Goal: Task Accomplishment & Management: Manage account settings

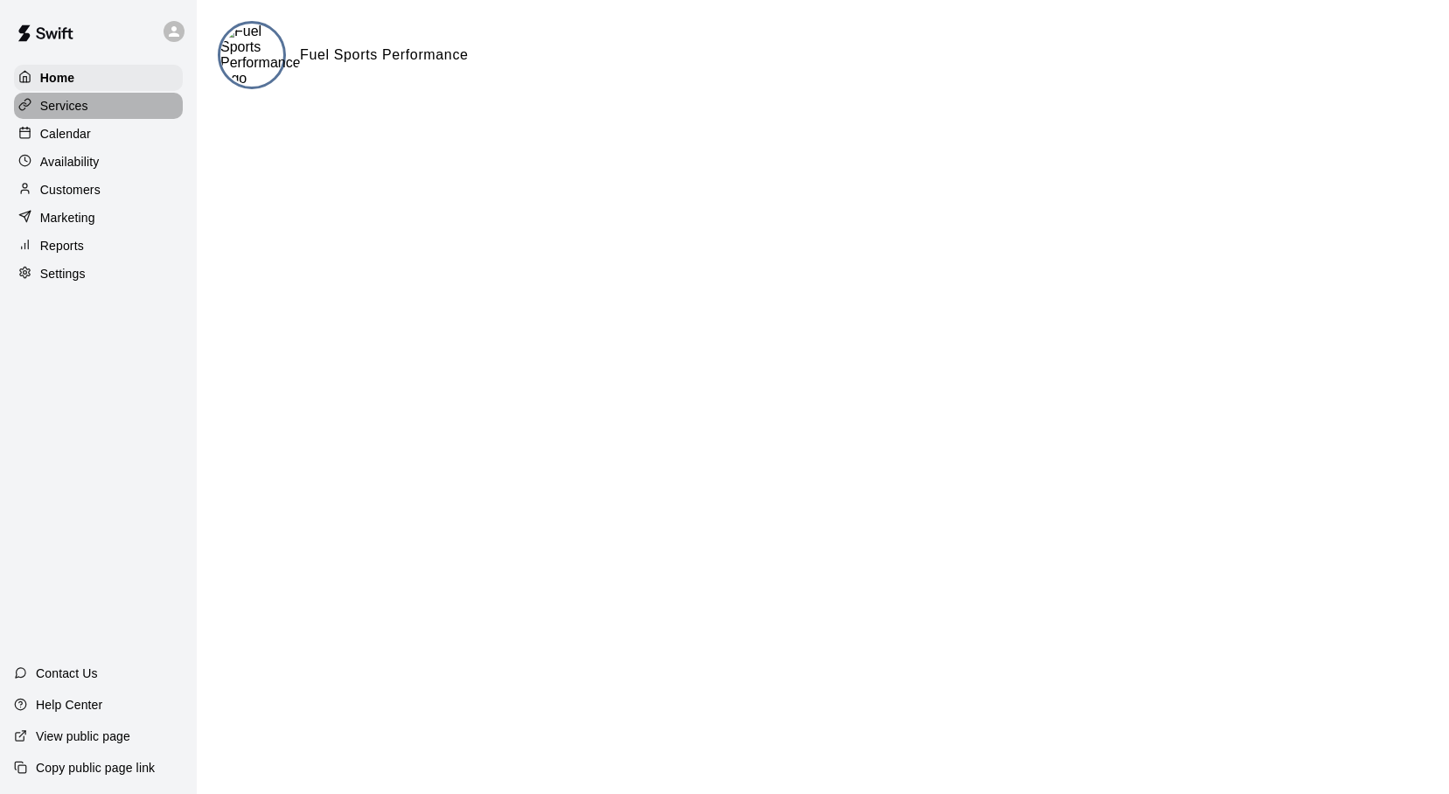
click at [63, 107] on p "Services" at bounding box center [64, 105] width 48 height 17
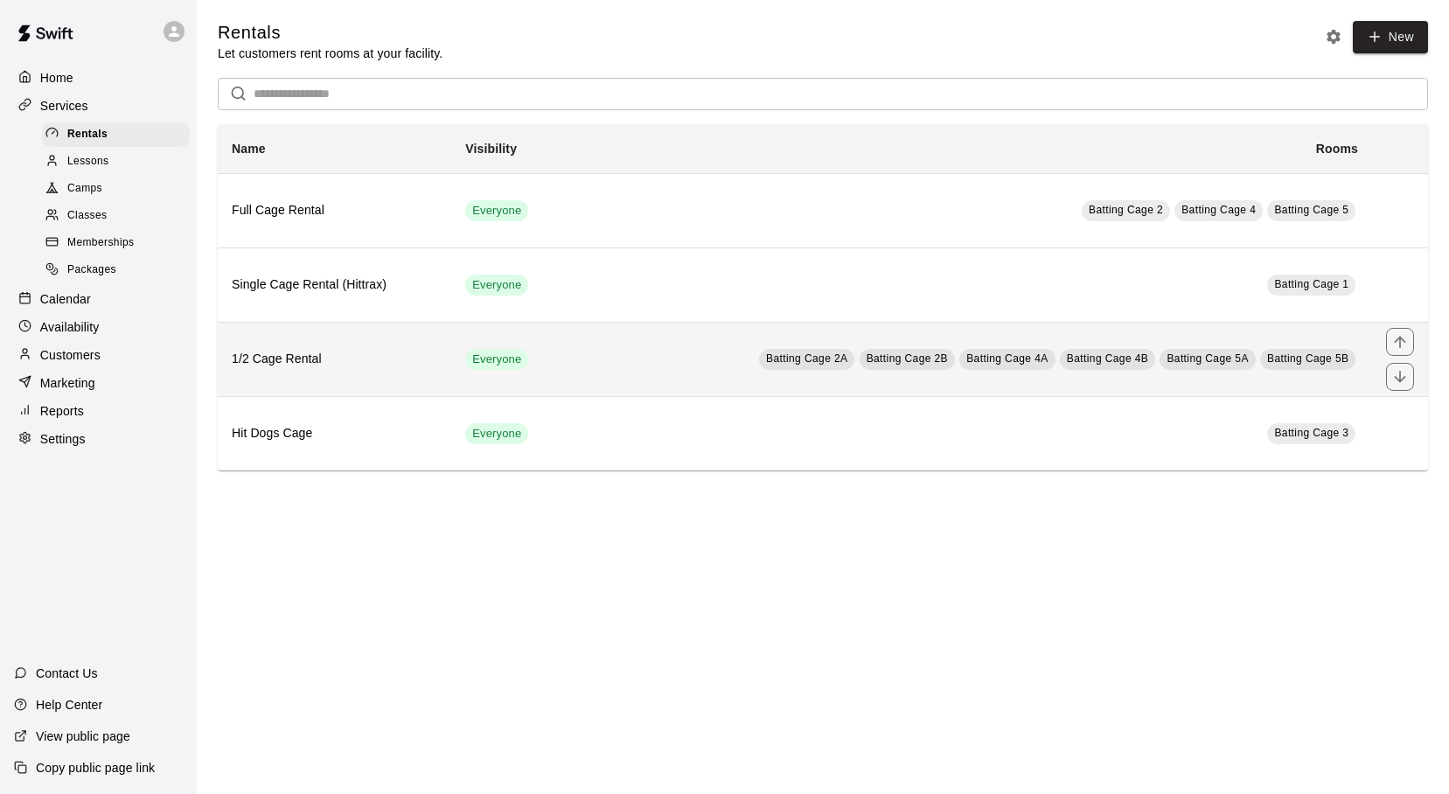
click at [412, 373] on th "1/2 Cage Rental" at bounding box center [335, 359] width 234 height 74
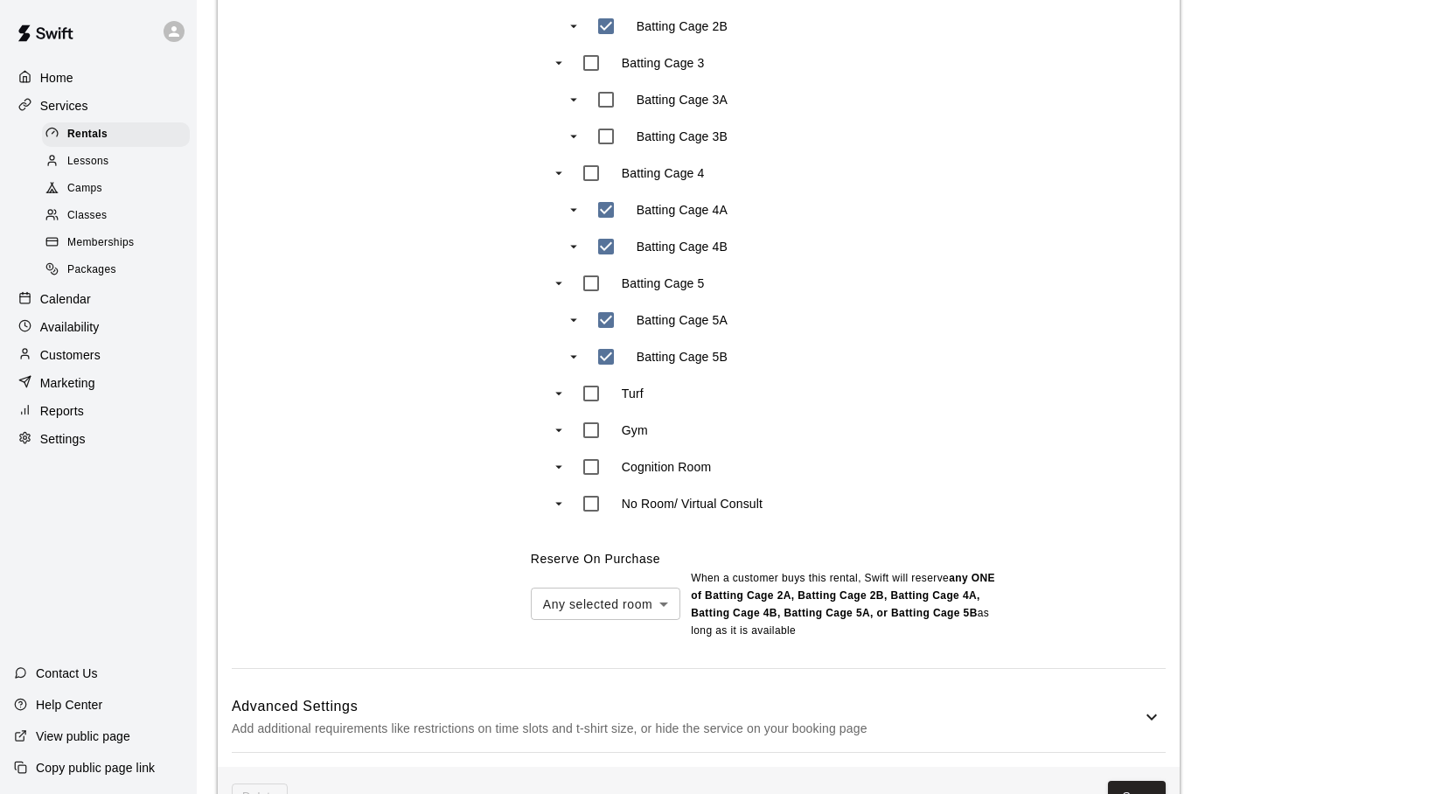
scroll to position [1083, 0]
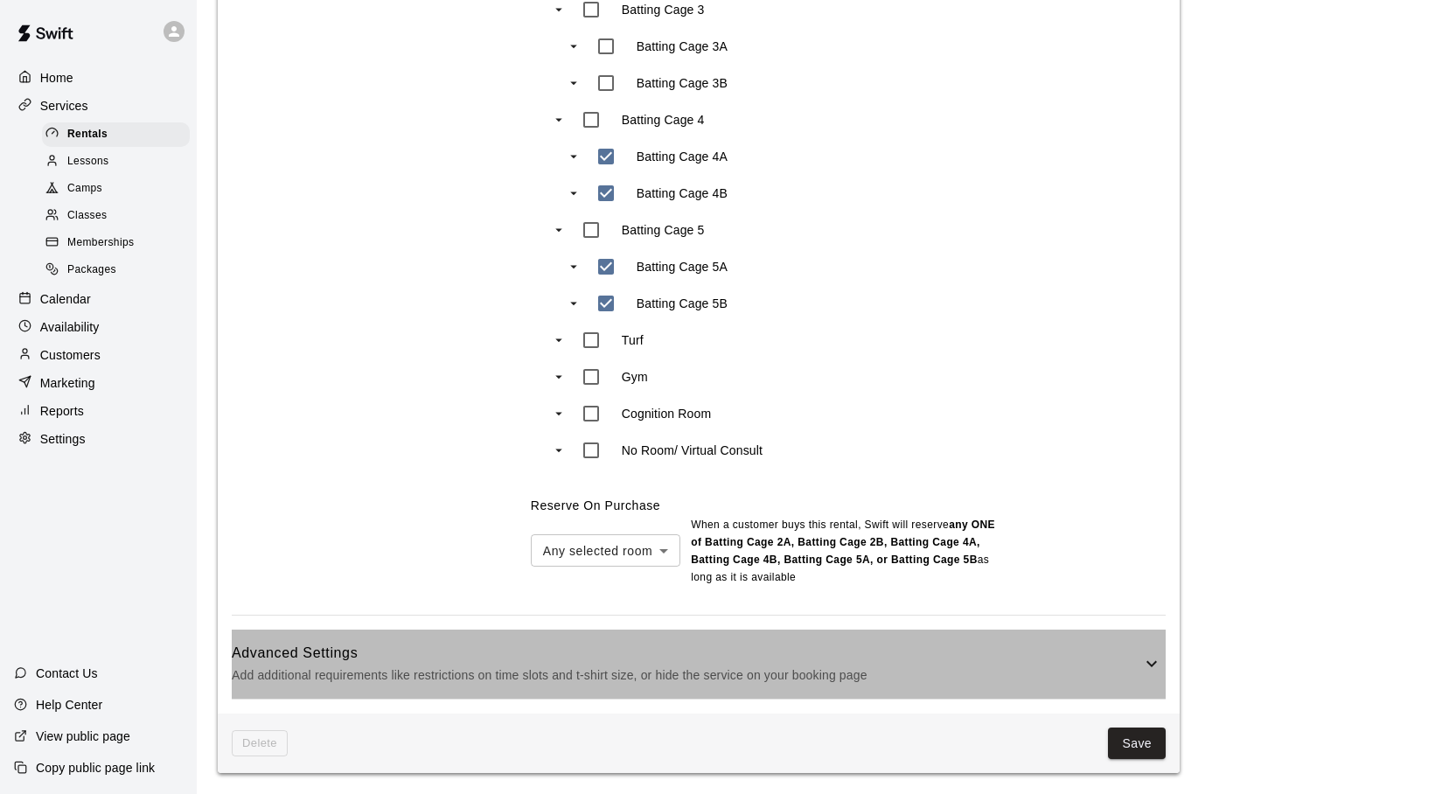
click at [1146, 662] on icon at bounding box center [1152, 663] width 21 height 21
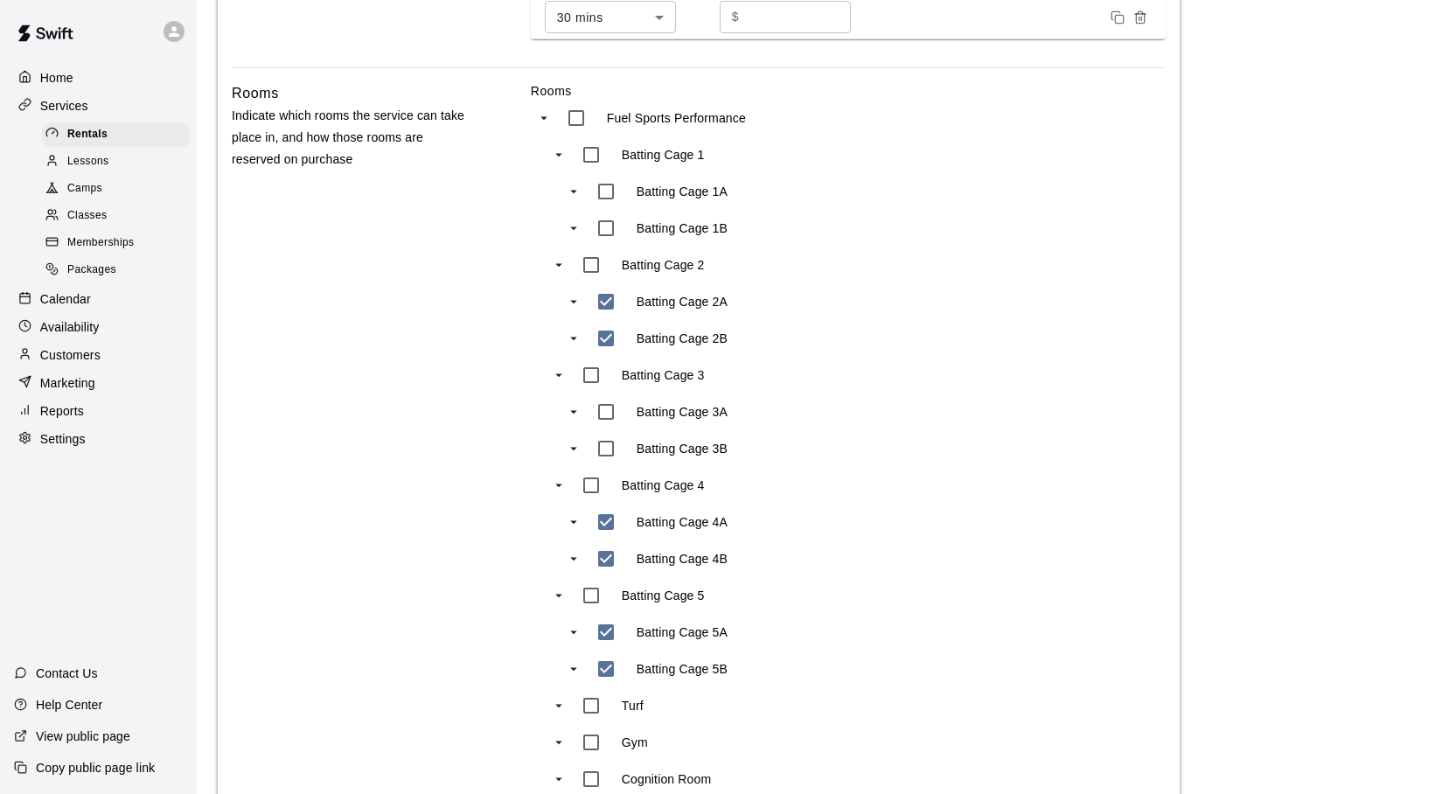
scroll to position [0, 0]
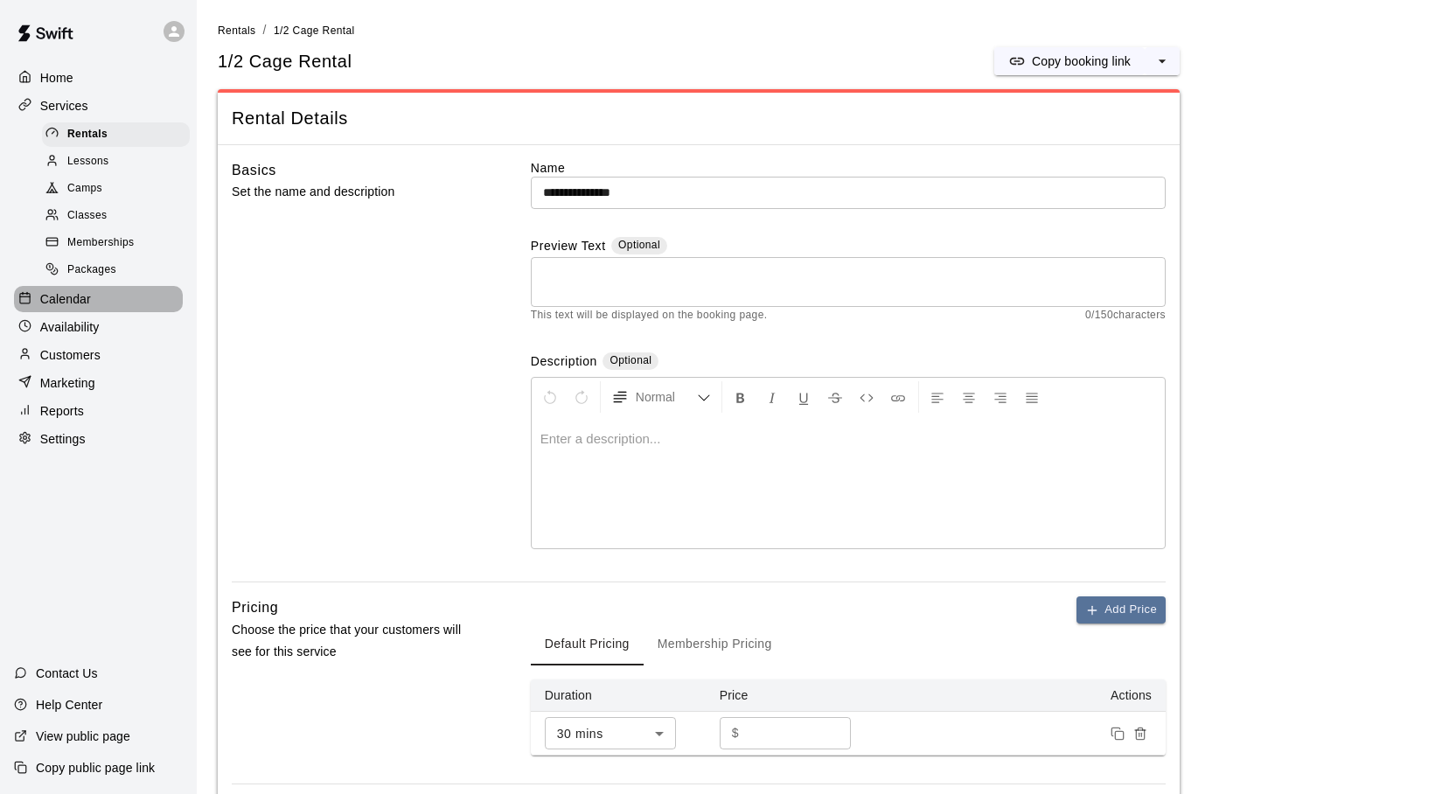
click at [75, 298] on p "Calendar" at bounding box center [65, 298] width 51 height 17
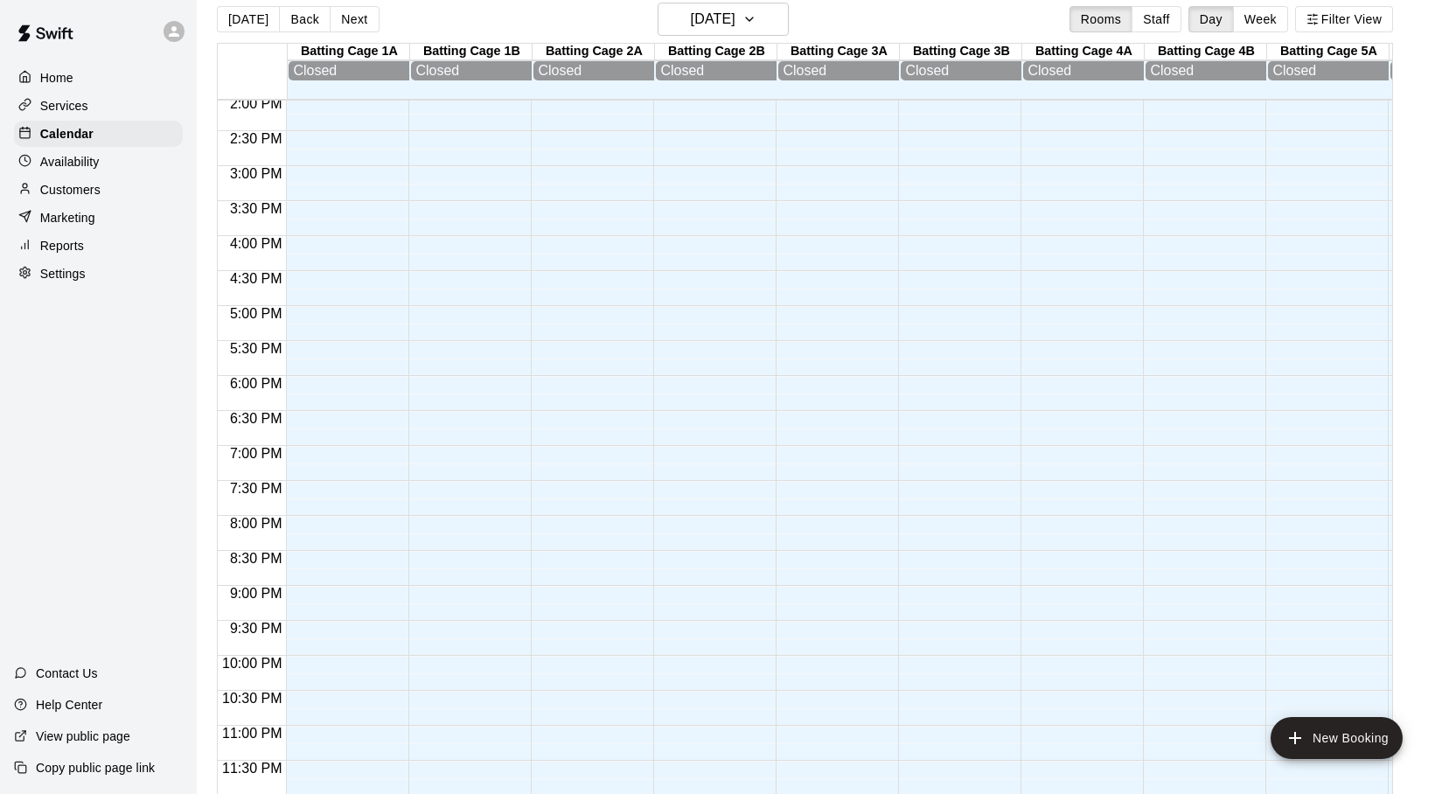
scroll to position [28, 0]
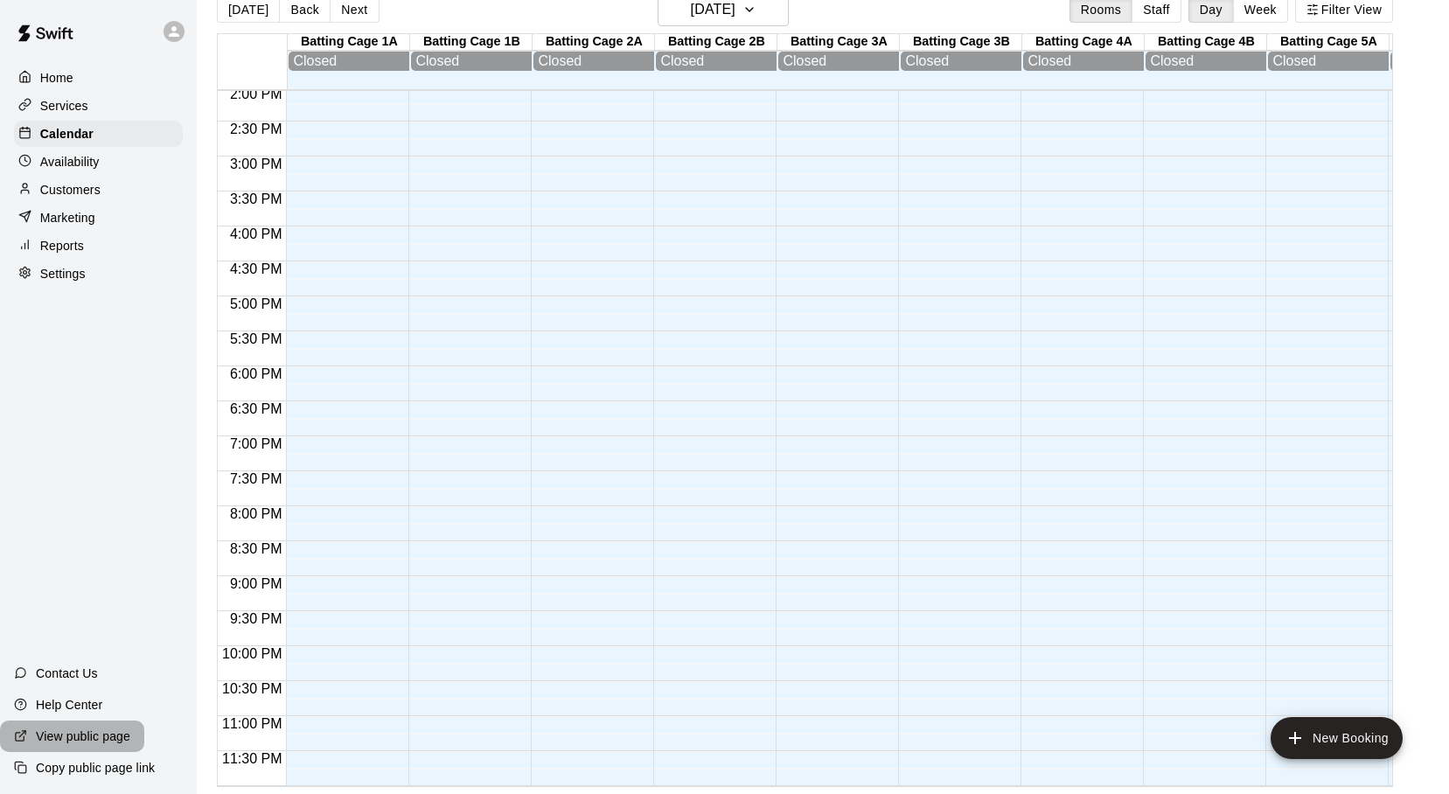
click at [102, 738] on p "View public page" at bounding box center [83, 736] width 94 height 17
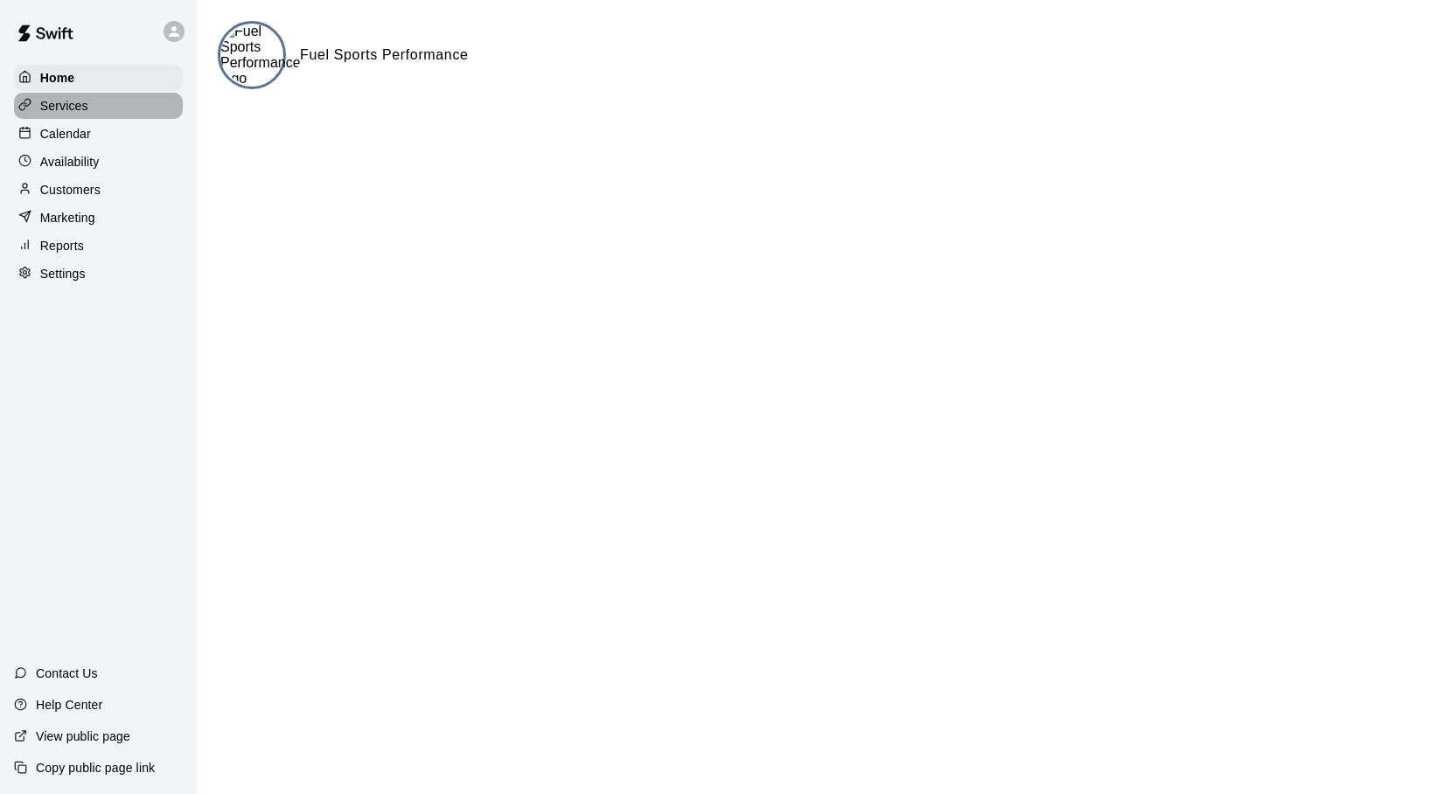
click at [87, 108] on p "Services" at bounding box center [64, 105] width 48 height 17
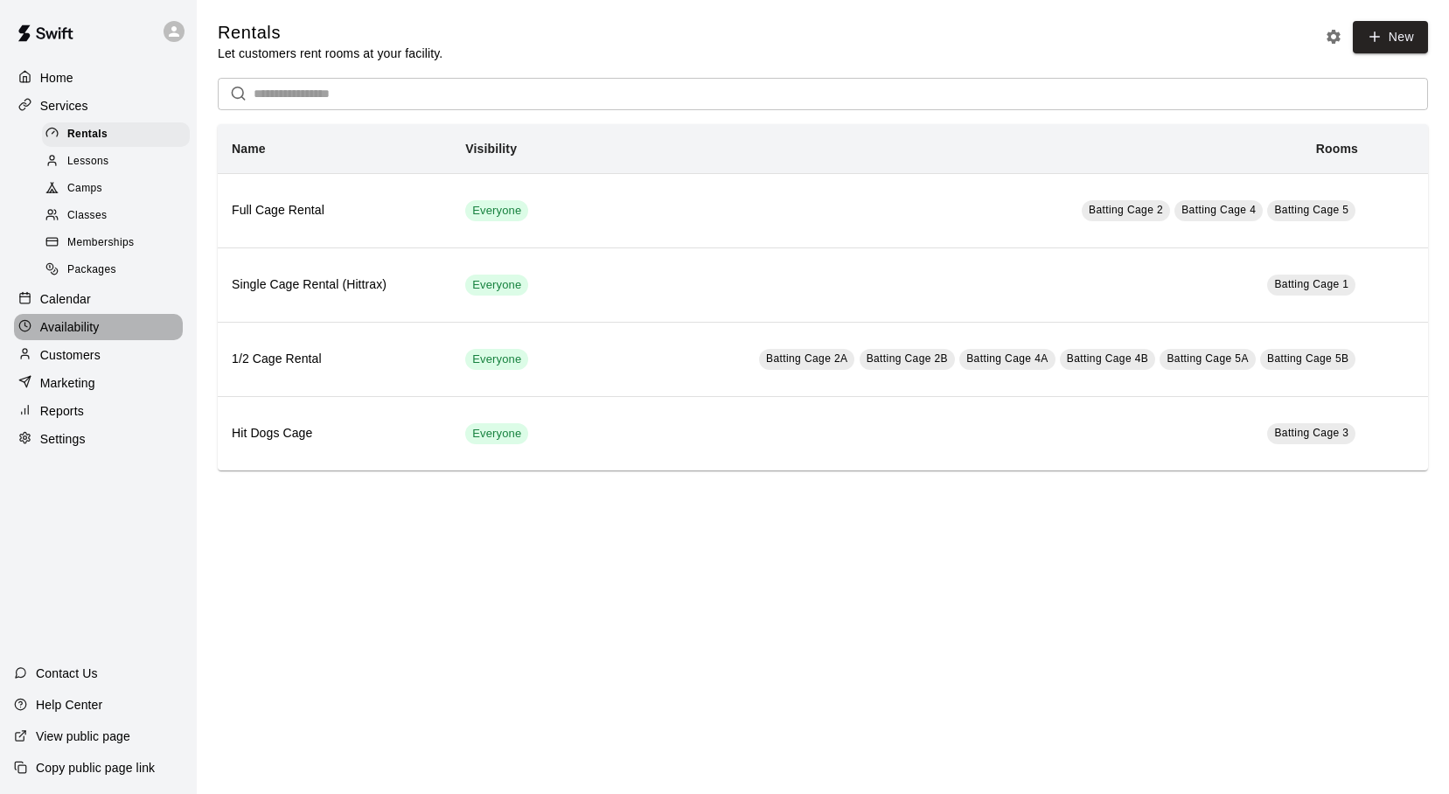
click at [55, 323] on p "Availability" at bounding box center [69, 326] width 59 height 17
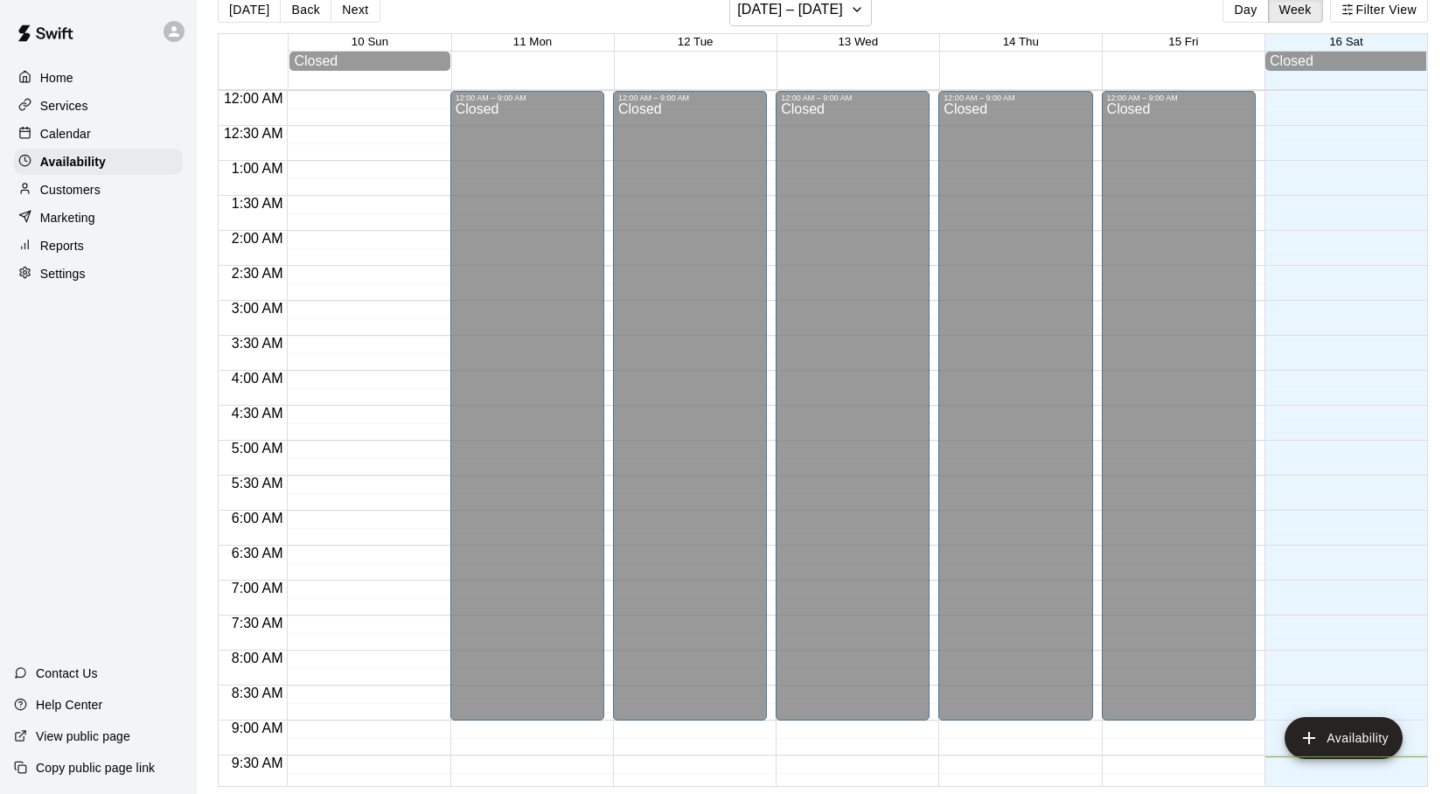
click at [49, 277] on p "Settings" at bounding box center [62, 273] width 45 height 17
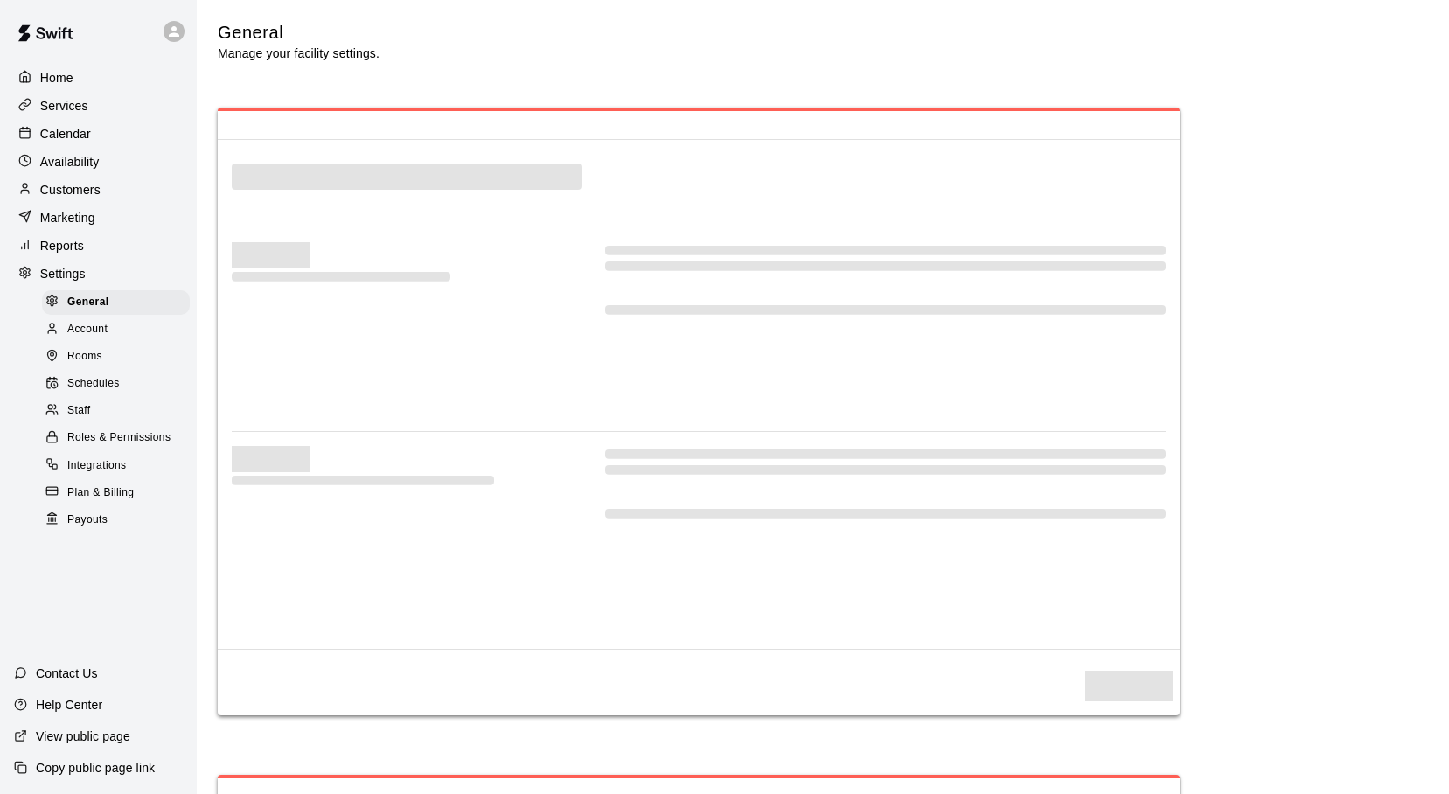
select select "**"
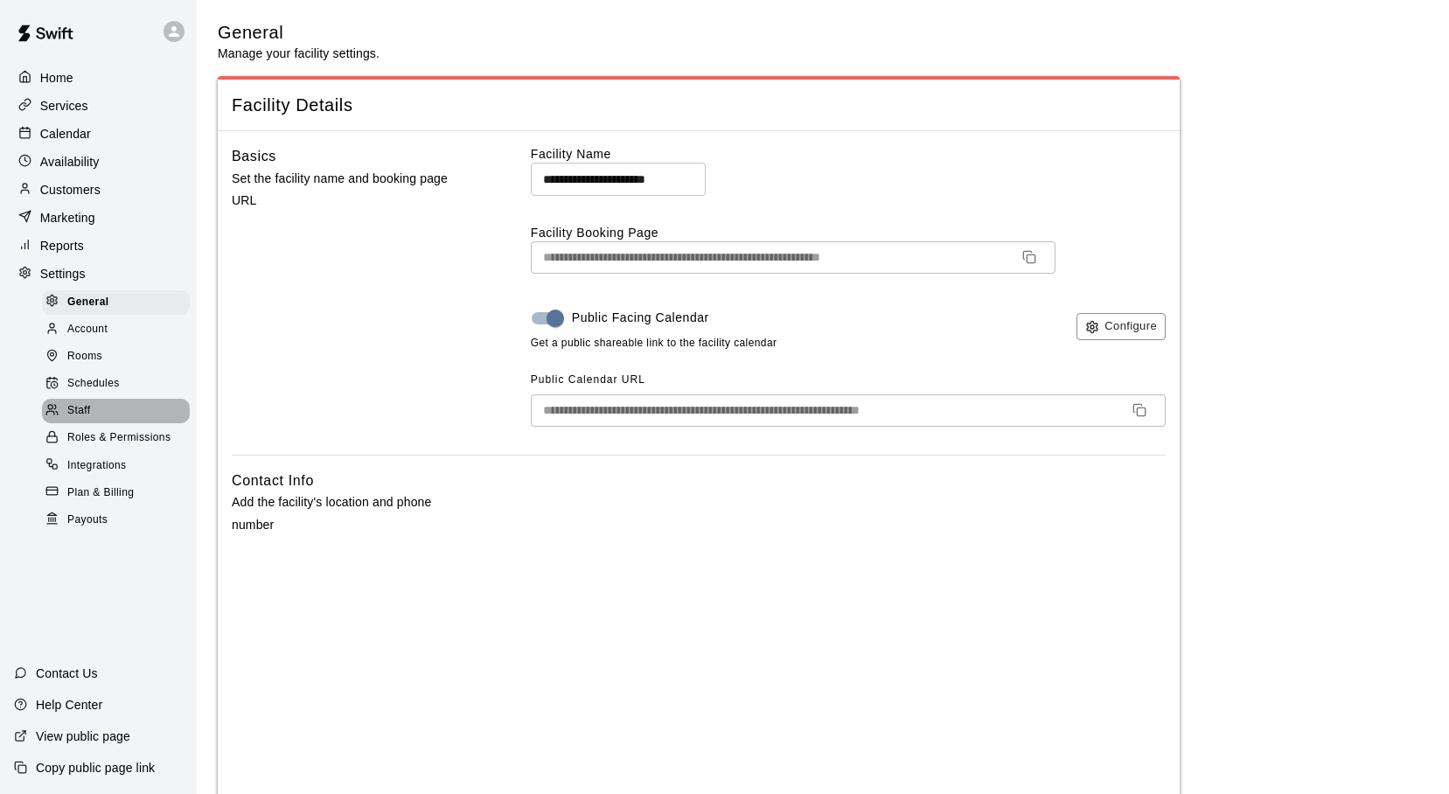
click at [90, 406] on span "Staff" at bounding box center [78, 410] width 23 height 17
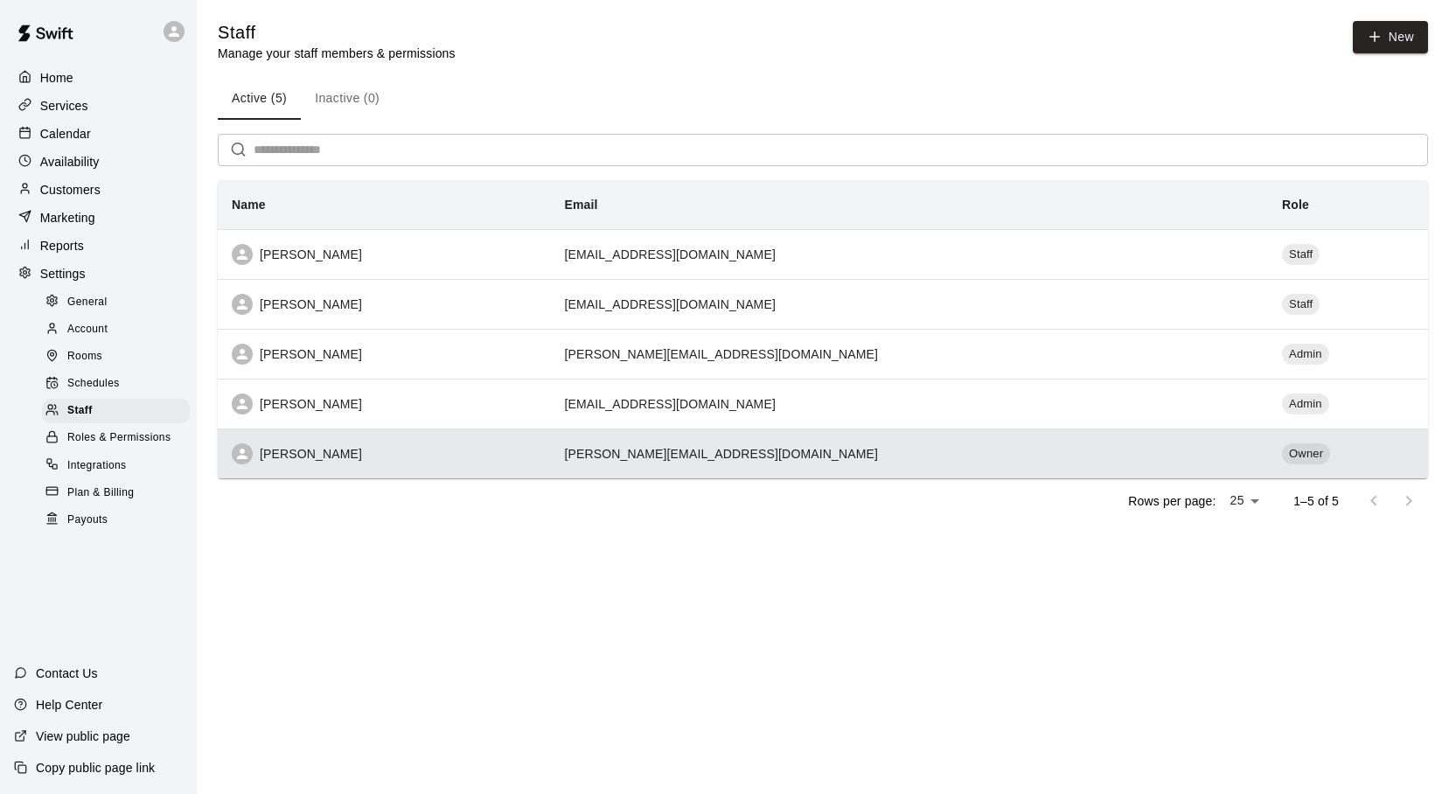
click at [482, 452] on div "Adam Sobocienski" at bounding box center [384, 453] width 304 height 21
select select "**"
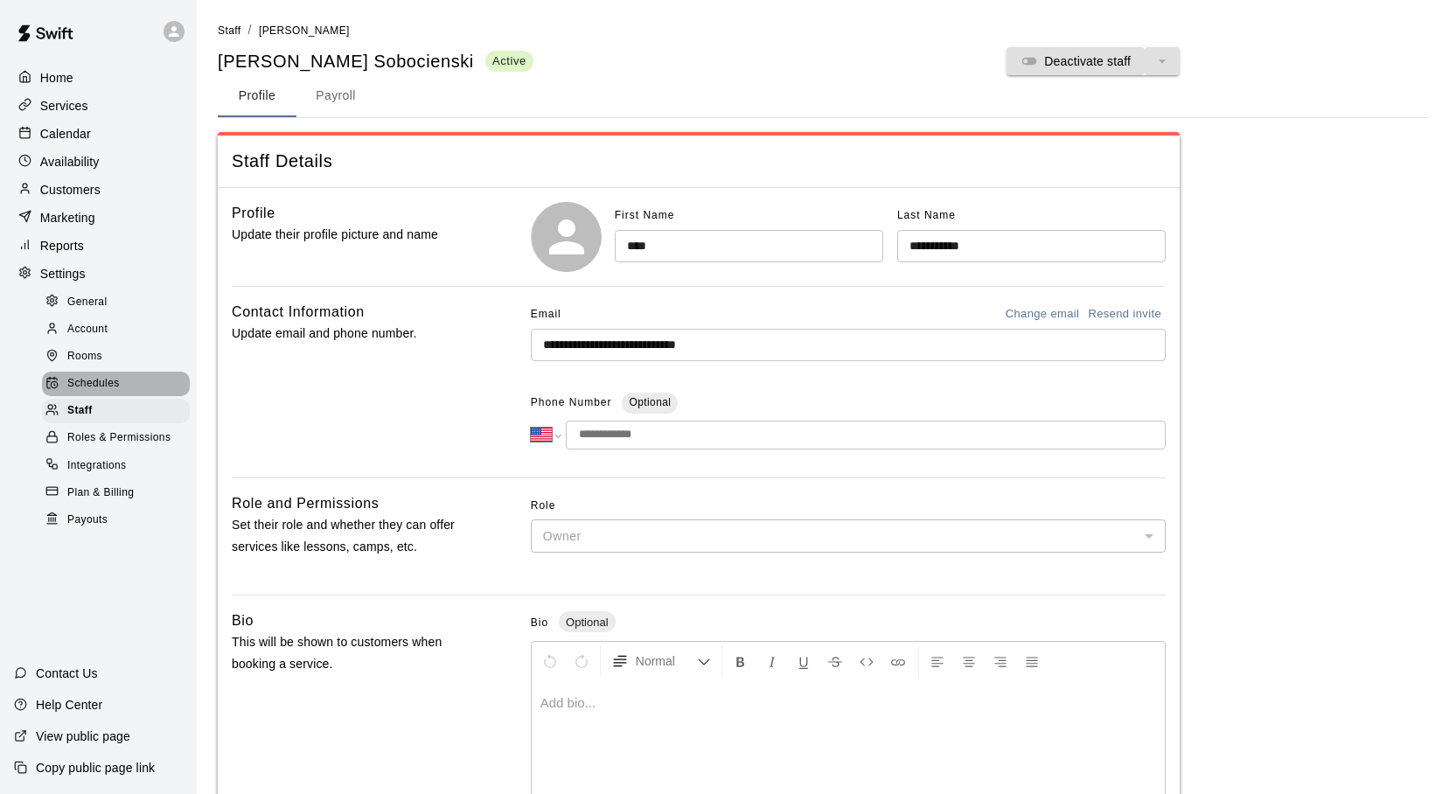
click at [106, 384] on span "Schedules" at bounding box center [93, 383] width 52 height 17
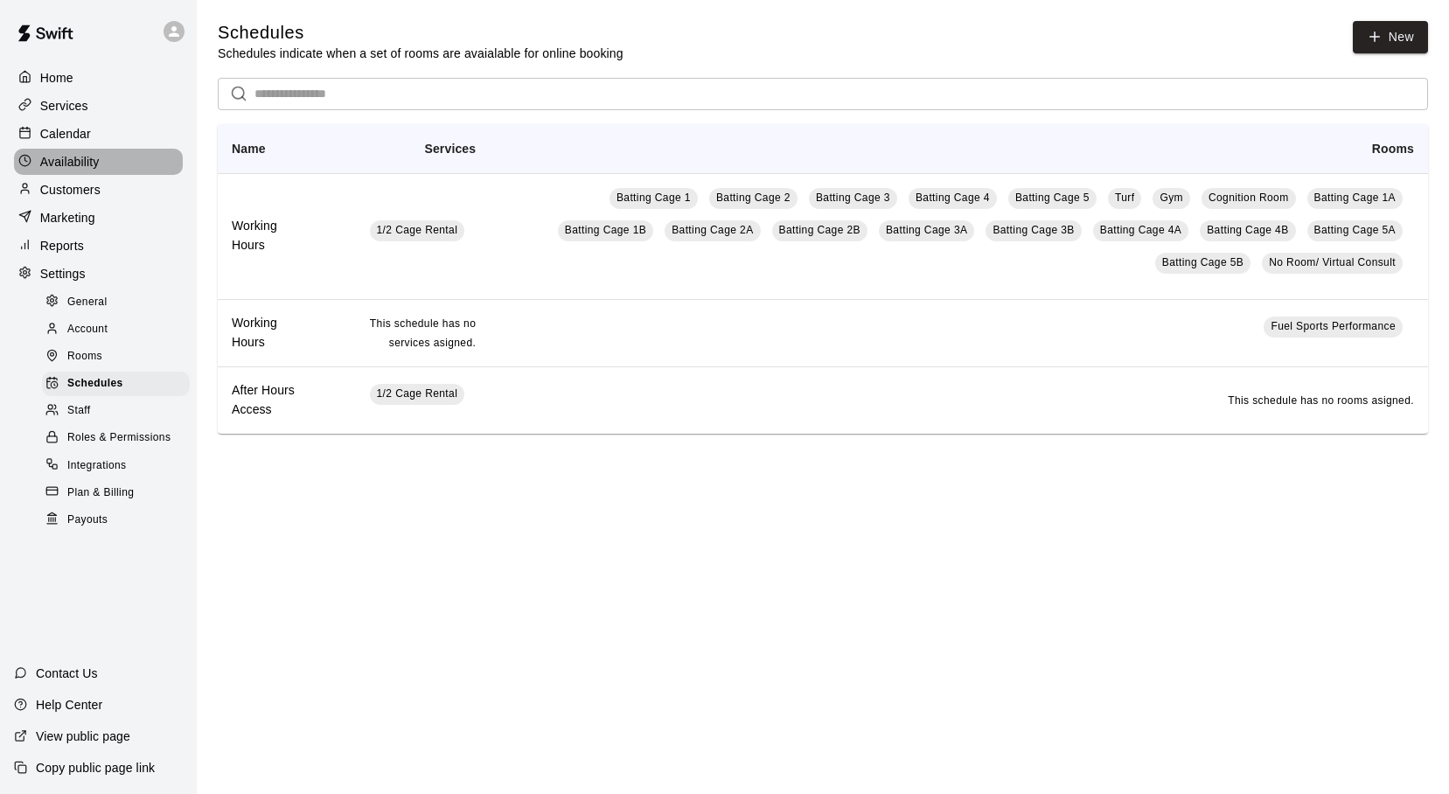
click at [73, 155] on p "Availability" at bounding box center [69, 161] width 59 height 17
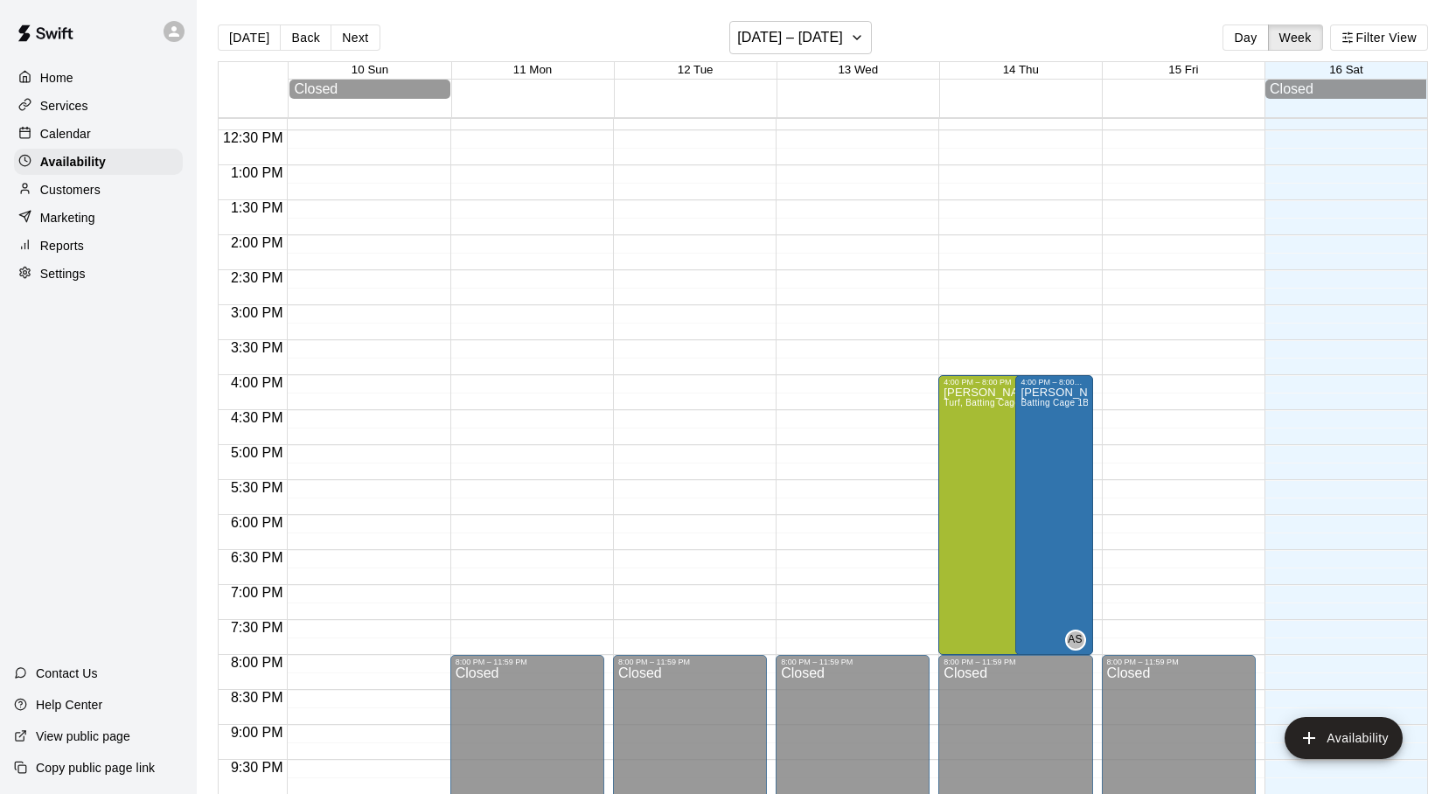
scroll to position [895, 0]
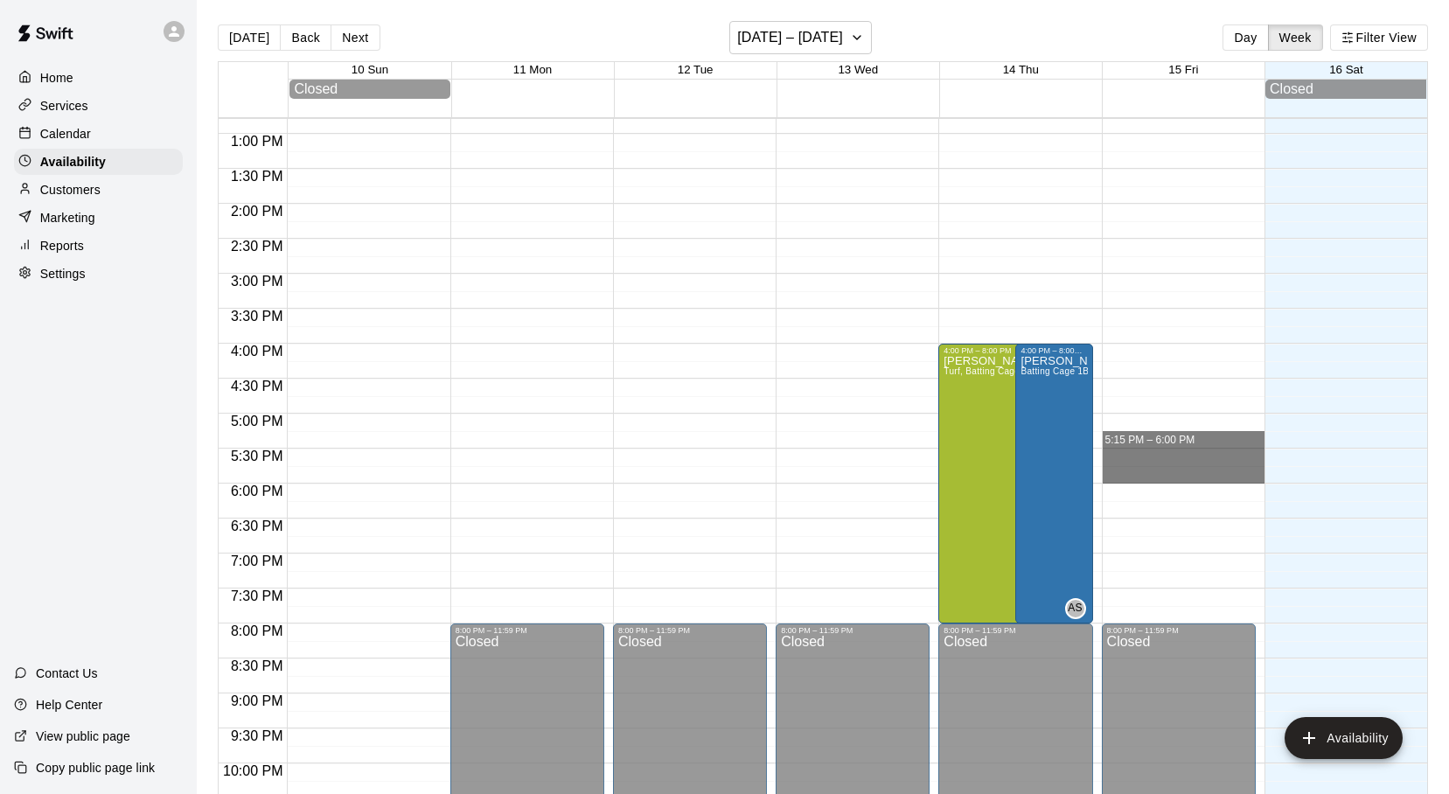
drag, startPoint x: 1125, startPoint y: 435, endPoint x: 1133, endPoint y: 478, distance: 44.4
click at [1133, 478] on div "12:00 AM – 9:00 AM Closed 8:00 PM – 11:59 PM Closed 5:15 PM – 6:00 PM" at bounding box center [1183, 64] width 163 height 1680
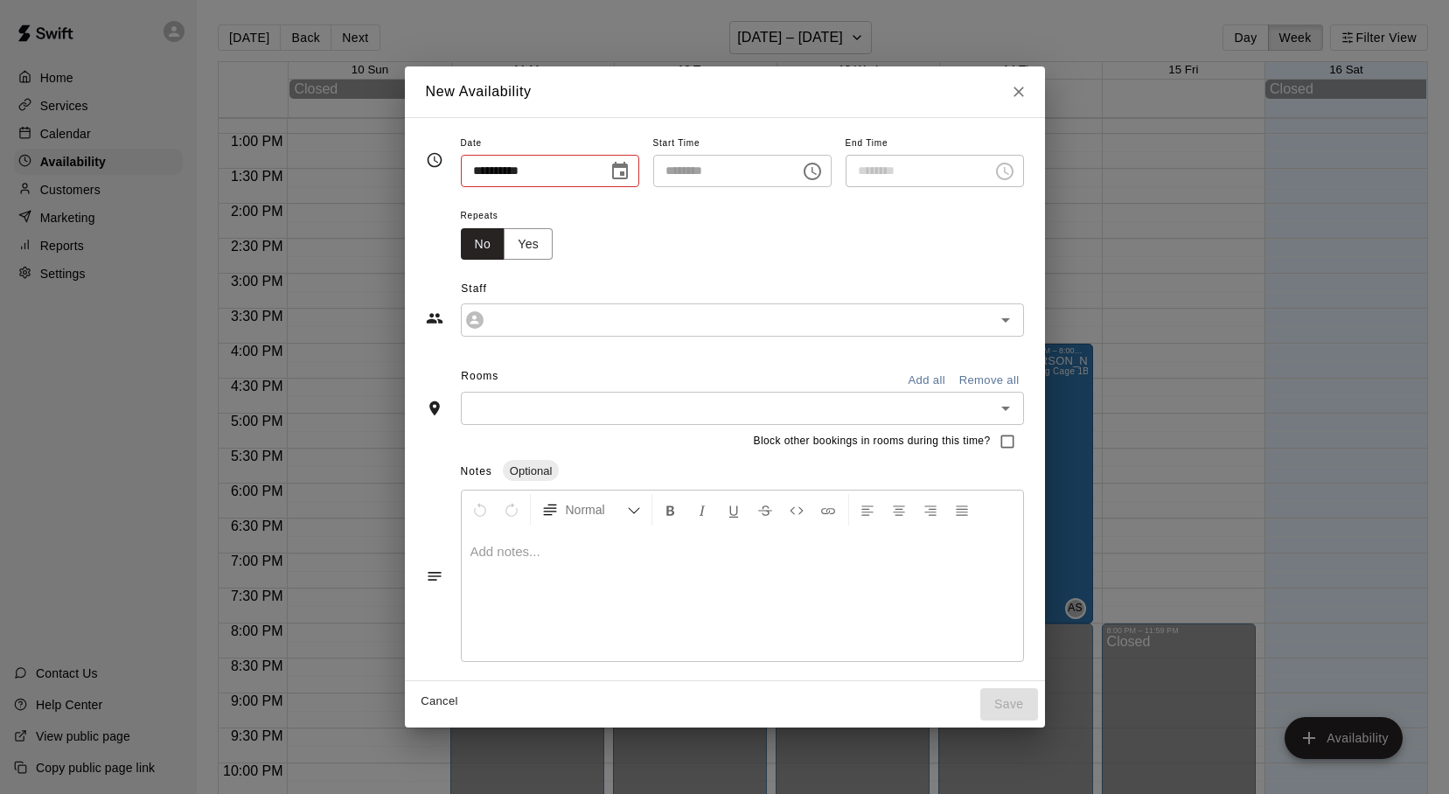
type input "**********"
type input "********"
click at [1024, 91] on icon "Close" at bounding box center [1019, 92] width 10 height 10
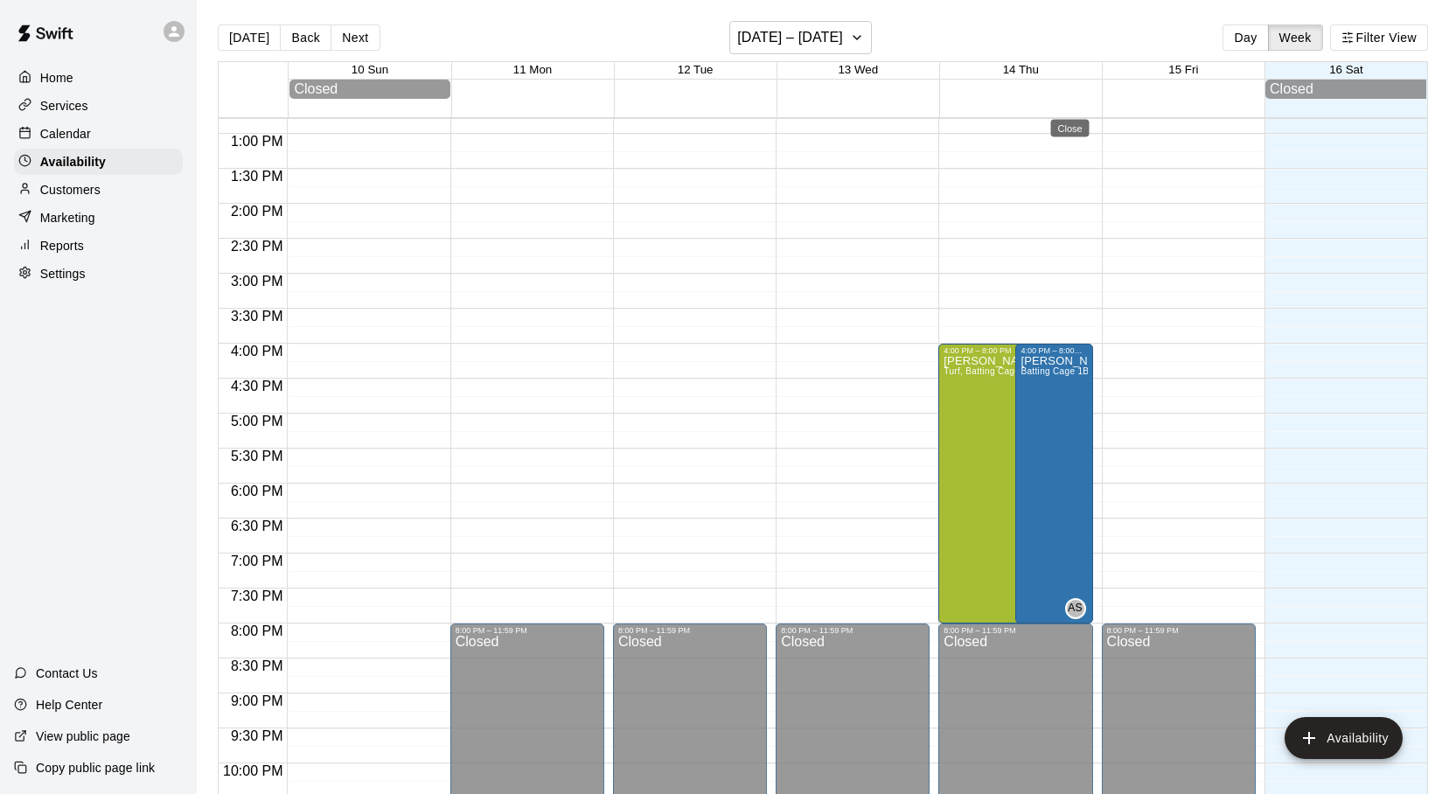
type input "**********"
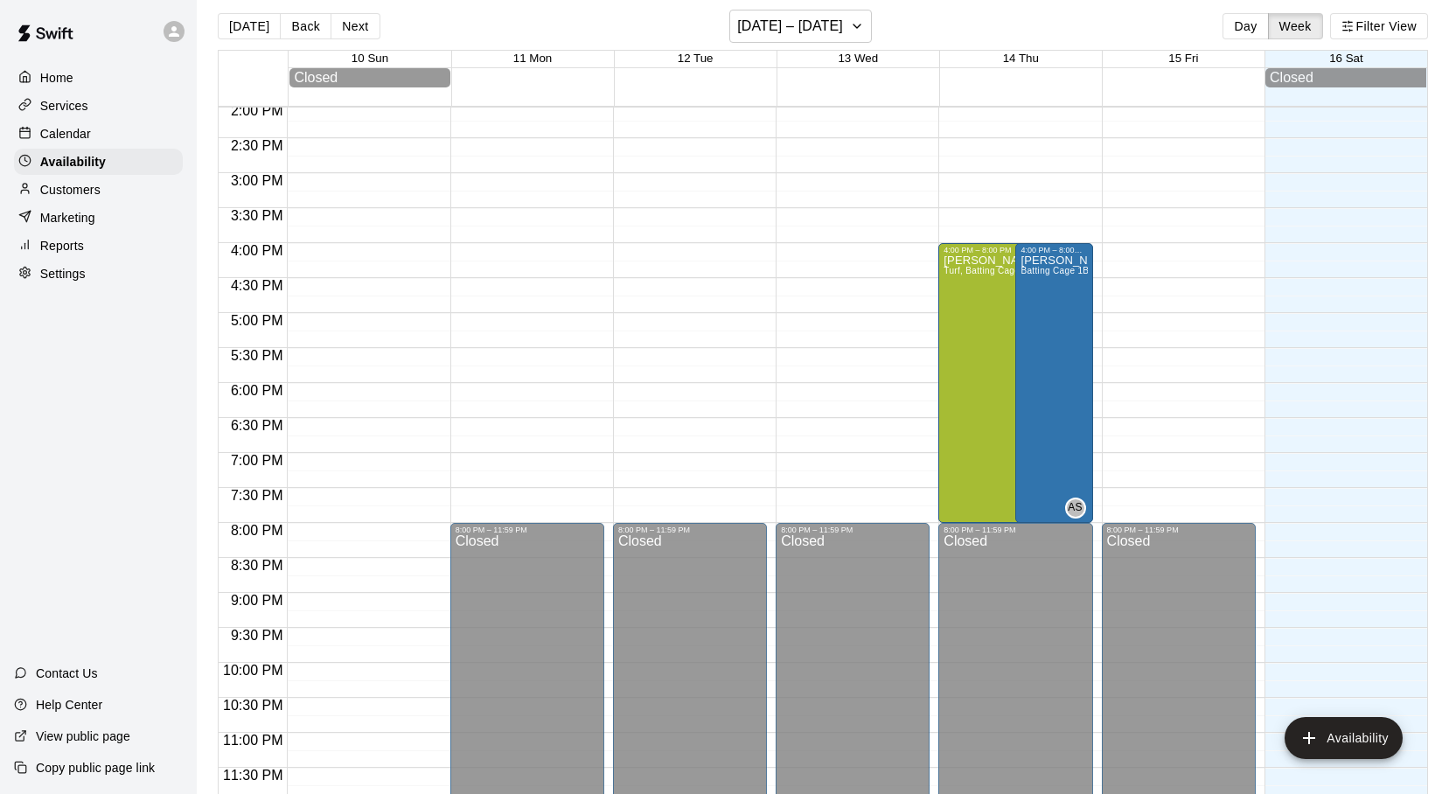
scroll to position [15, 0]
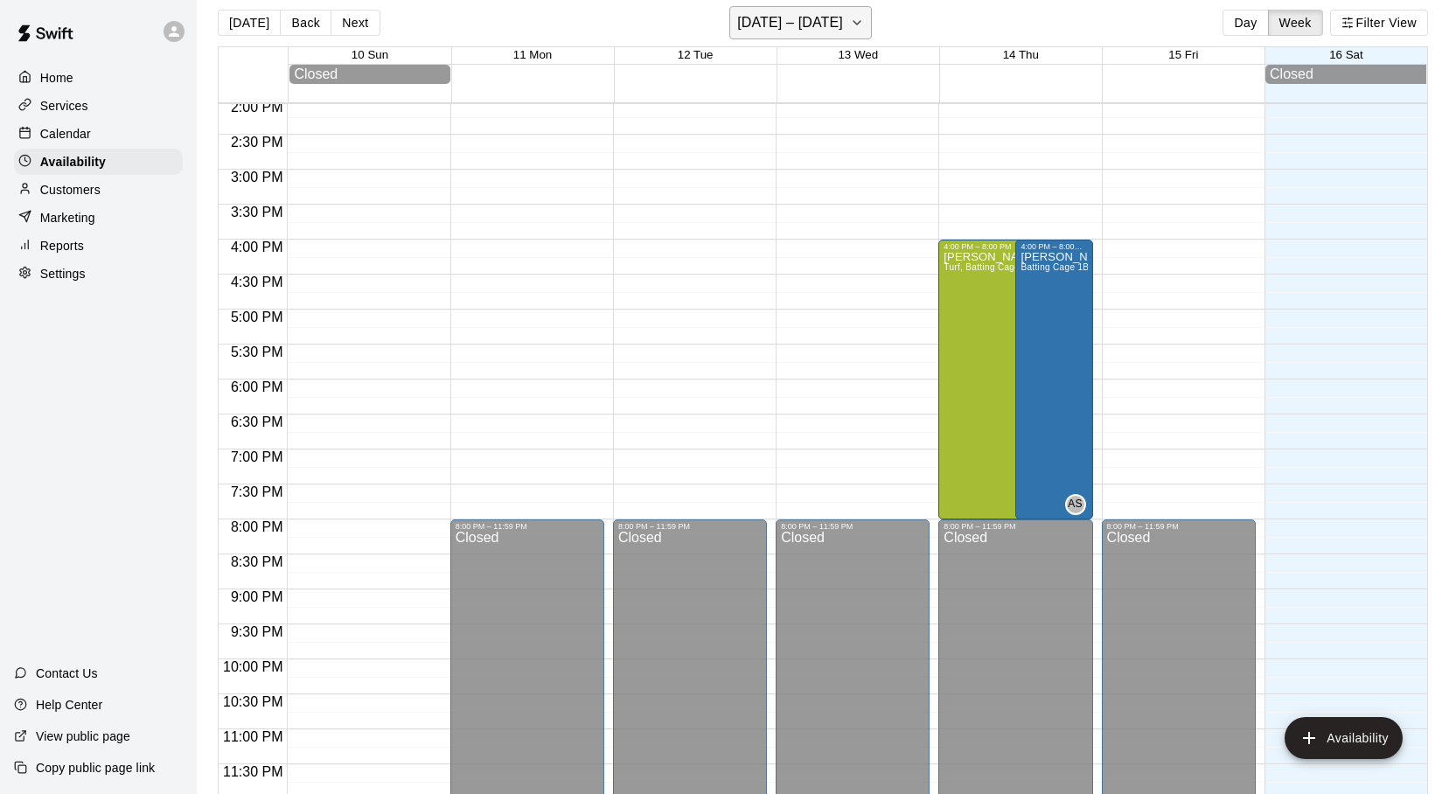
click at [857, 26] on button "August 10 – 16" at bounding box center [801, 22] width 143 height 33
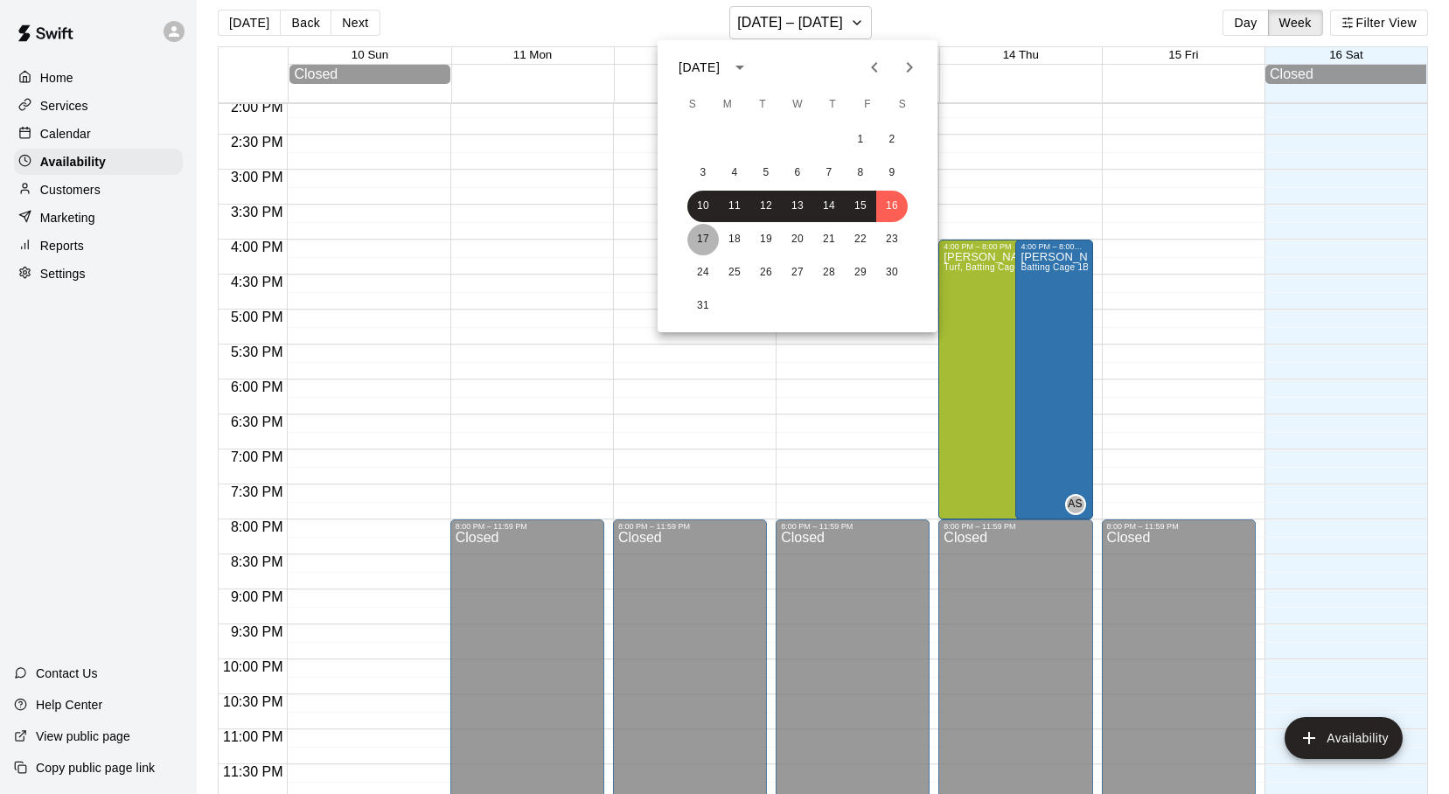
click at [702, 237] on button "17" at bounding box center [703, 239] width 31 height 31
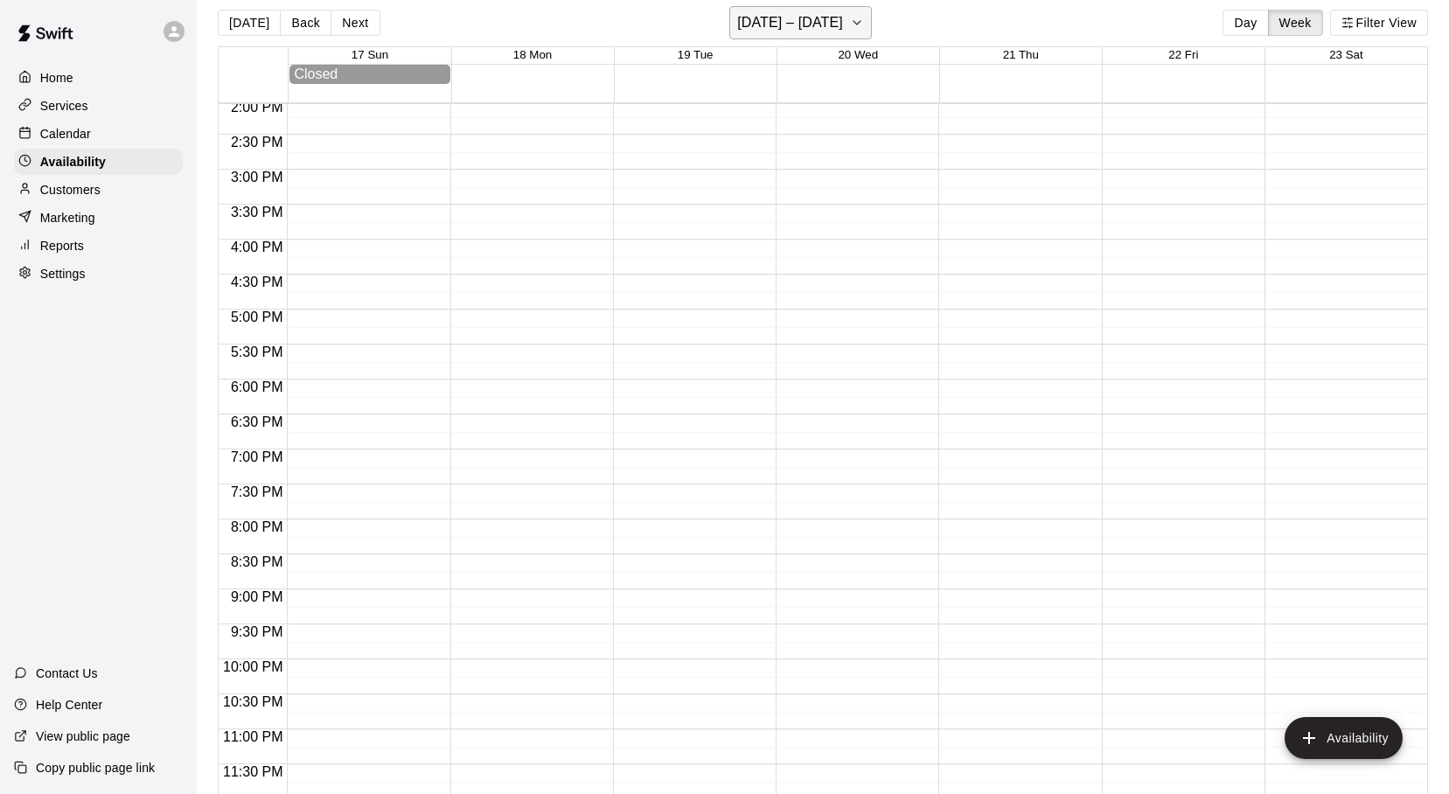
click at [850, 17] on icon "button" at bounding box center [857, 22] width 14 height 21
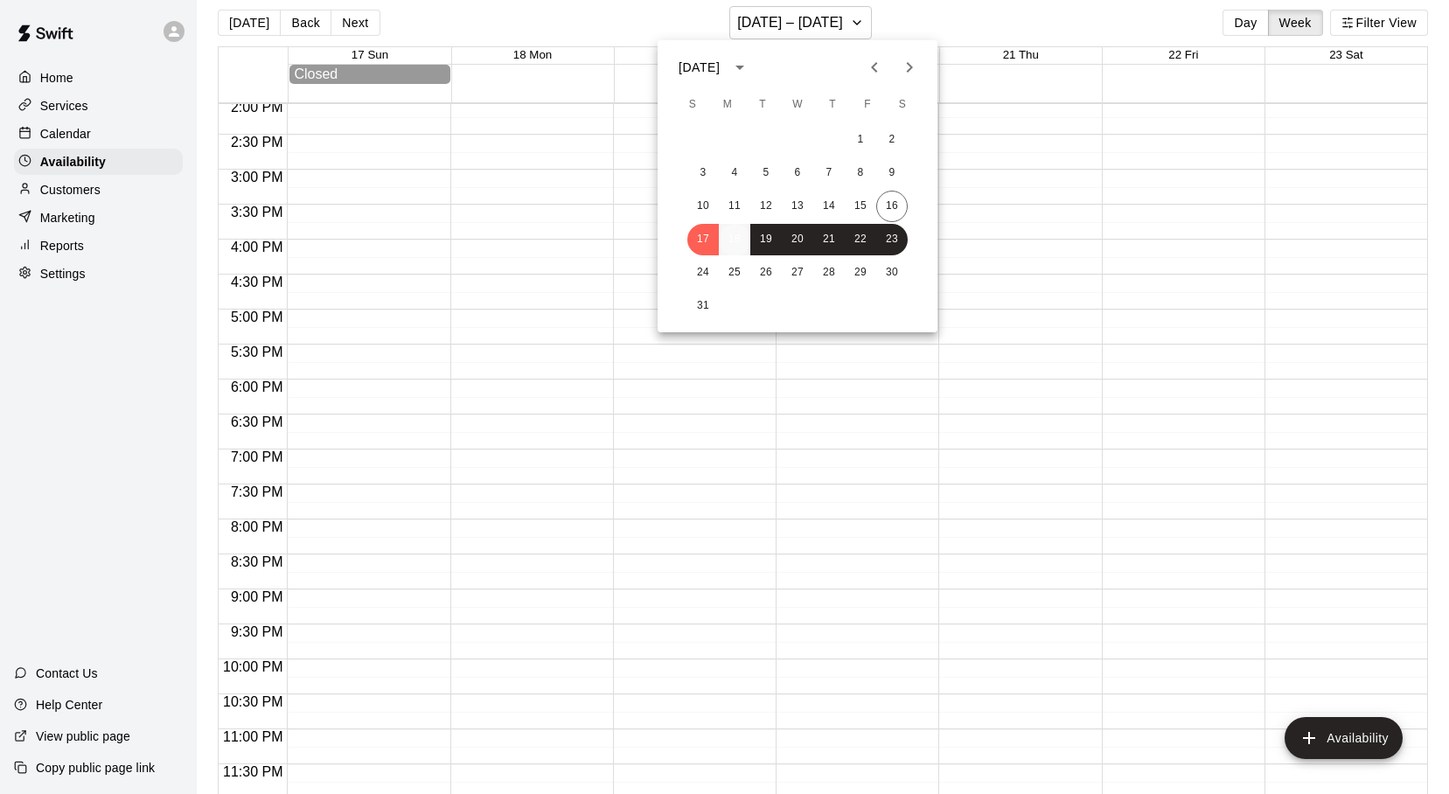
click at [736, 242] on button "18" at bounding box center [734, 239] width 31 height 31
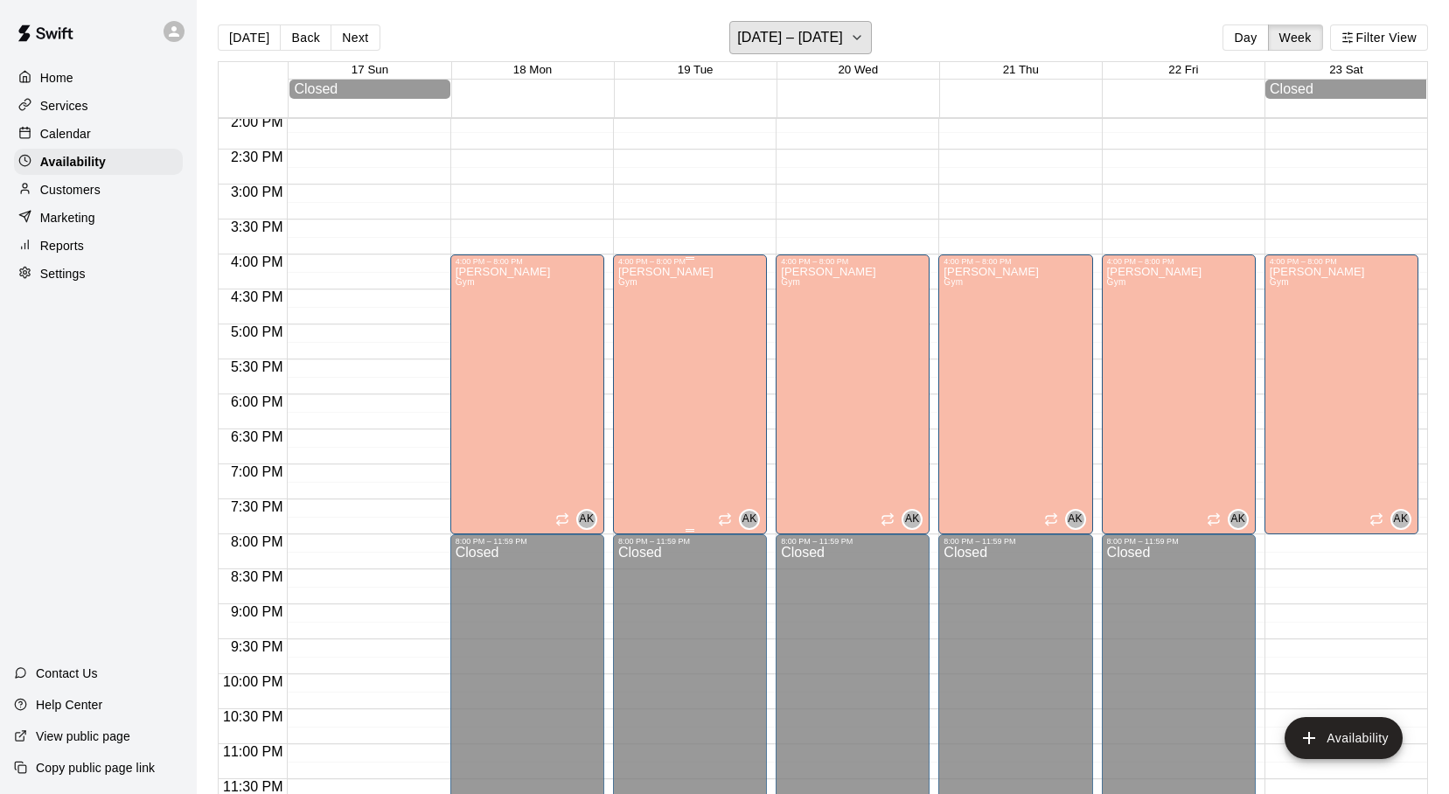
scroll to position [2, 0]
click at [464, 263] on div "4:00 PM – 8:00 PM" at bounding box center [527, 259] width 143 height 9
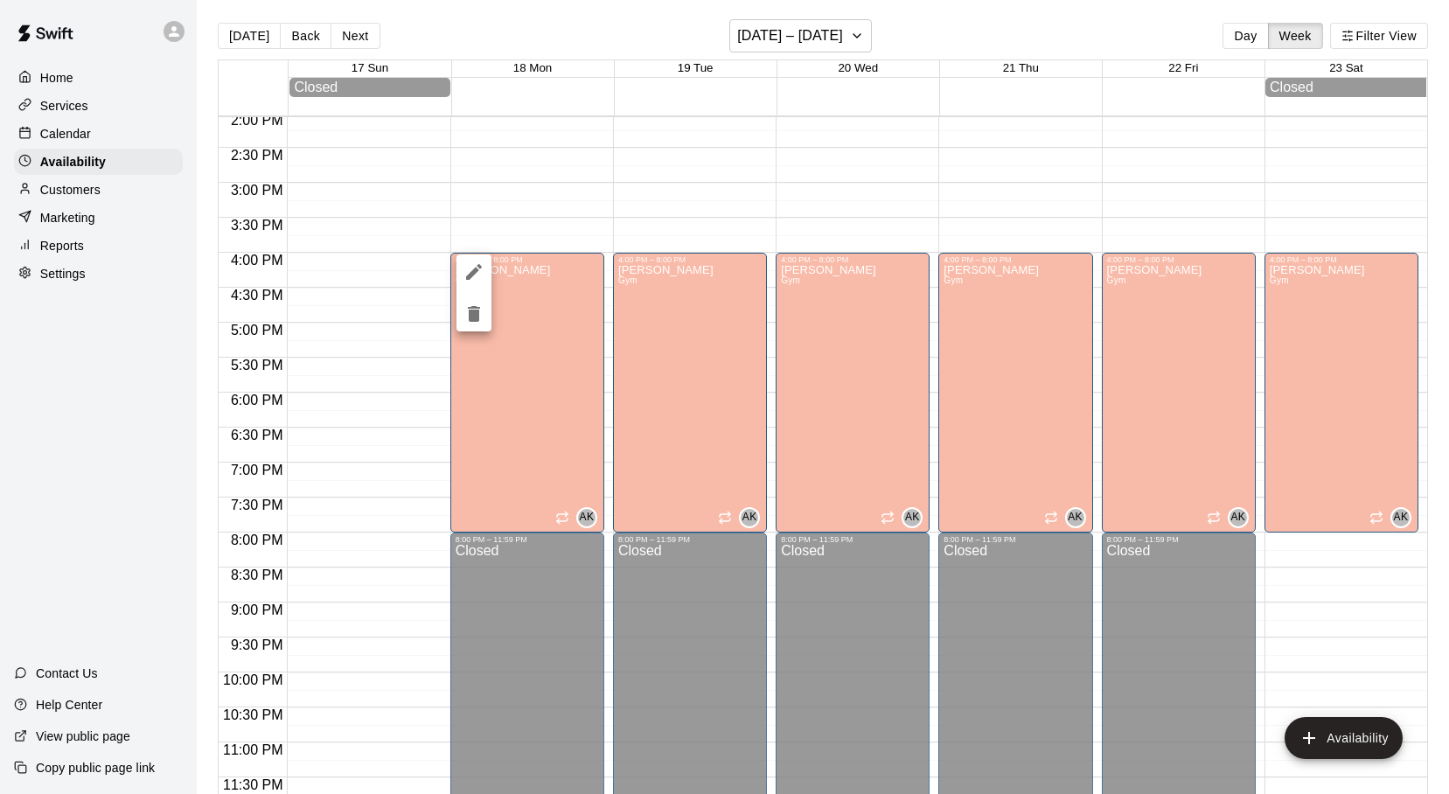
click at [485, 218] on div at bounding box center [724, 397] width 1449 height 794
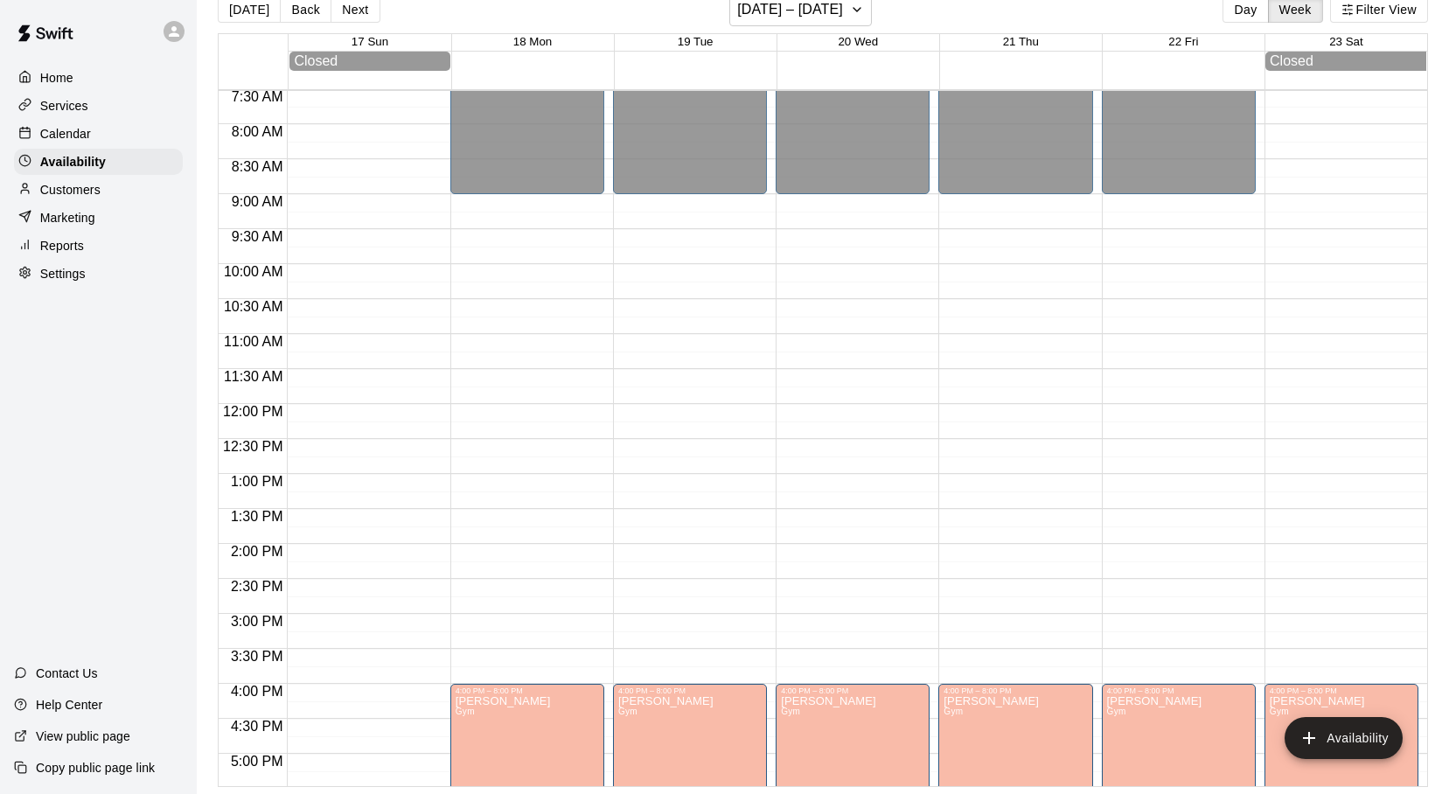
scroll to position [573, 0]
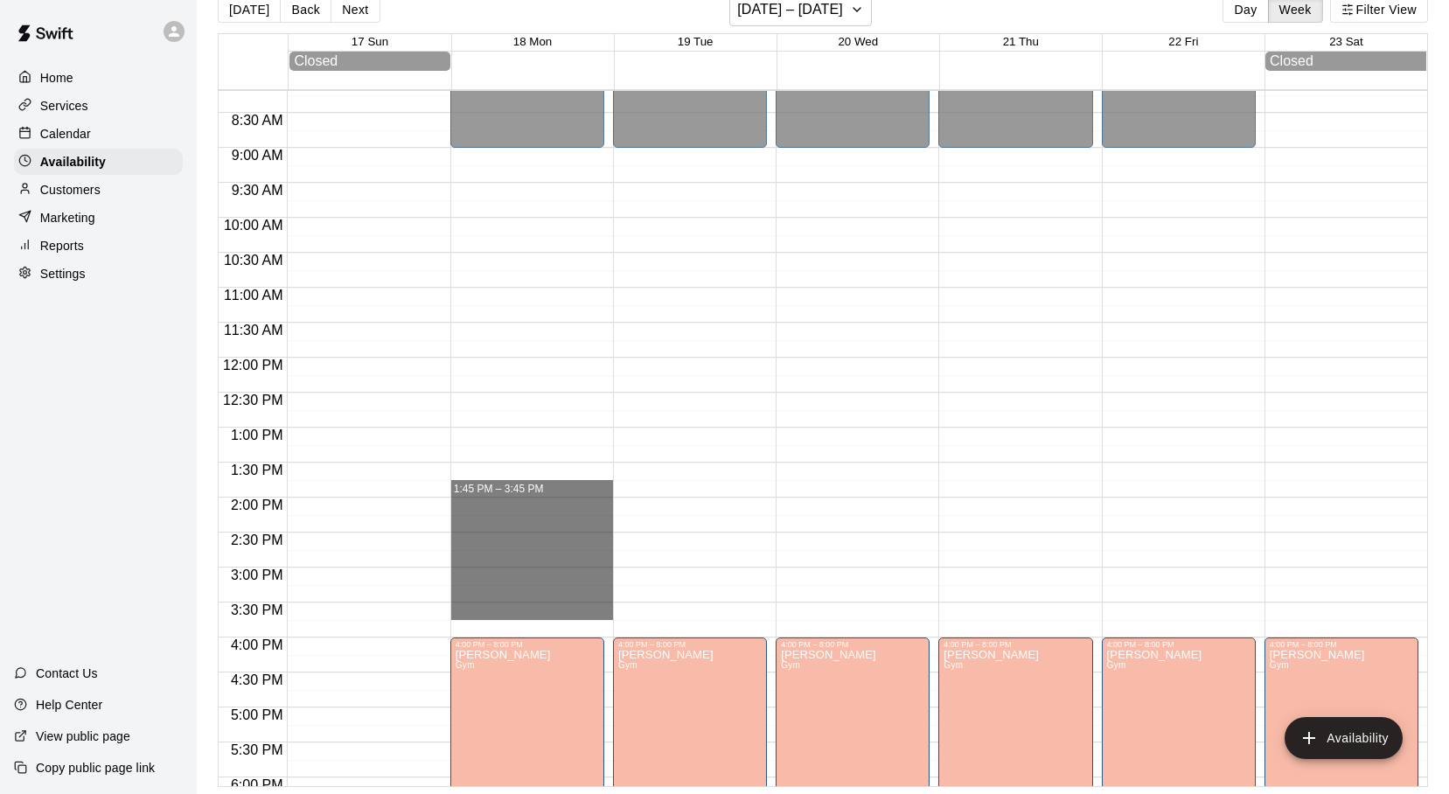
drag, startPoint x: 471, startPoint y: 489, endPoint x: 494, endPoint y: 611, distance: 124.6
click at [494, 611] on div "12:00 AM – 9:00 AM Closed 4:00 PM – 8:00 PM Ashley Kravitz Gym AK 8:00 PM – 11:…" at bounding box center [531, 358] width 163 height 1680
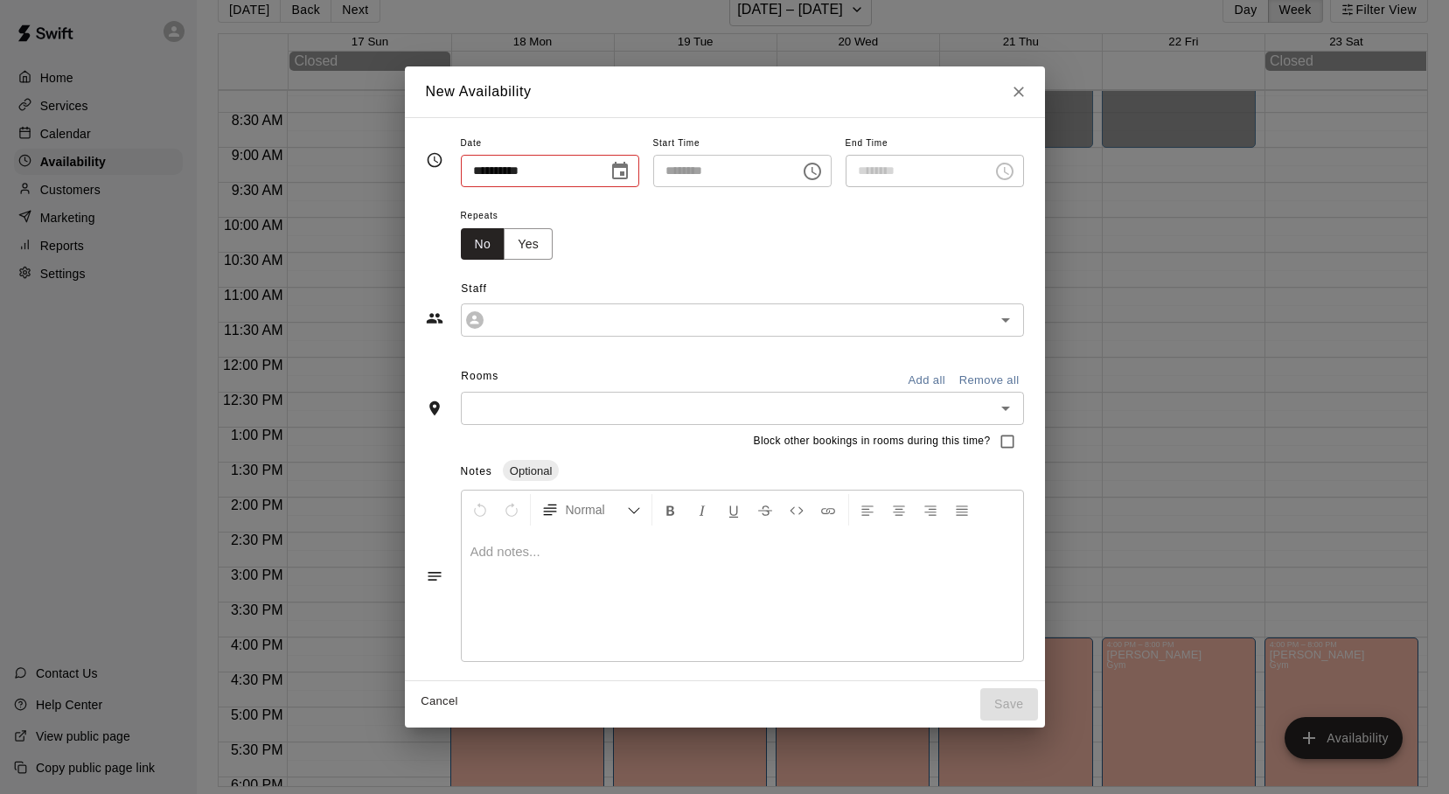
type input "**********"
type input "********"
click at [1028, 91] on icon "Close" at bounding box center [1018, 91] width 17 height 17
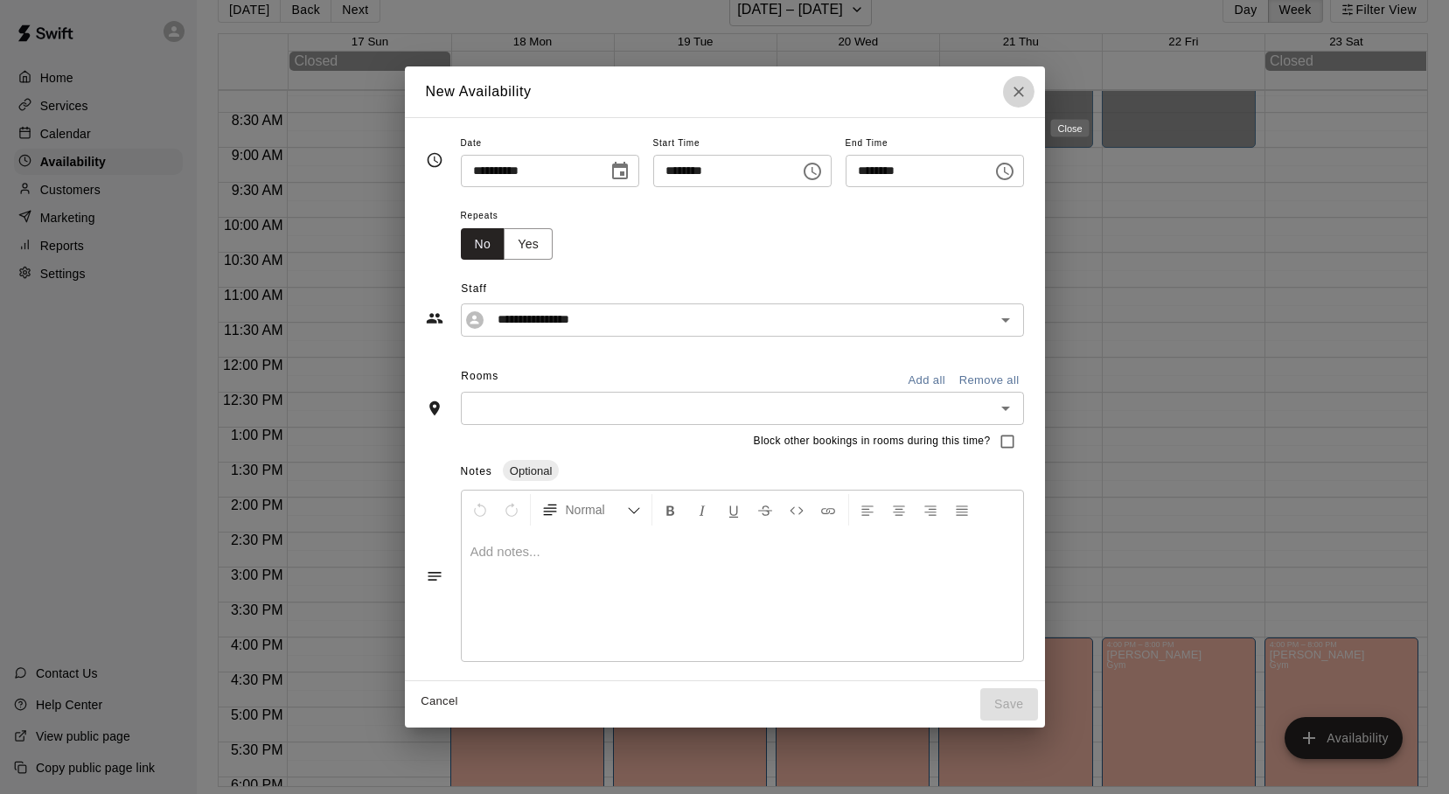
type input "**********"
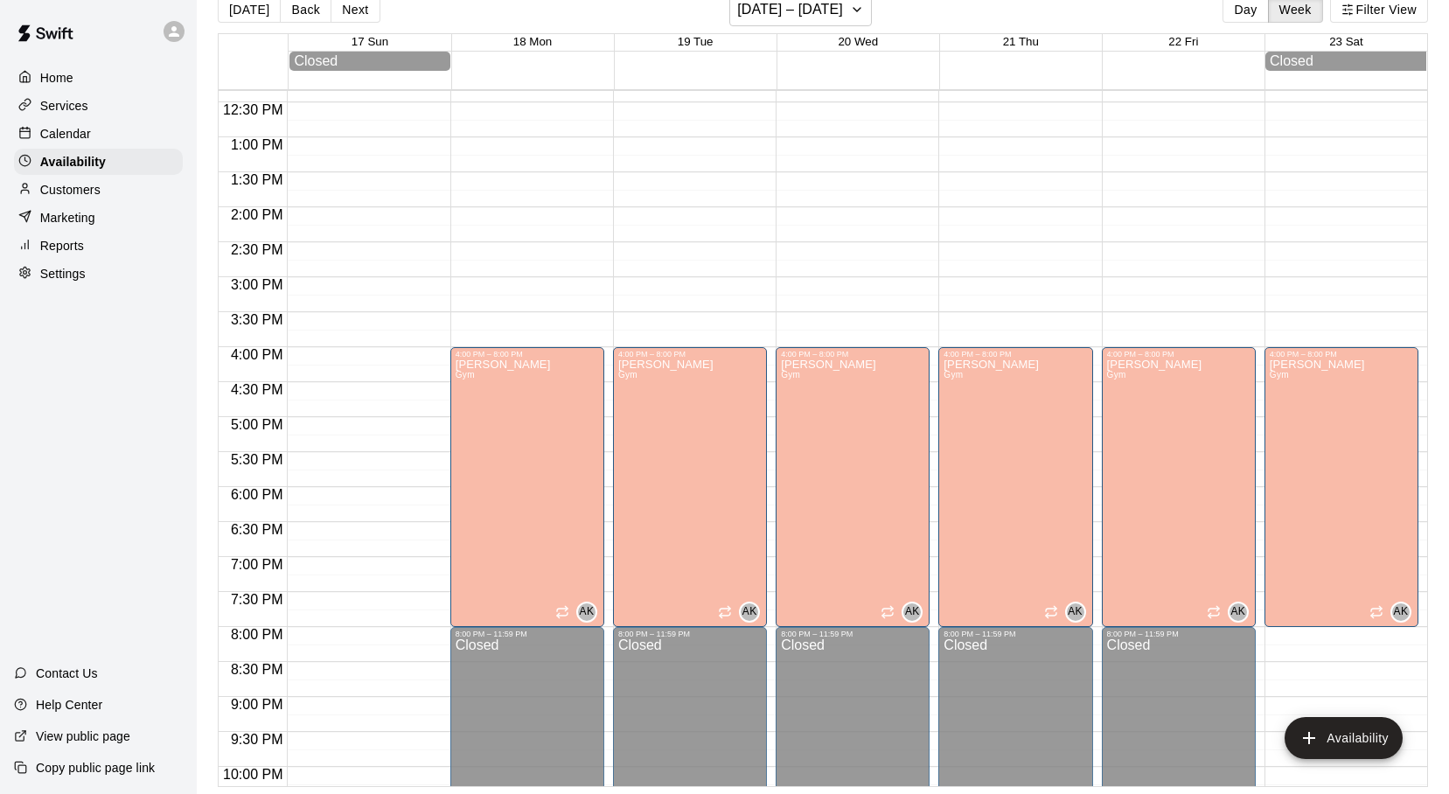
scroll to position [986, 0]
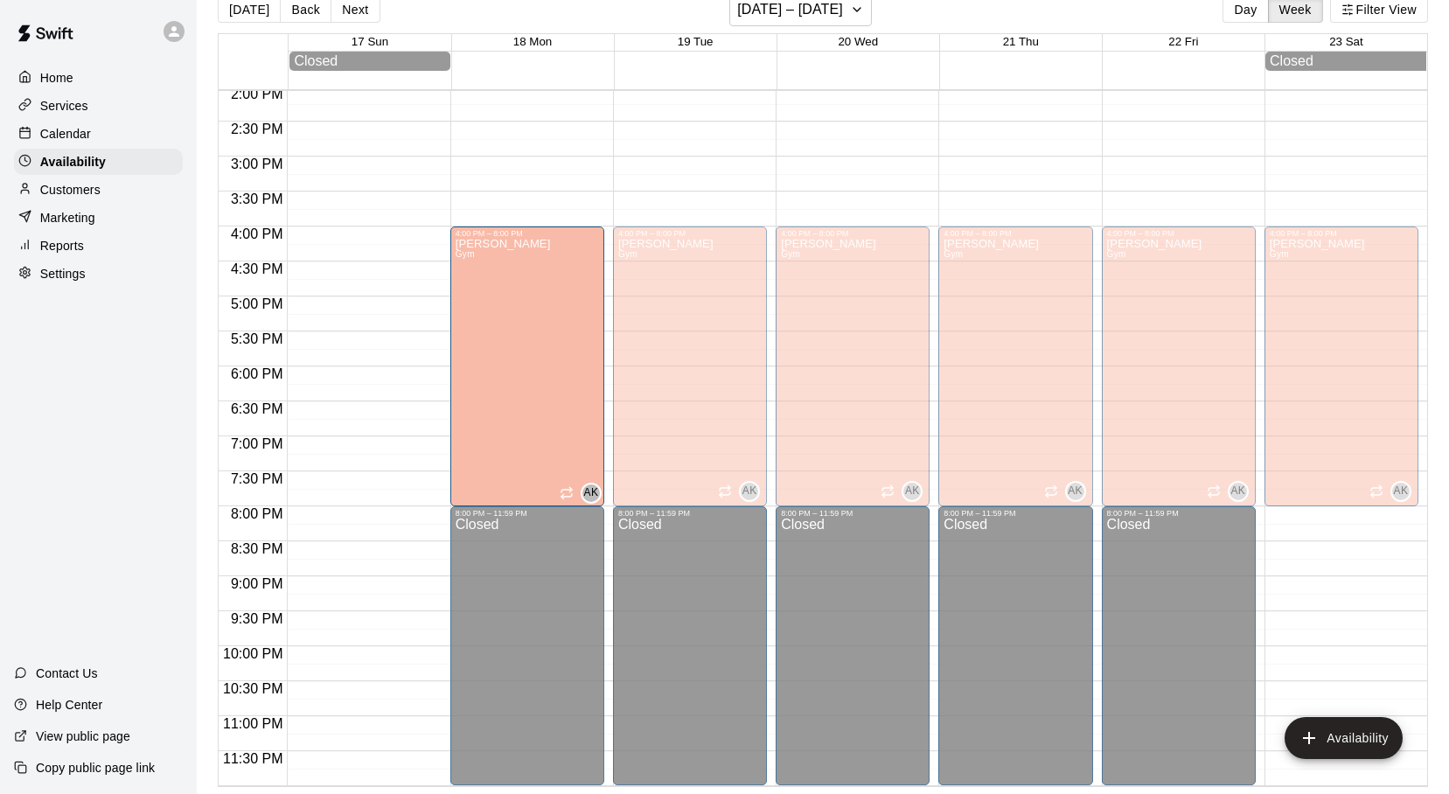
drag, startPoint x: 477, startPoint y: 242, endPoint x: 503, endPoint y: 248, distance: 26.9
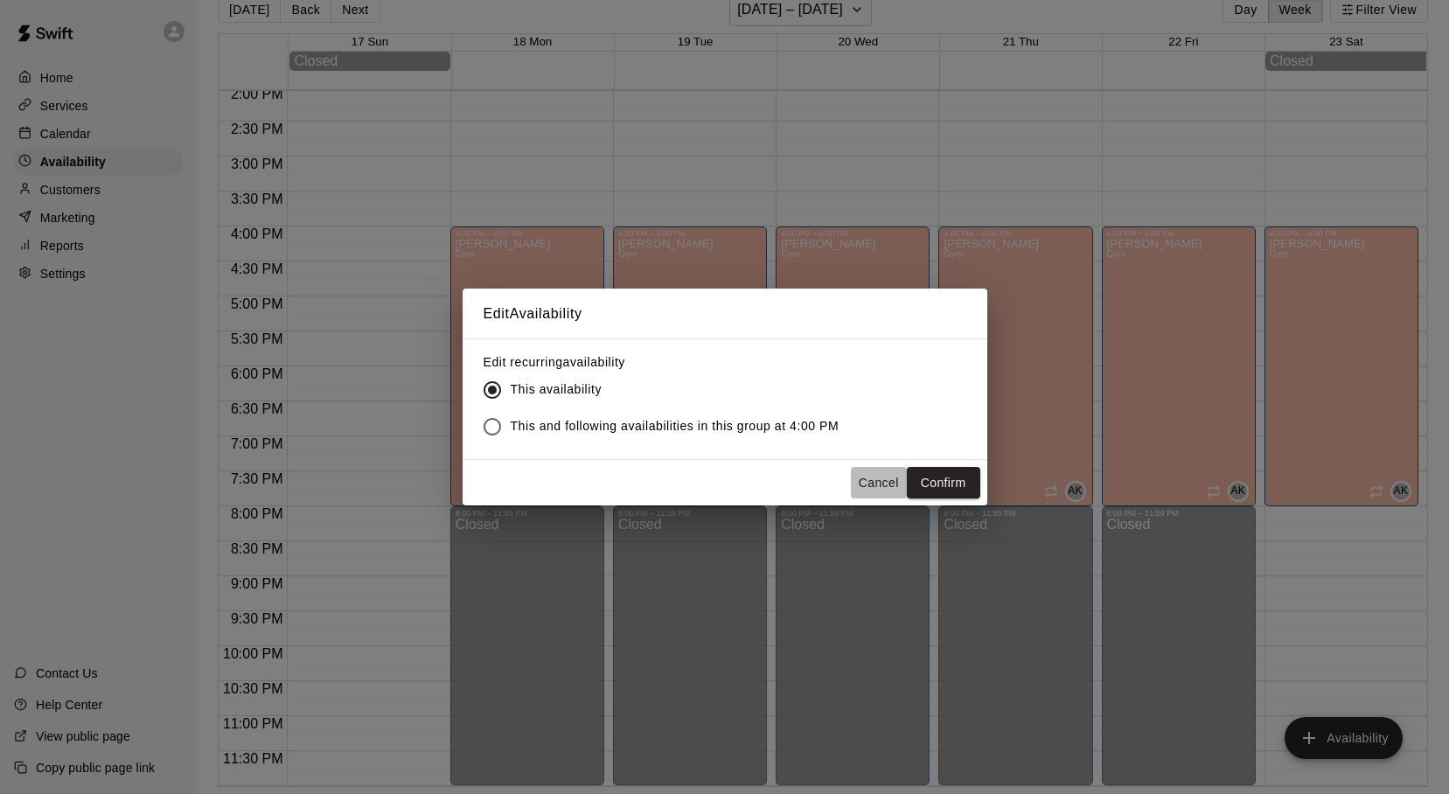
click at [870, 480] on button "Cancel" at bounding box center [879, 483] width 56 height 32
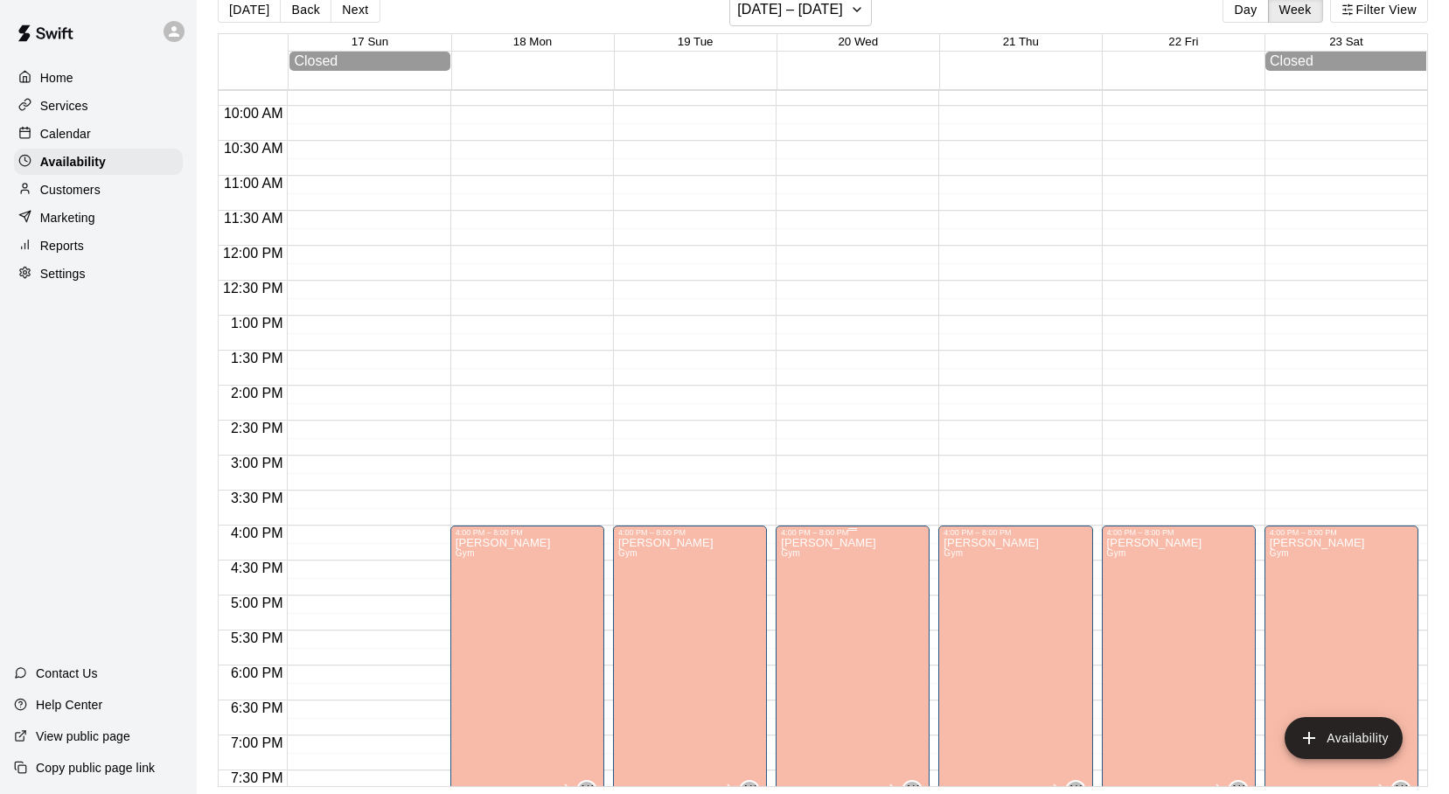
scroll to position [682, 0]
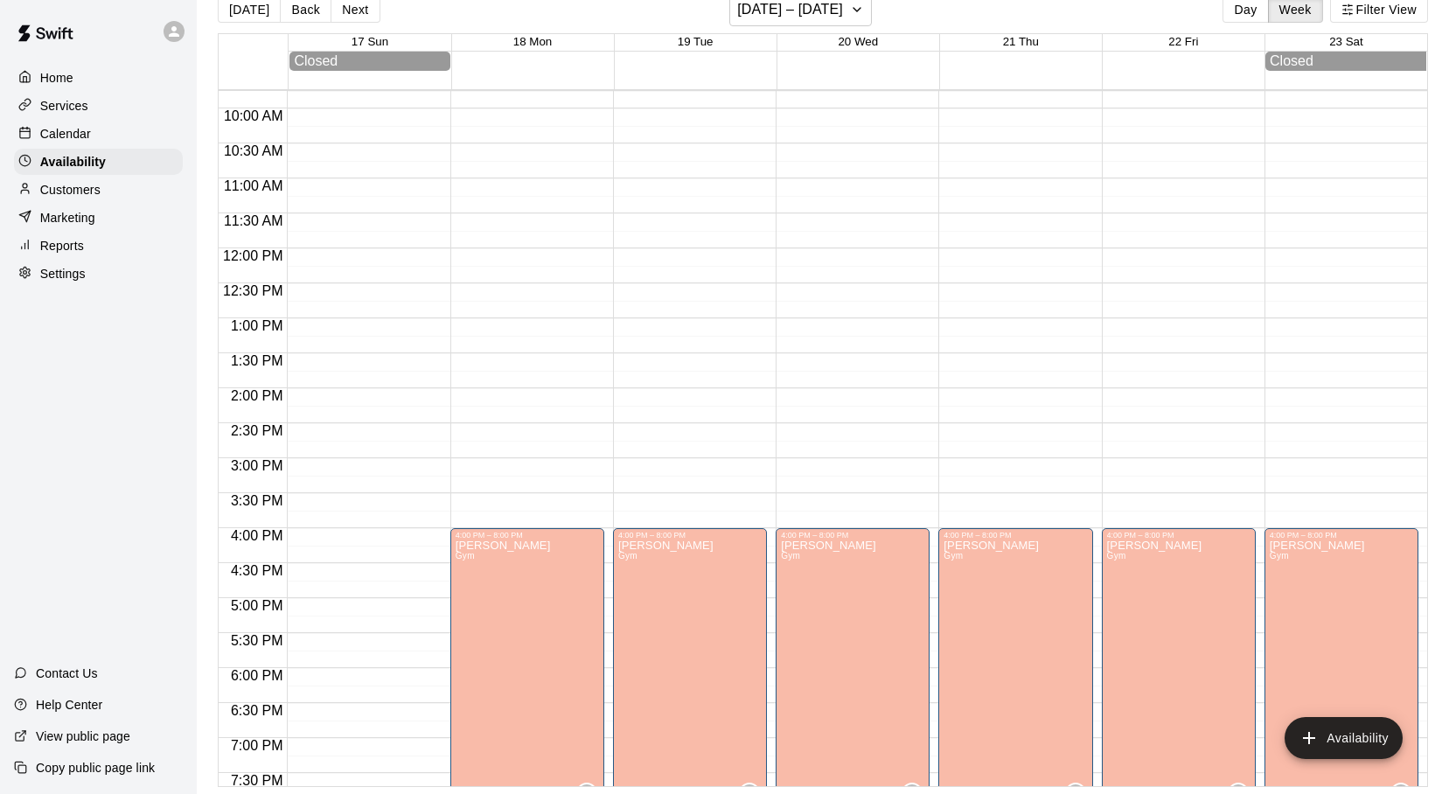
click at [73, 135] on p "Calendar" at bounding box center [65, 133] width 51 height 17
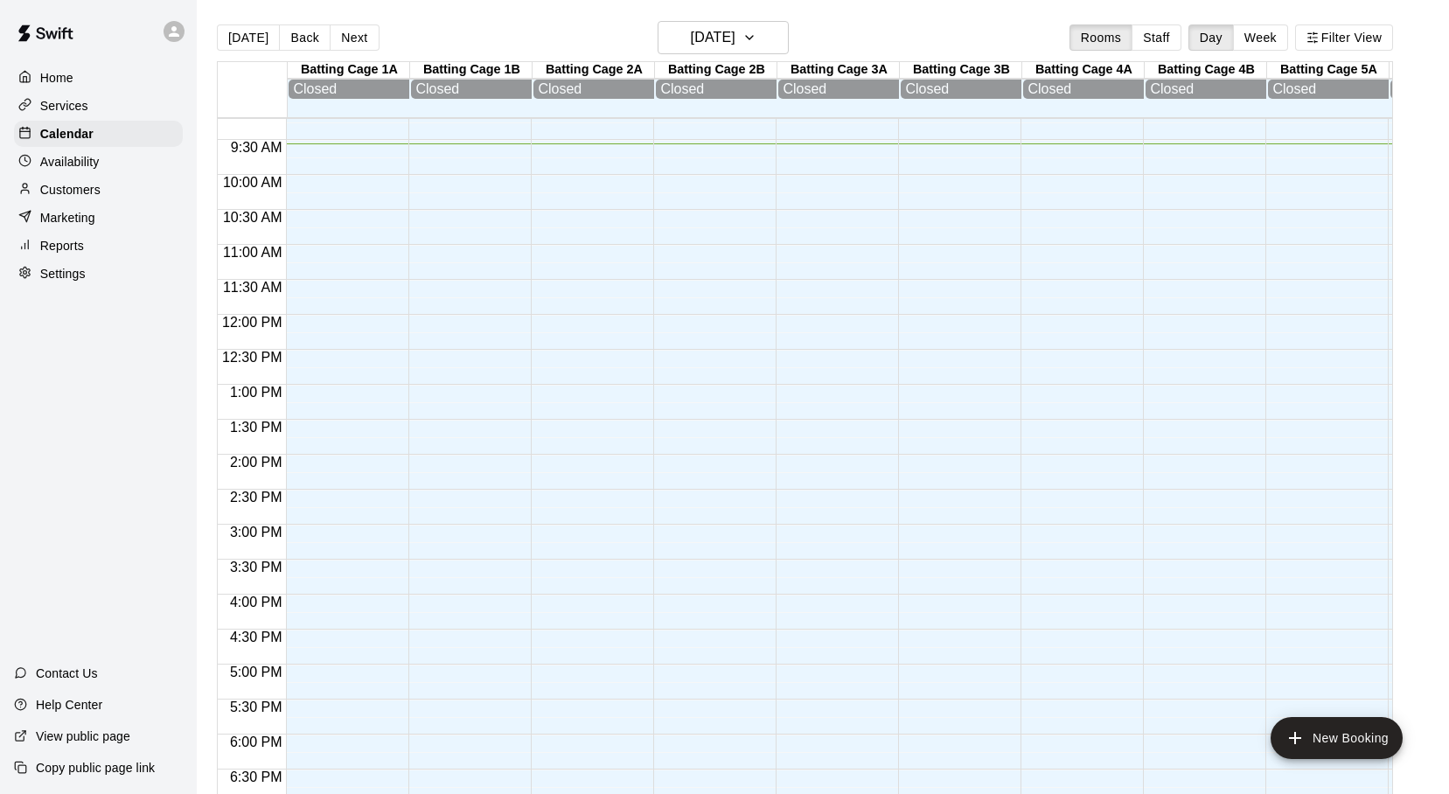
scroll to position [631, 0]
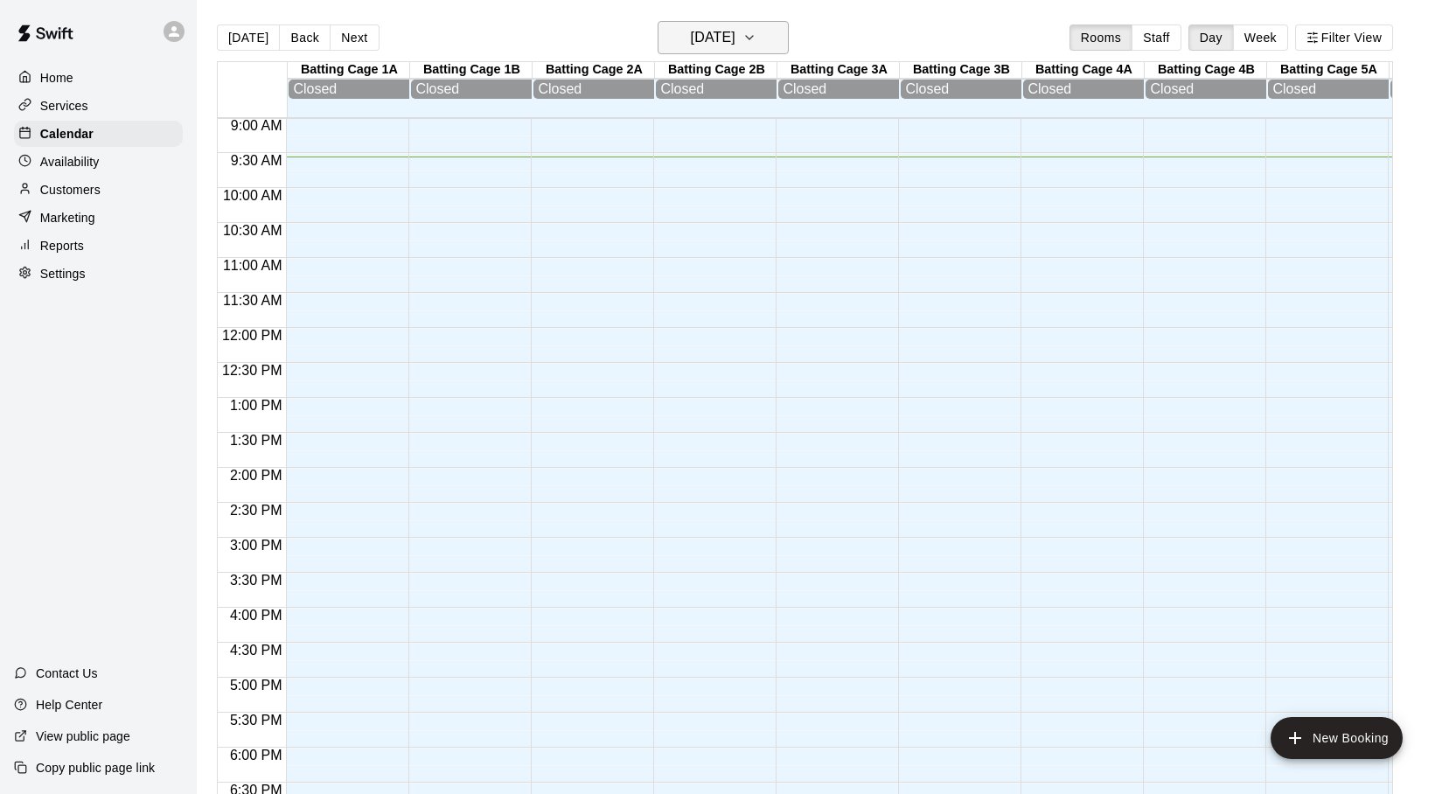
click at [753, 38] on icon "button" at bounding box center [749, 37] width 7 height 3
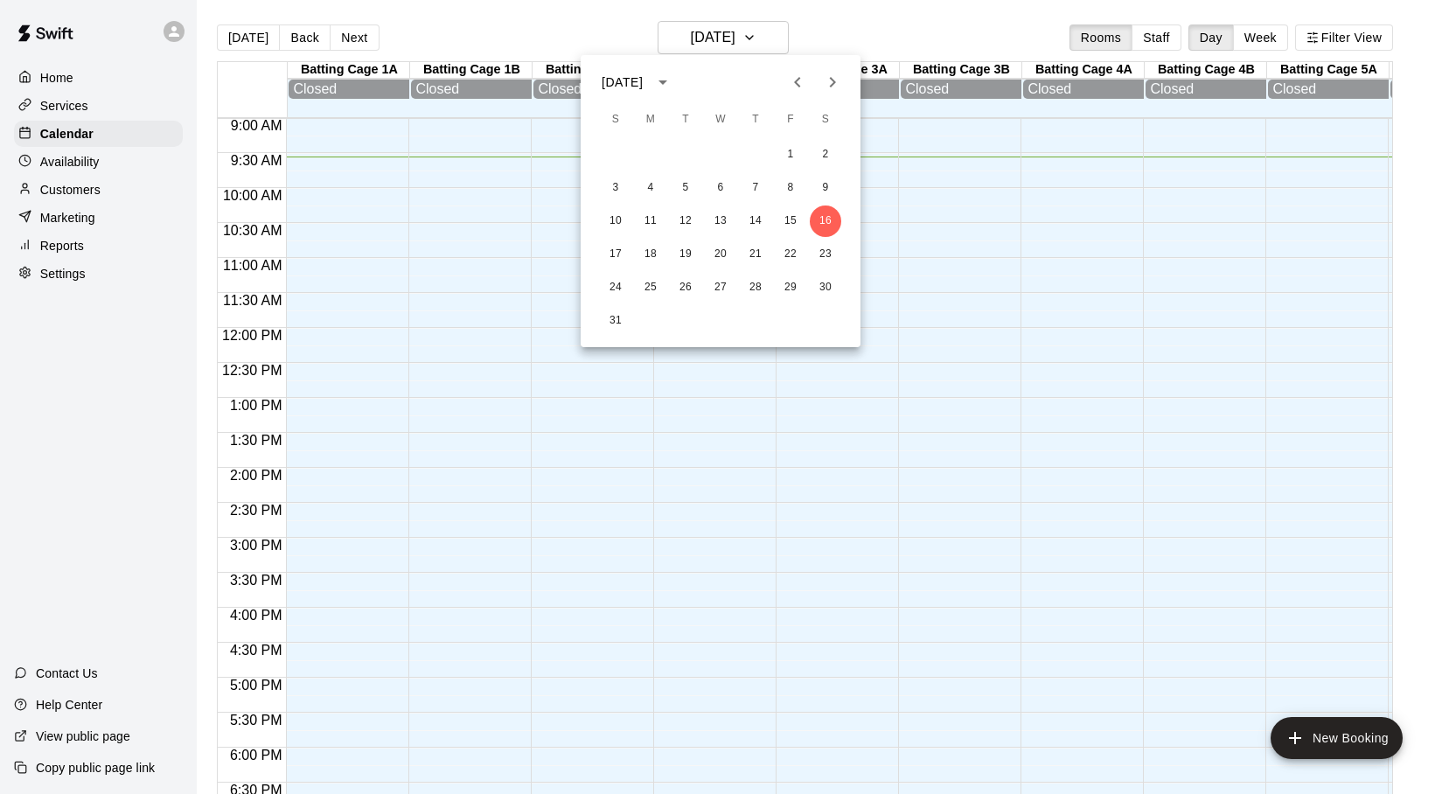
click at [366, 420] on div at bounding box center [724, 397] width 1449 height 794
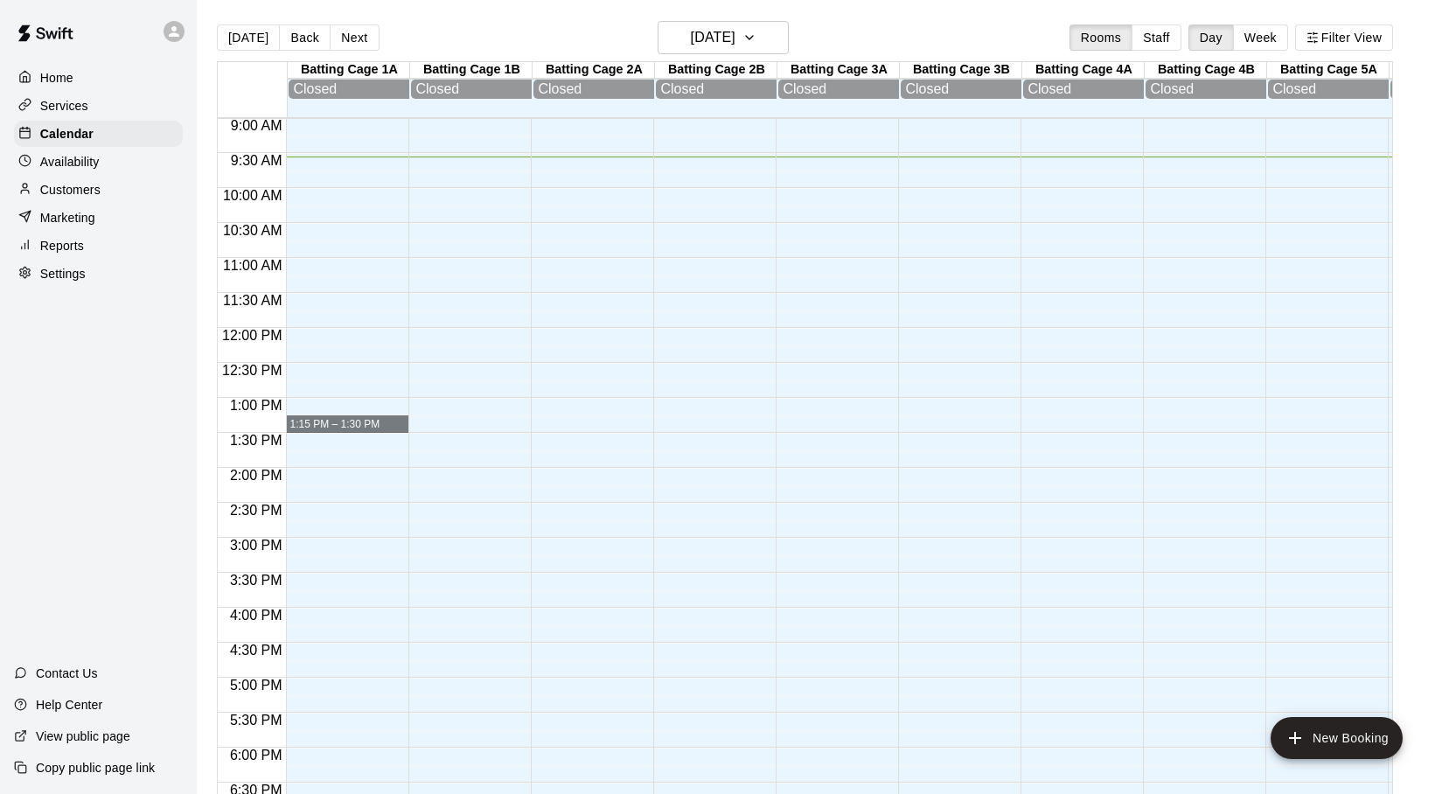
click at [318, 406] on div "1:15 PM – 1:30 PM" at bounding box center [347, 328] width 122 height 1680
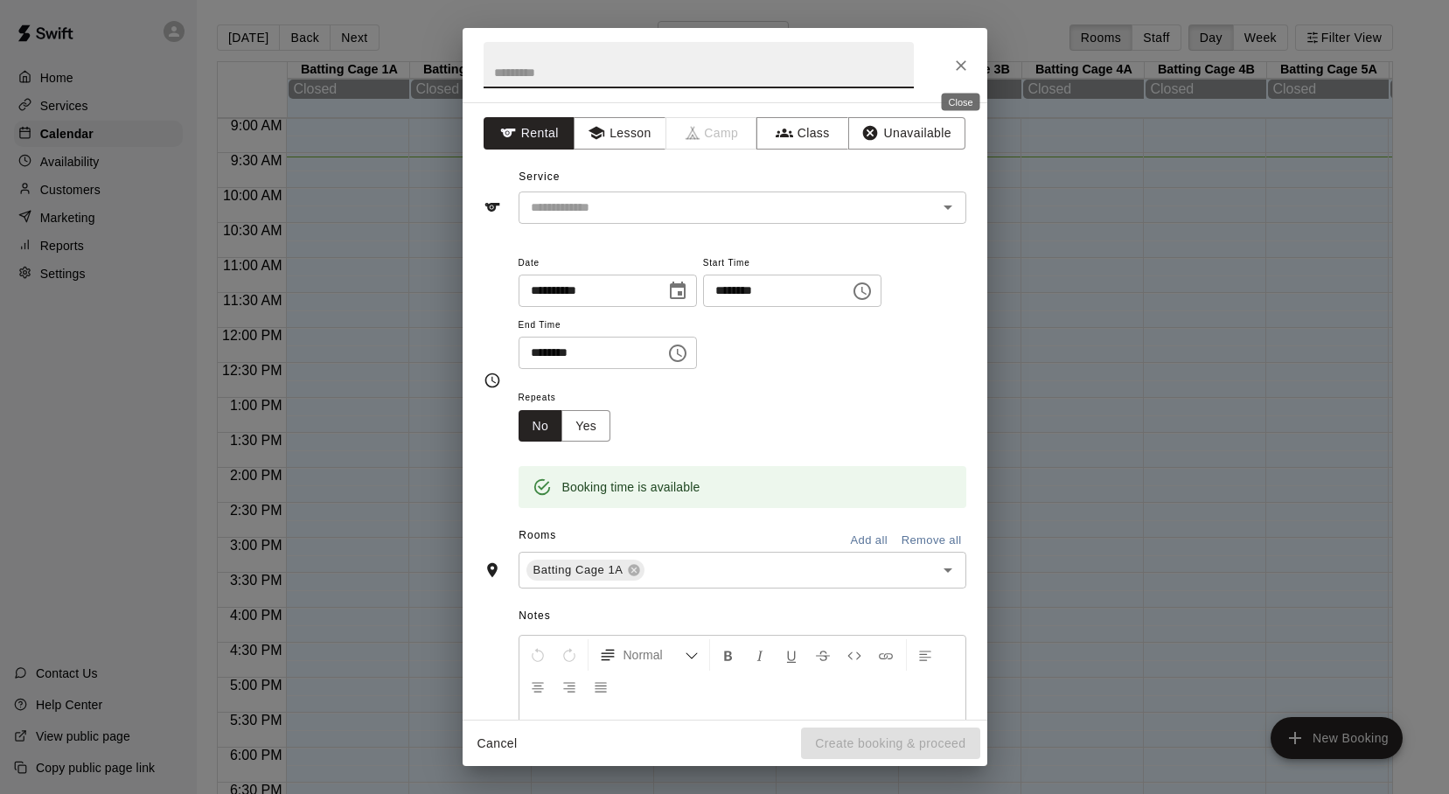
click at [957, 63] on icon "Close" at bounding box center [961, 65] width 17 height 17
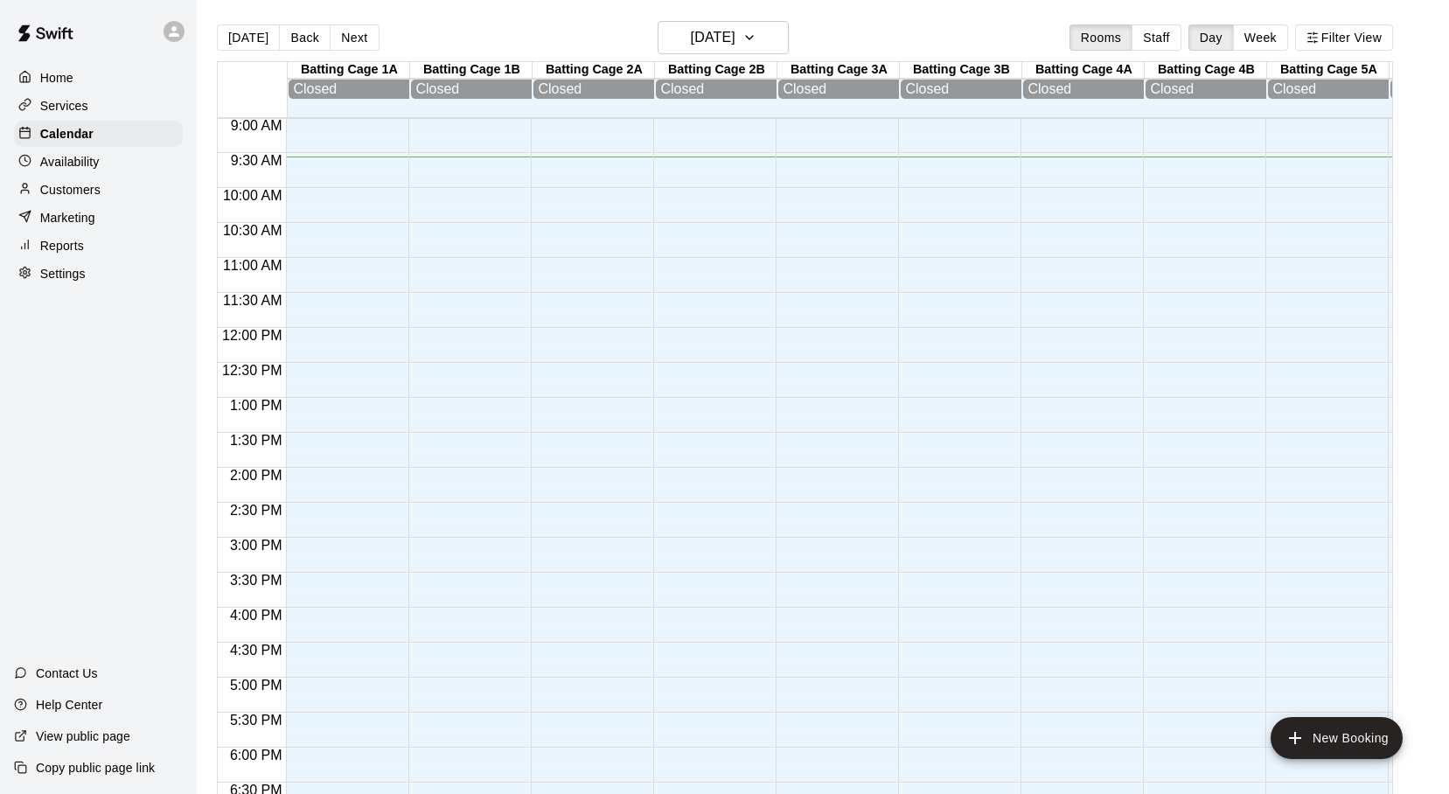
click at [436, 422] on div at bounding box center [466, 328] width 114 height 1680
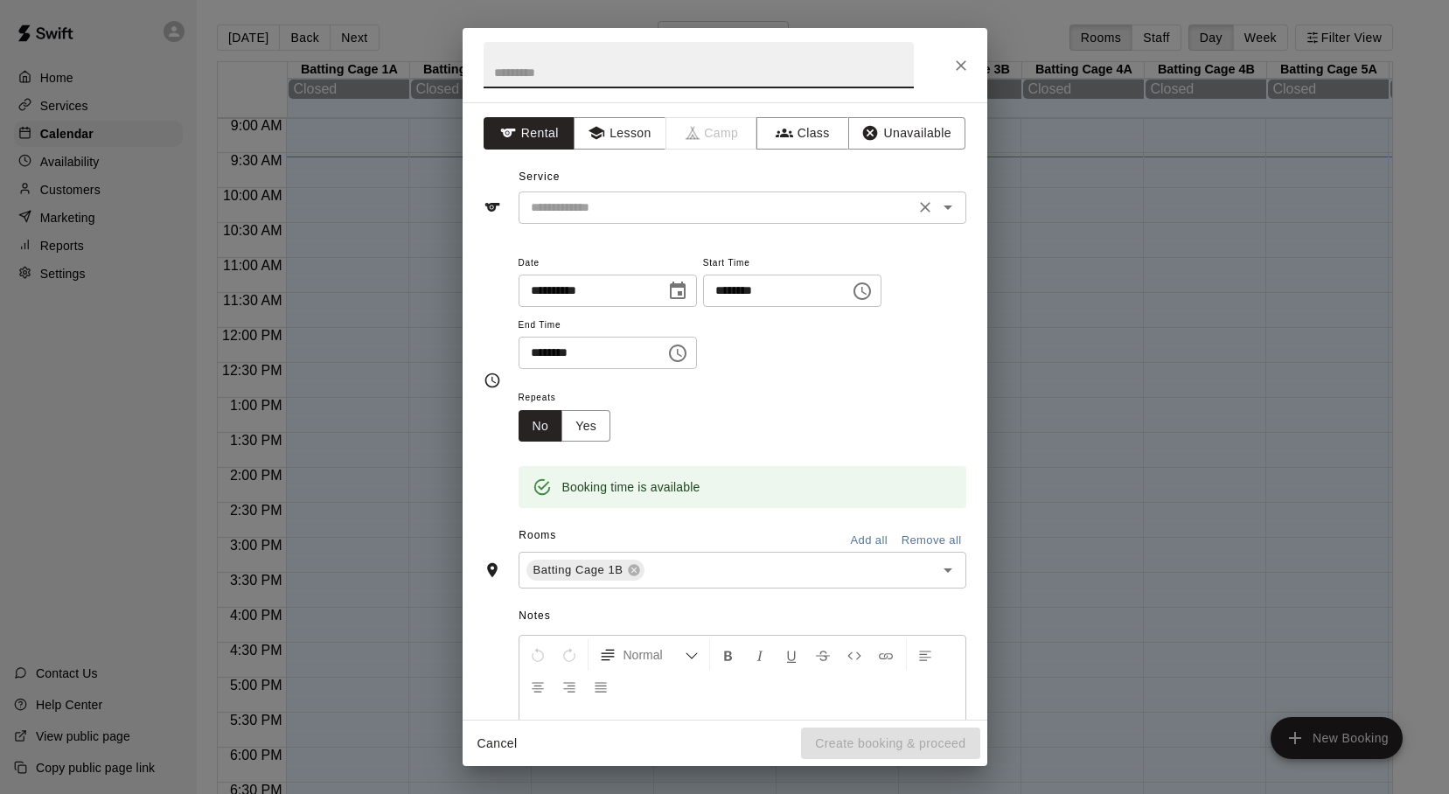
click at [950, 207] on icon "Open" at bounding box center [948, 208] width 9 height 4
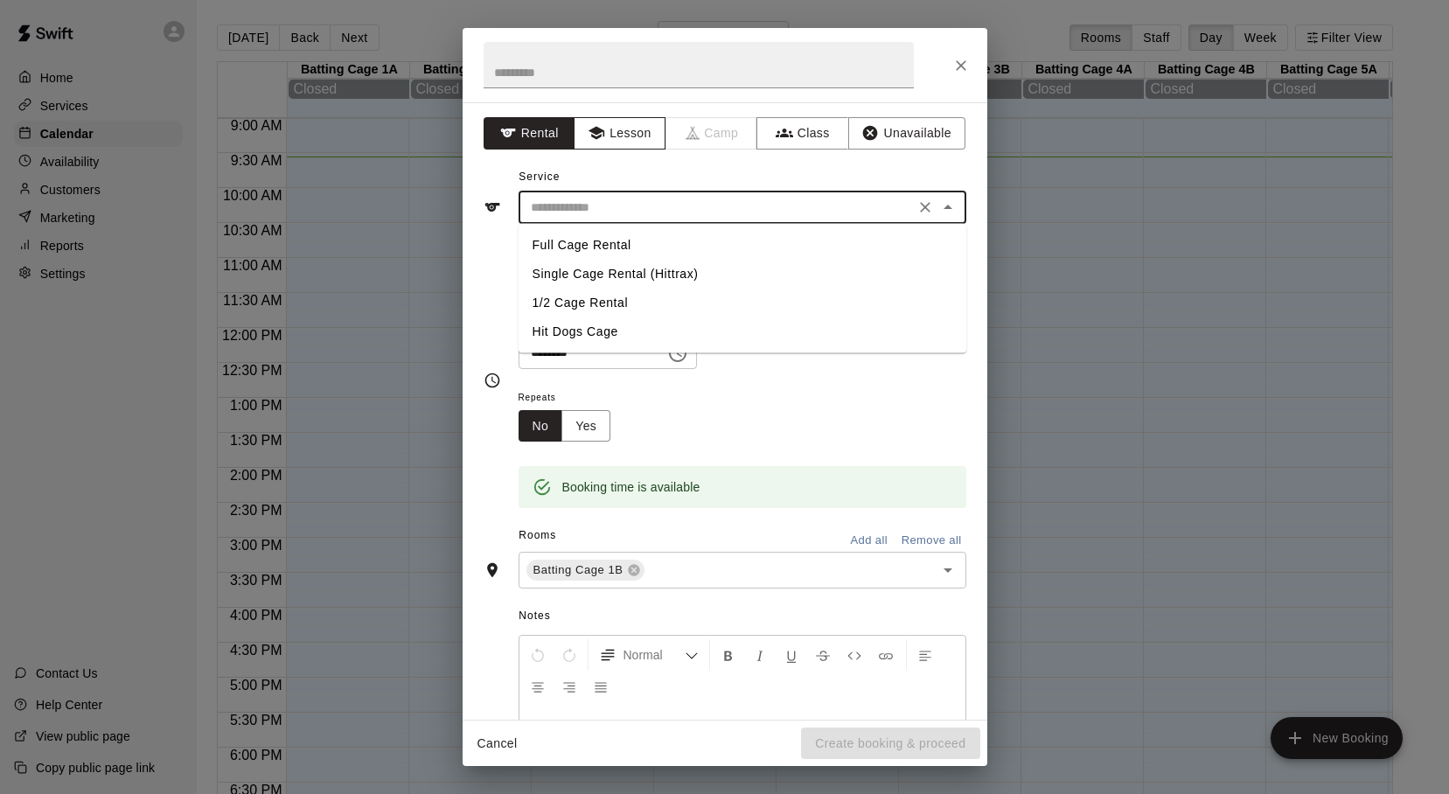
click at [641, 136] on button "Lesson" at bounding box center [620, 133] width 92 height 32
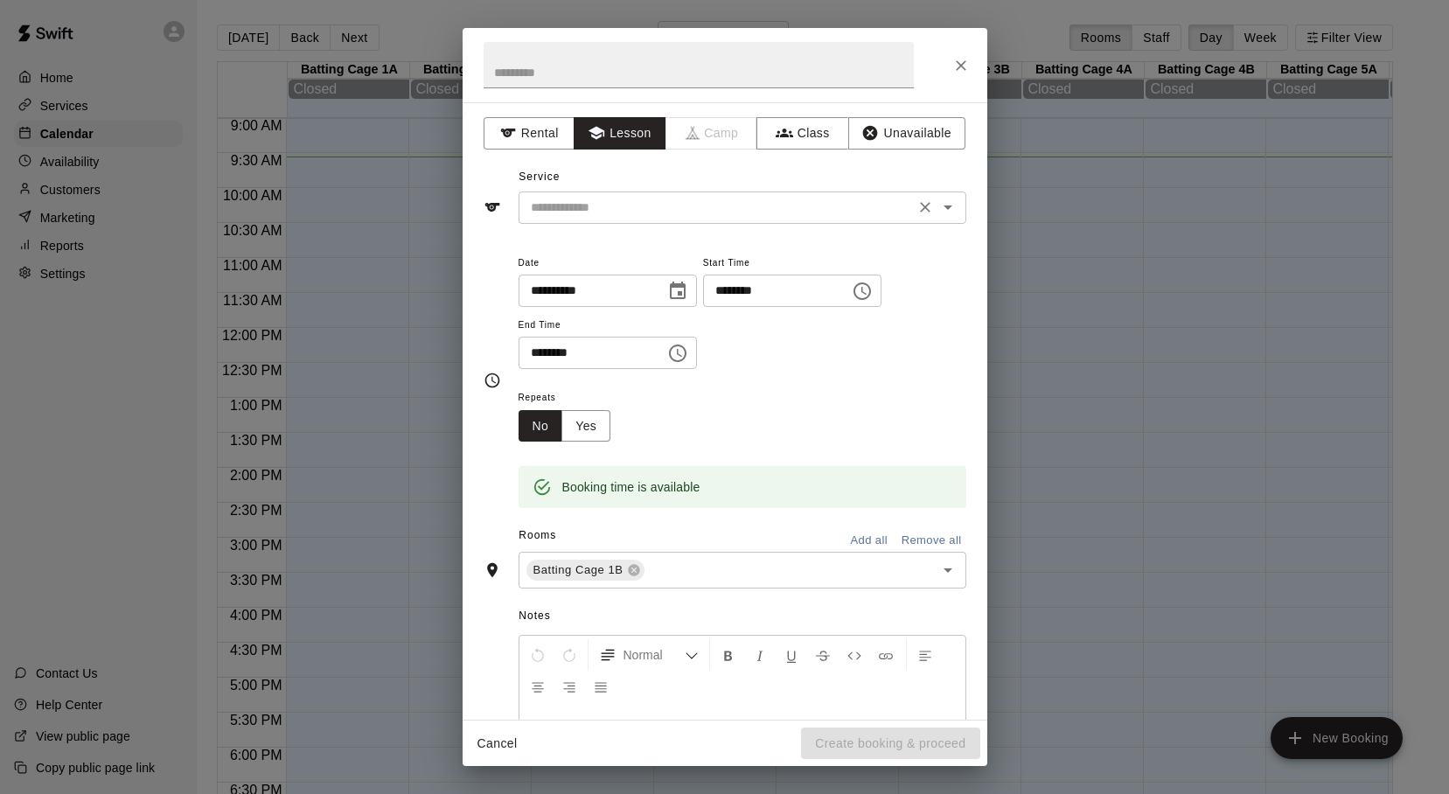
click at [942, 203] on icon "Open" at bounding box center [948, 207] width 21 height 21
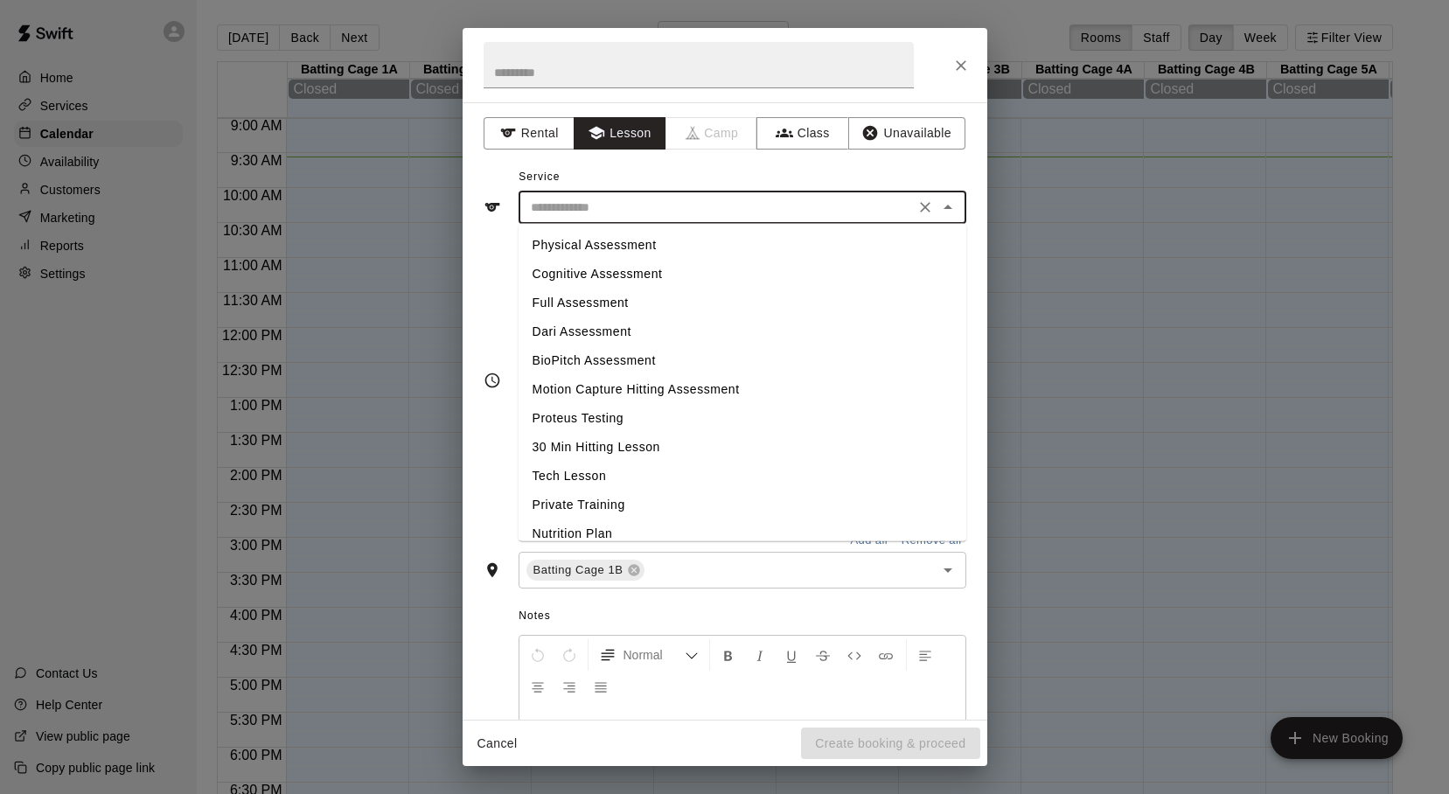
click at [662, 440] on li "30 Min Hitting Lesson" at bounding box center [743, 447] width 448 height 29
type input "**********"
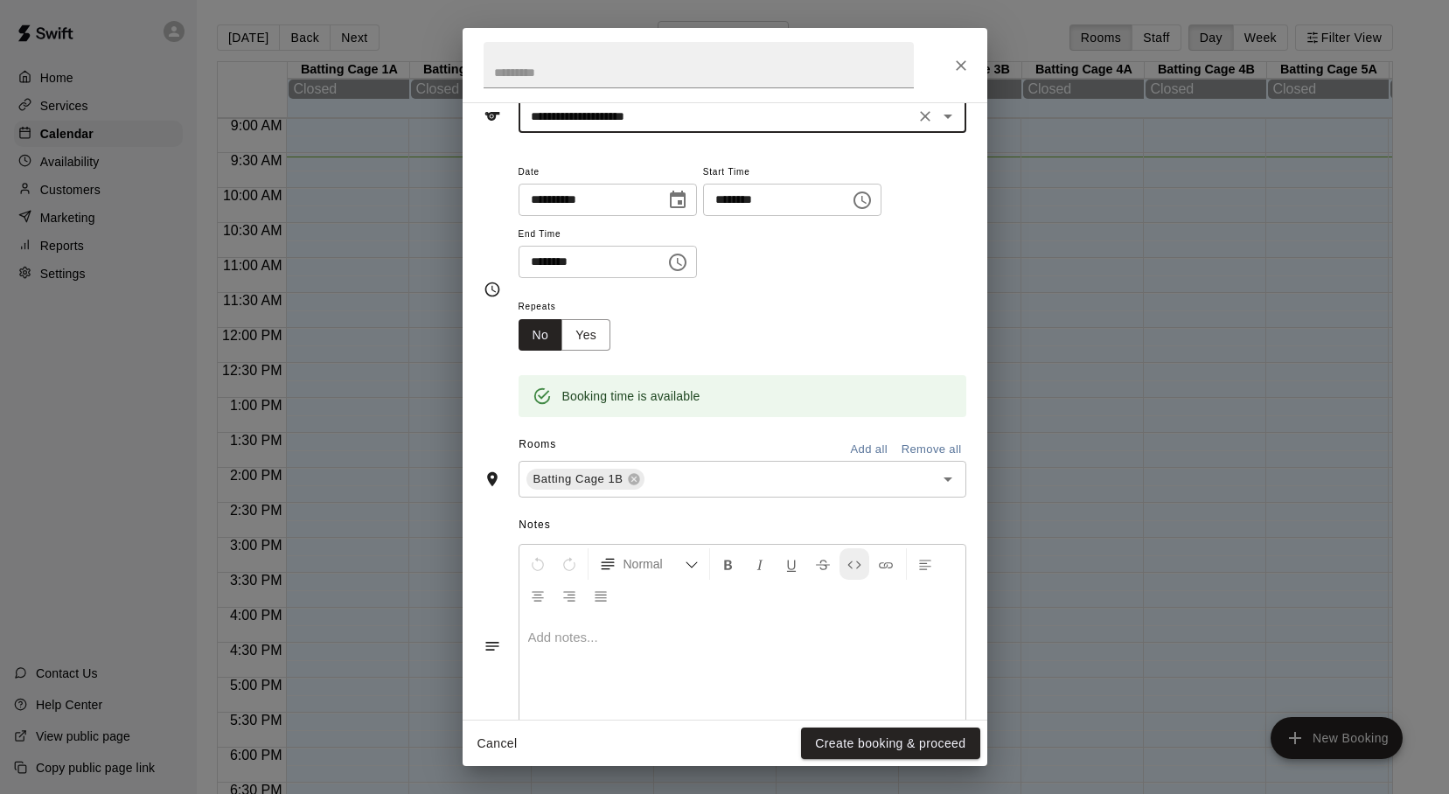
scroll to position [152, 0]
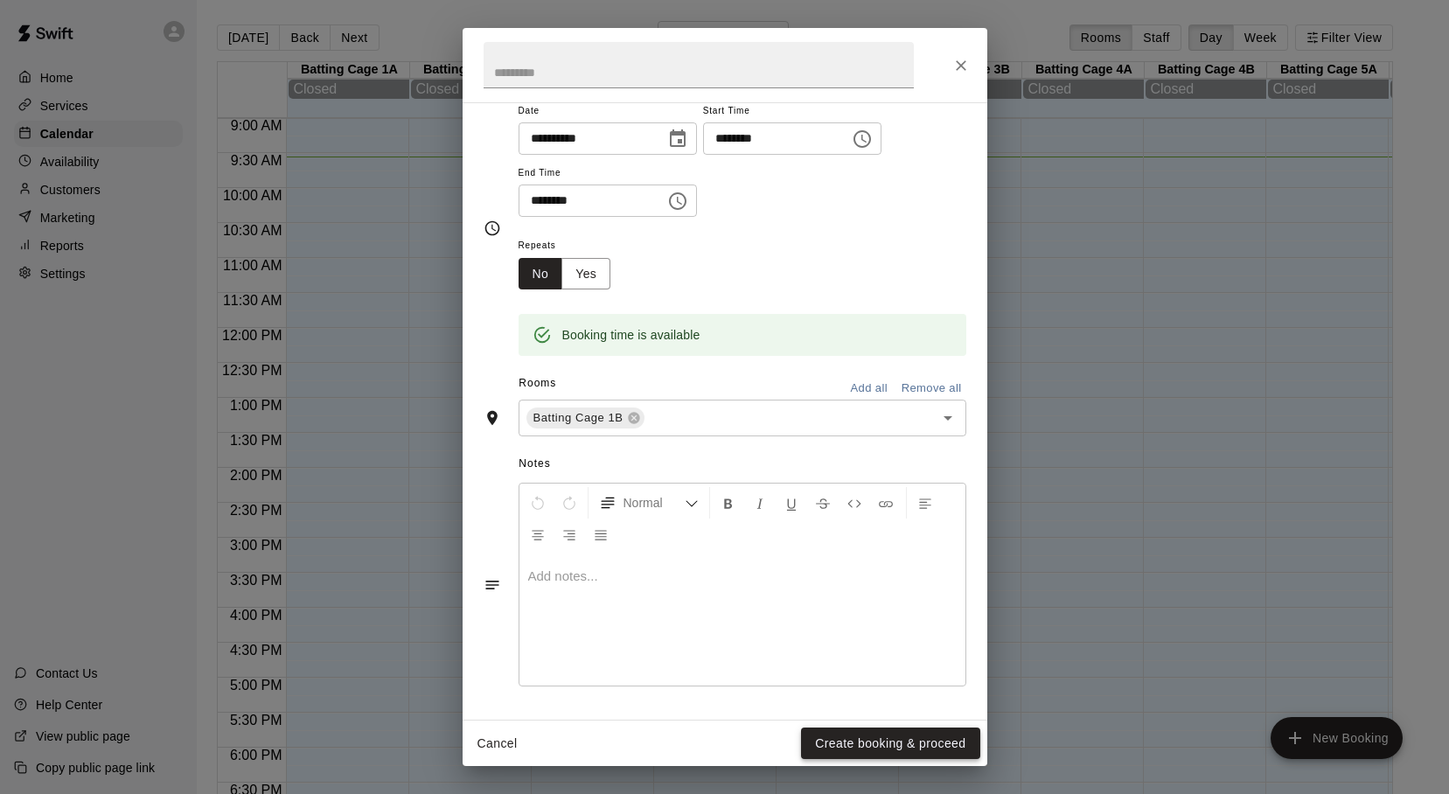
click at [826, 732] on button "Create booking & proceed" at bounding box center [890, 744] width 178 height 32
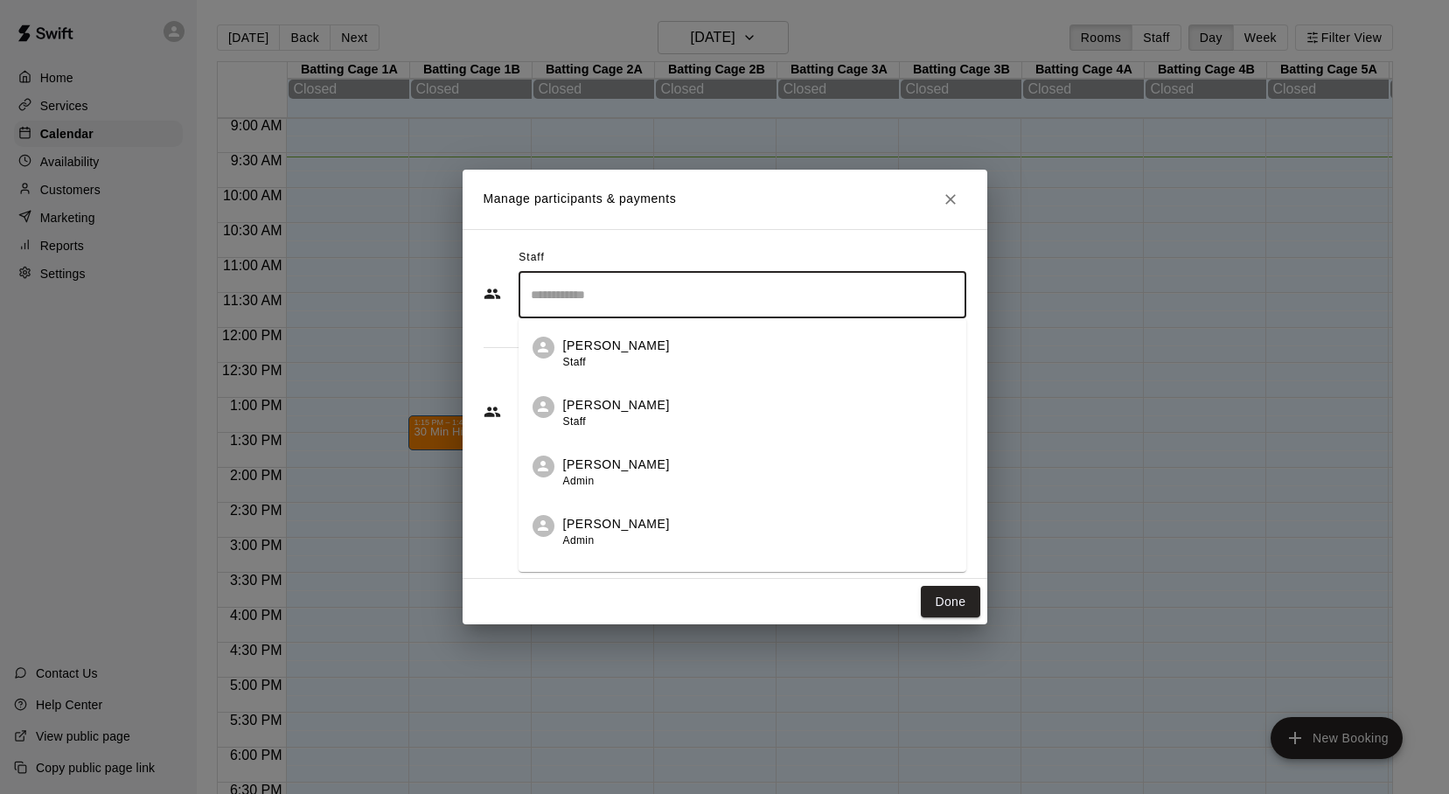
click at [764, 308] on input "Search staff" at bounding box center [743, 295] width 432 height 31
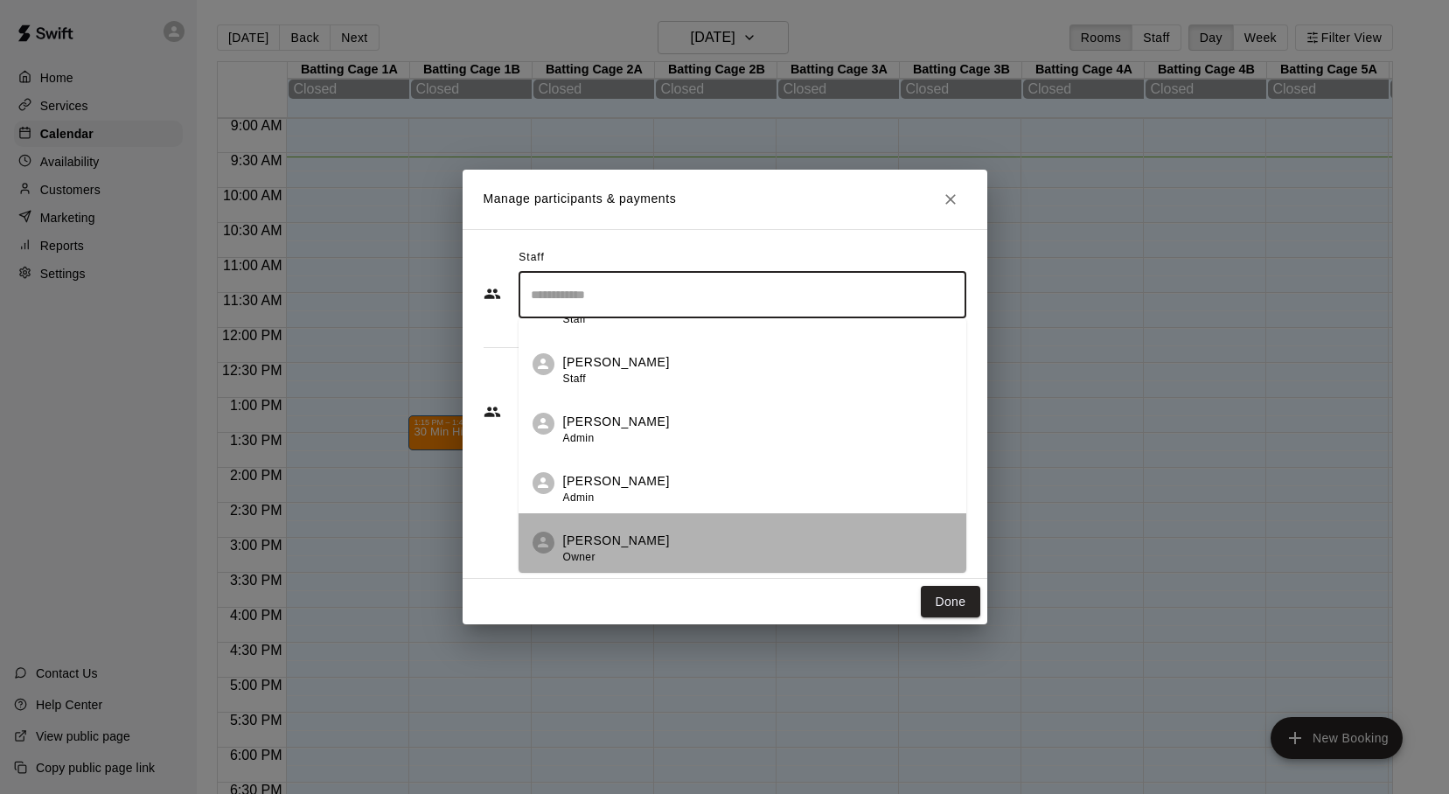
click at [598, 532] on li "Adam Sobocienski Owner" at bounding box center [743, 542] width 448 height 59
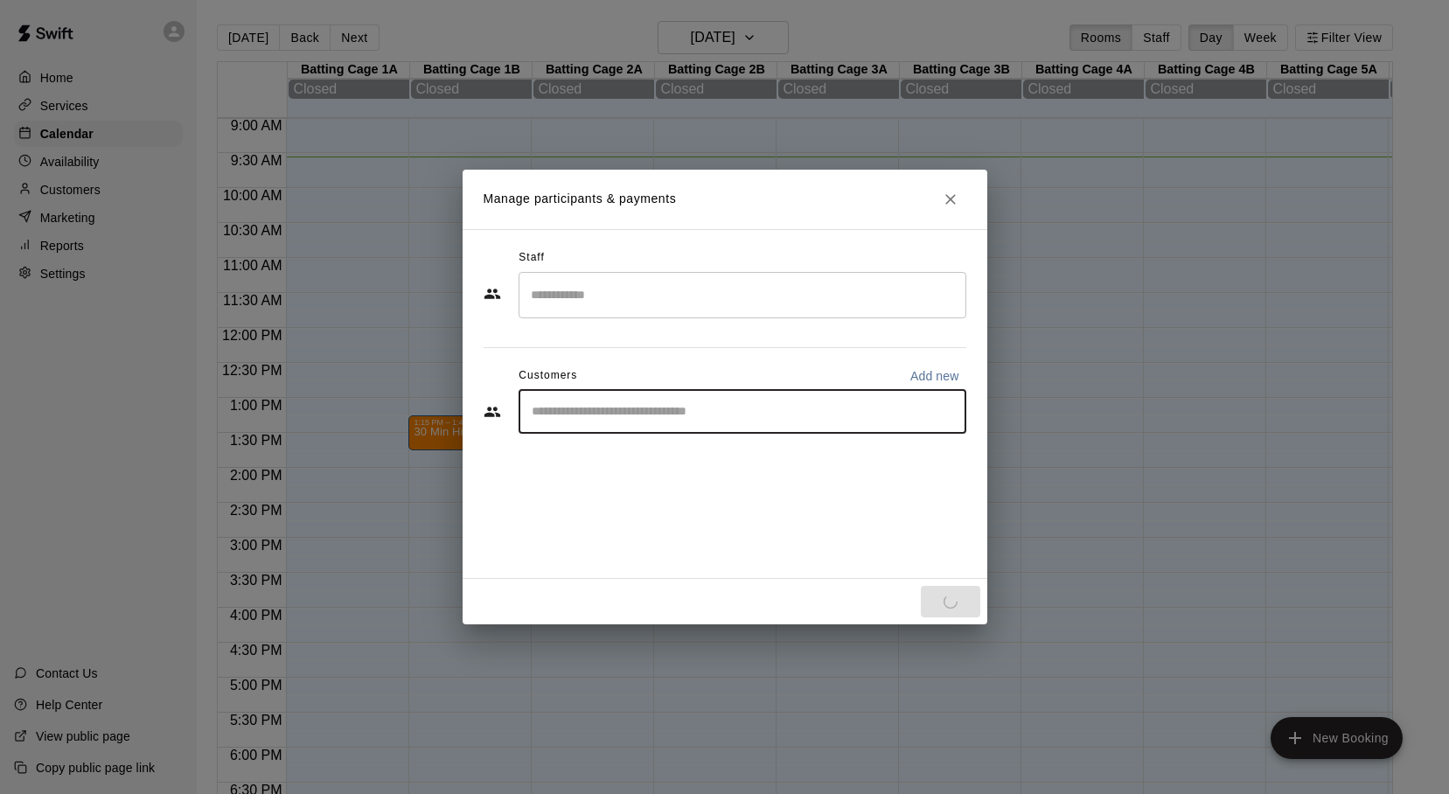
click at [706, 409] on input "Start typing to search customers..." at bounding box center [743, 411] width 432 height 17
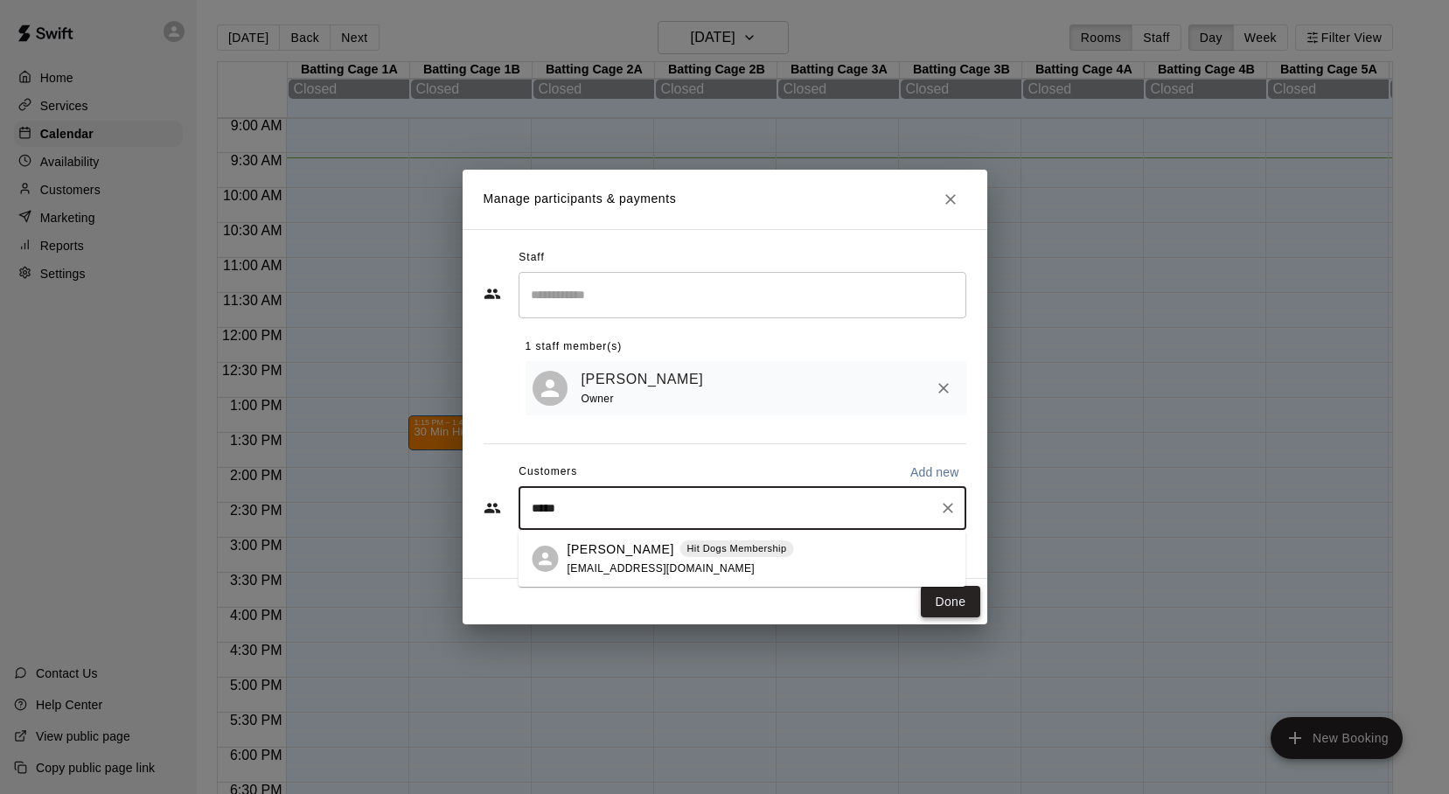
type input "*****"
click at [962, 607] on button "Done" at bounding box center [950, 602] width 59 height 32
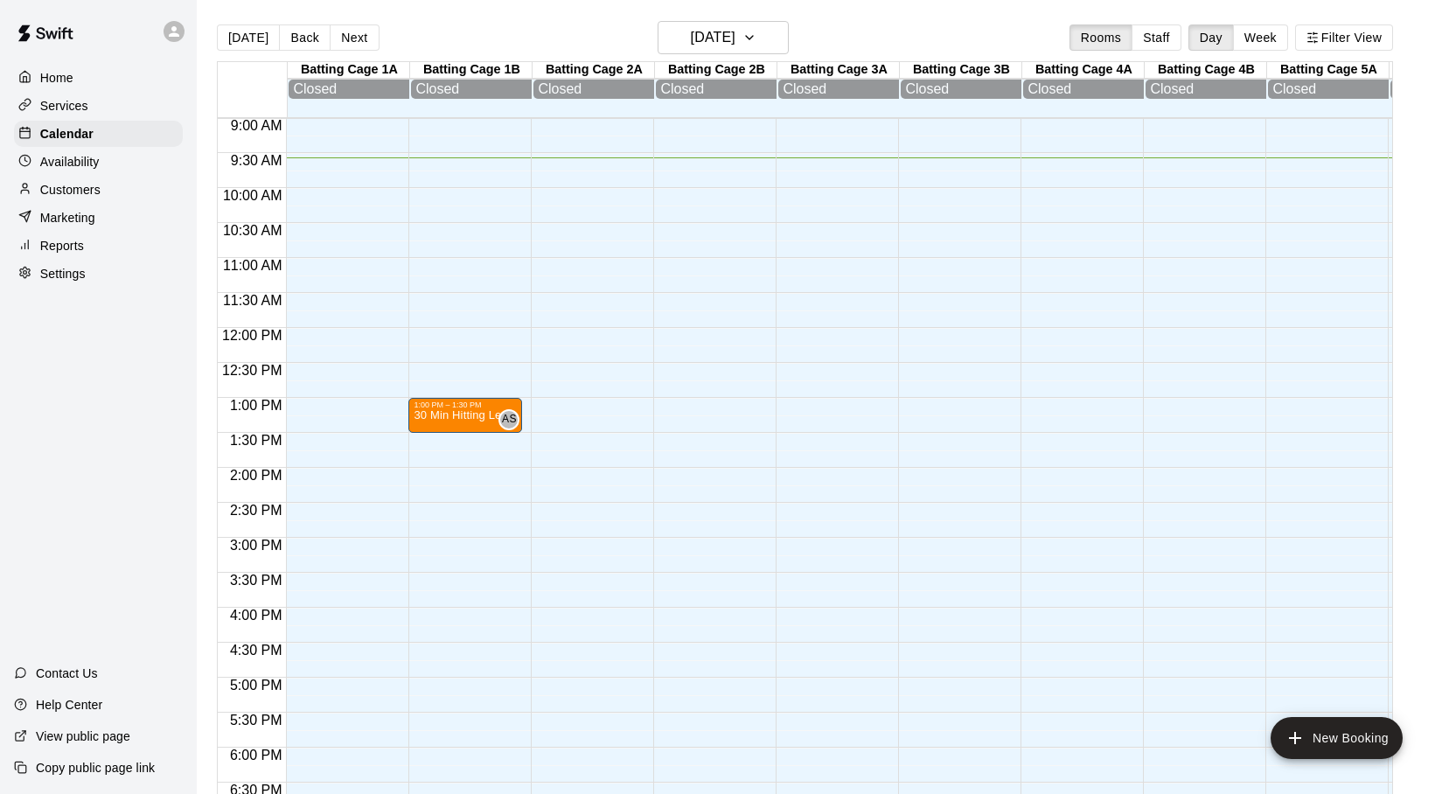
drag, startPoint x: 470, startPoint y: 430, endPoint x: 472, endPoint y: 418, distance: 12.5
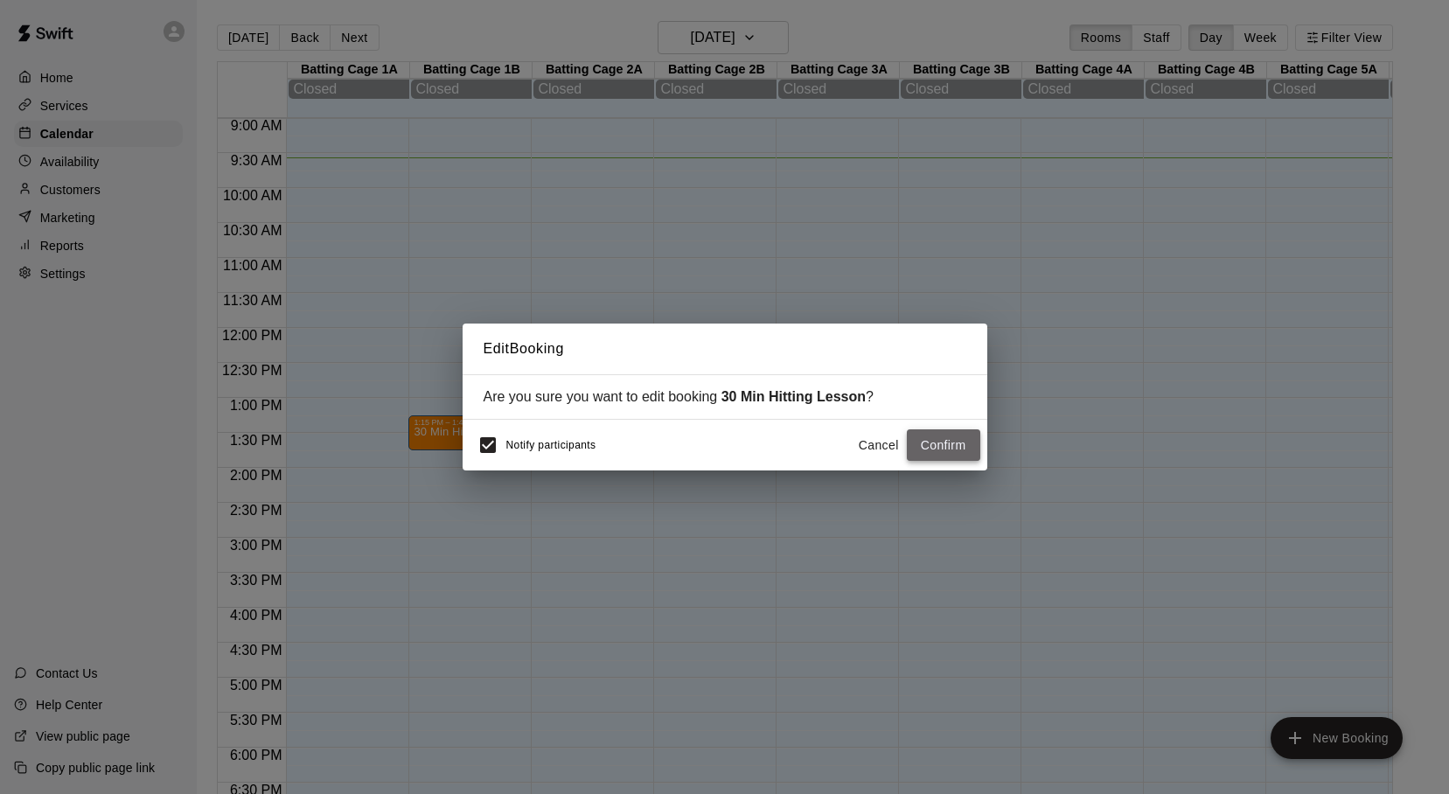
click at [958, 436] on button "Confirm" at bounding box center [943, 445] width 73 height 32
click at [937, 439] on button "Confirm" at bounding box center [943, 445] width 73 height 32
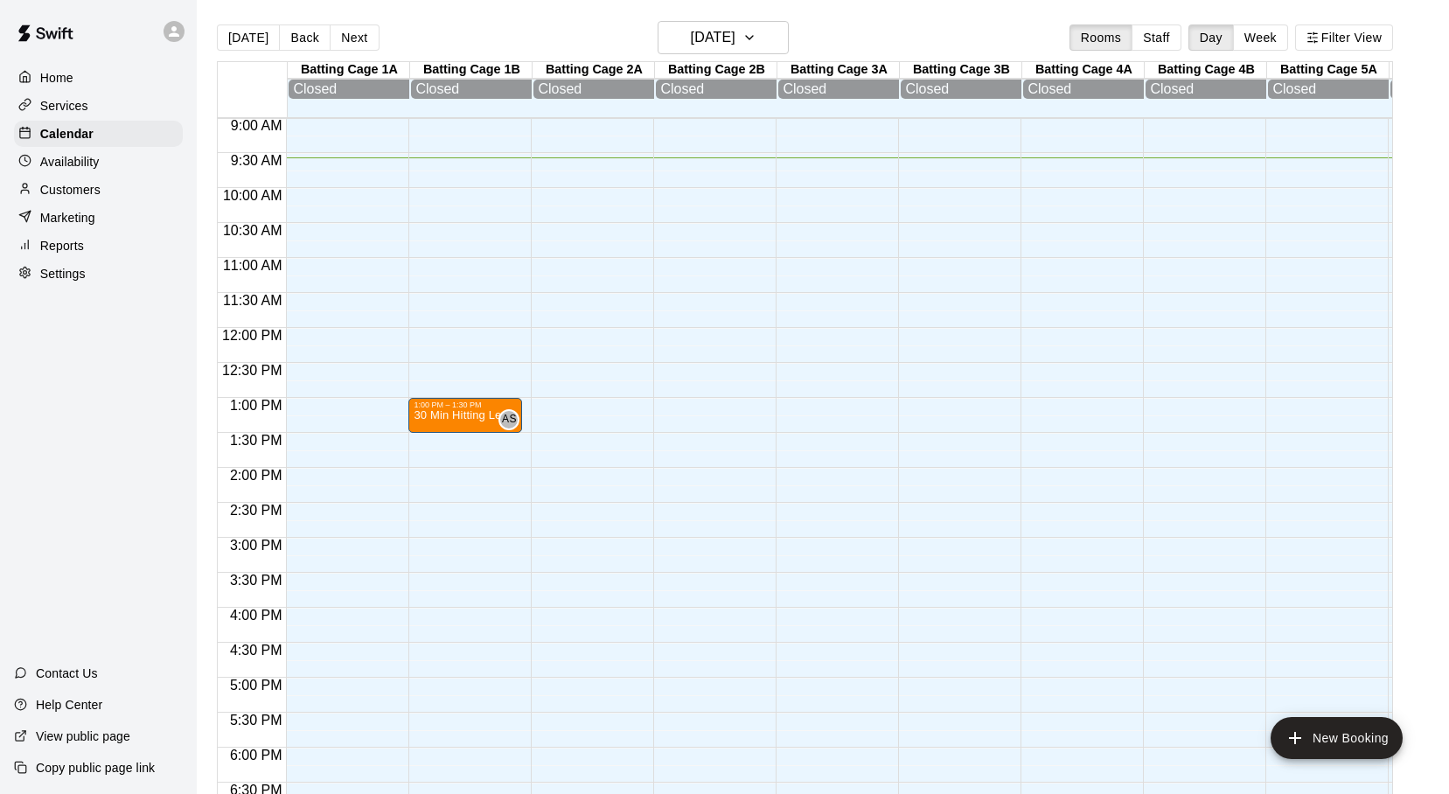
drag, startPoint x: 471, startPoint y: 422, endPoint x: 495, endPoint y: 427, distance: 24.9
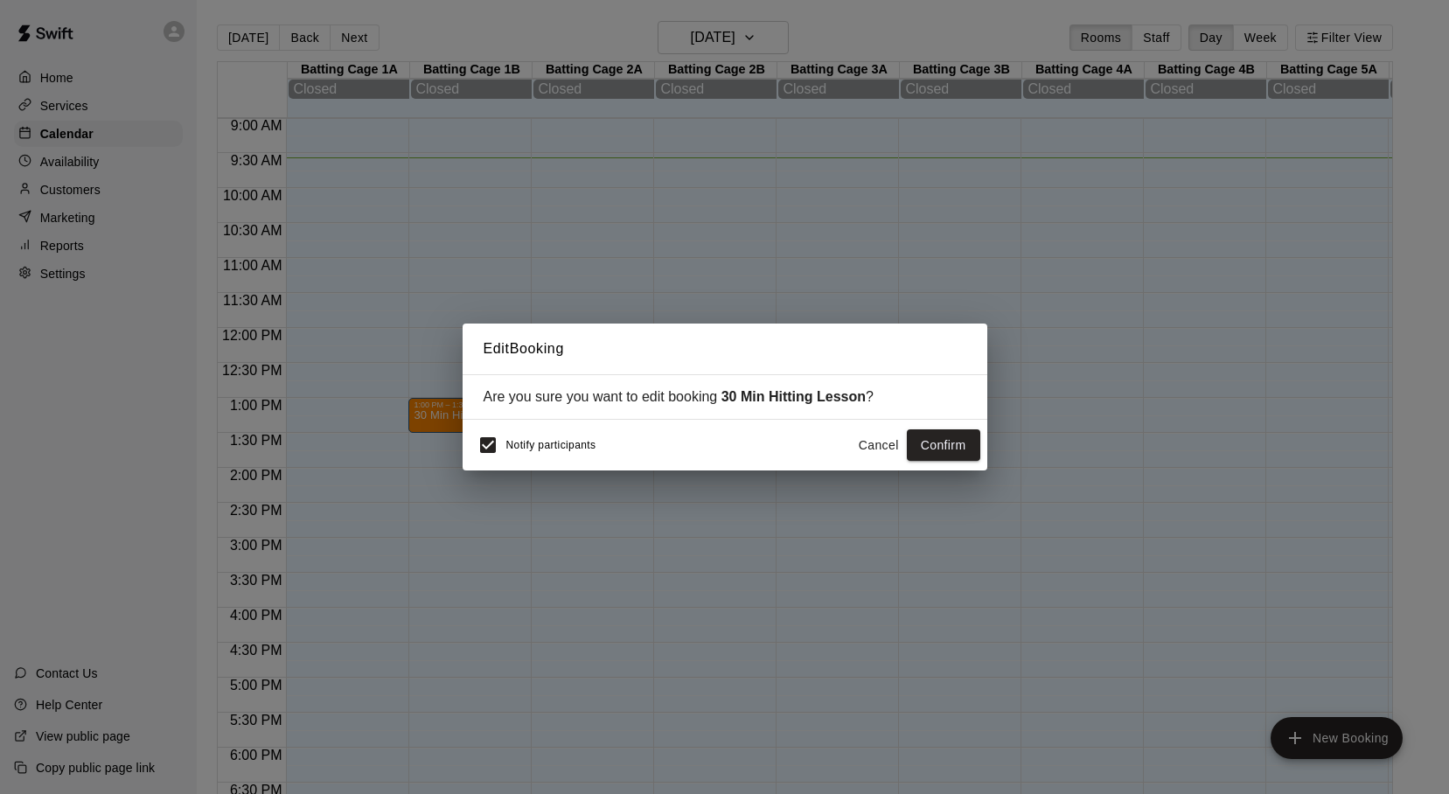
click at [887, 443] on button "Cancel" at bounding box center [879, 445] width 56 height 32
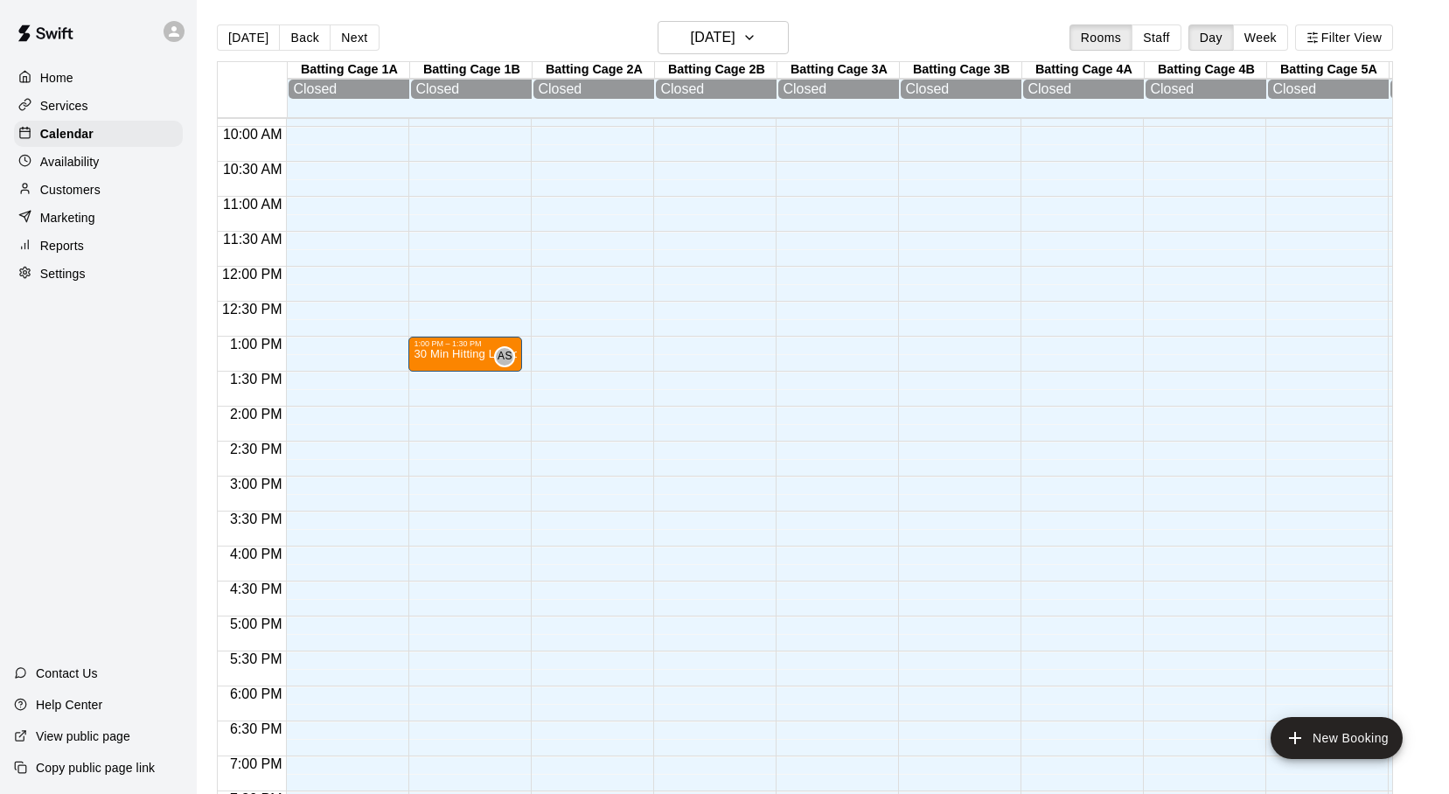
scroll to position [637, 0]
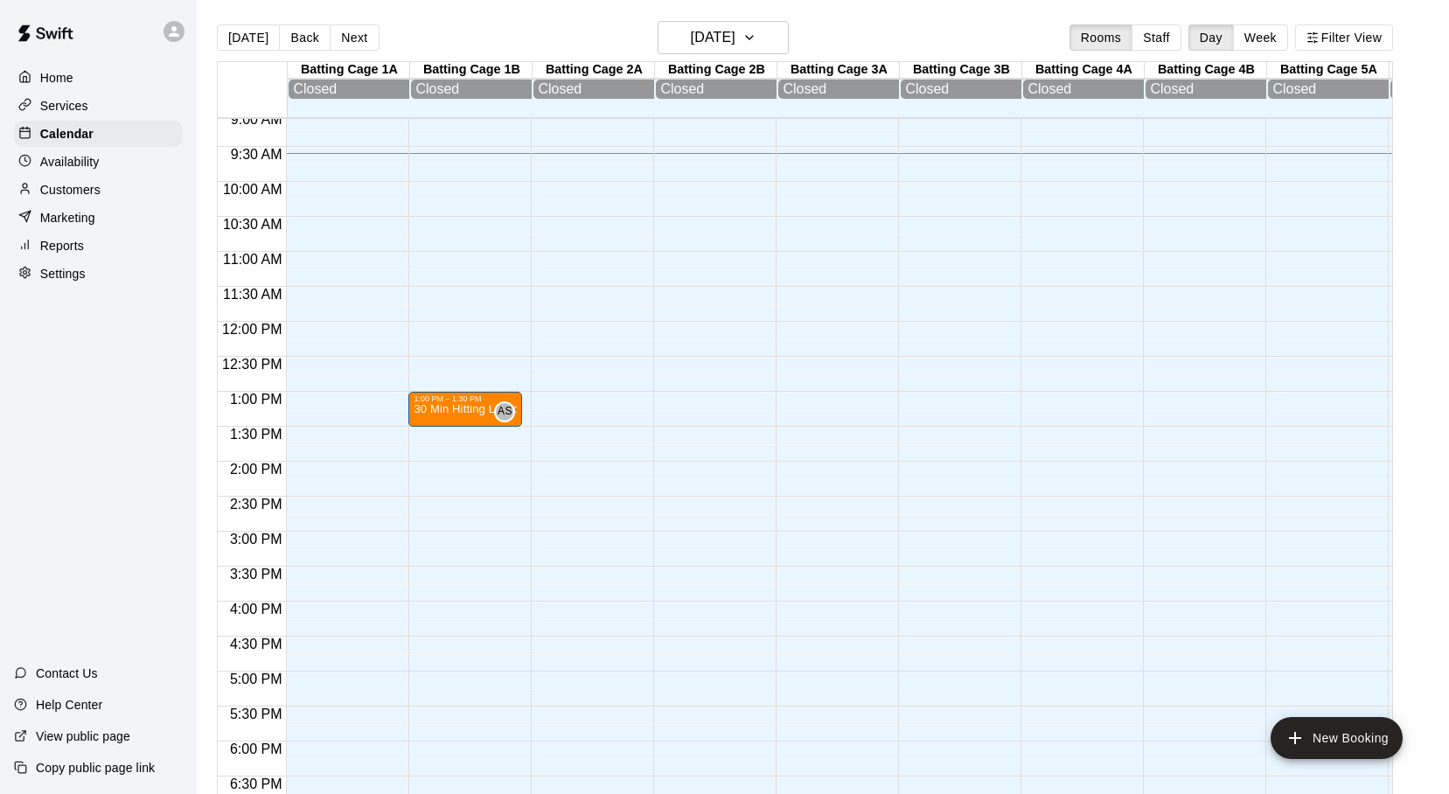
click at [40, 272] on div at bounding box center [29, 274] width 22 height 17
select select "**"
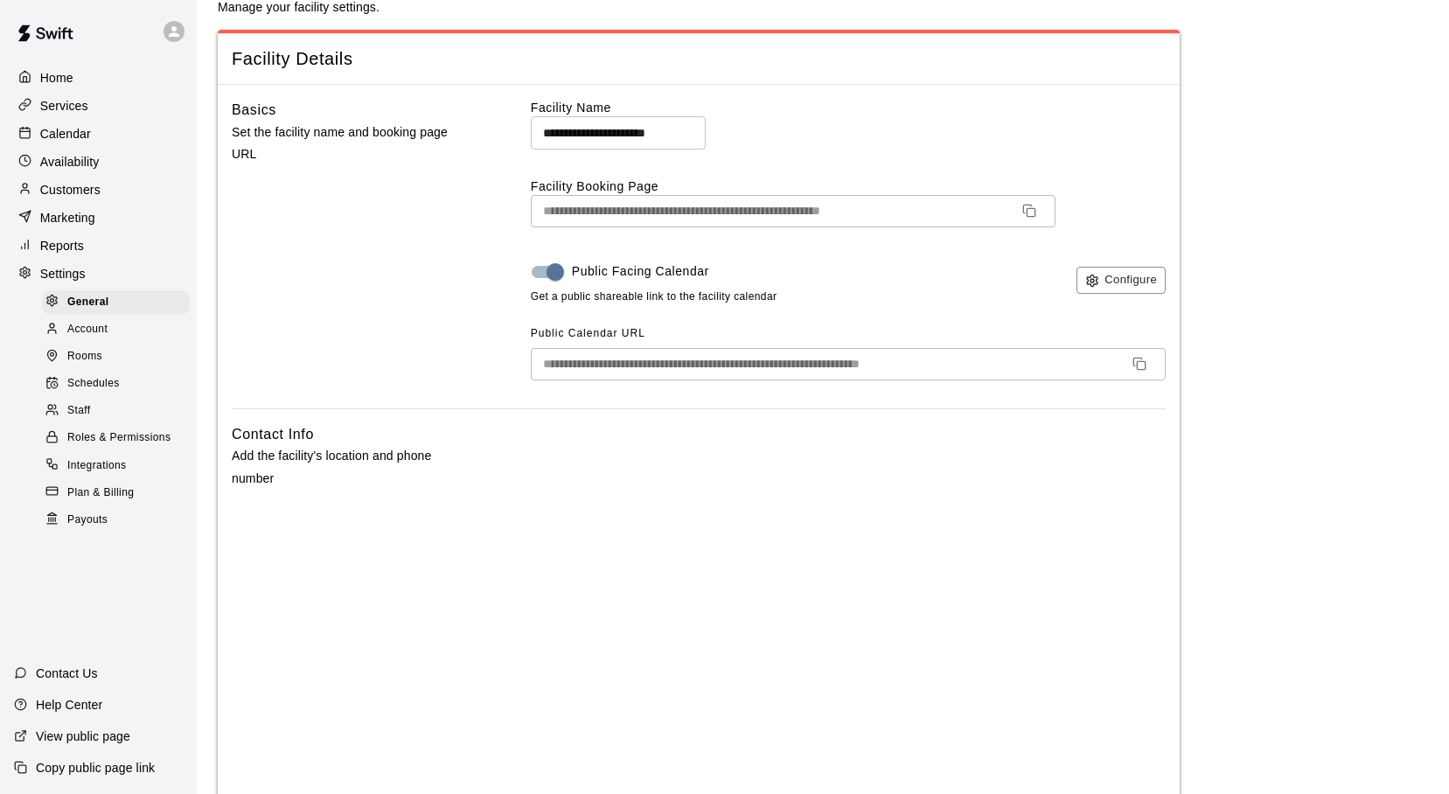
scroll to position [48, 0]
click at [1099, 276] on icon "button" at bounding box center [1093, 279] width 14 height 14
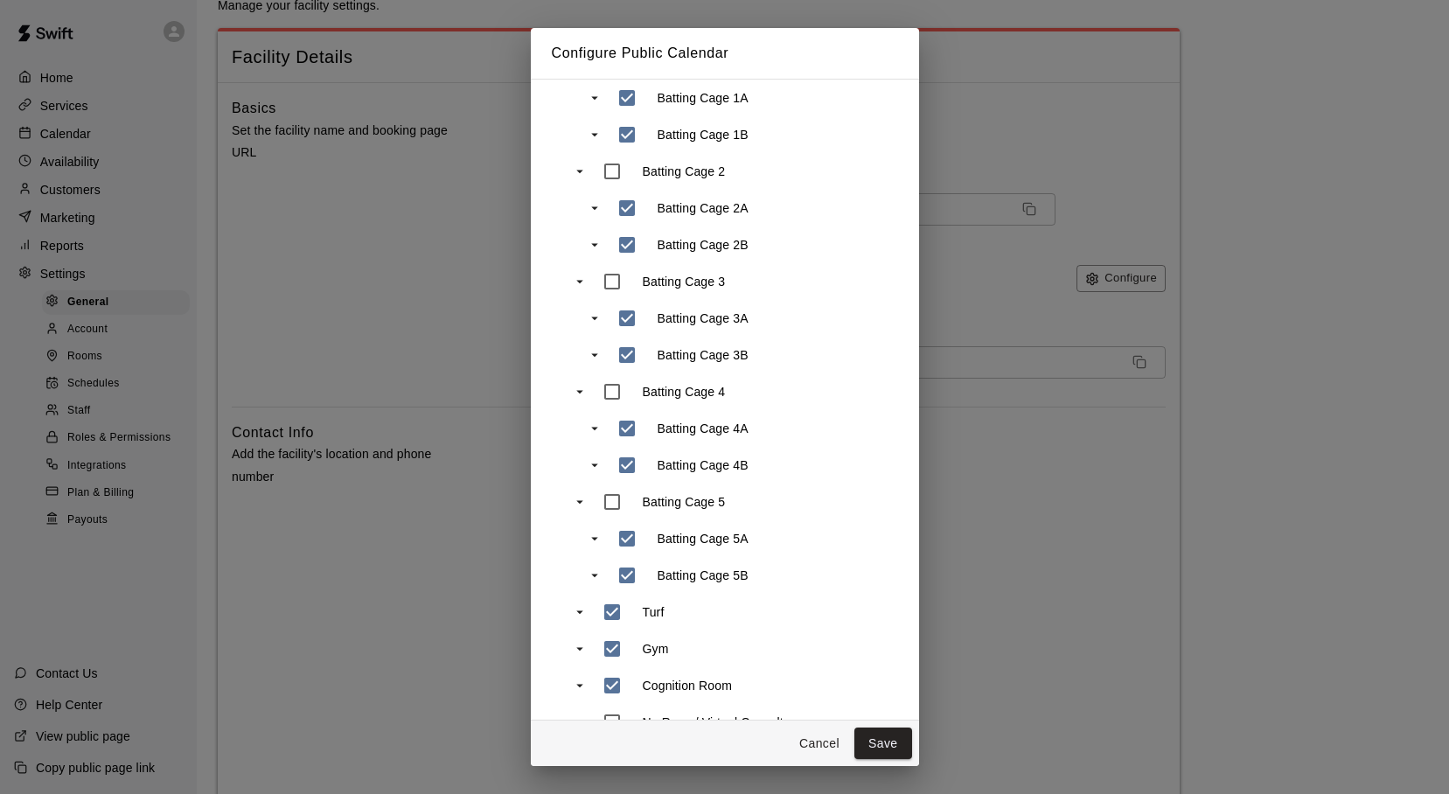
scroll to position [263, 0]
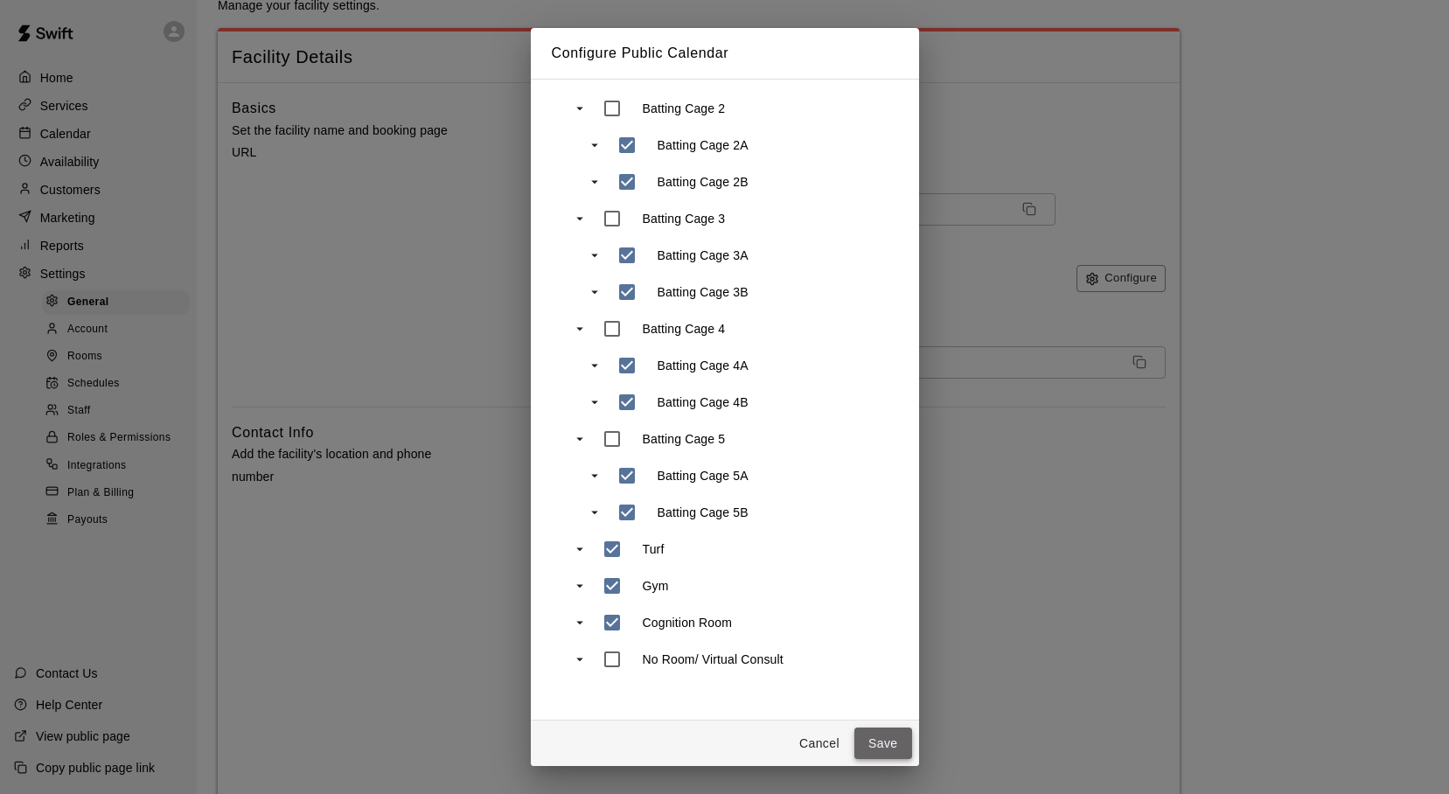
click at [866, 736] on button "Save" at bounding box center [884, 744] width 58 height 32
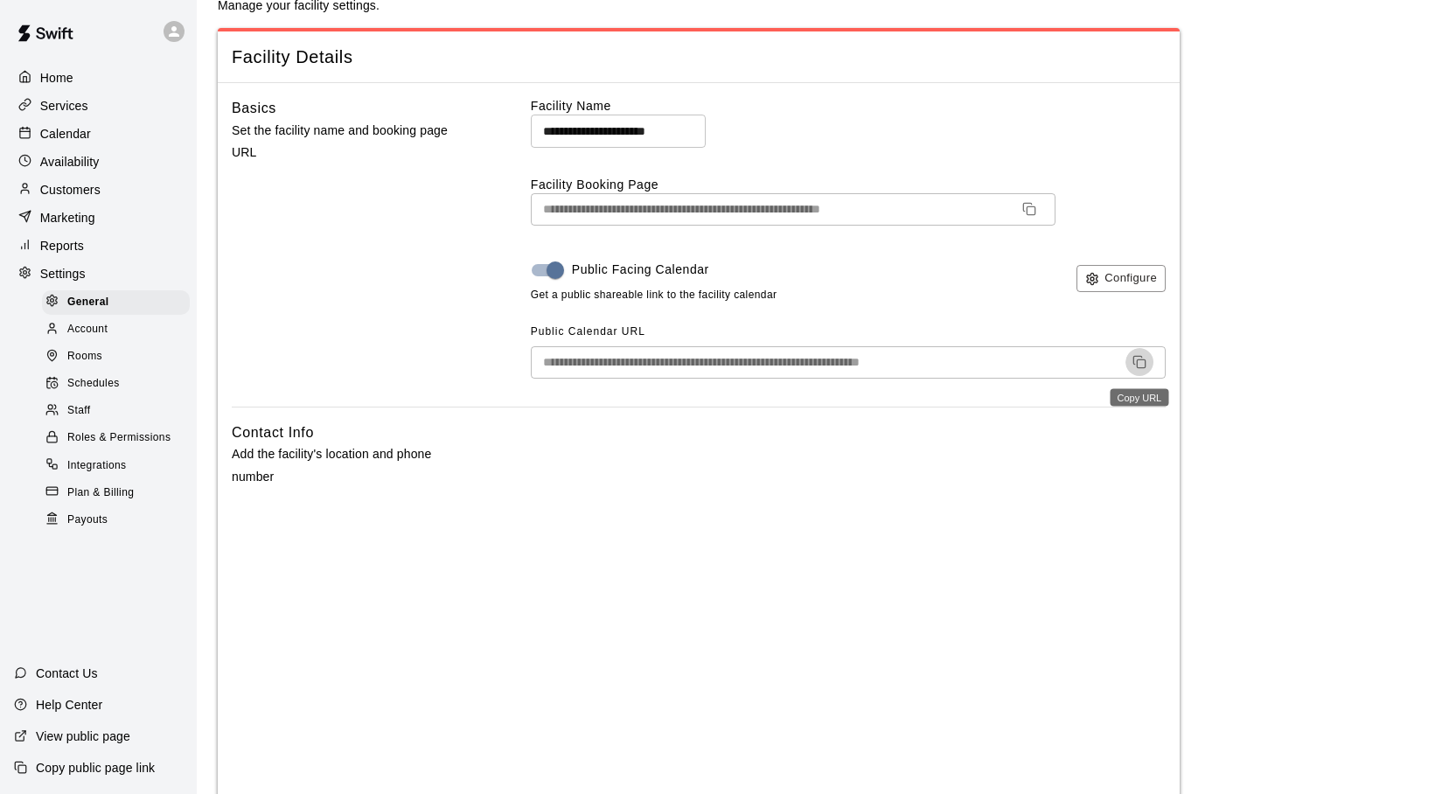
click at [1140, 358] on icon "Copy URL" at bounding box center [1140, 362] width 14 height 14
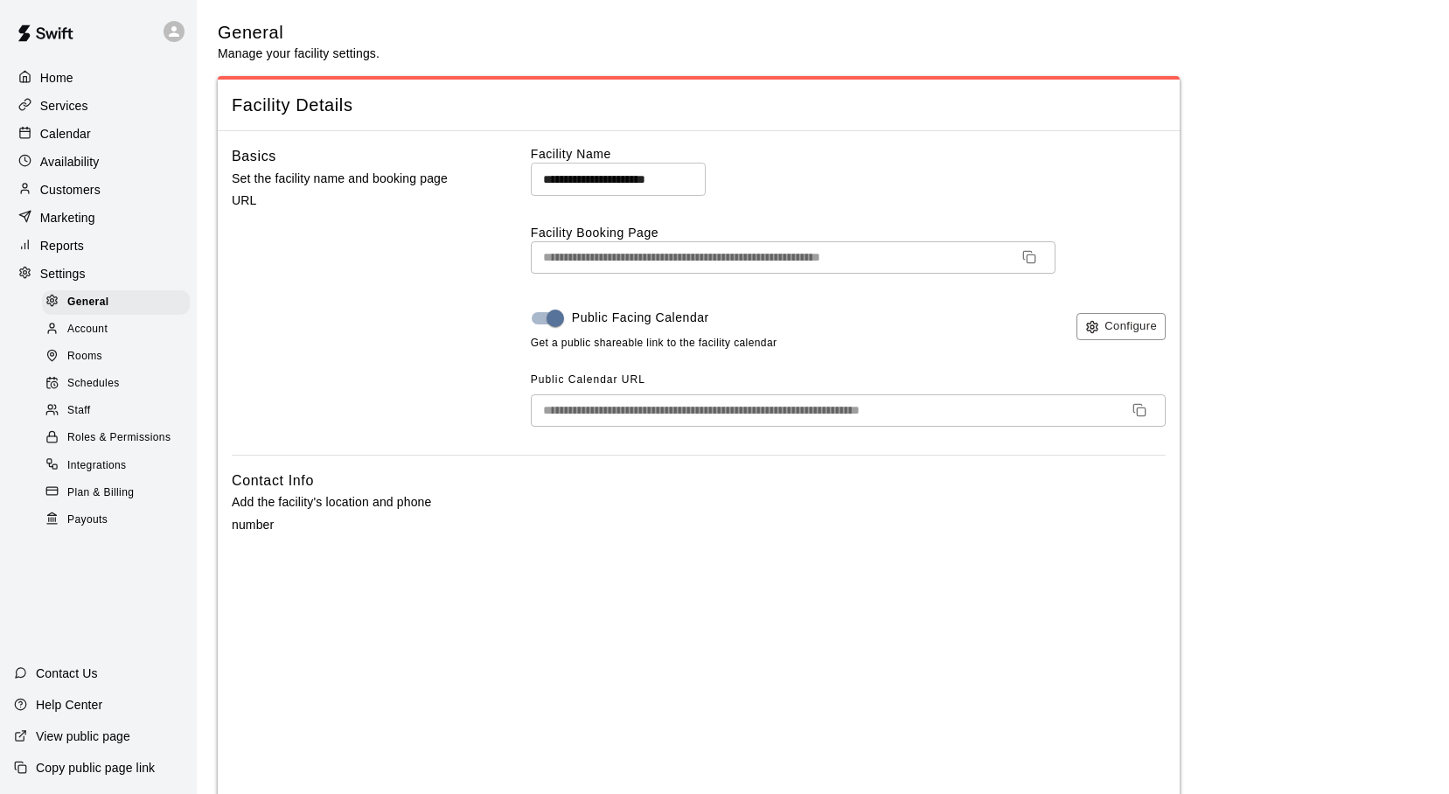
click at [54, 77] on p "Home" at bounding box center [56, 77] width 33 height 17
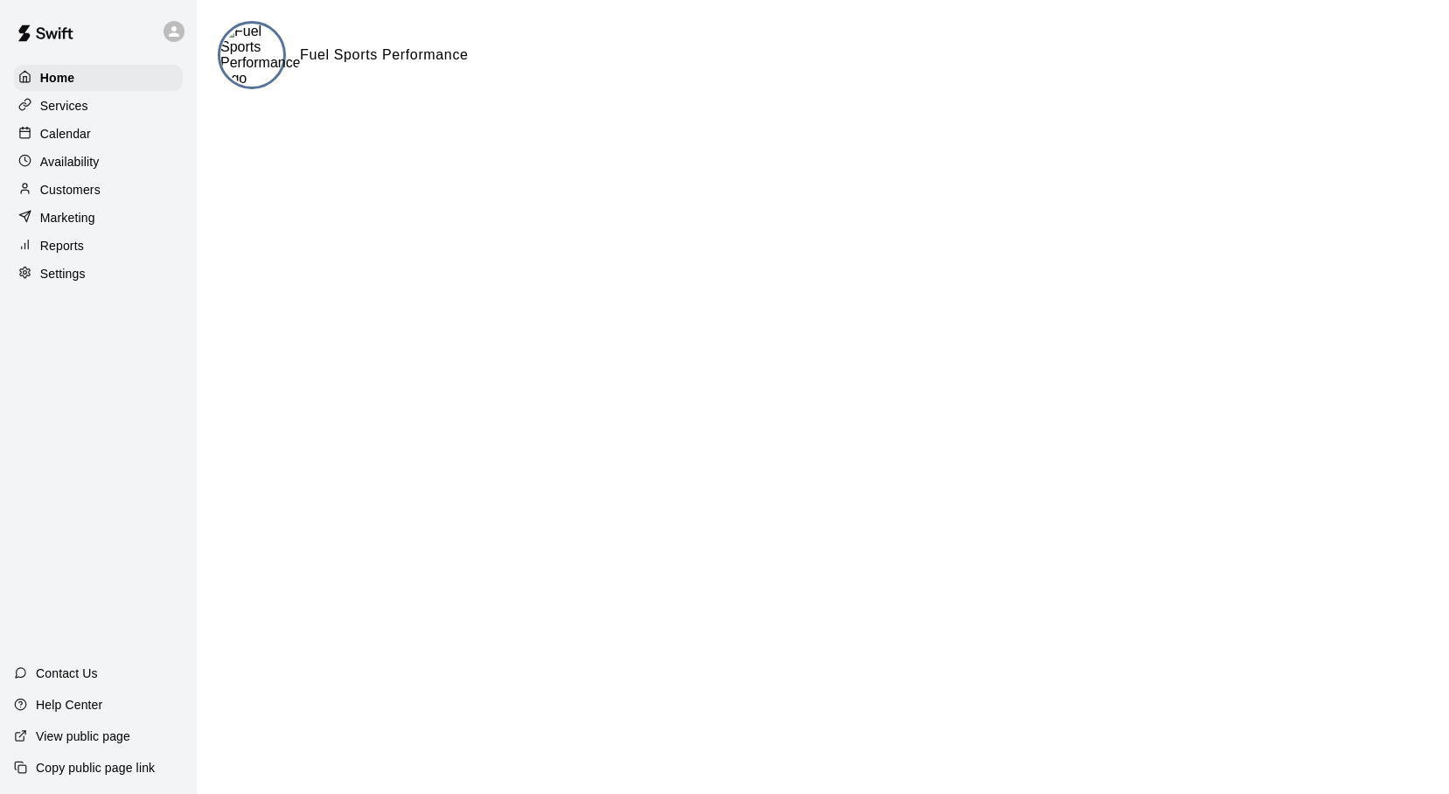
click at [65, 104] on p "Services" at bounding box center [64, 105] width 48 height 17
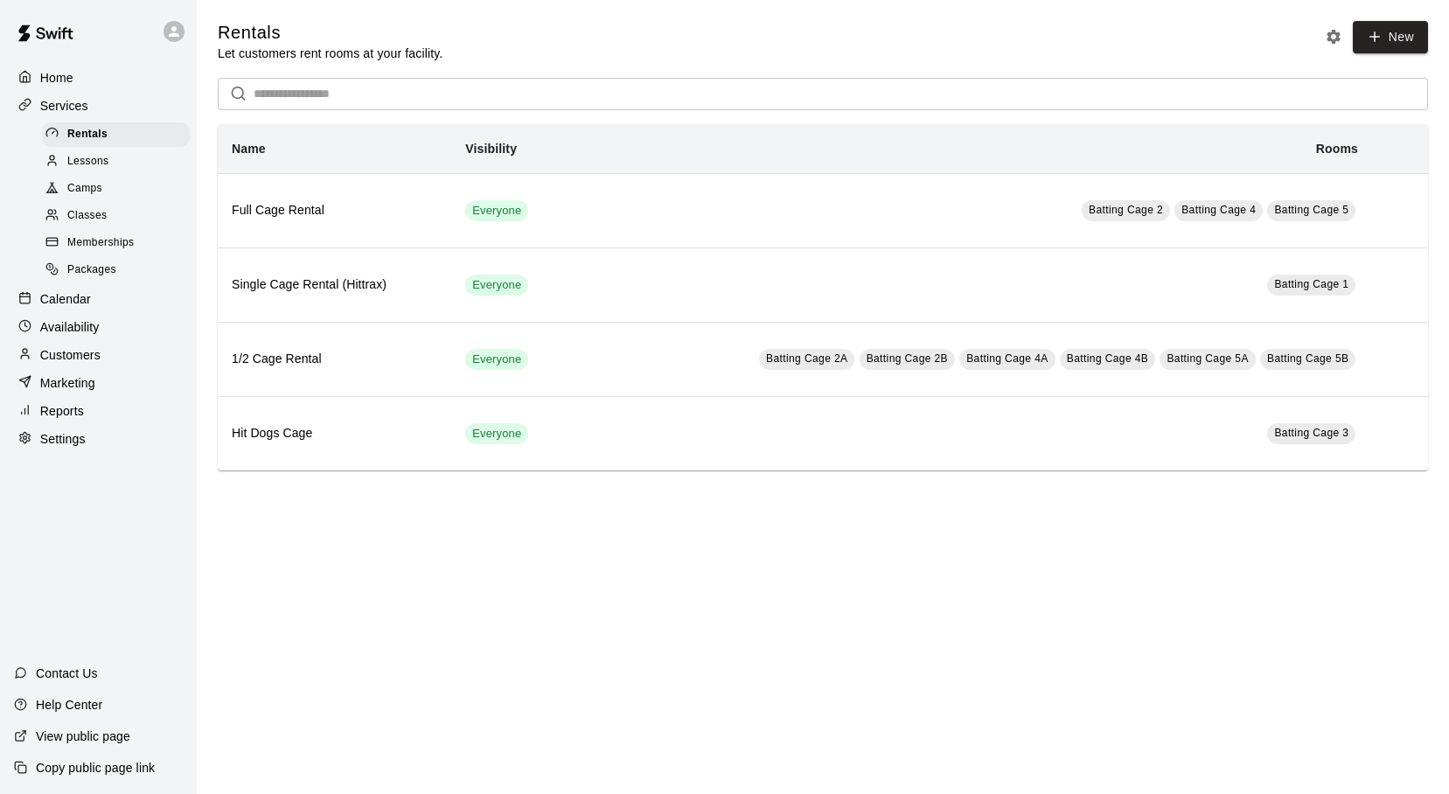
click at [67, 269] on span "Packages" at bounding box center [91, 270] width 49 height 17
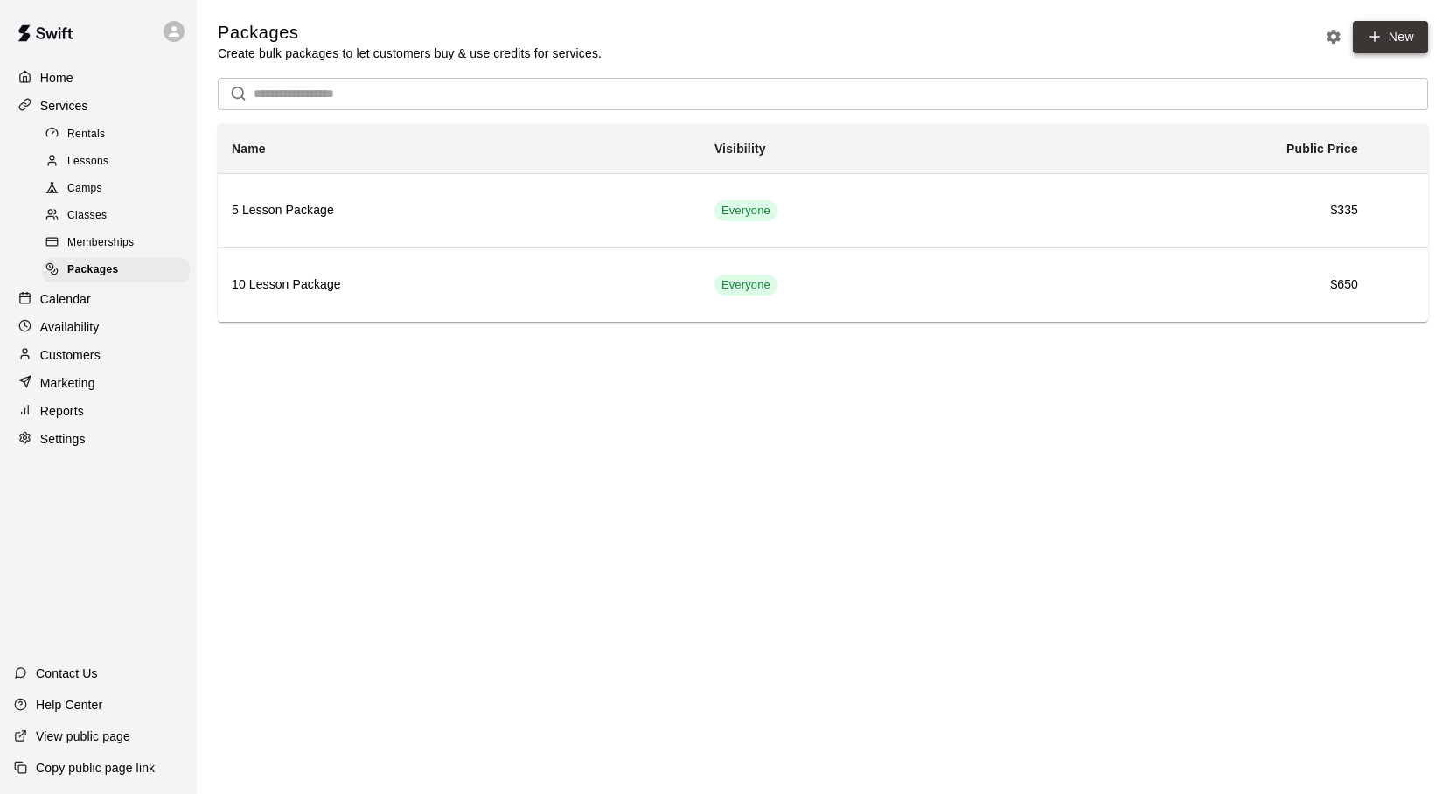
click at [1372, 34] on icon at bounding box center [1375, 37] width 16 height 16
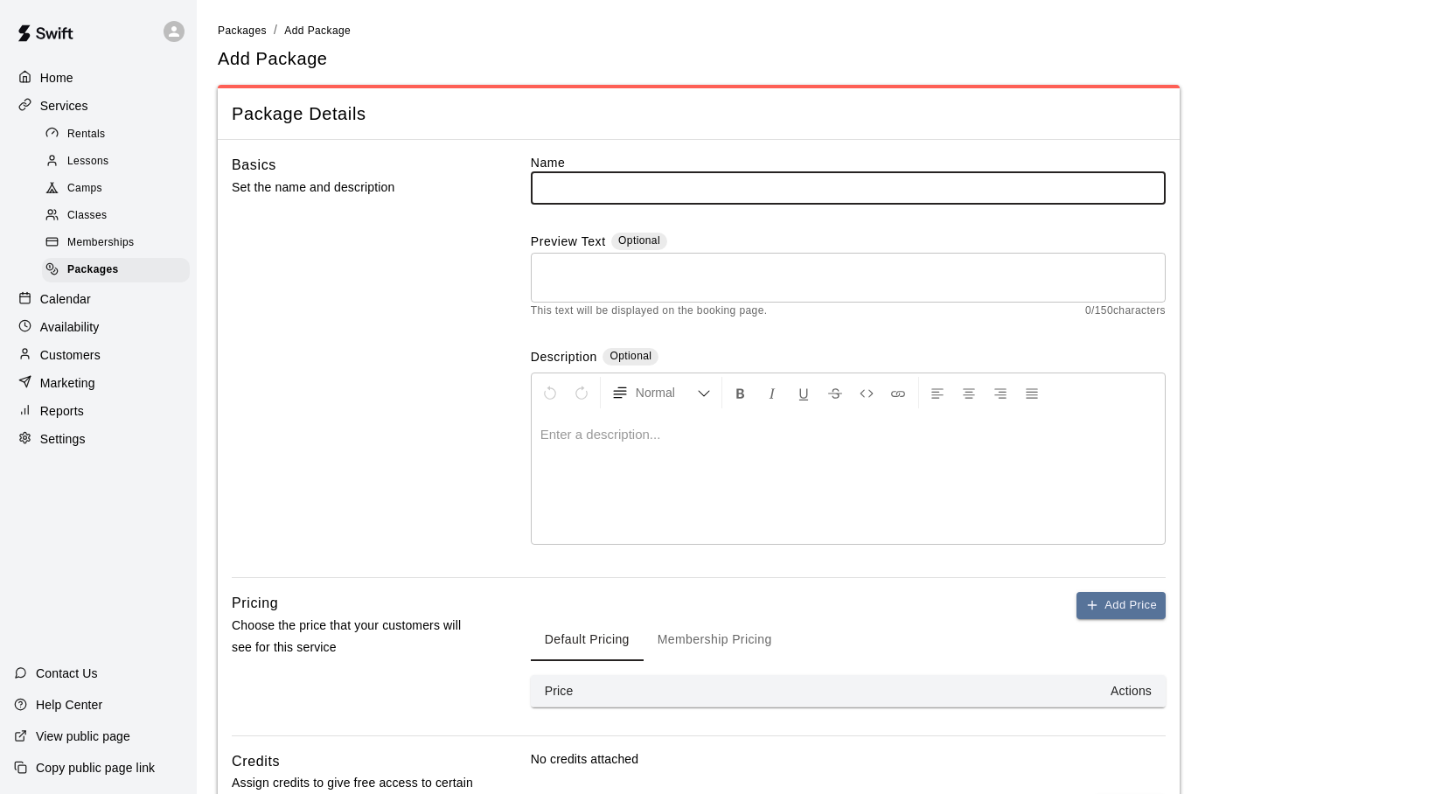
click at [633, 192] on input "text" at bounding box center [848, 187] width 635 height 32
type input "**********"
click at [576, 273] on textarea at bounding box center [848, 277] width 611 height 35
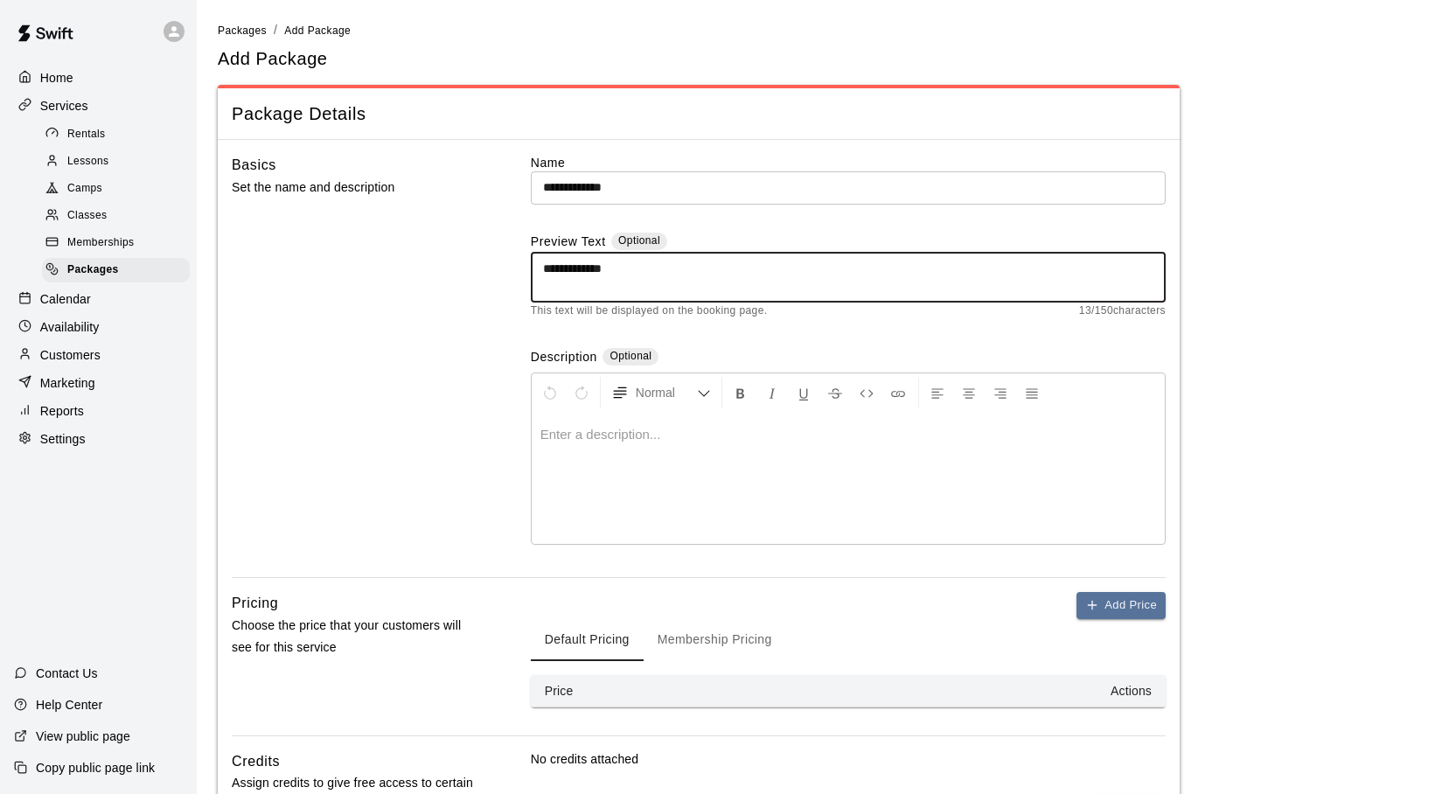
click at [584, 272] on textarea "**********" at bounding box center [848, 277] width 611 height 35
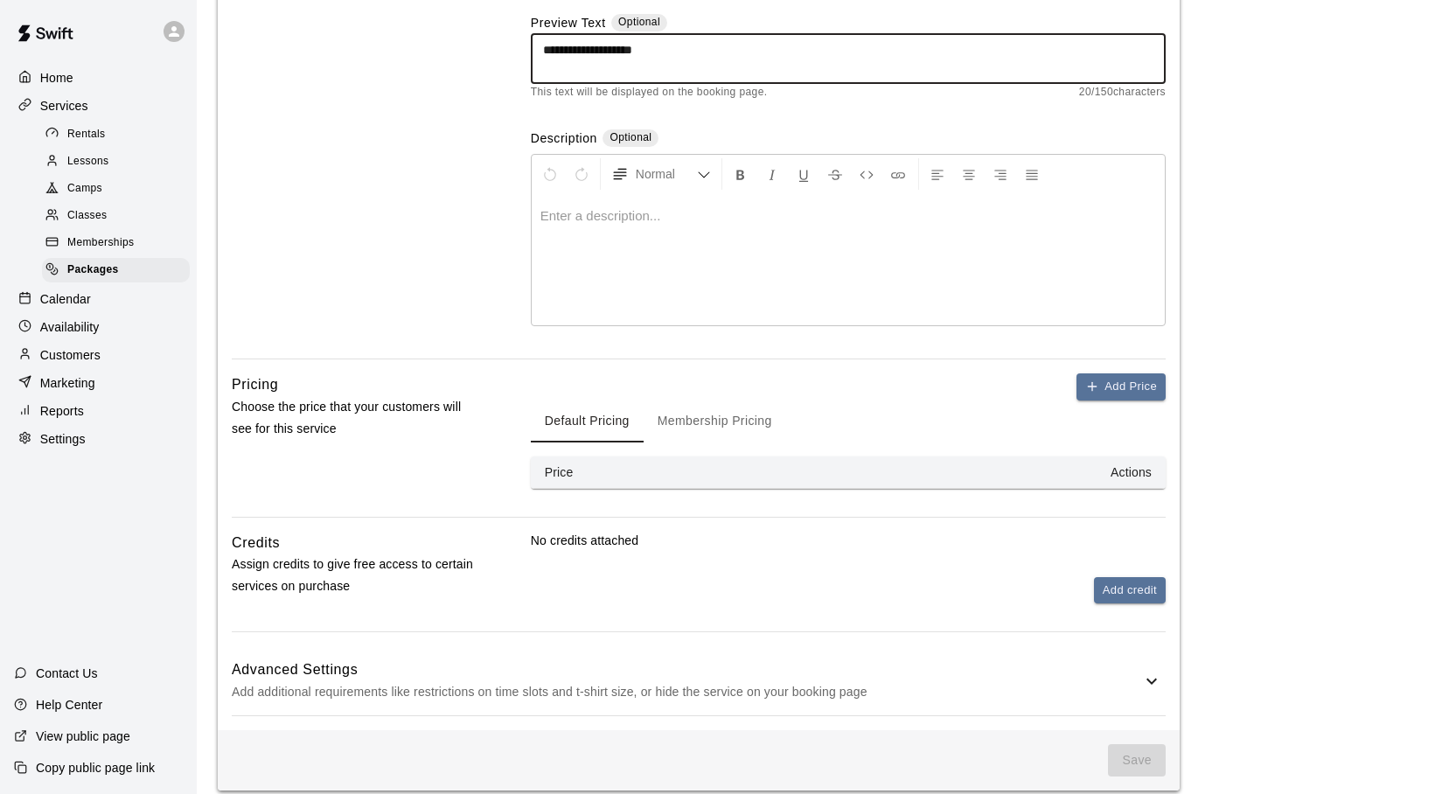
scroll to position [235, 0]
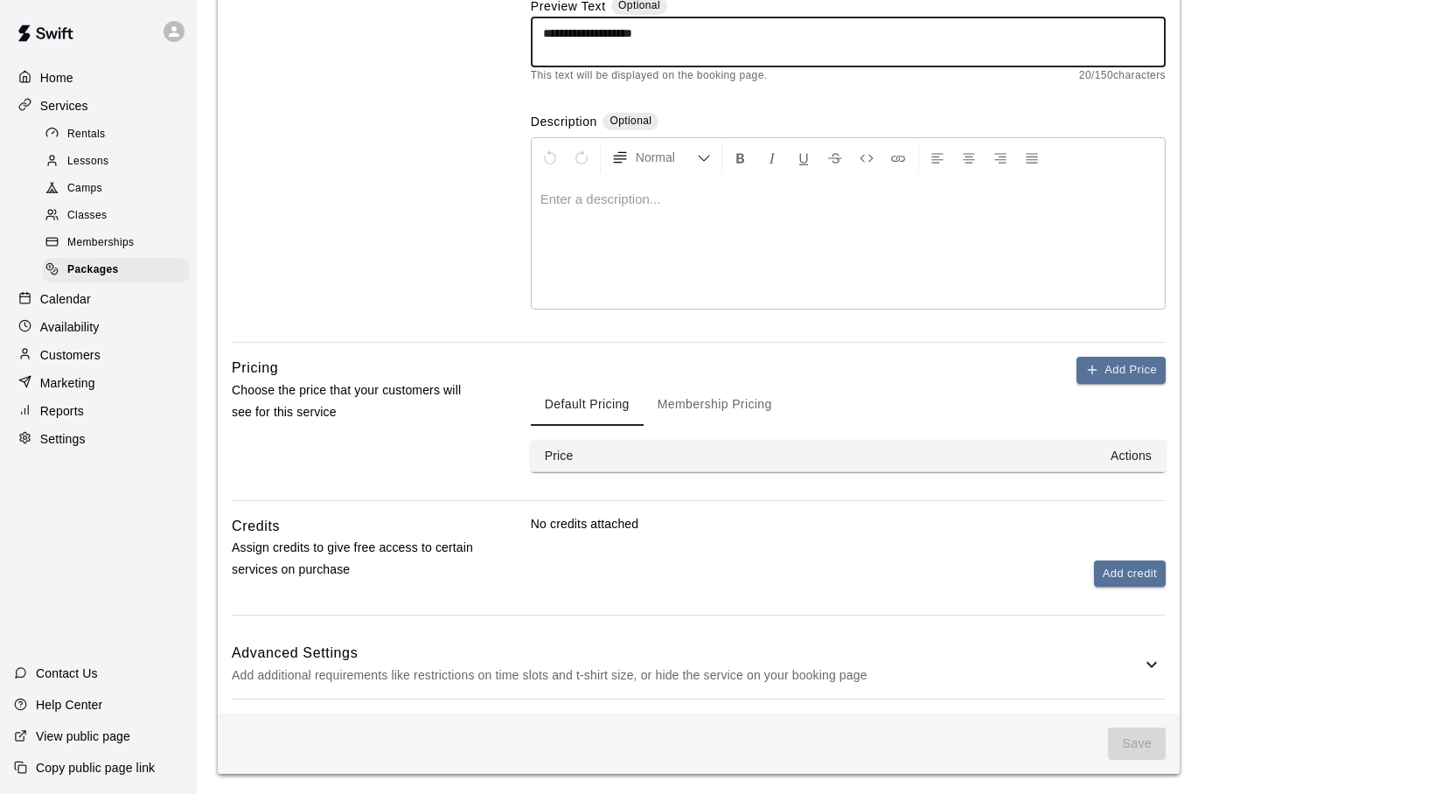
type textarea "**********"
click at [608, 402] on button "Default Pricing" at bounding box center [587, 405] width 113 height 42
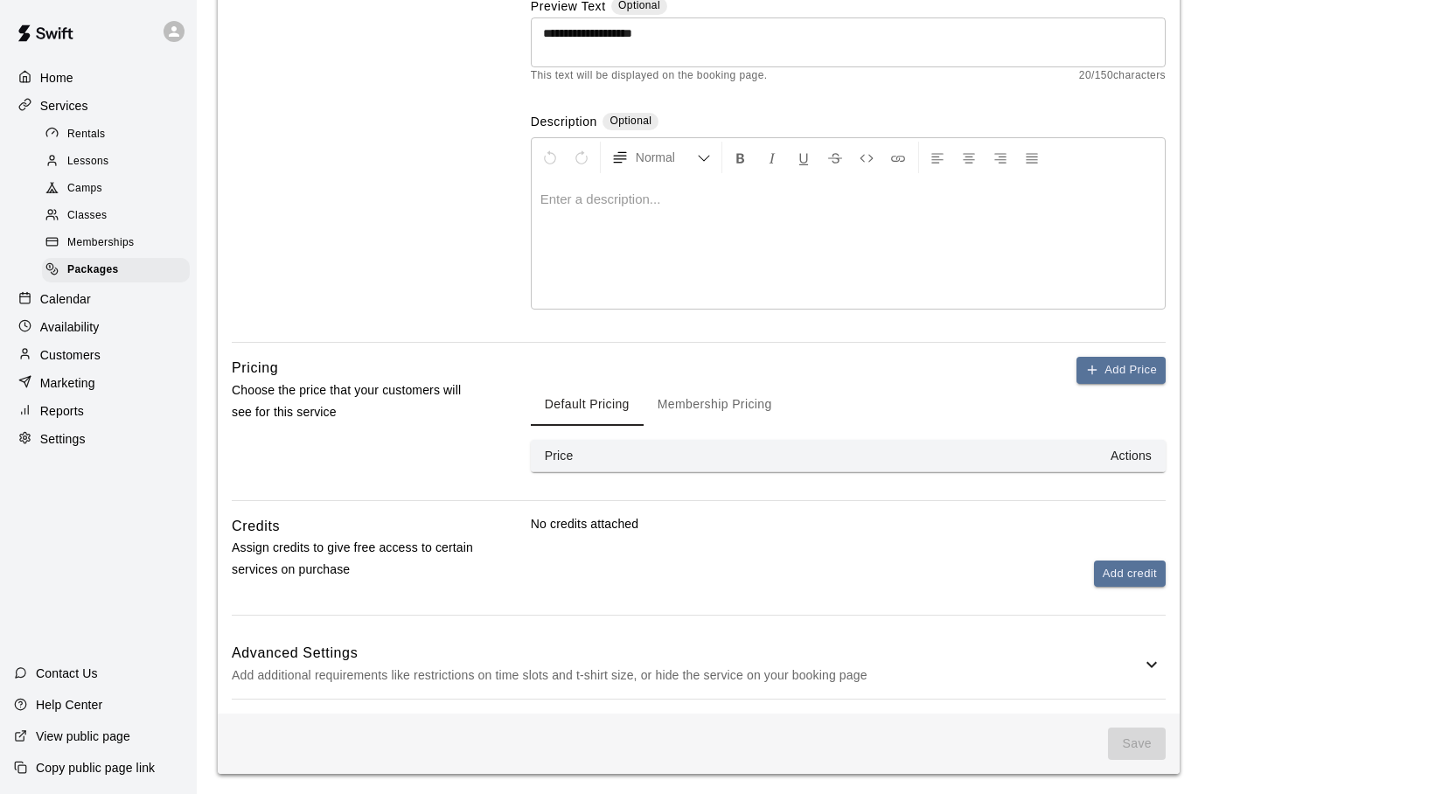
click at [705, 408] on button "Membership Pricing" at bounding box center [715, 405] width 143 height 42
click at [1122, 456] on th "Actions" at bounding box center [1073, 456] width 185 height 32
click at [586, 400] on button "Default Pricing" at bounding box center [587, 405] width 113 height 42
click at [1113, 576] on button "Add credit" at bounding box center [1130, 574] width 72 height 27
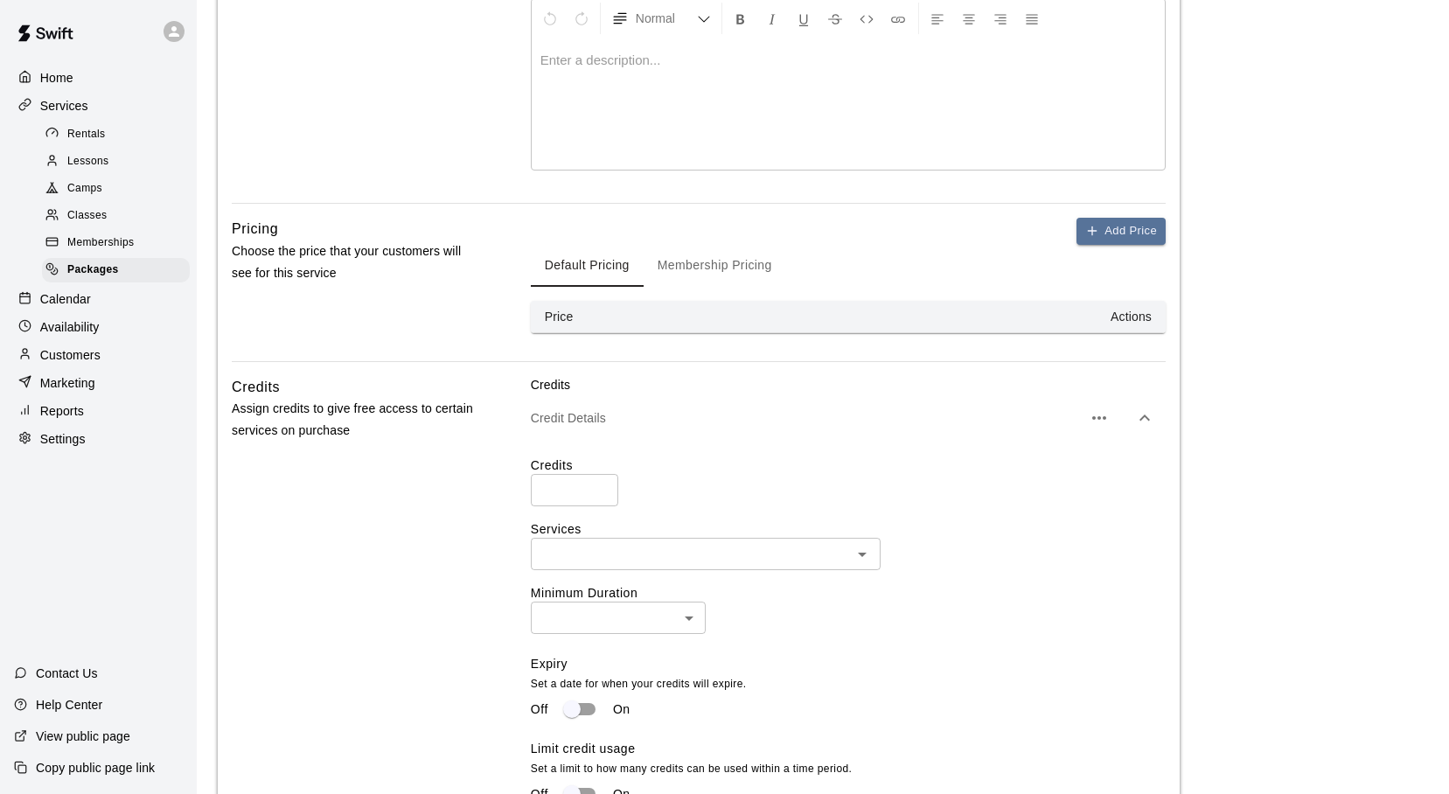
scroll to position [457, 0]
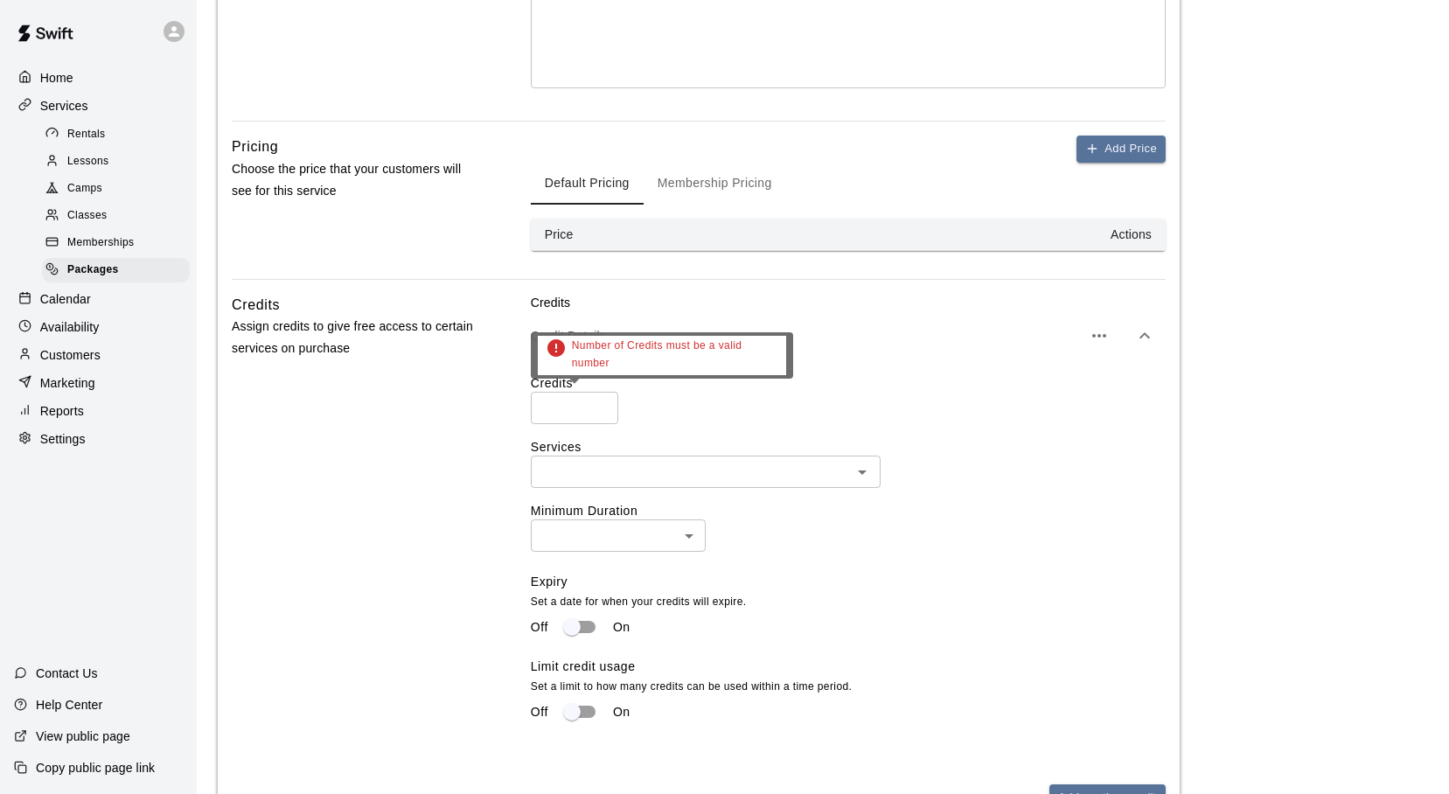
type input "*"
click at [602, 405] on input "*" at bounding box center [574, 408] width 87 height 32
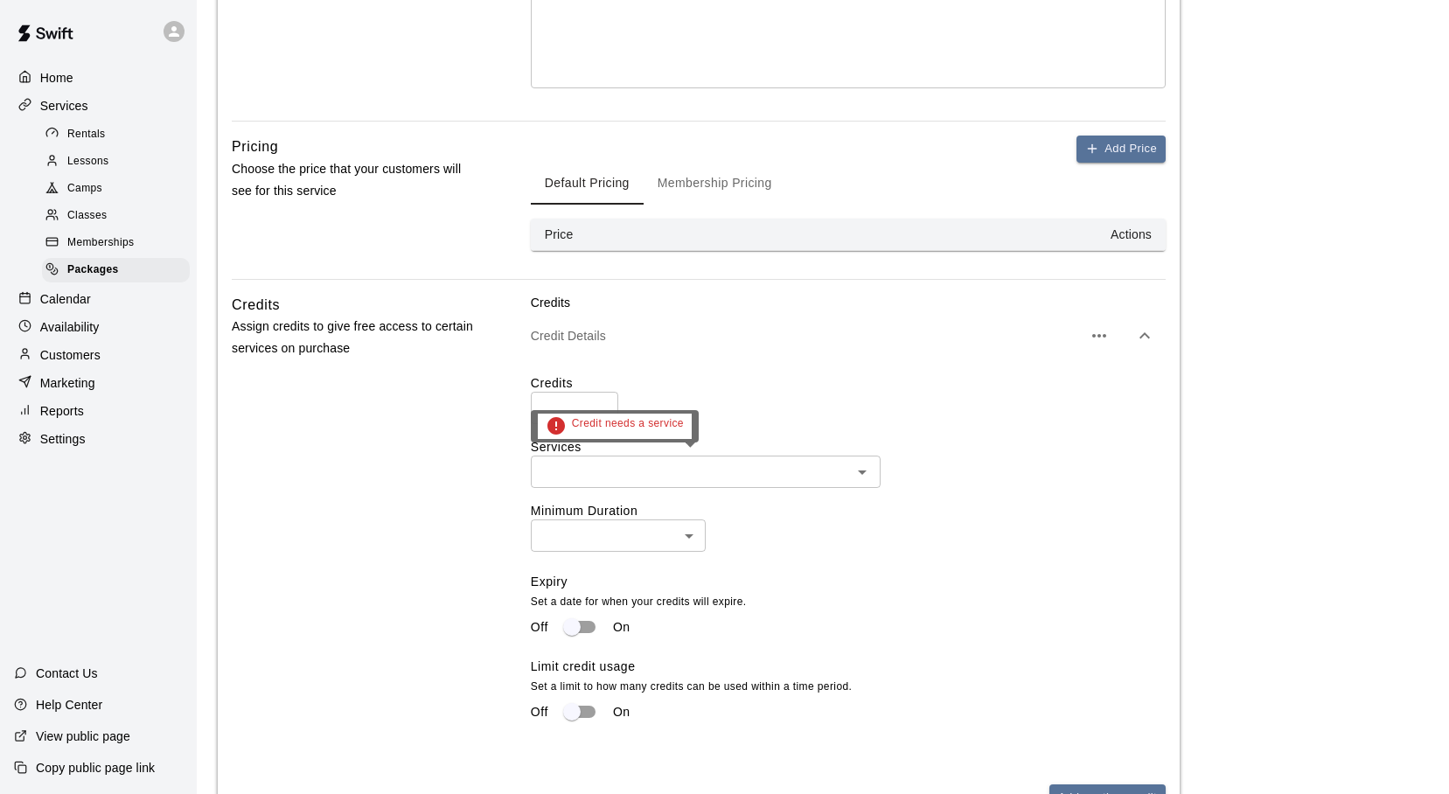
click at [860, 472] on icon "Open" at bounding box center [862, 472] width 21 height 21
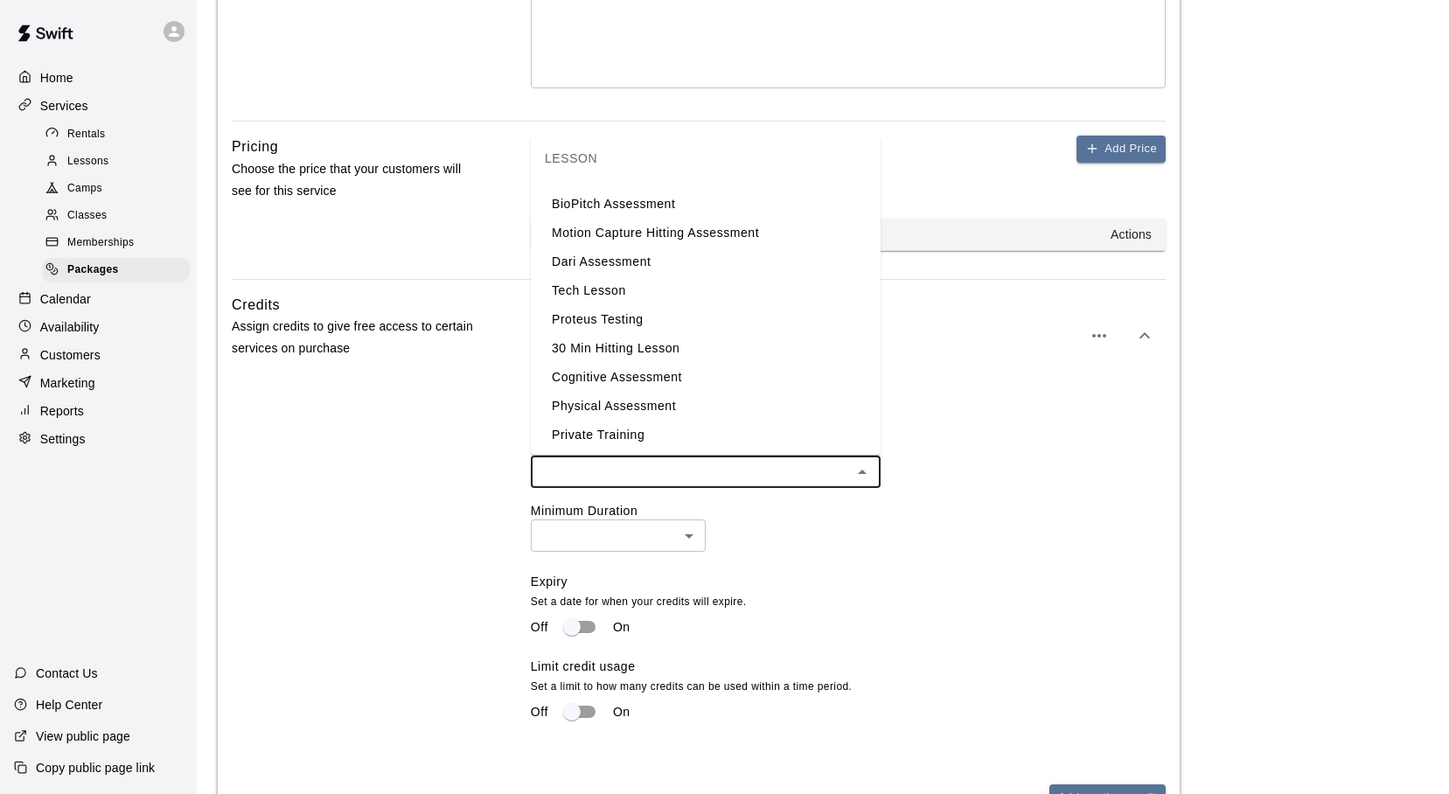
scroll to position [213, 0]
click at [656, 340] on li "30 Min Hitting Lesson" at bounding box center [706, 347] width 350 height 29
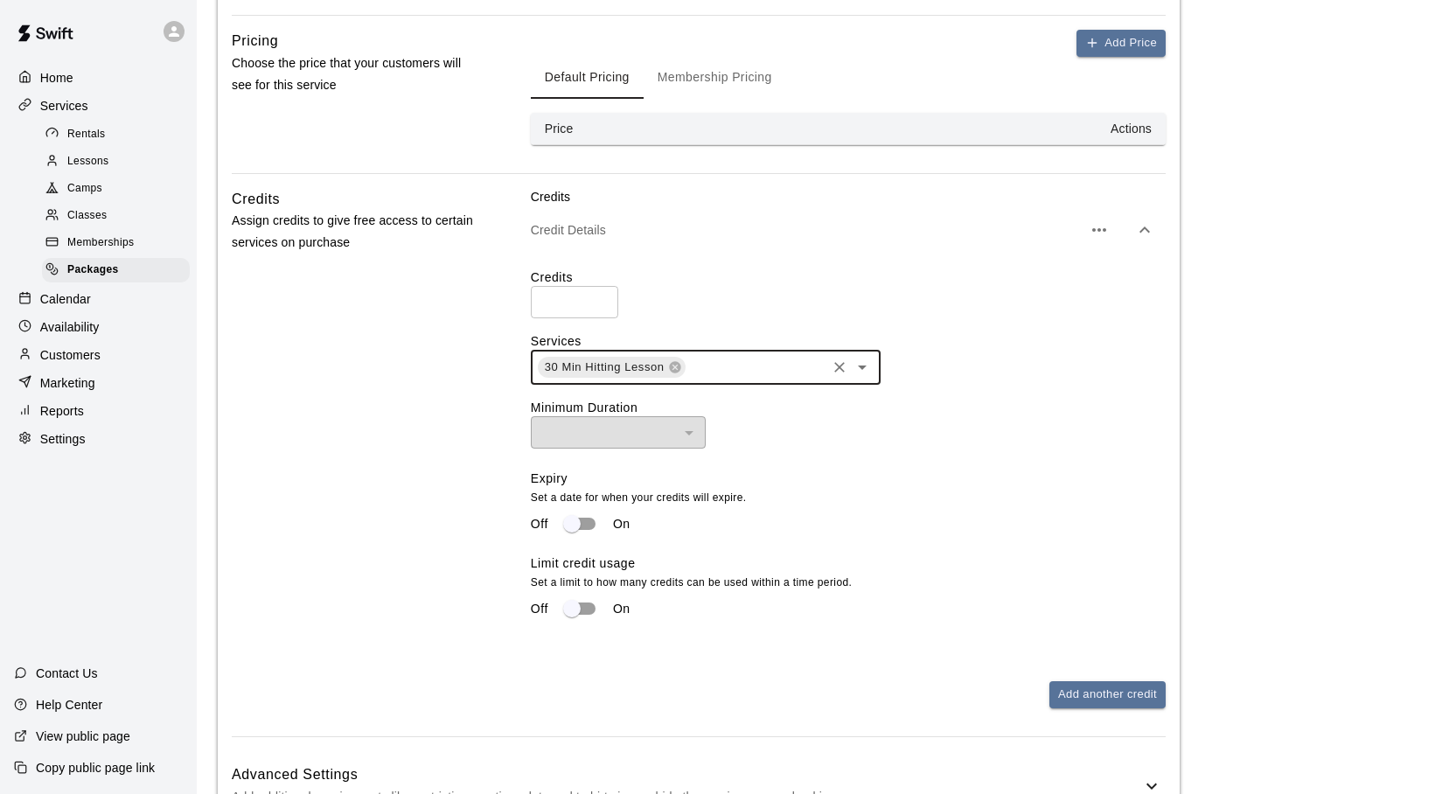
scroll to position [565, 0]
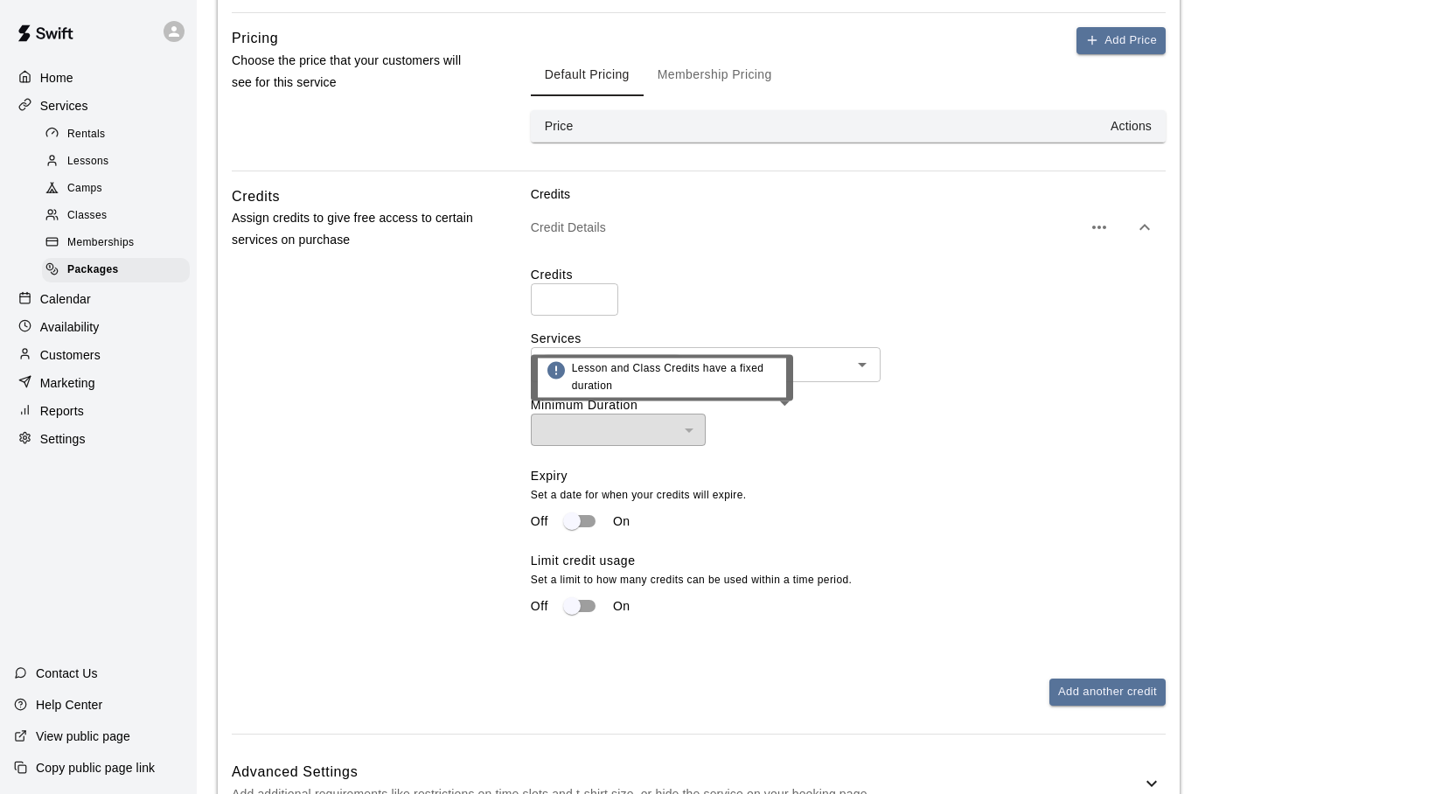
click at [691, 429] on div "​" at bounding box center [618, 430] width 175 height 32
click at [788, 476] on div "Expiry Set a date for when your credits will expire. Off On" at bounding box center [841, 509] width 621 height 85
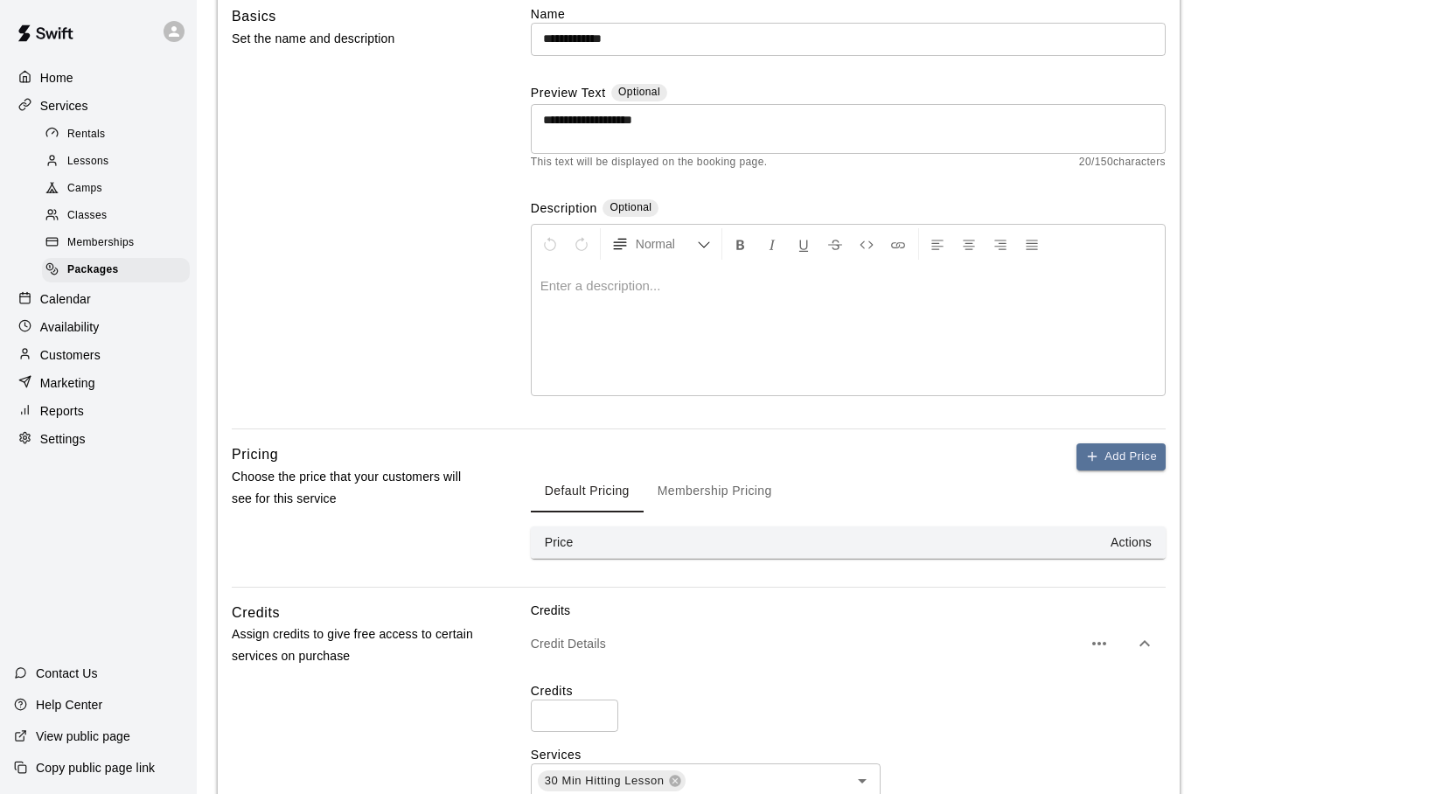
scroll to position [109, 0]
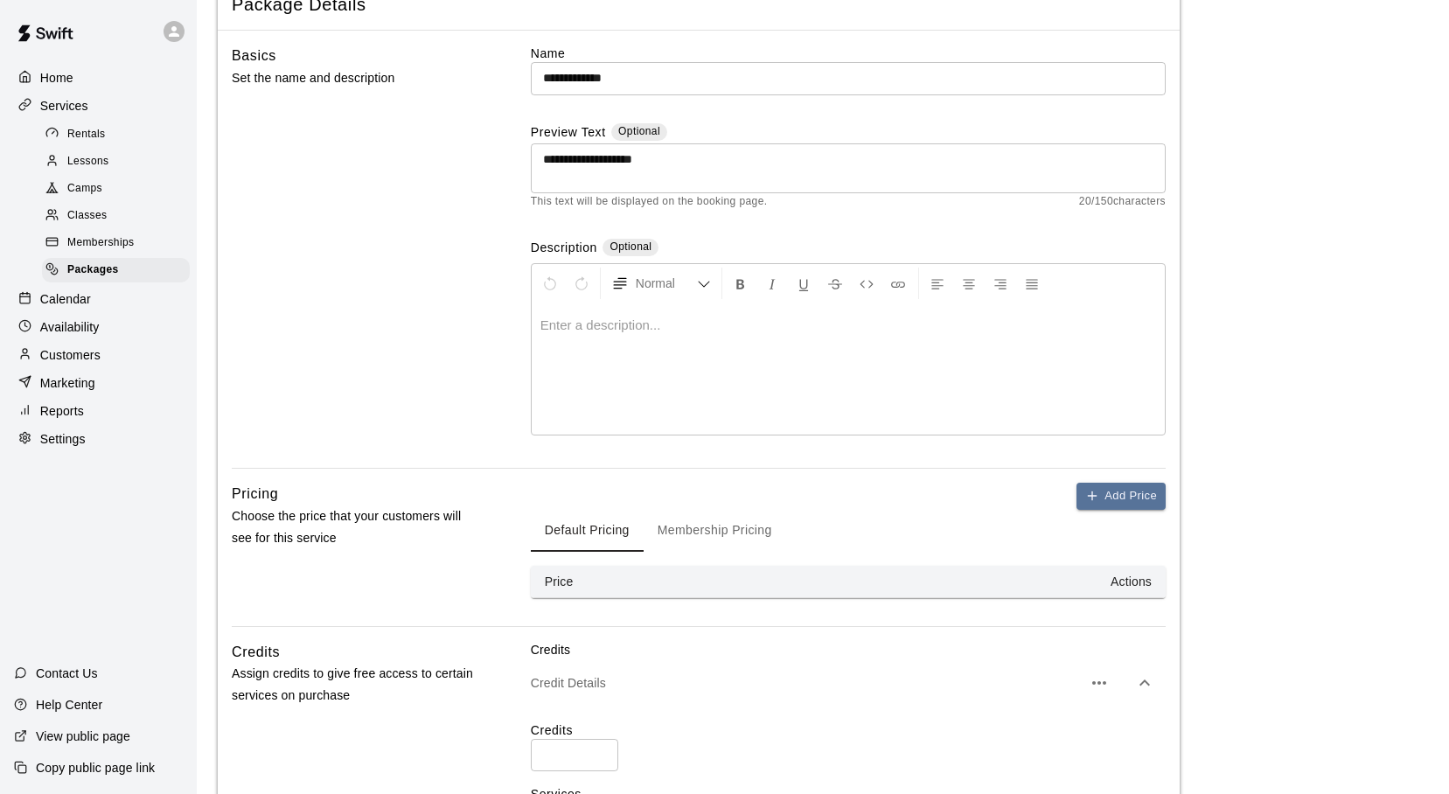
click at [783, 339] on div at bounding box center [848, 369] width 633 height 131
click at [1108, 495] on button "Add Price" at bounding box center [1121, 496] width 89 height 27
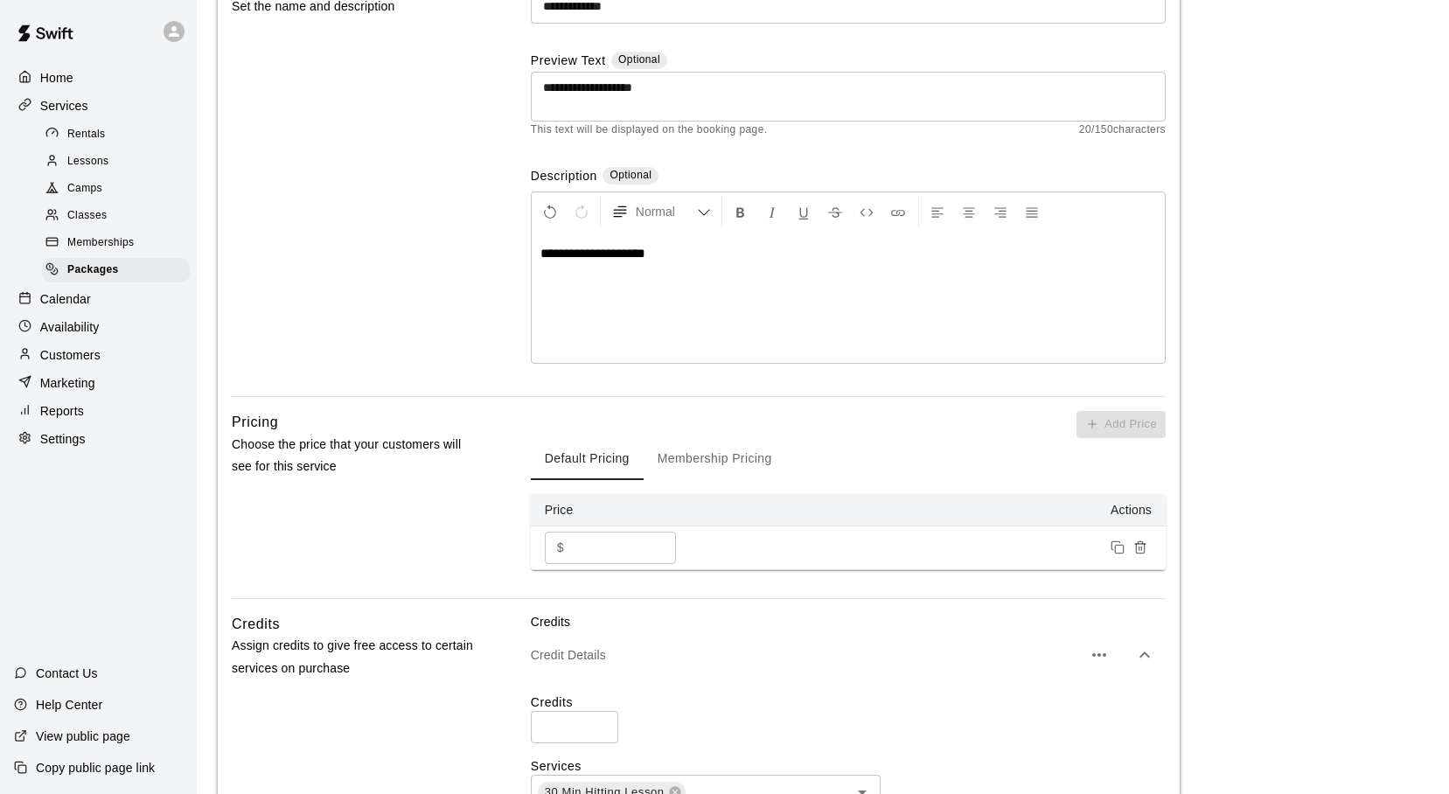
scroll to position [226, 0]
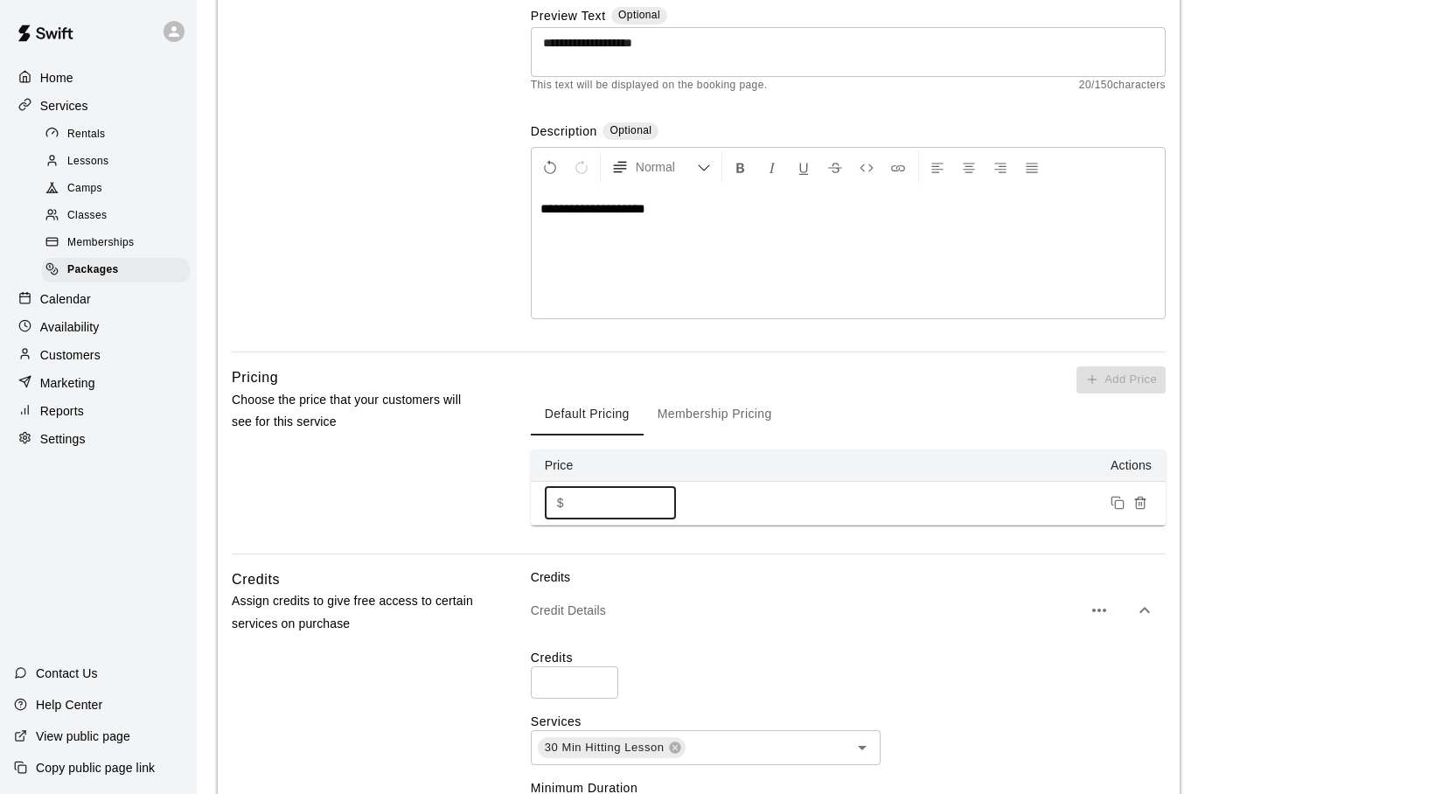
drag, startPoint x: 588, startPoint y: 503, endPoint x: 564, endPoint y: 504, distance: 23.6
click at [571, 504] on input "*" at bounding box center [623, 503] width 105 height 32
type input "**"
click at [1065, 670] on div "Credits * ​" at bounding box center [848, 674] width 635 height 50
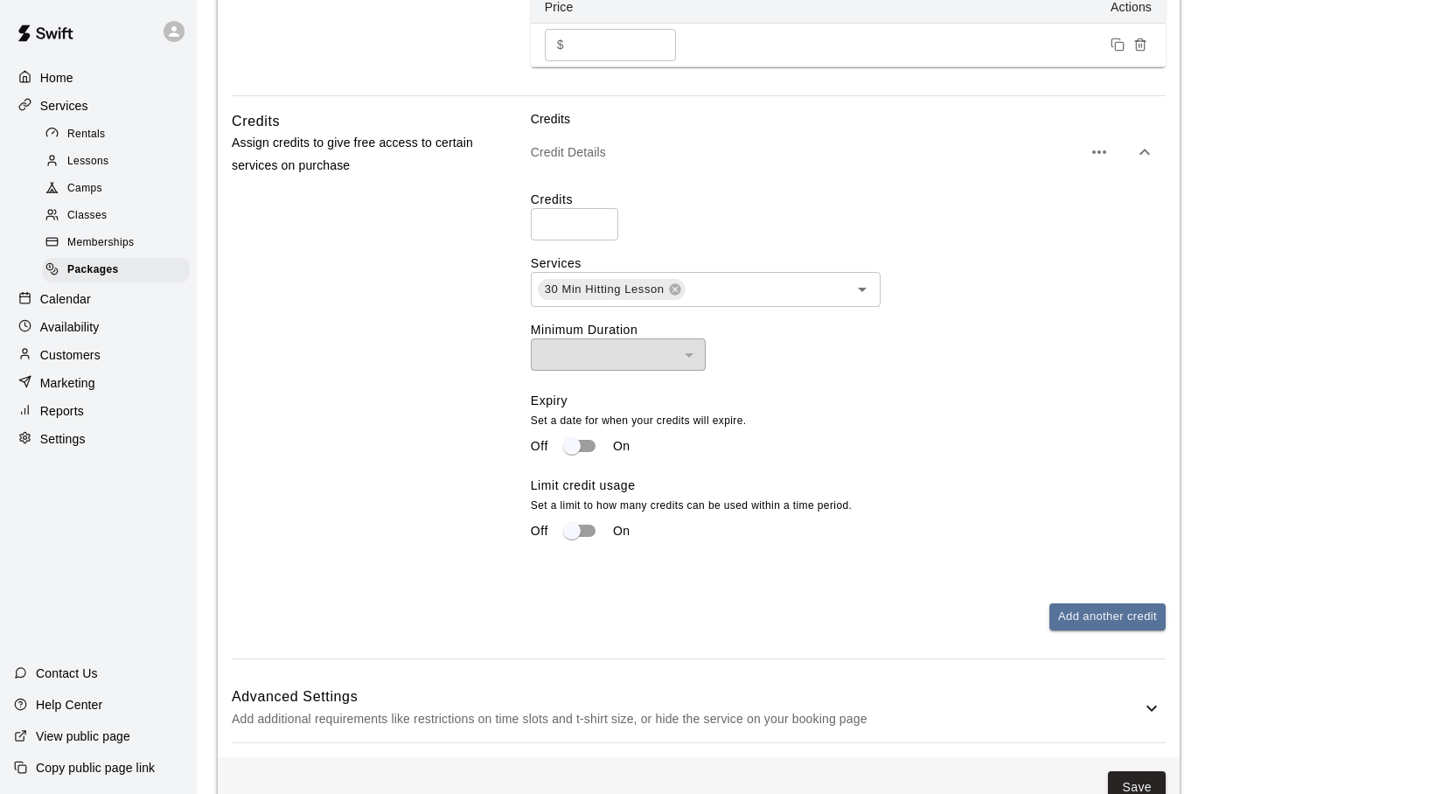
scroll to position [730, 0]
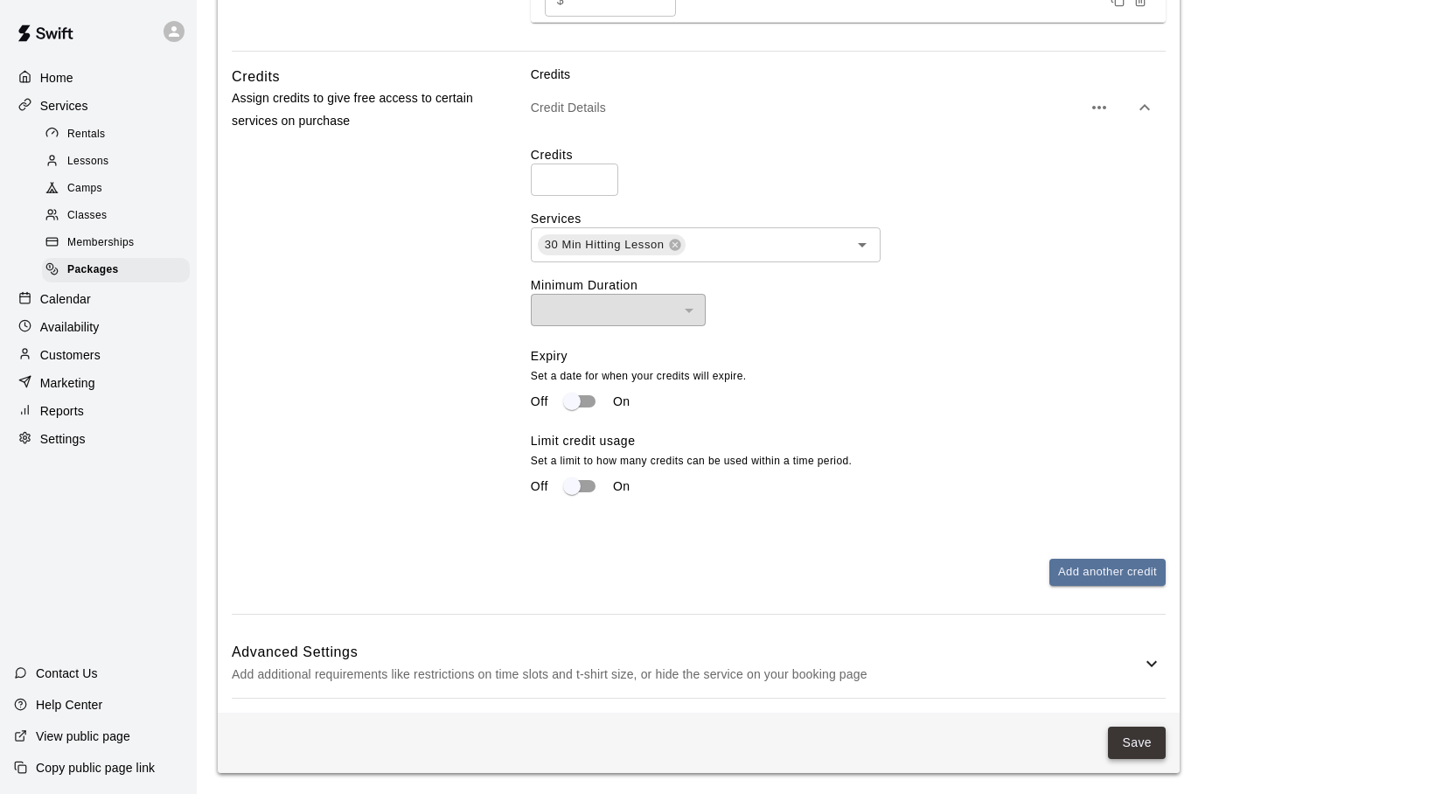
click at [1123, 734] on button "Save" at bounding box center [1137, 743] width 58 height 32
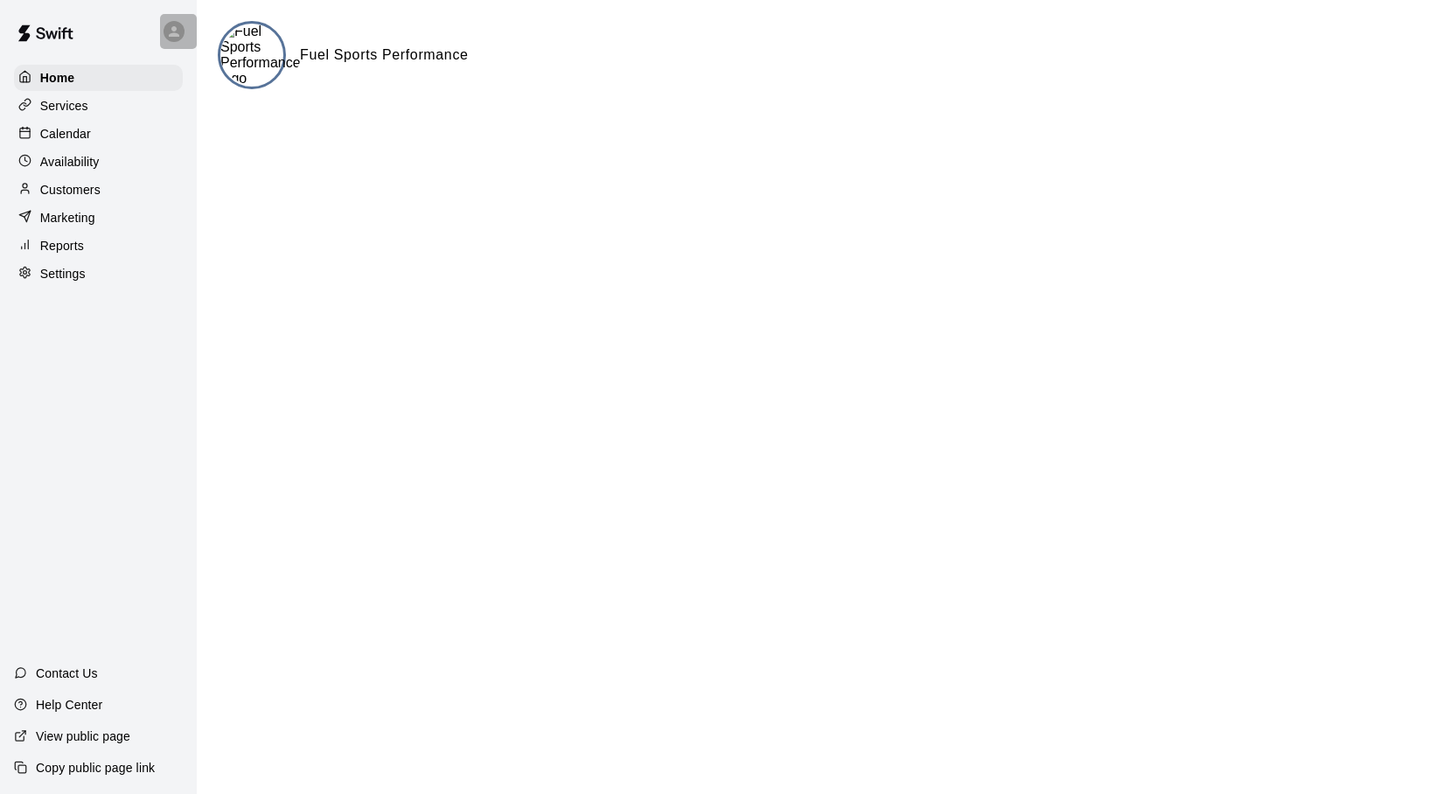
click at [171, 36] on icon at bounding box center [174, 31] width 10 height 10
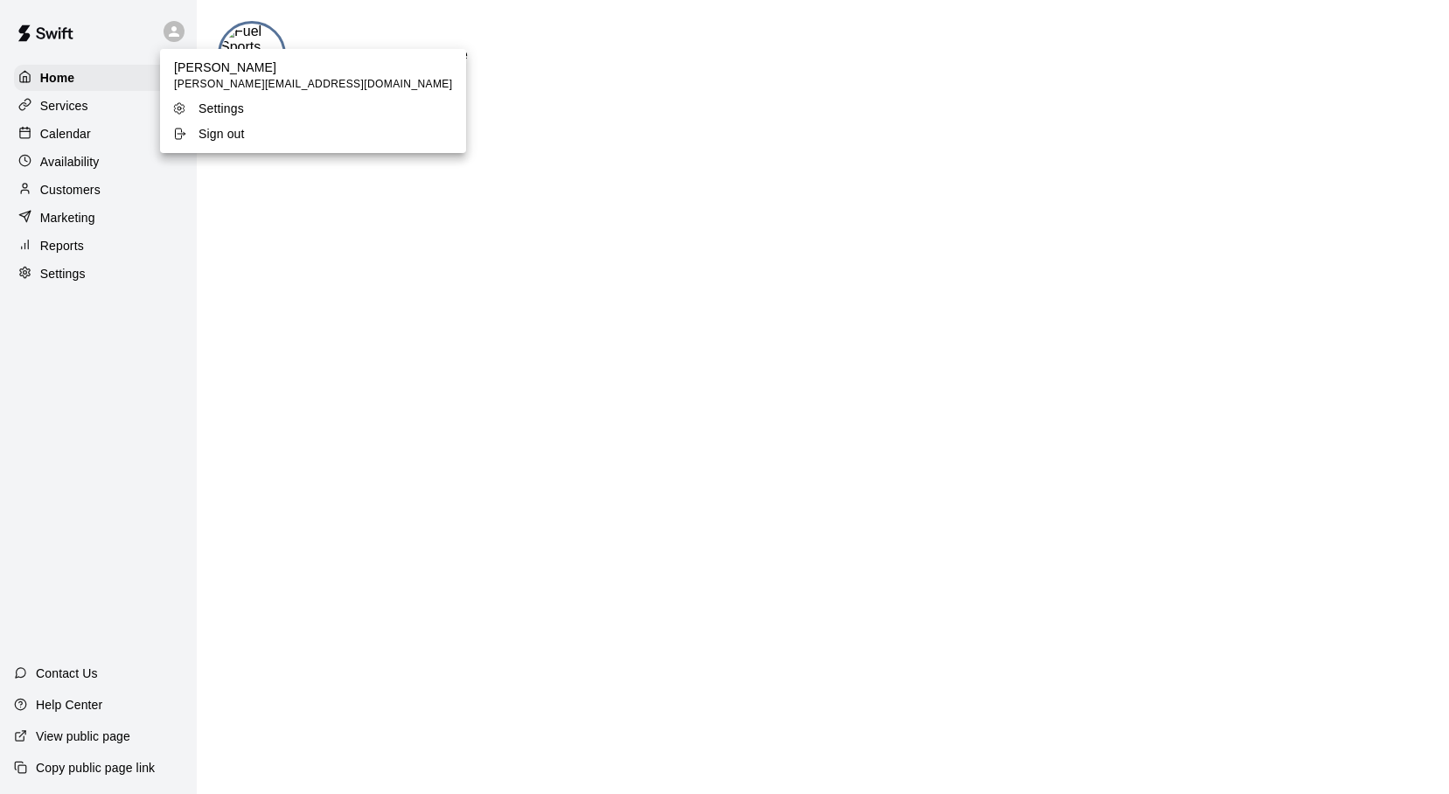
click at [187, 129] on div "Sign out" at bounding box center [229, 133] width 114 height 17
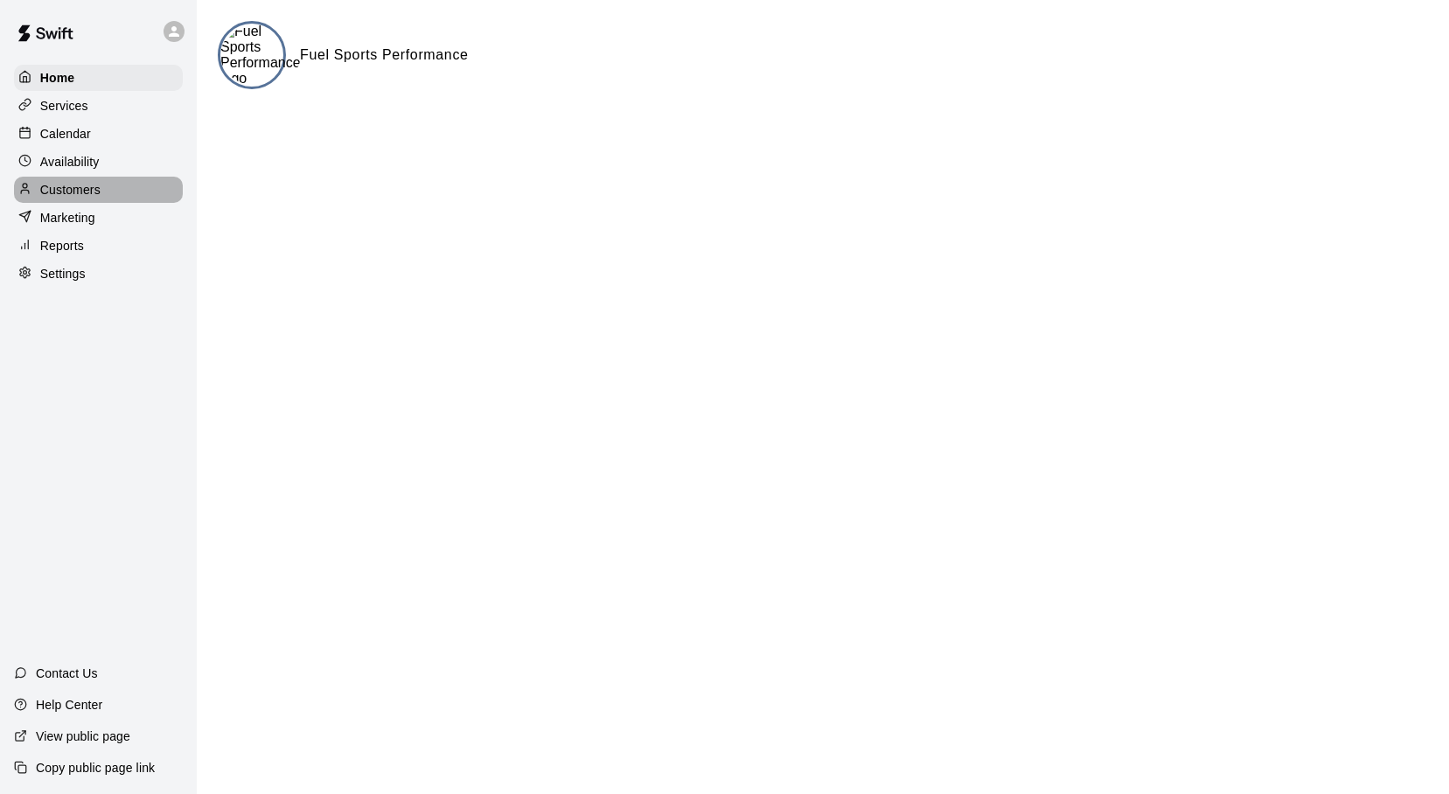
click at [88, 186] on p "Customers" at bounding box center [70, 189] width 60 height 17
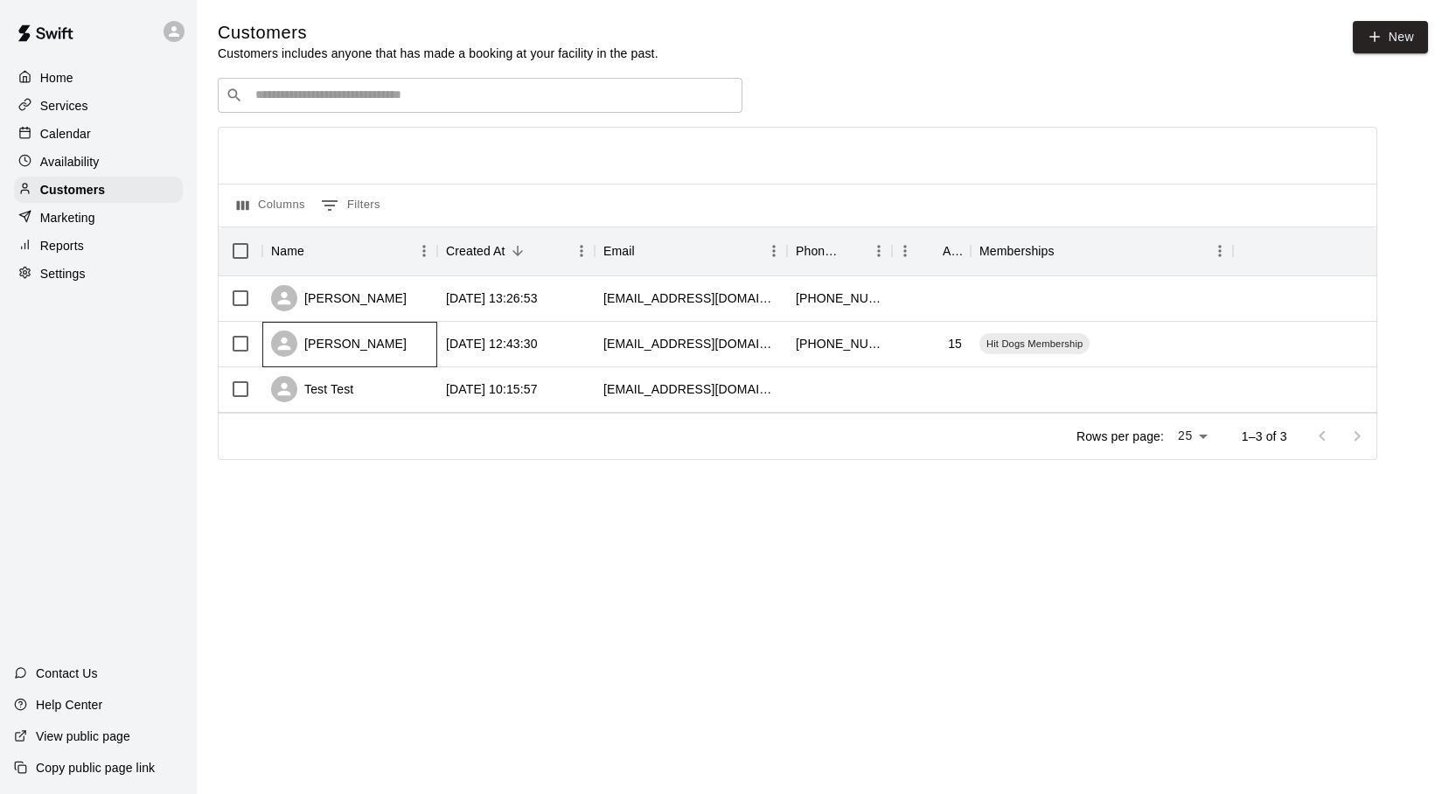
click at [360, 353] on div "Mason Sobo" at bounding box center [339, 344] width 136 height 26
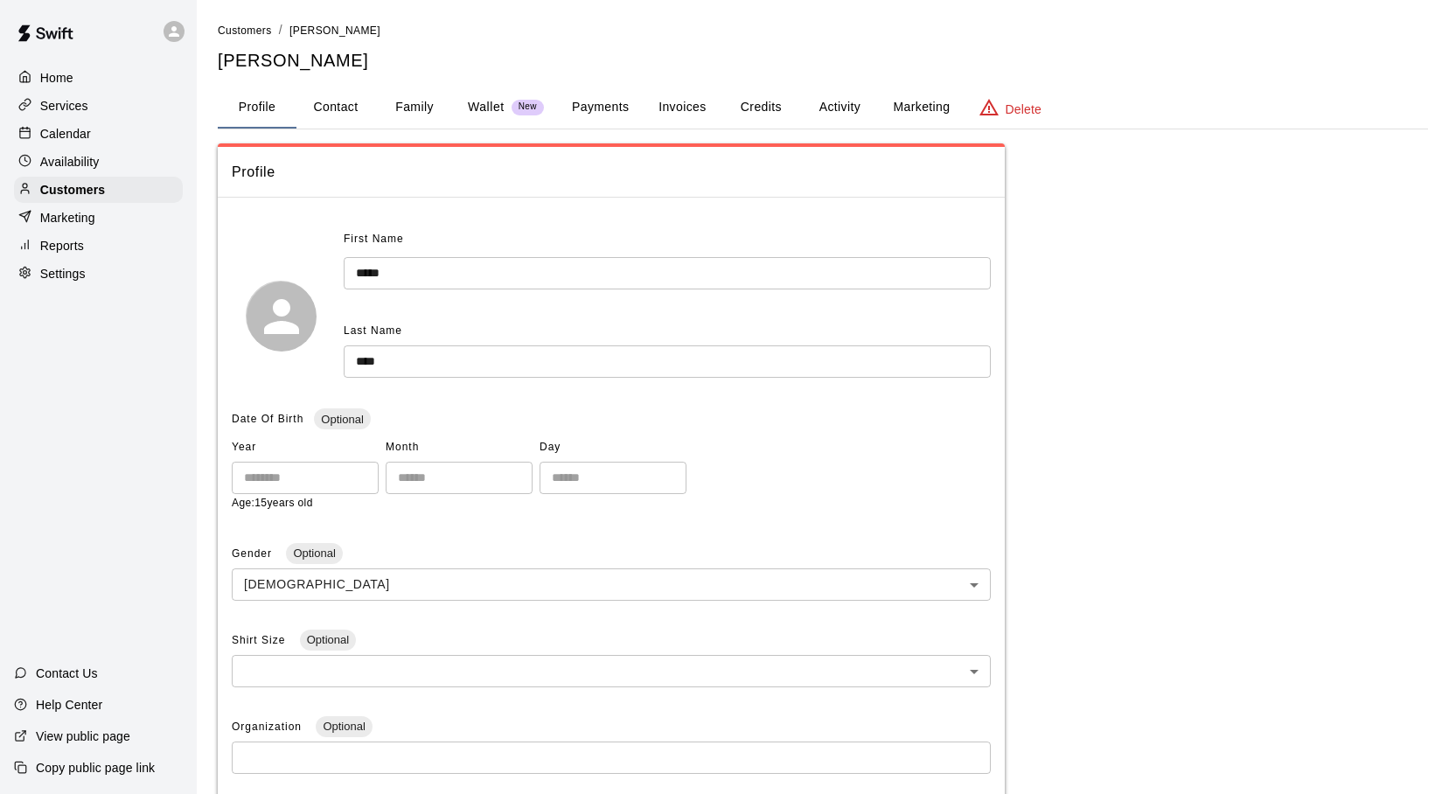
click at [764, 94] on button "Credits" at bounding box center [761, 108] width 79 height 42
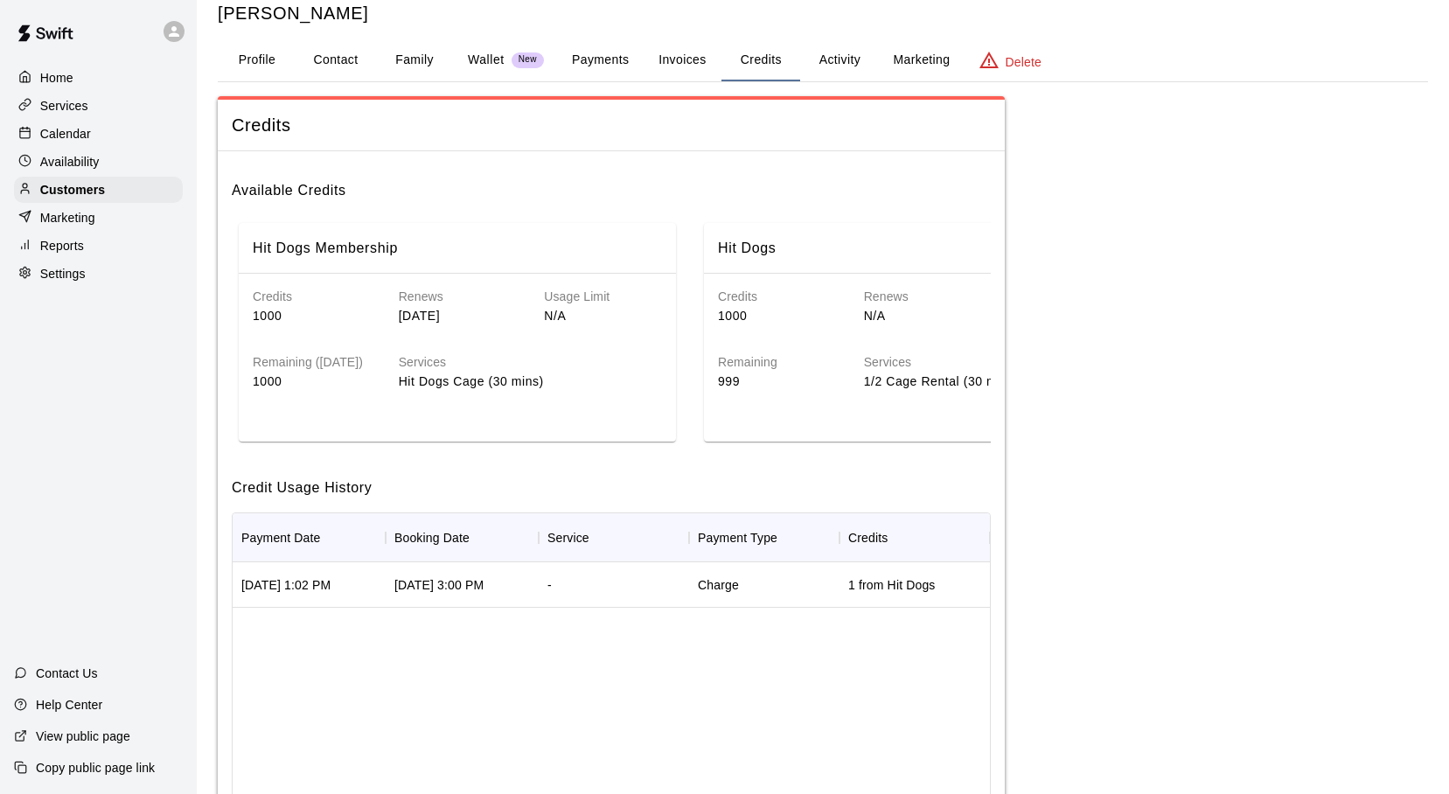
click at [555, 341] on div "Services Hit Dogs Cage (30 mins)" at bounding box center [516, 358] width 291 height 66
click at [253, 57] on button "Profile" at bounding box center [257, 60] width 79 height 42
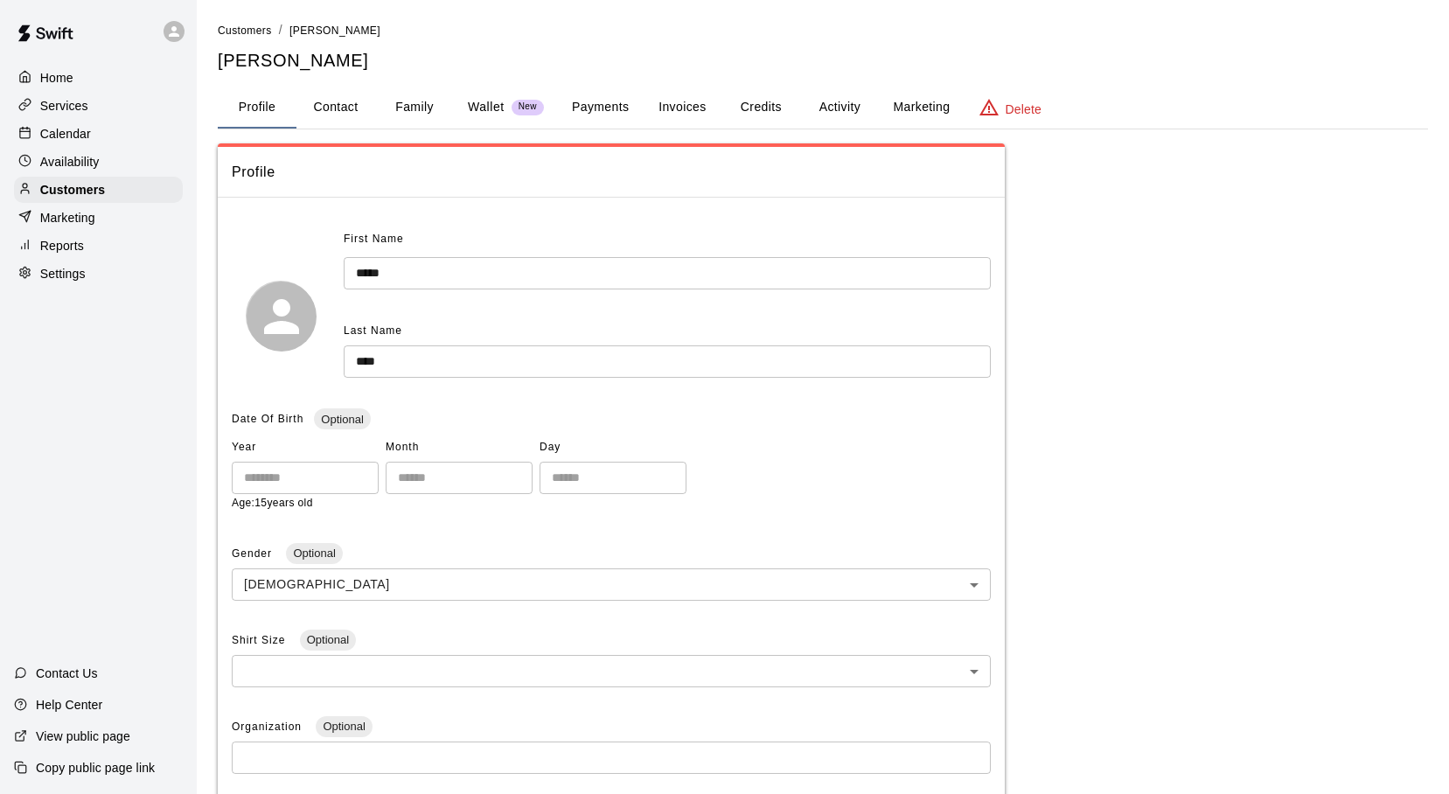
click at [347, 108] on button "Contact" at bounding box center [336, 108] width 79 height 42
select select "**"
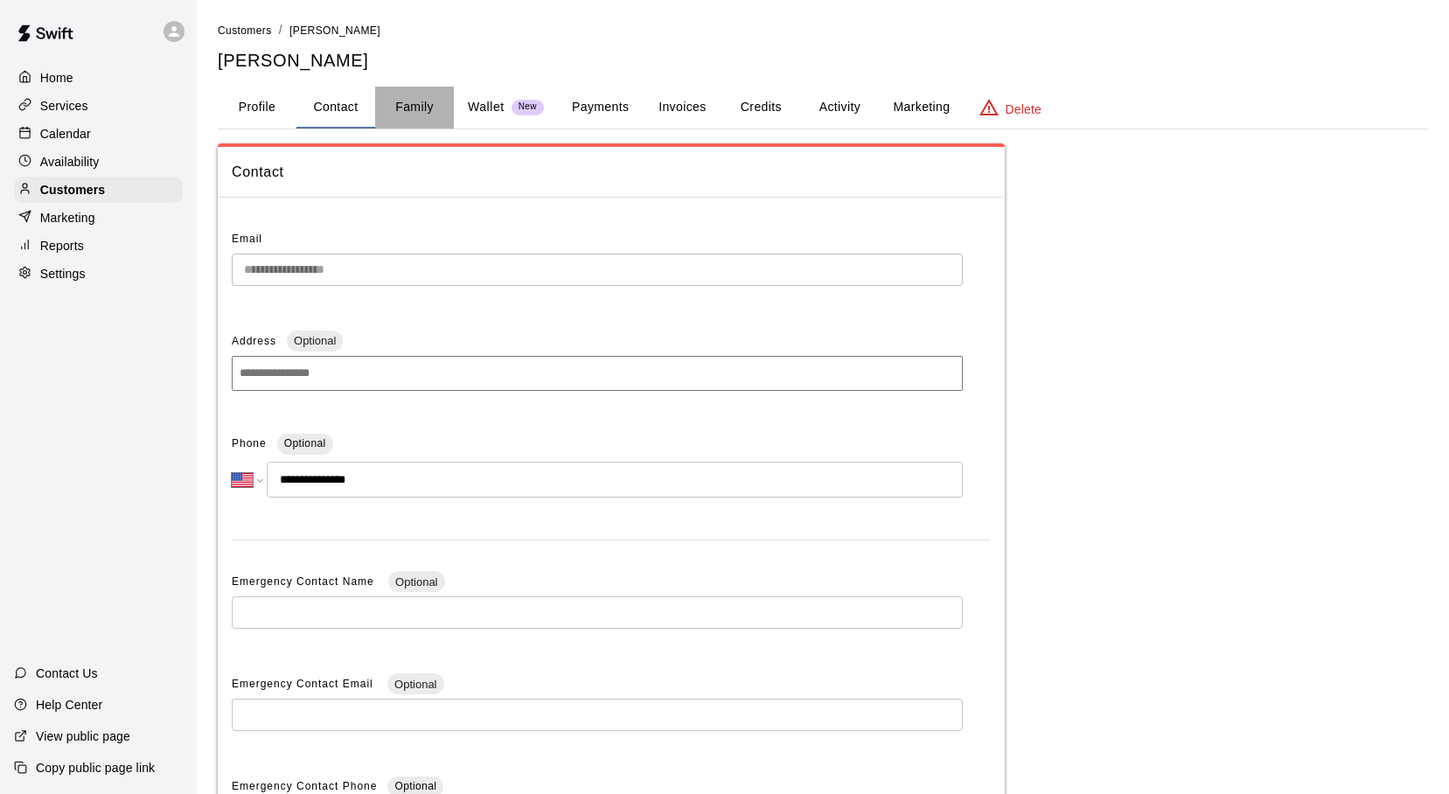
click at [416, 111] on button "Family" at bounding box center [414, 108] width 79 height 42
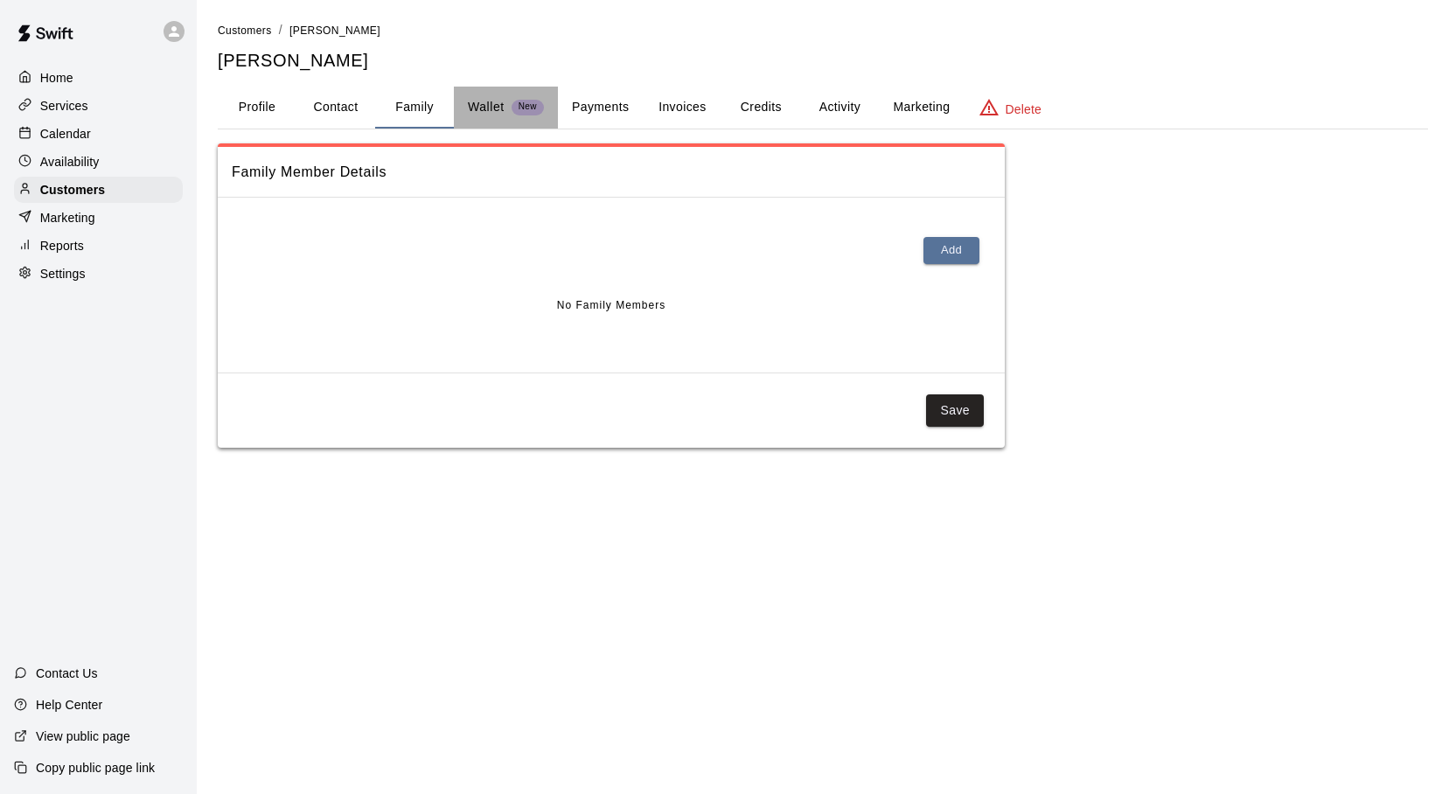
click at [484, 107] on p "Wallet" at bounding box center [486, 107] width 37 height 18
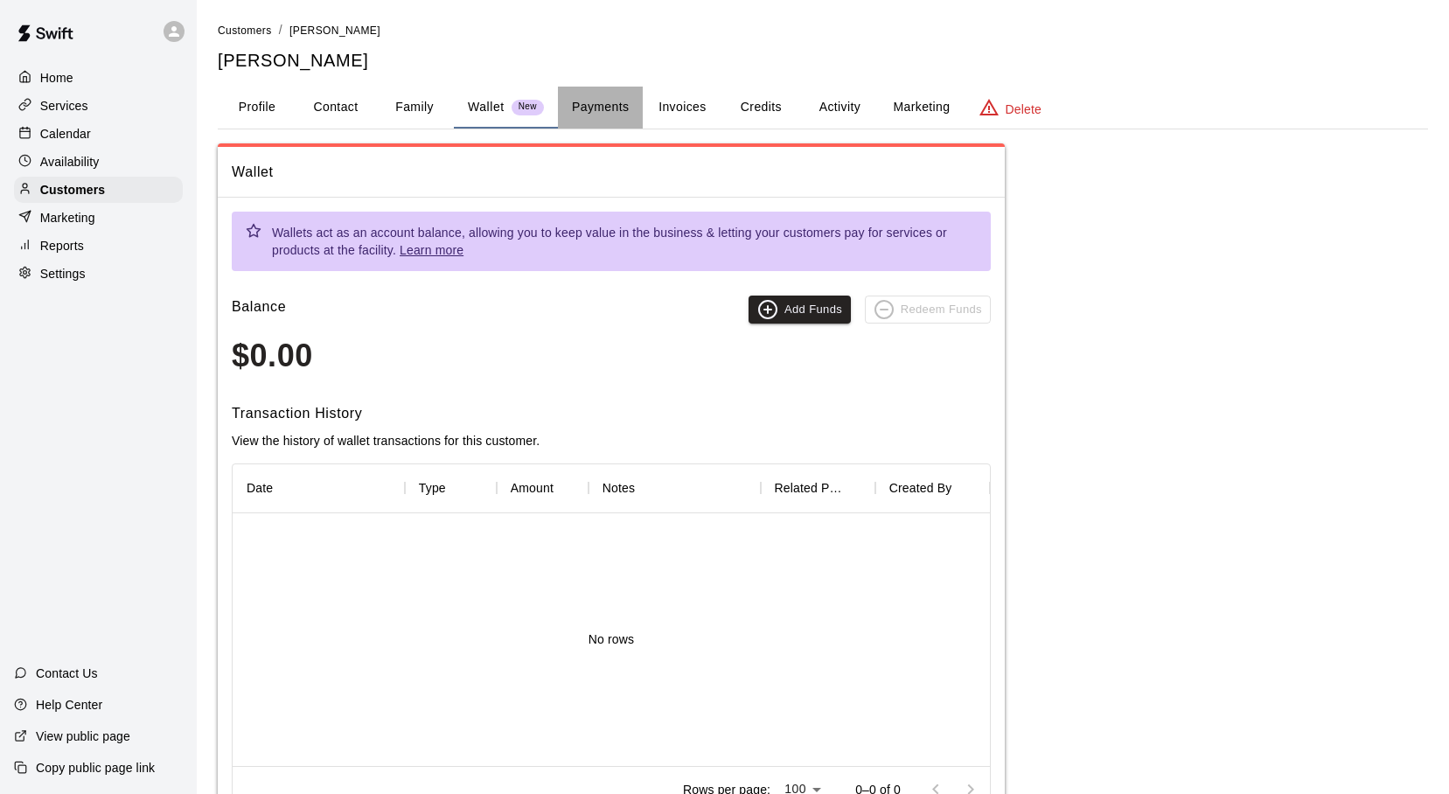
click at [584, 106] on button "Payments" at bounding box center [600, 108] width 85 height 42
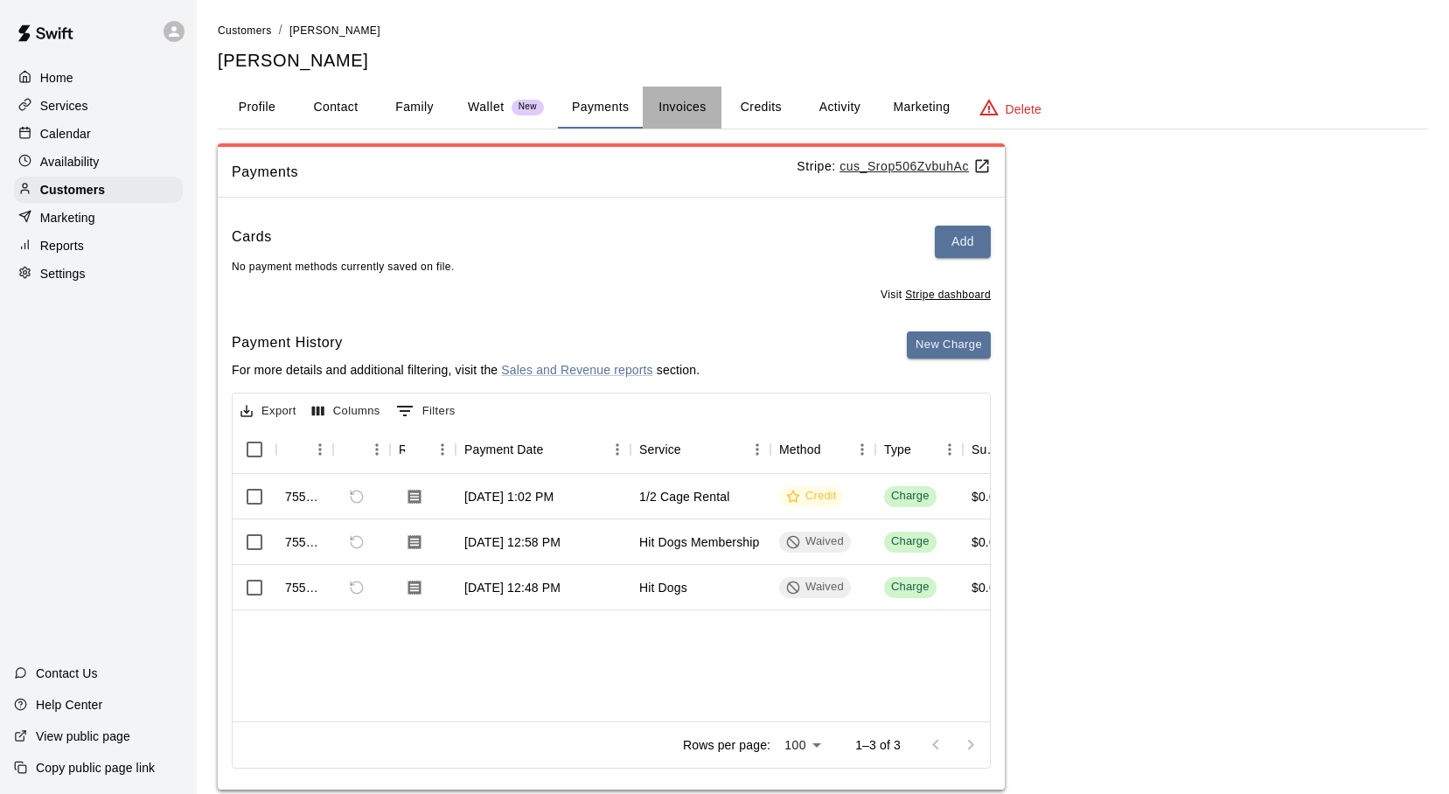
click at [669, 112] on button "Invoices" at bounding box center [682, 108] width 79 height 42
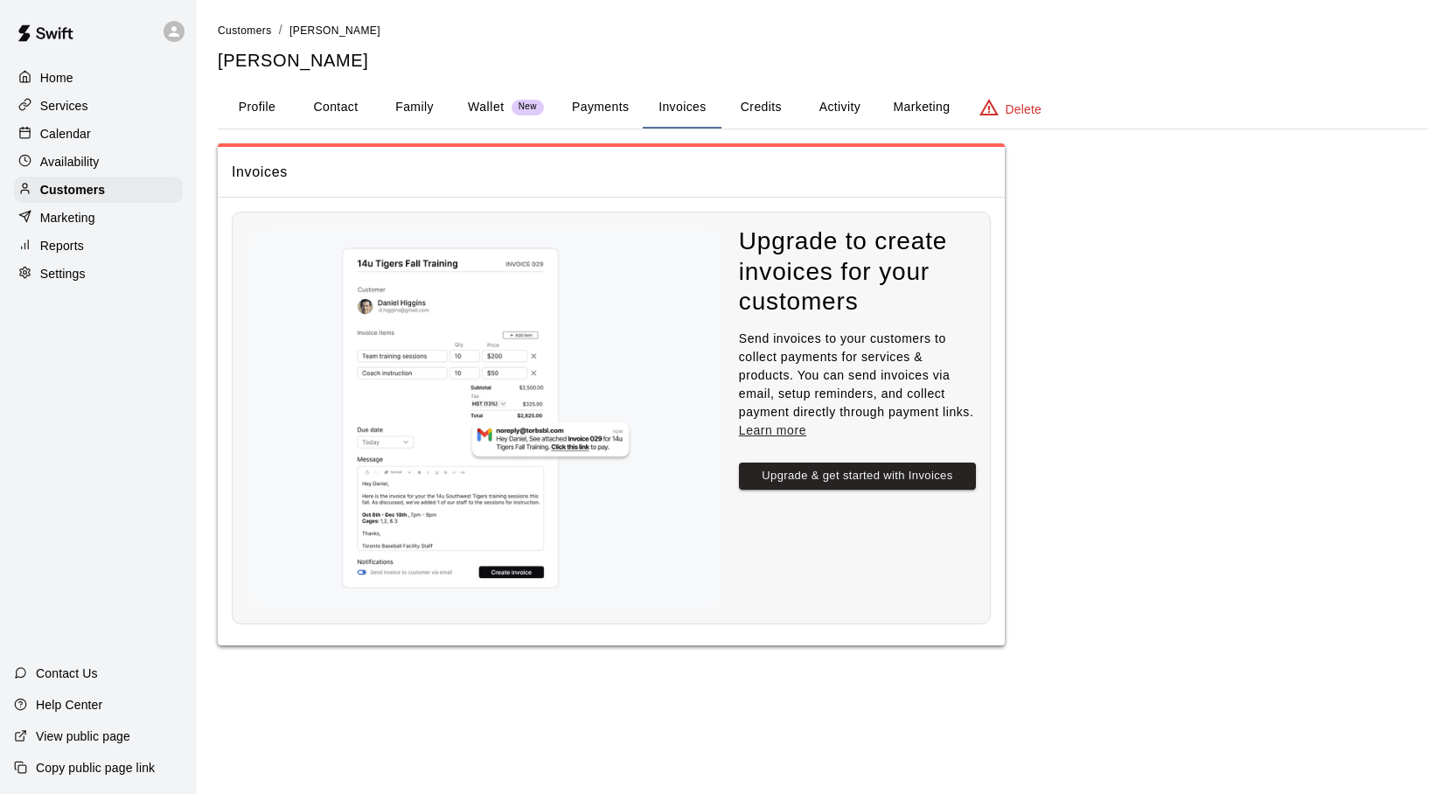
click at [764, 108] on button "Credits" at bounding box center [761, 108] width 79 height 42
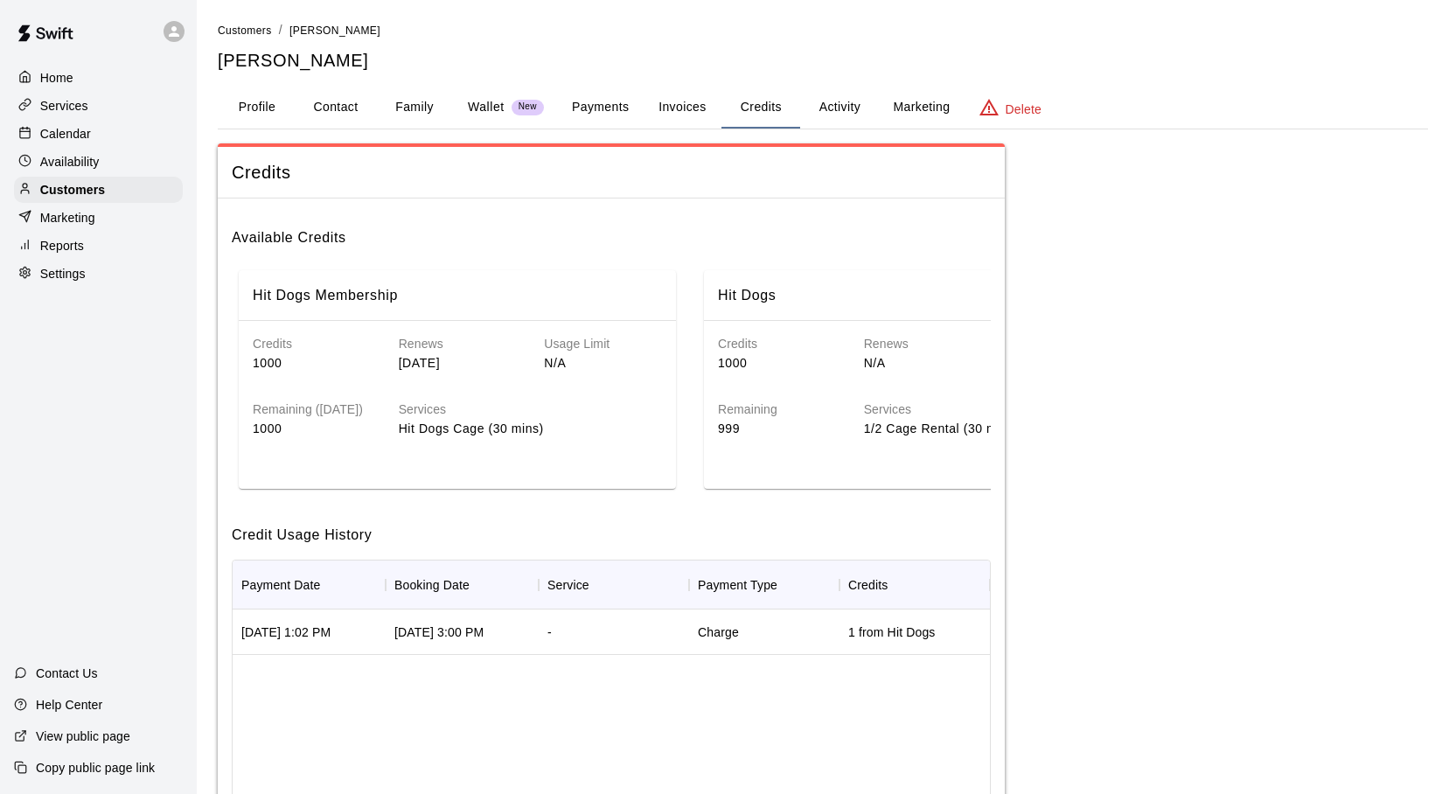
click at [863, 110] on button "Activity" at bounding box center [839, 108] width 79 height 42
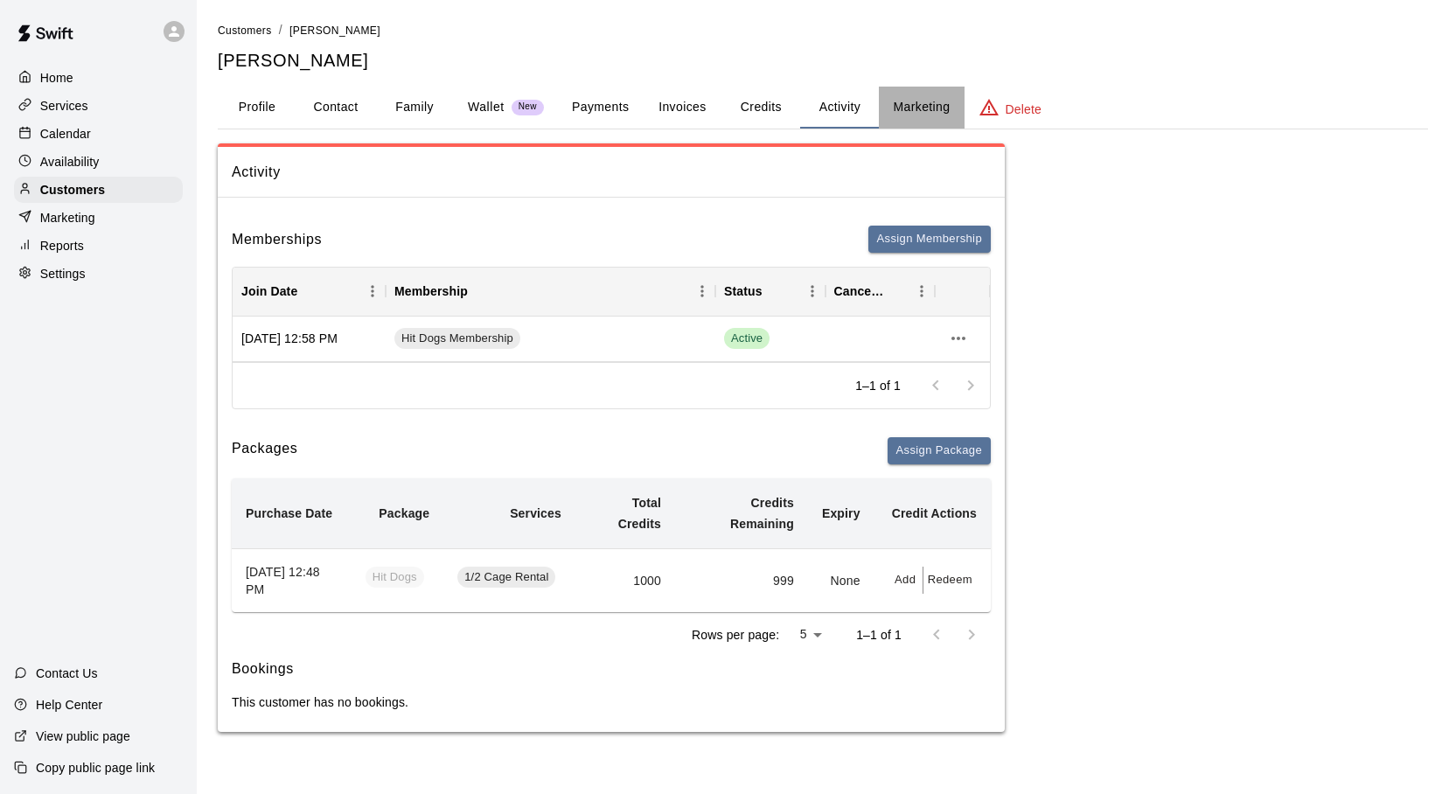
click at [901, 108] on button "Marketing" at bounding box center [921, 108] width 85 height 42
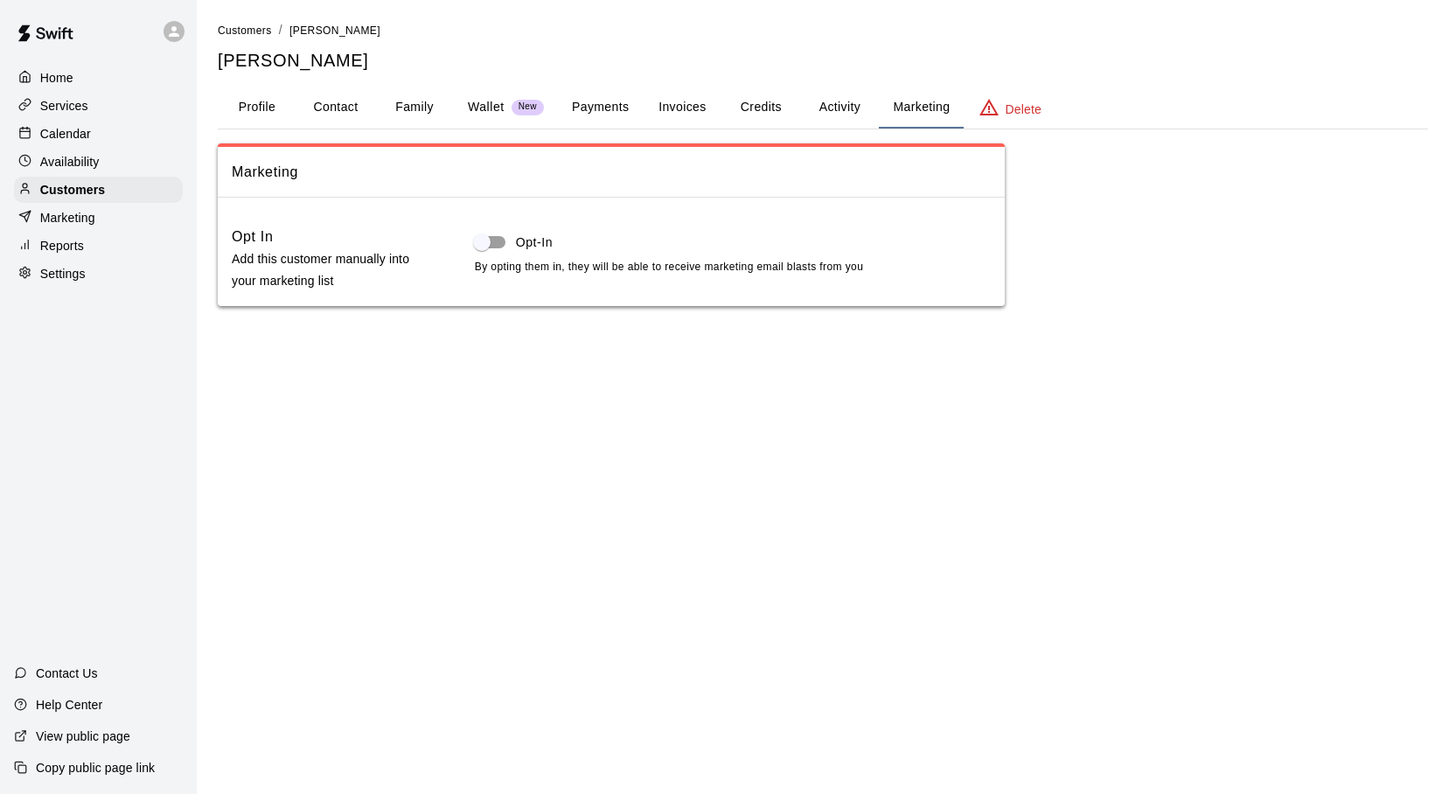
click at [851, 107] on button "Activity" at bounding box center [839, 108] width 79 height 42
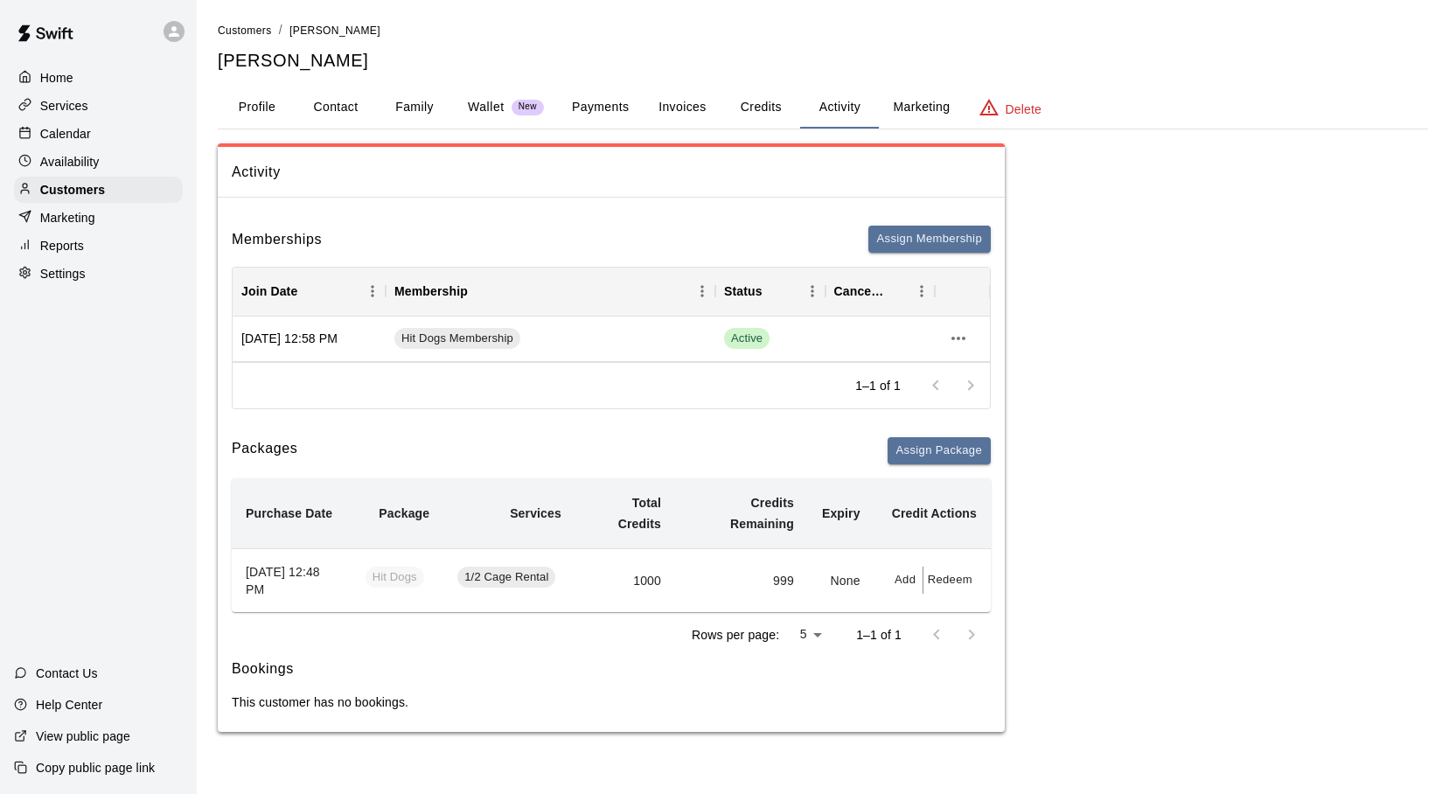
click at [770, 108] on button "Credits" at bounding box center [761, 108] width 79 height 42
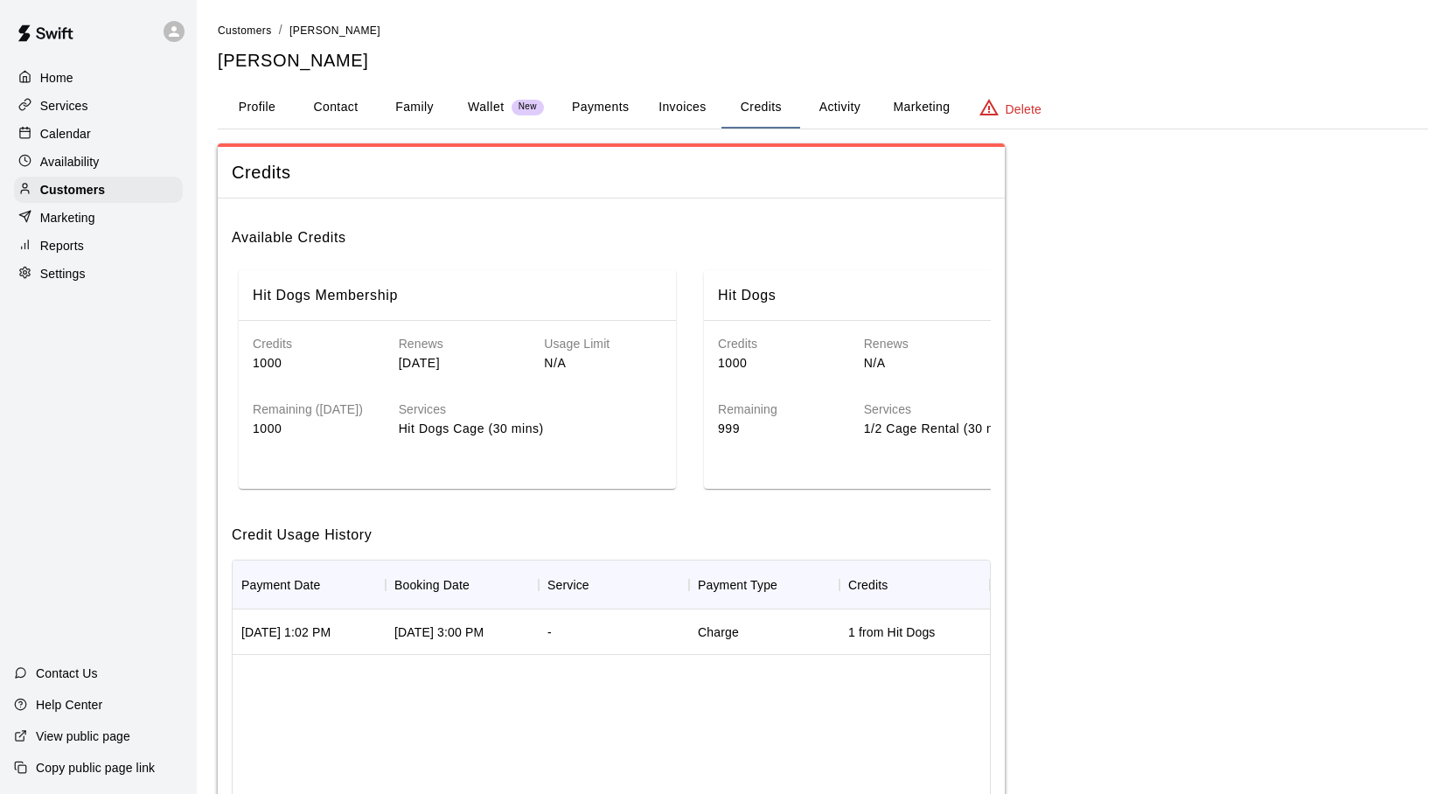
click at [589, 456] on div "Credits 1000 Renews Tomorrow Usage Limit N/A Remaining (today) 1000 Services Hi…" at bounding box center [457, 390] width 437 height 138
click at [71, 273] on p "Settings" at bounding box center [62, 273] width 45 height 17
select select "**"
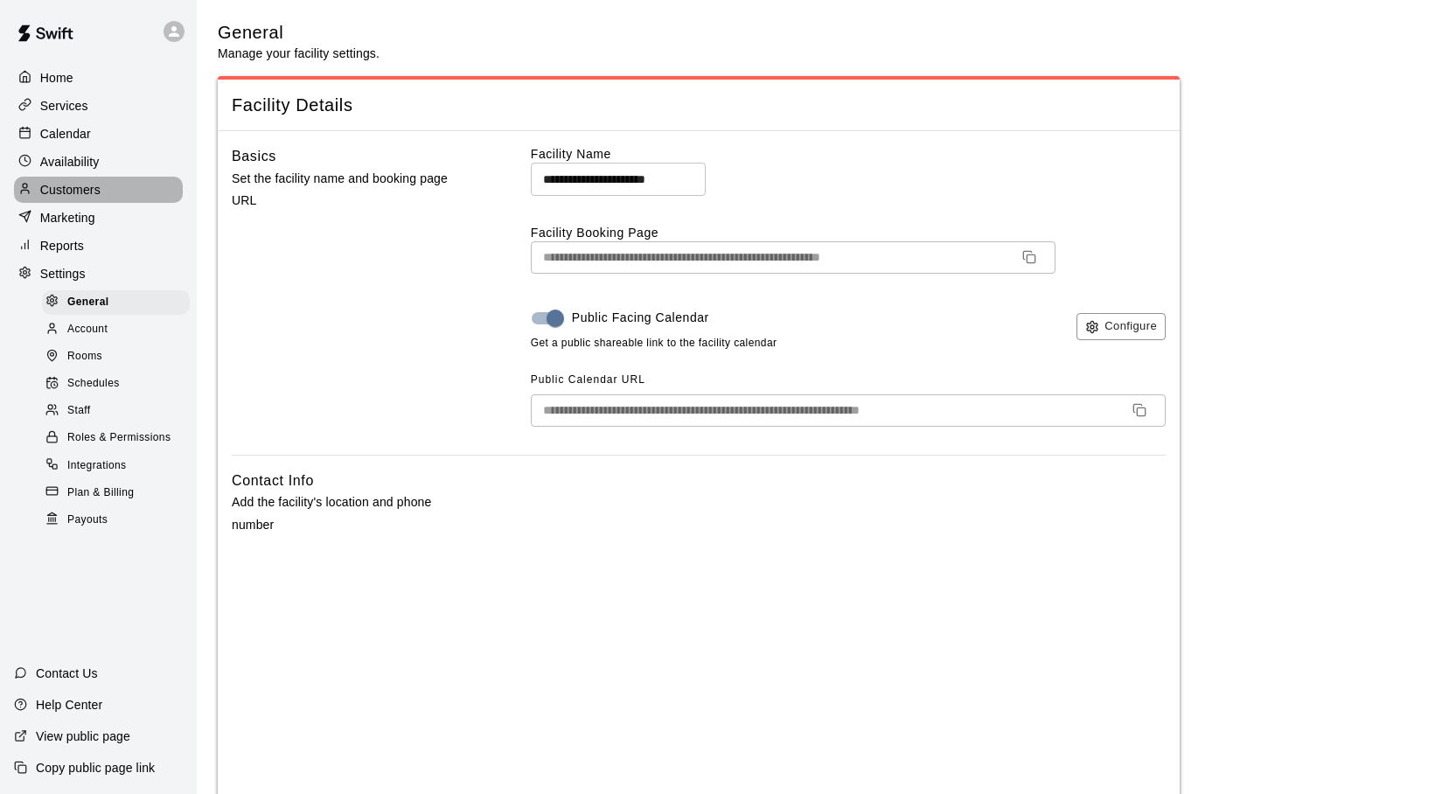
click at [89, 191] on p "Customers" at bounding box center [70, 189] width 60 height 17
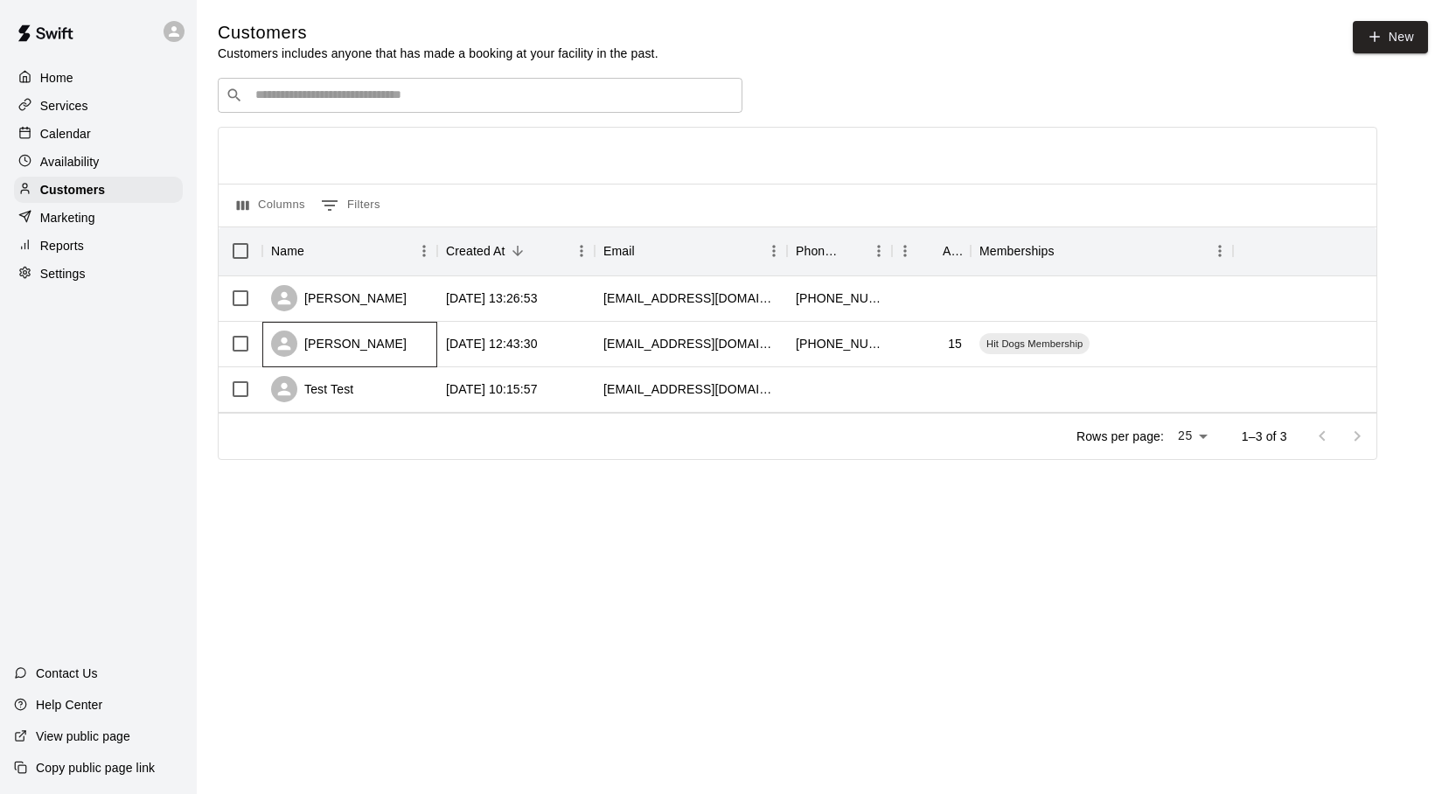
click at [297, 346] on div at bounding box center [284, 344] width 26 height 26
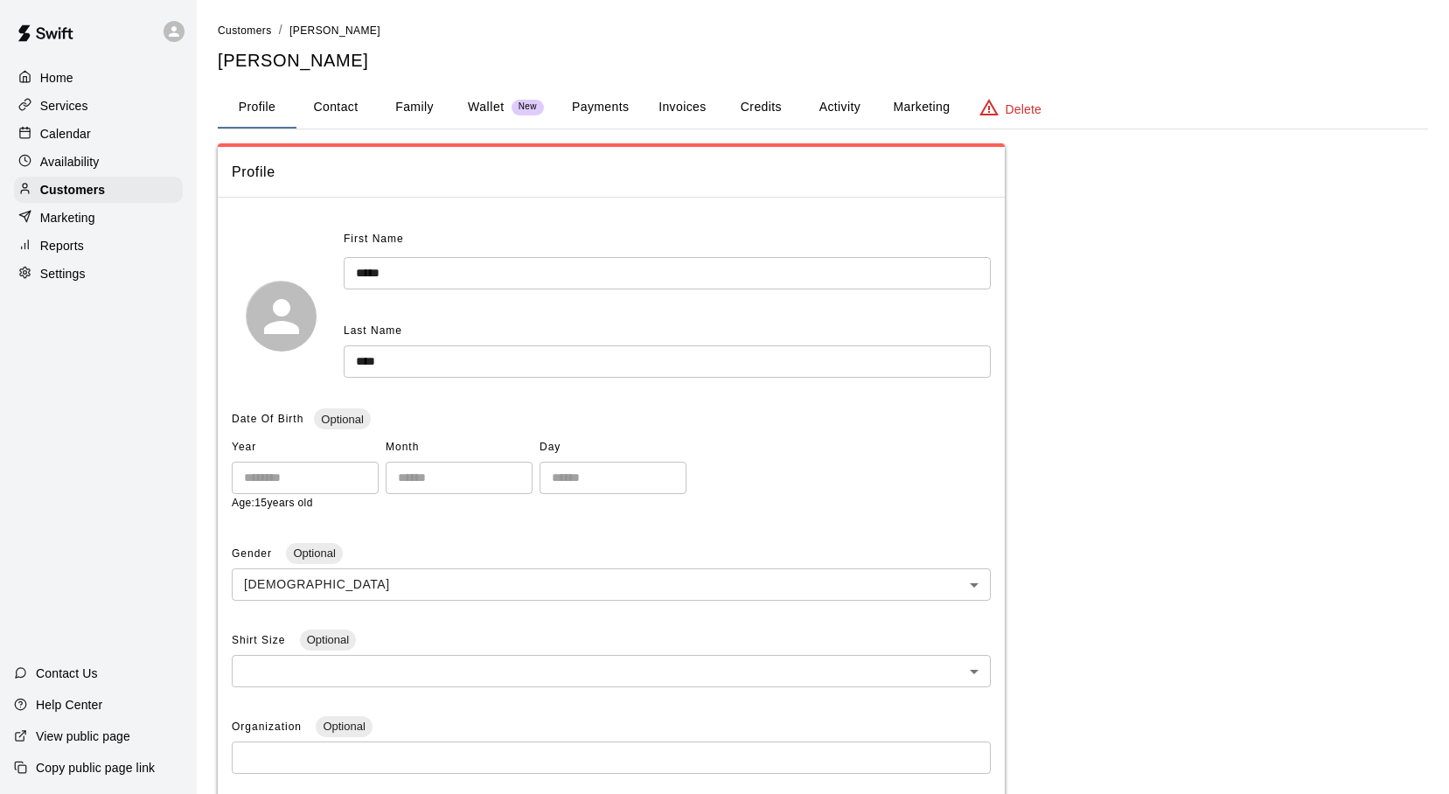
click at [59, 71] on p "Home" at bounding box center [56, 77] width 33 height 17
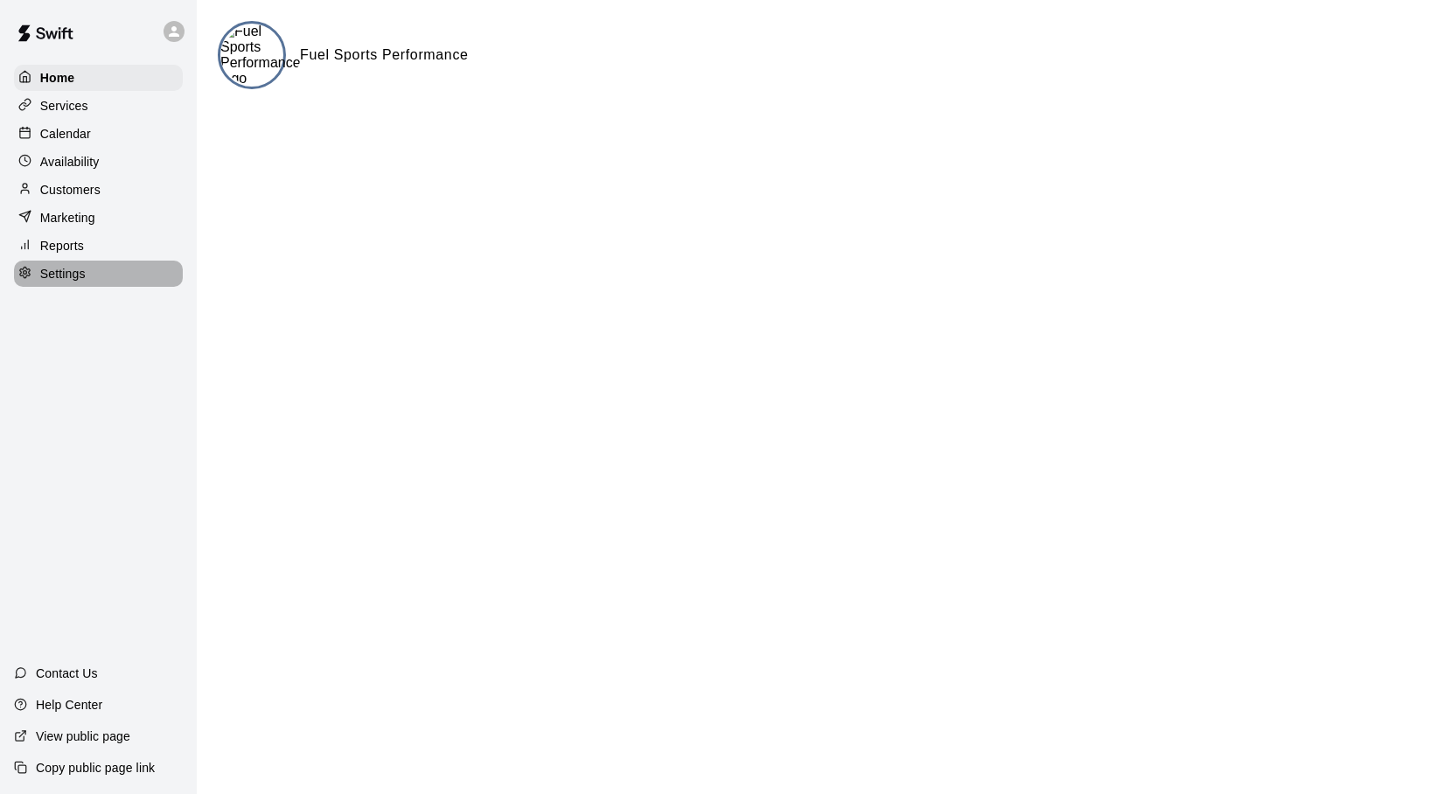
click at [30, 270] on icon at bounding box center [24, 272] width 13 height 13
select select "**"
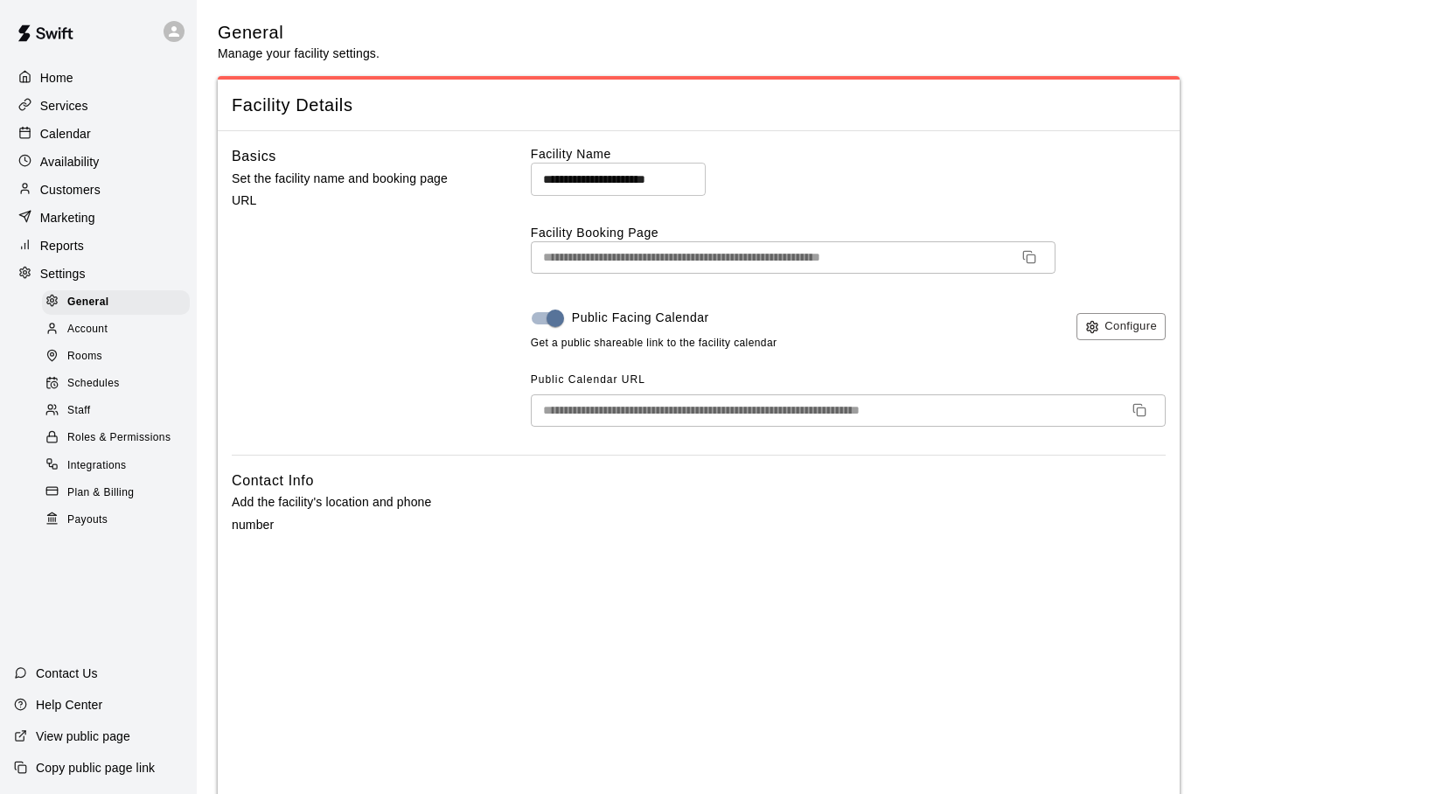
click at [27, 270] on icon at bounding box center [24, 272] width 13 height 13
click at [47, 101] on p "Services" at bounding box center [64, 105] width 48 height 17
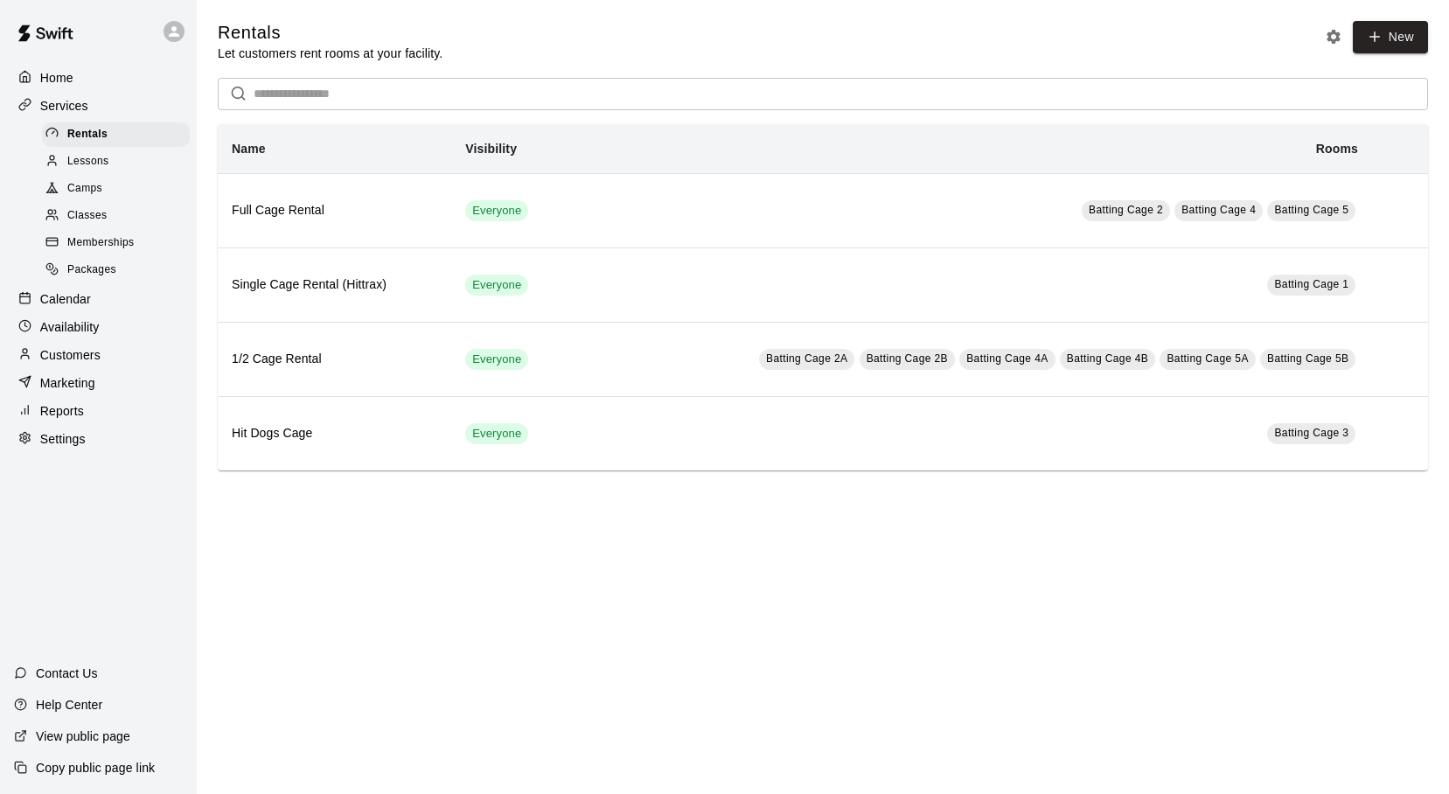
click at [72, 241] on span "Memberships" at bounding box center [100, 242] width 66 height 17
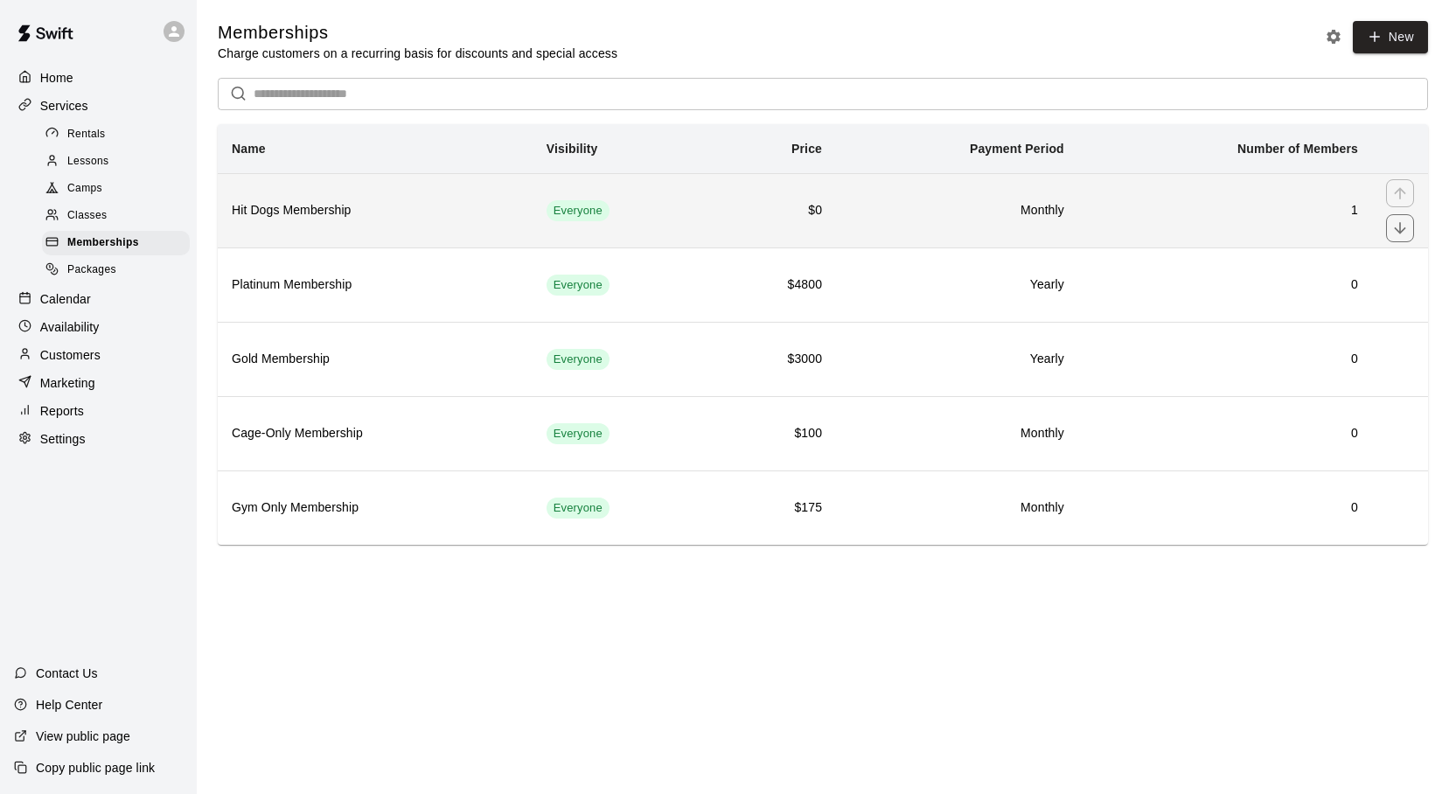
click at [340, 218] on h6 "Hit Dogs Membership" at bounding box center [375, 210] width 287 height 19
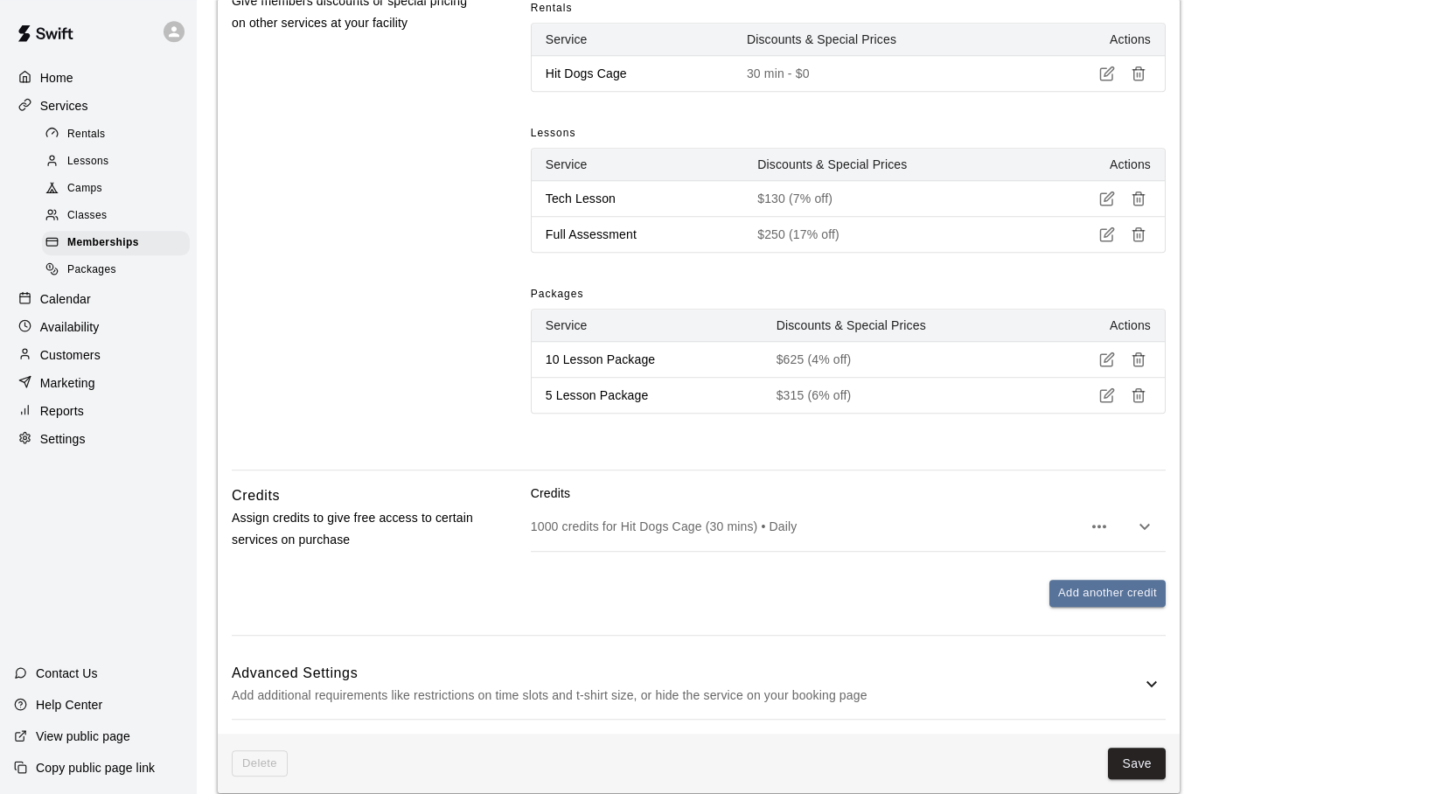
scroll to position [765, 0]
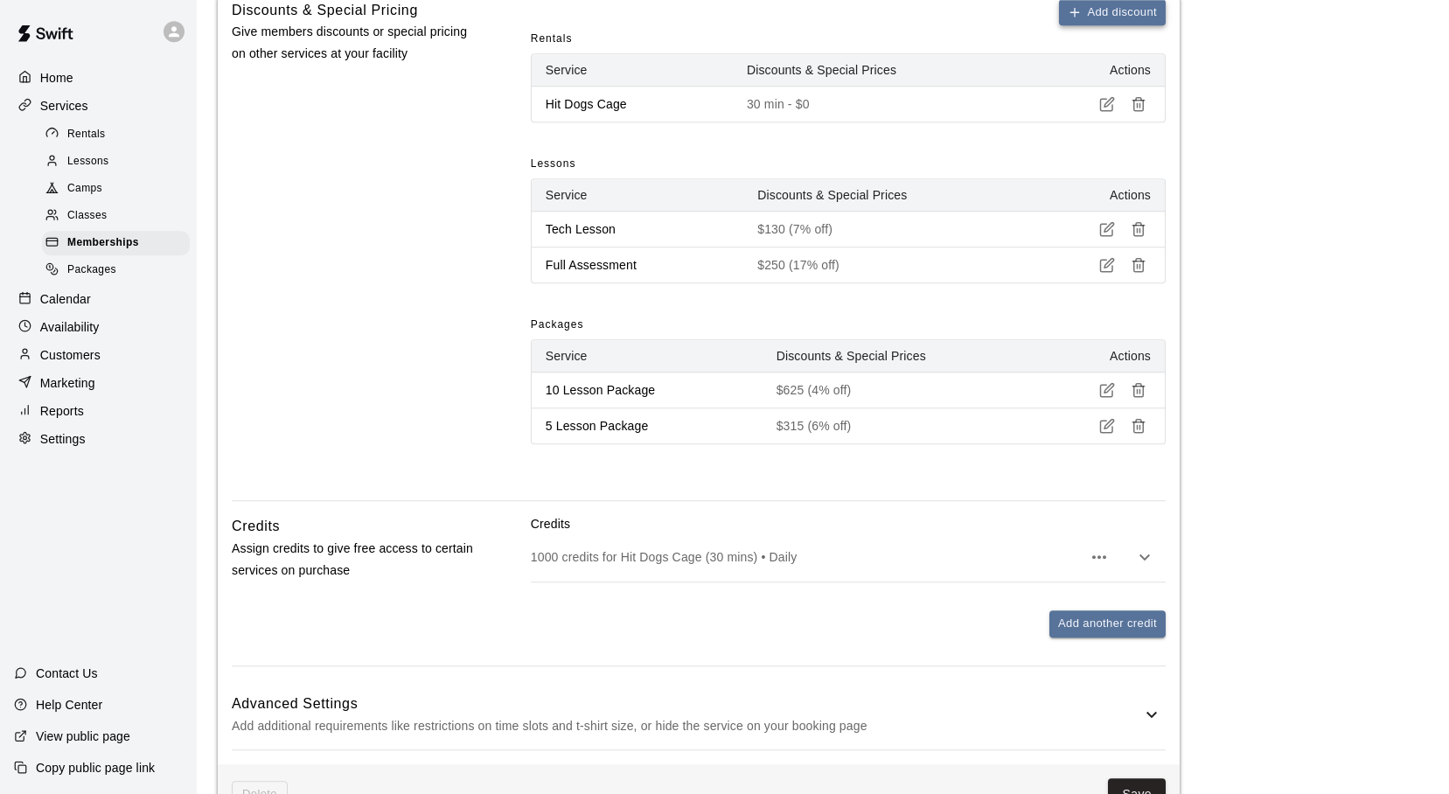
click at [1078, 12] on icon "button" at bounding box center [1075, 12] width 8 height 0
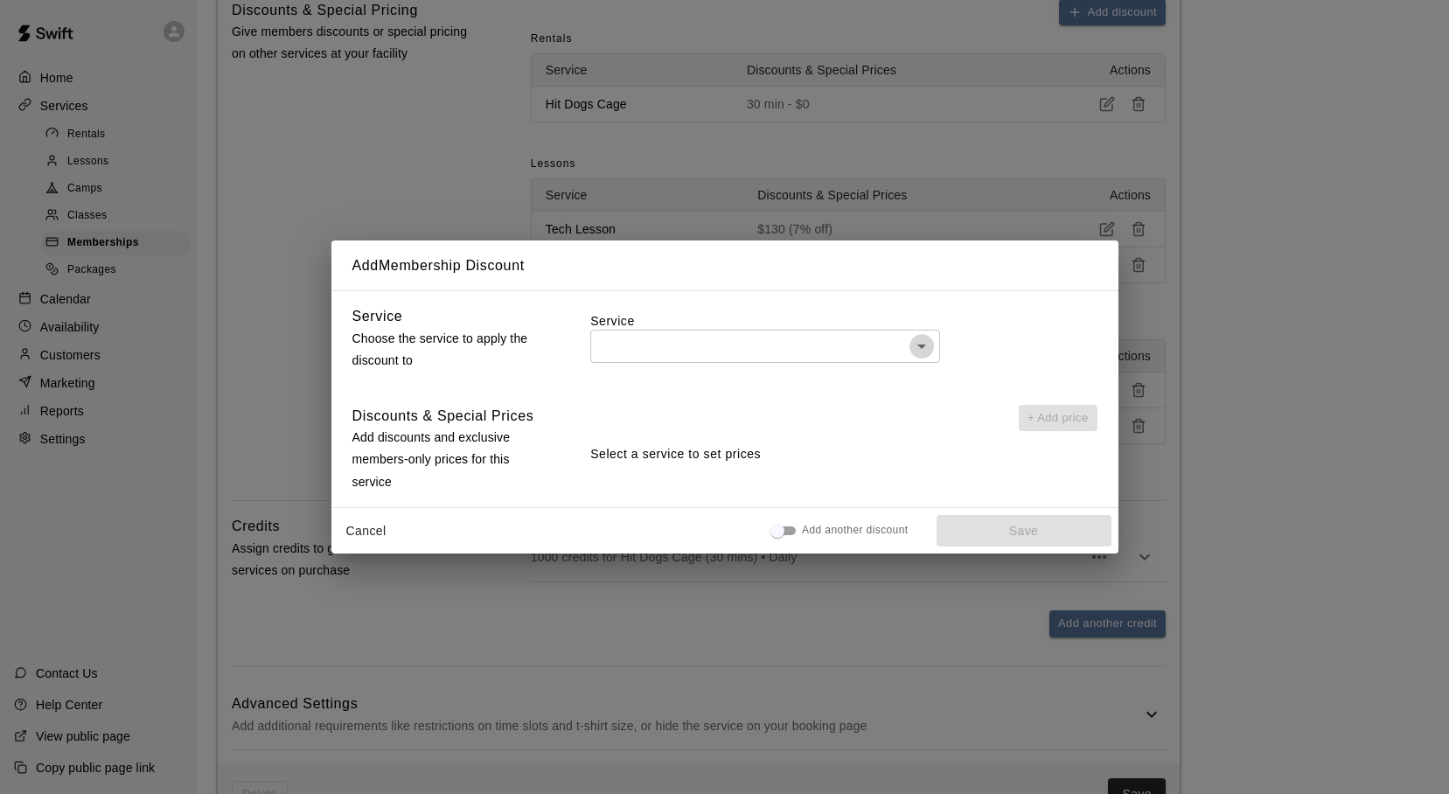
click at [923, 350] on icon "Open" at bounding box center [921, 346] width 21 height 21
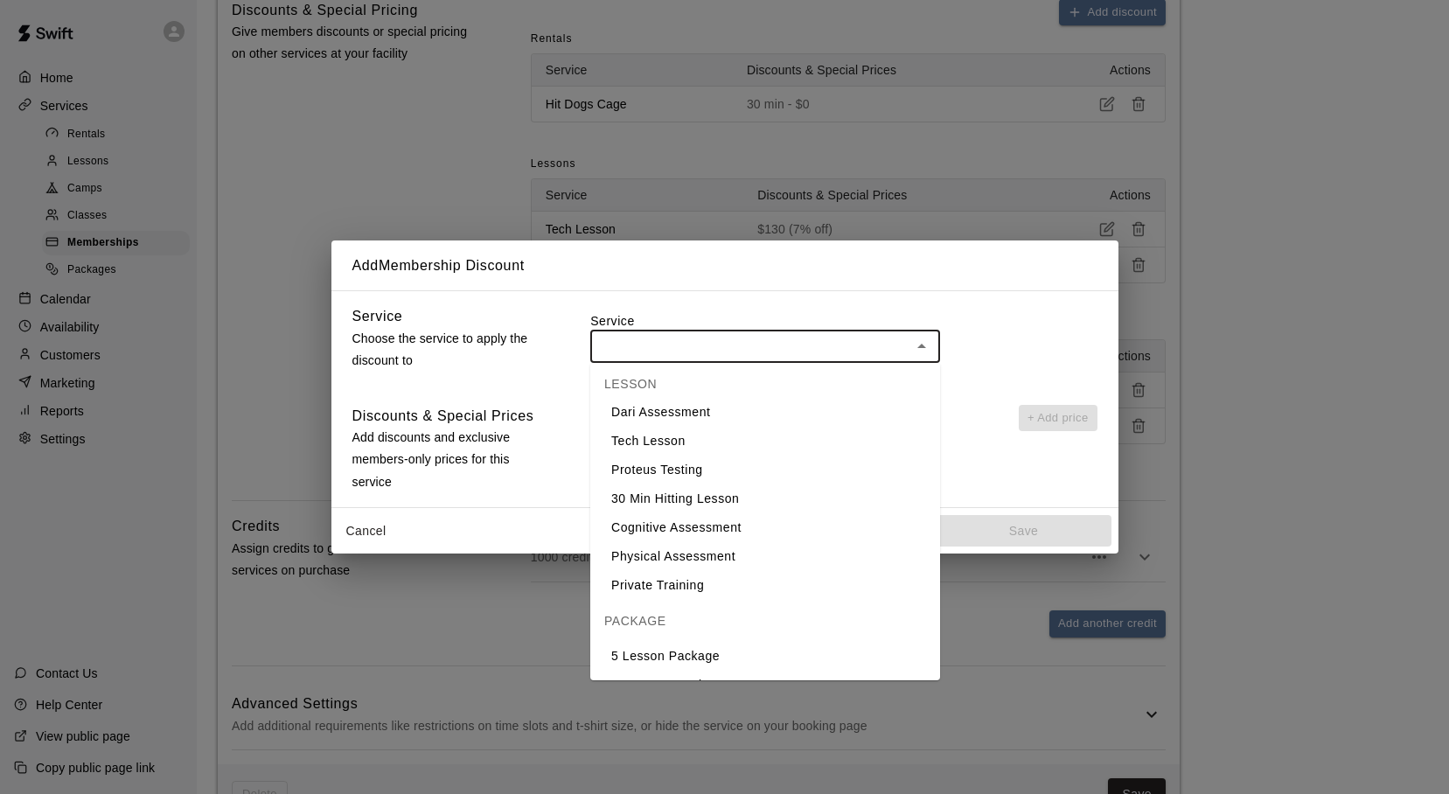
scroll to position [342, 0]
click at [668, 651] on li "Single Lesson" at bounding box center [765, 659] width 350 height 29
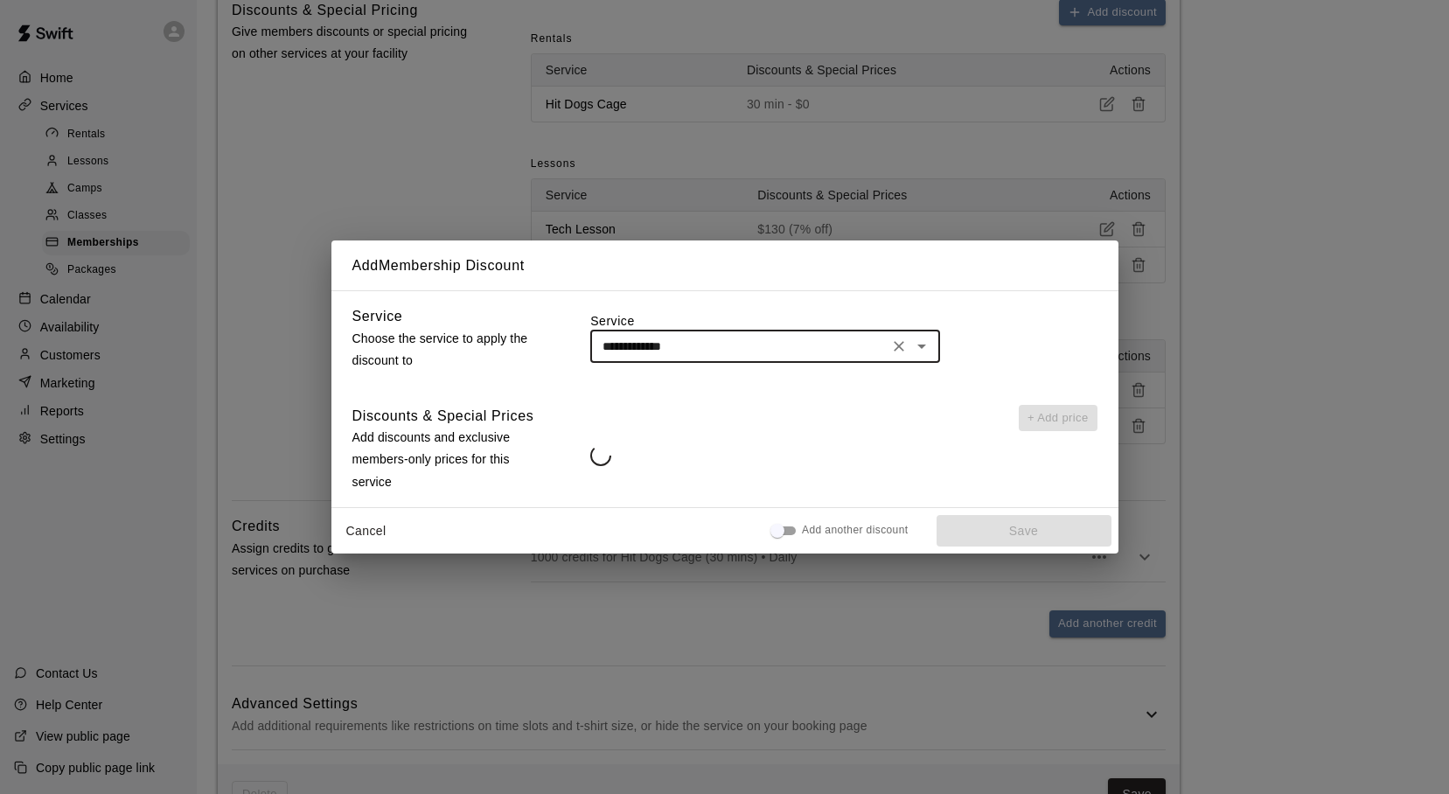
type input "**********"
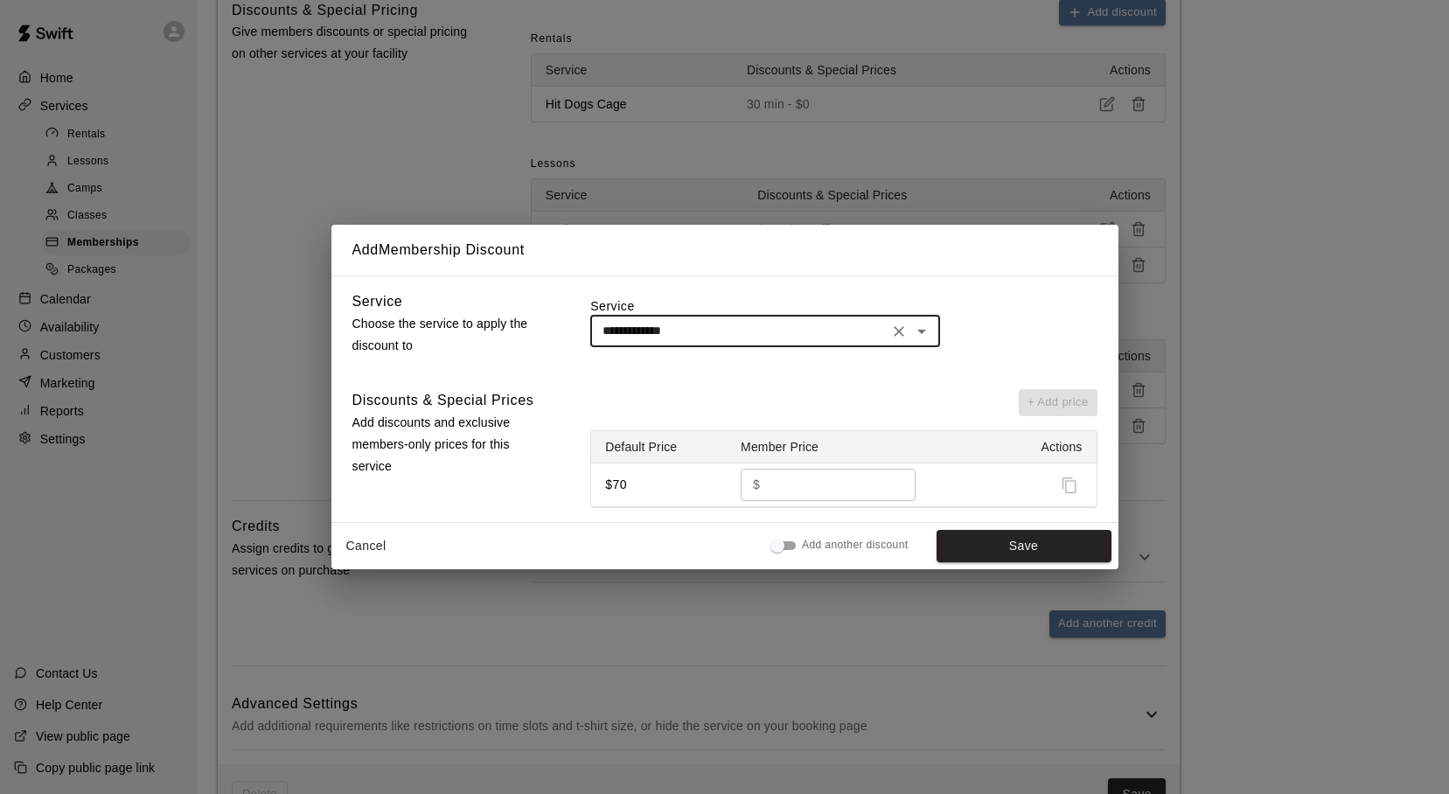
click at [890, 488] on input "**" at bounding box center [831, 485] width 129 height 32
click at [890, 488] on span "1% off" at bounding box center [881, 484] width 45 height 17
click at [794, 488] on input "**" at bounding box center [809, 485] width 85 height 32
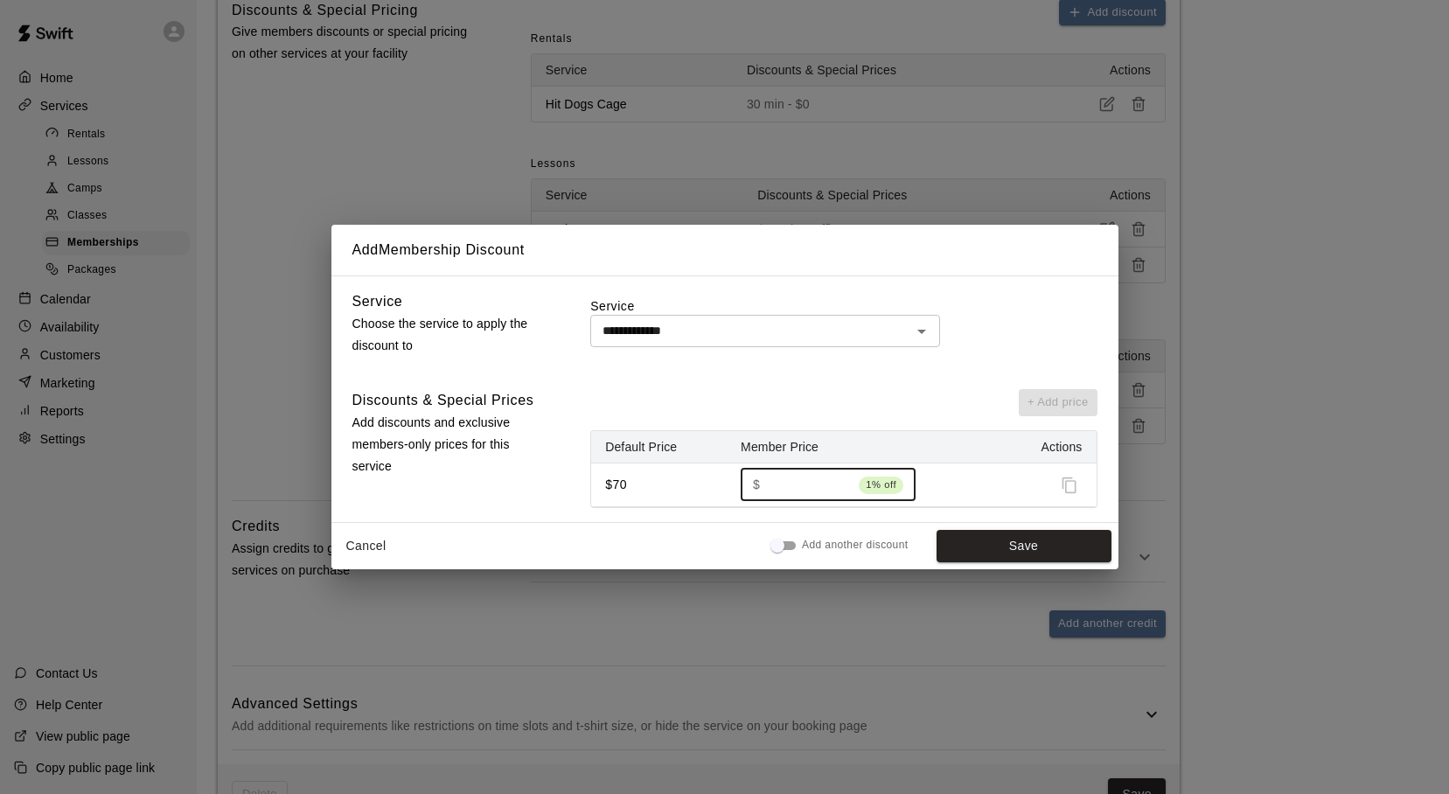
drag, startPoint x: 791, startPoint y: 488, endPoint x: 758, endPoint y: 488, distance: 32.4
click at [767, 488] on input "**" at bounding box center [809, 485] width 85 height 32
type input "**"
click at [975, 538] on button "Save" at bounding box center [1024, 546] width 175 height 32
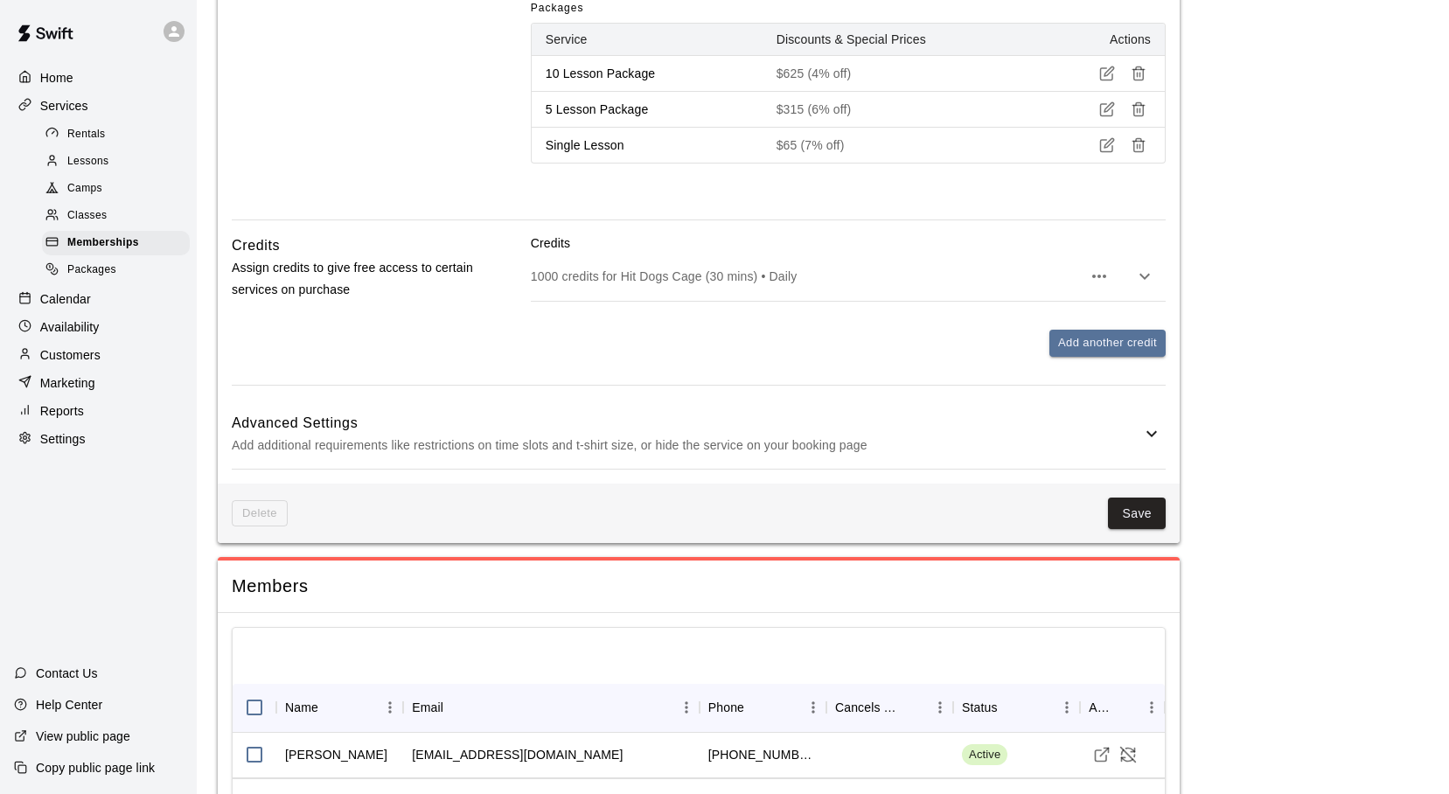
scroll to position [1085, 0]
click at [1130, 506] on button "Save" at bounding box center [1137, 511] width 58 height 32
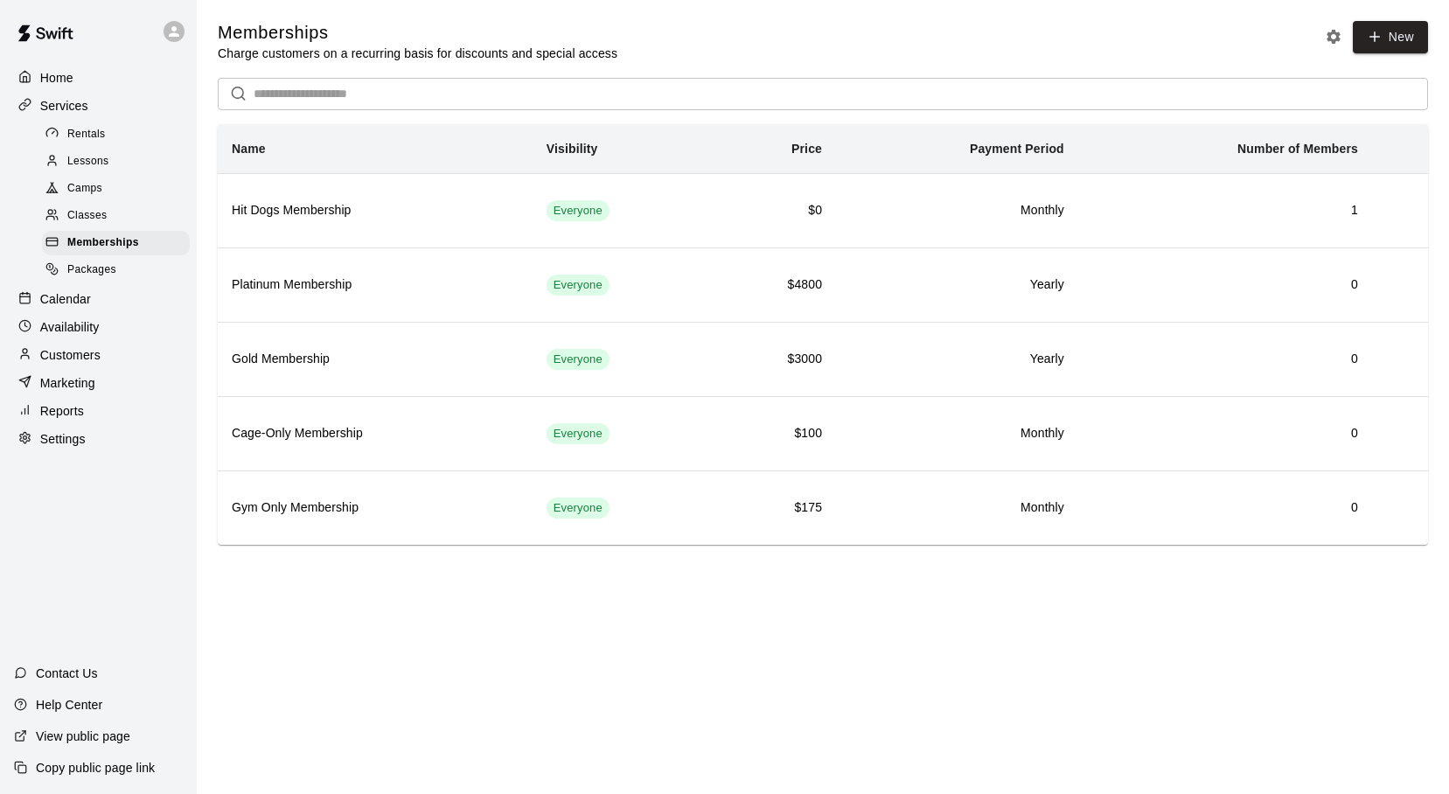
click at [69, 356] on p "Customers" at bounding box center [70, 354] width 60 height 17
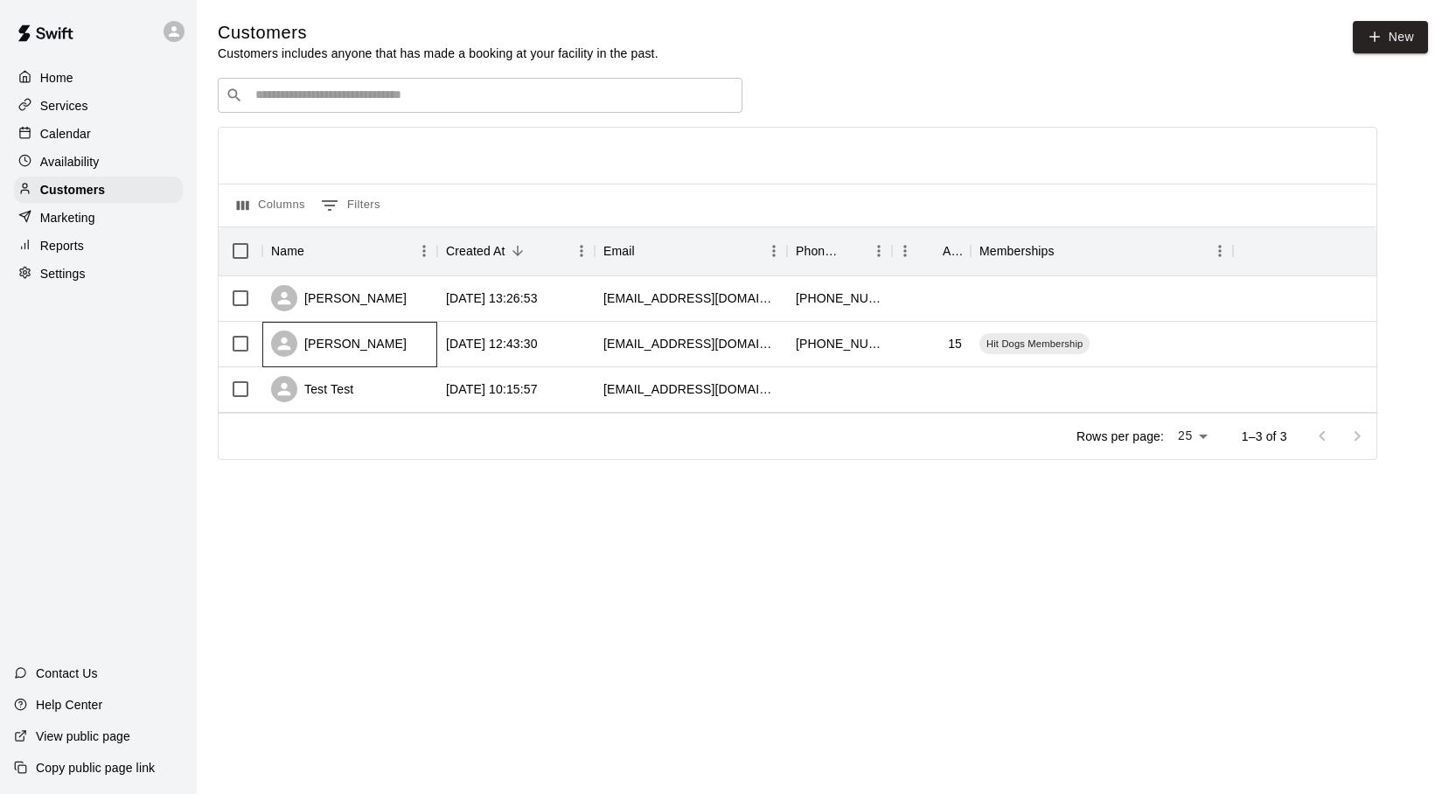
click at [350, 348] on div "Mason Sobo" at bounding box center [339, 344] width 136 height 26
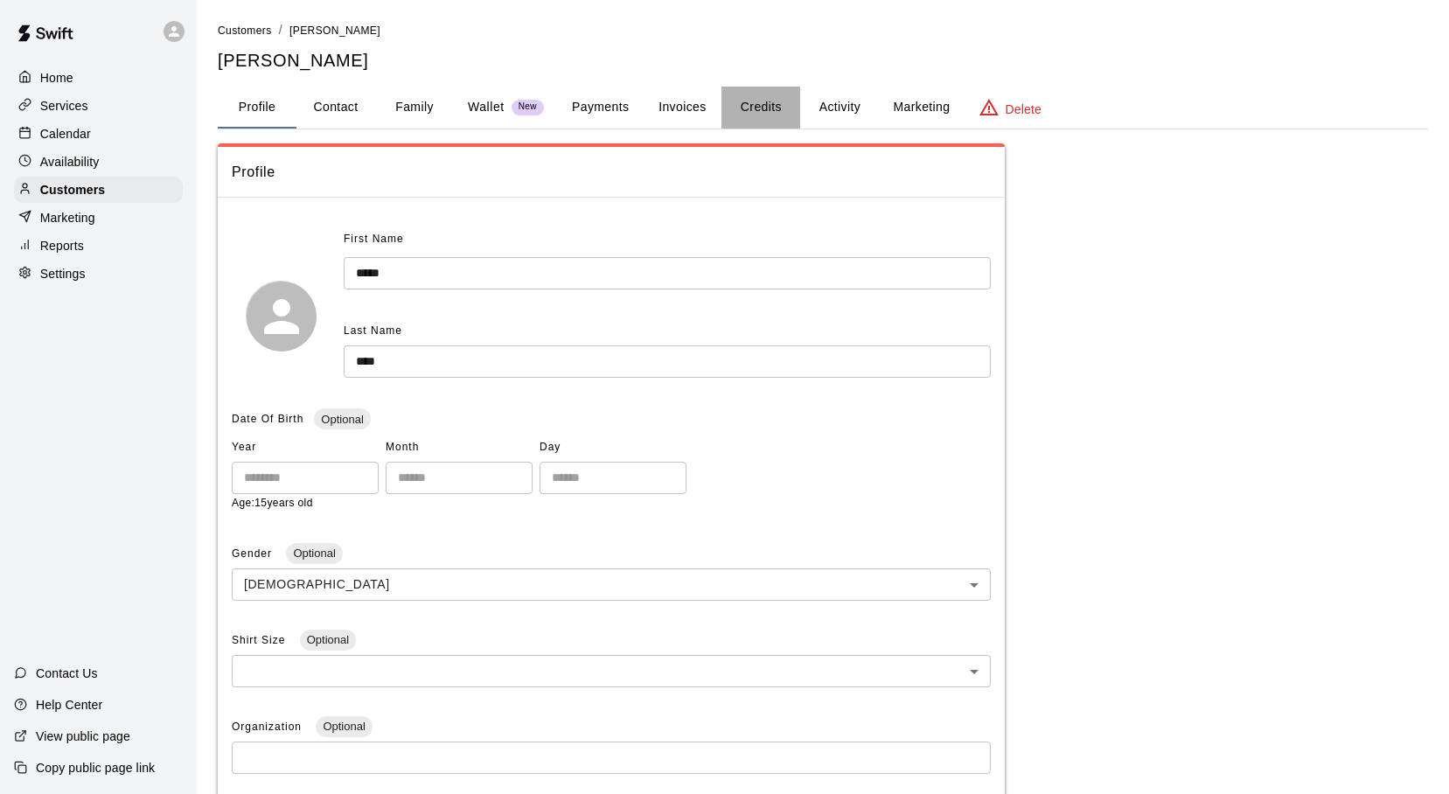
click at [765, 98] on button "Credits" at bounding box center [761, 108] width 79 height 42
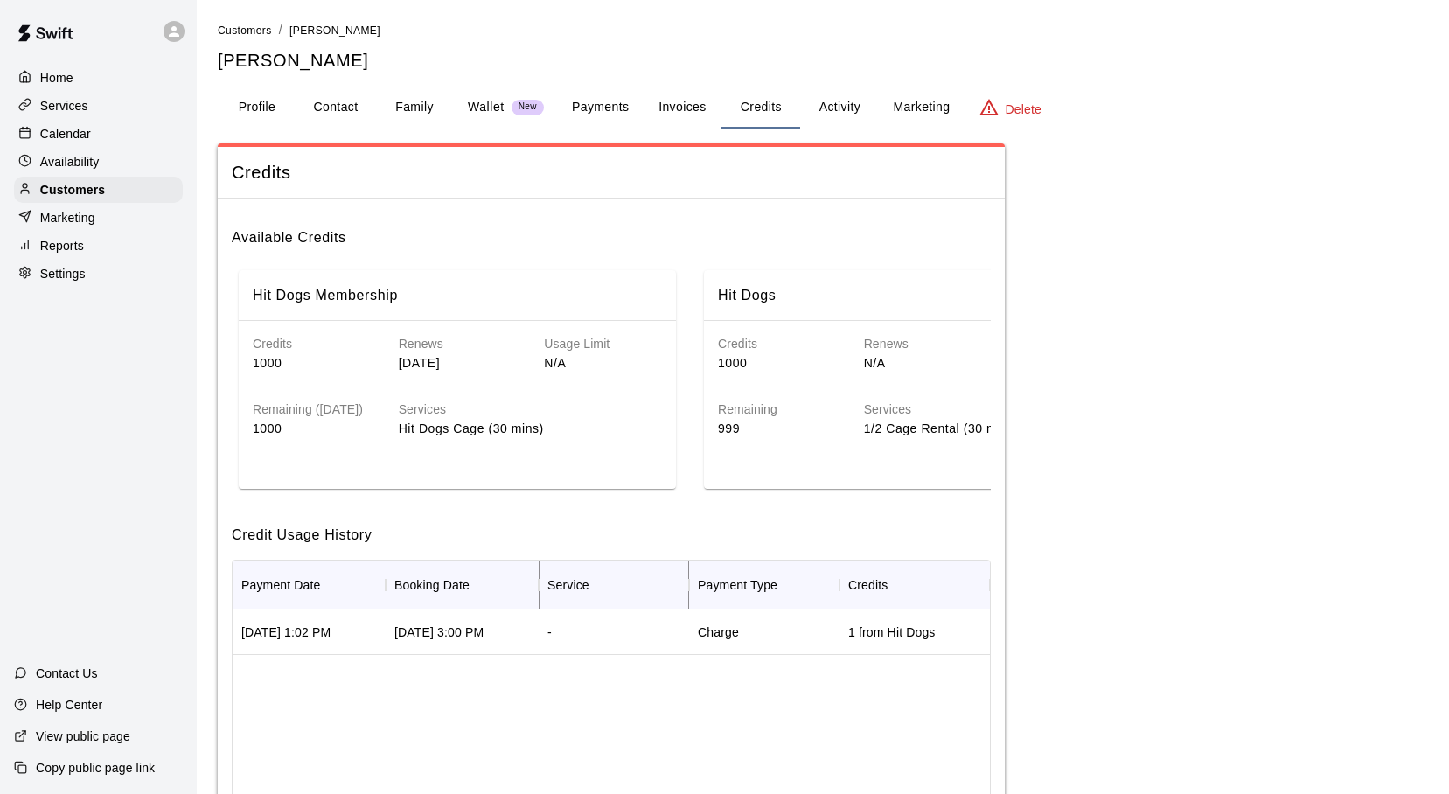
click at [694, 582] on icon "Menu" at bounding box center [702, 584] width 17 height 17
click at [750, 697] on div "Aug 14, 2025 1:02 PM Aug 14, 2025 3:00 PM - Charge 1 from Hit Dogs" at bounding box center [612, 749] width 758 height 279
click at [248, 108] on button "Profile" at bounding box center [257, 108] width 79 height 42
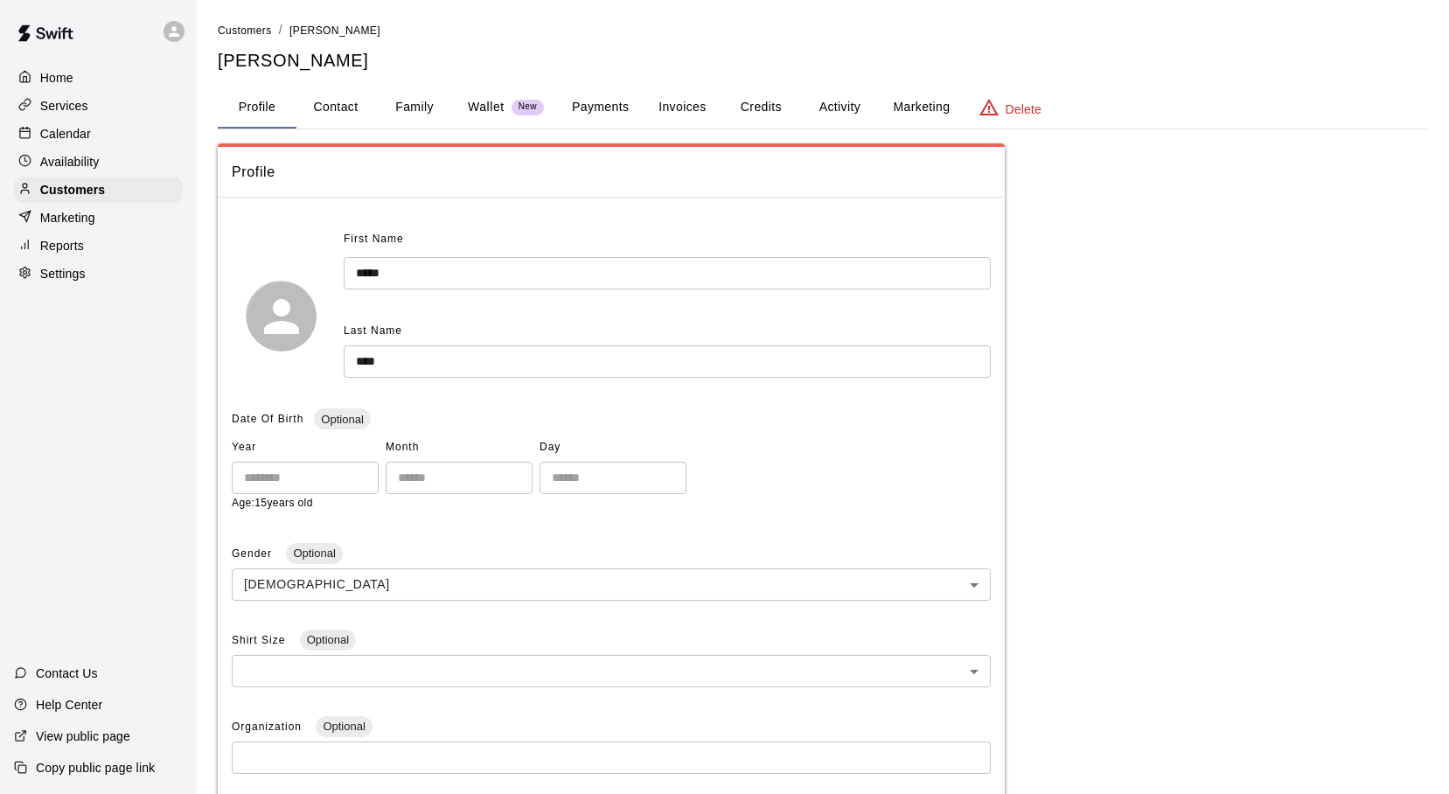
click at [354, 108] on button "Contact" at bounding box center [336, 108] width 79 height 42
select select "**"
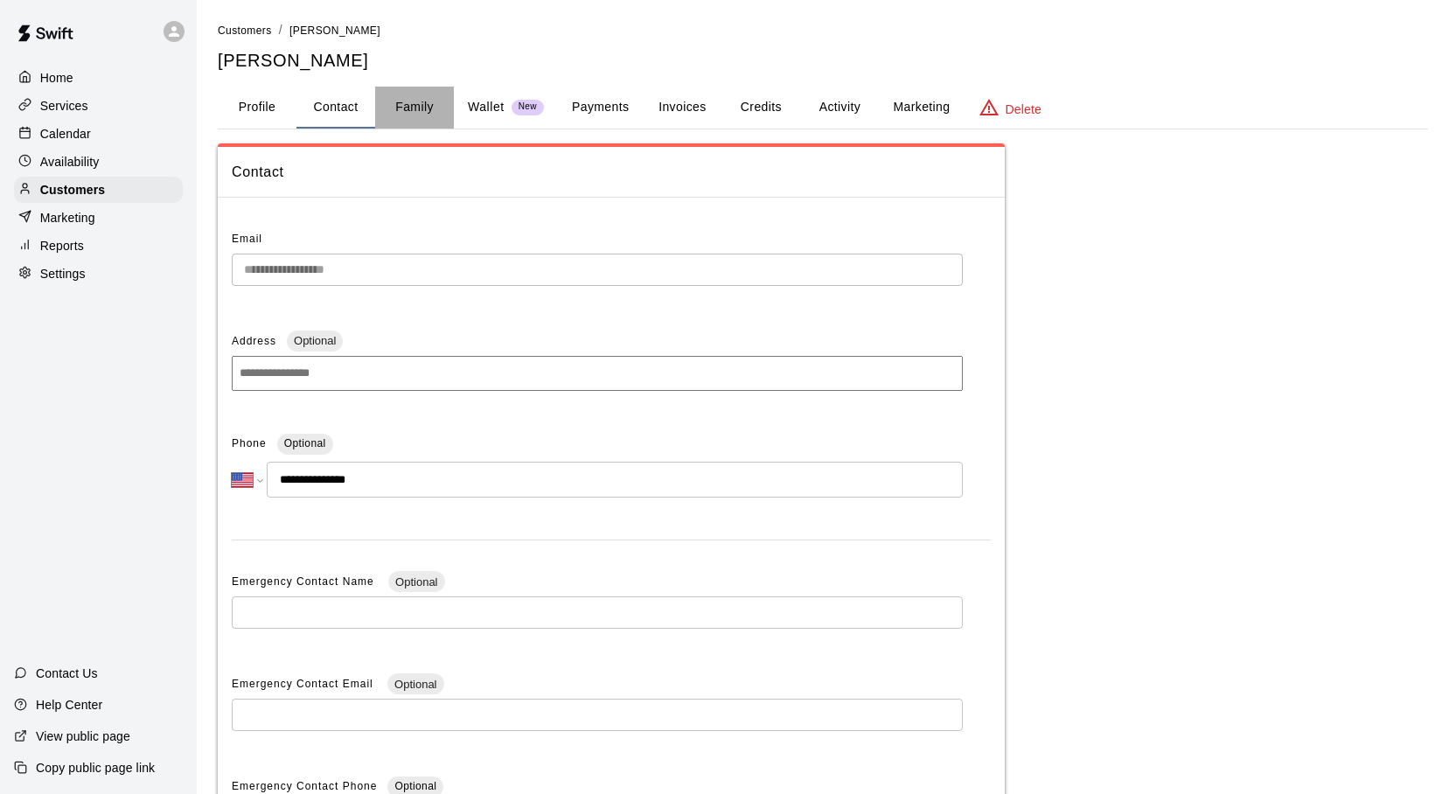
click at [435, 109] on button "Family" at bounding box center [414, 108] width 79 height 42
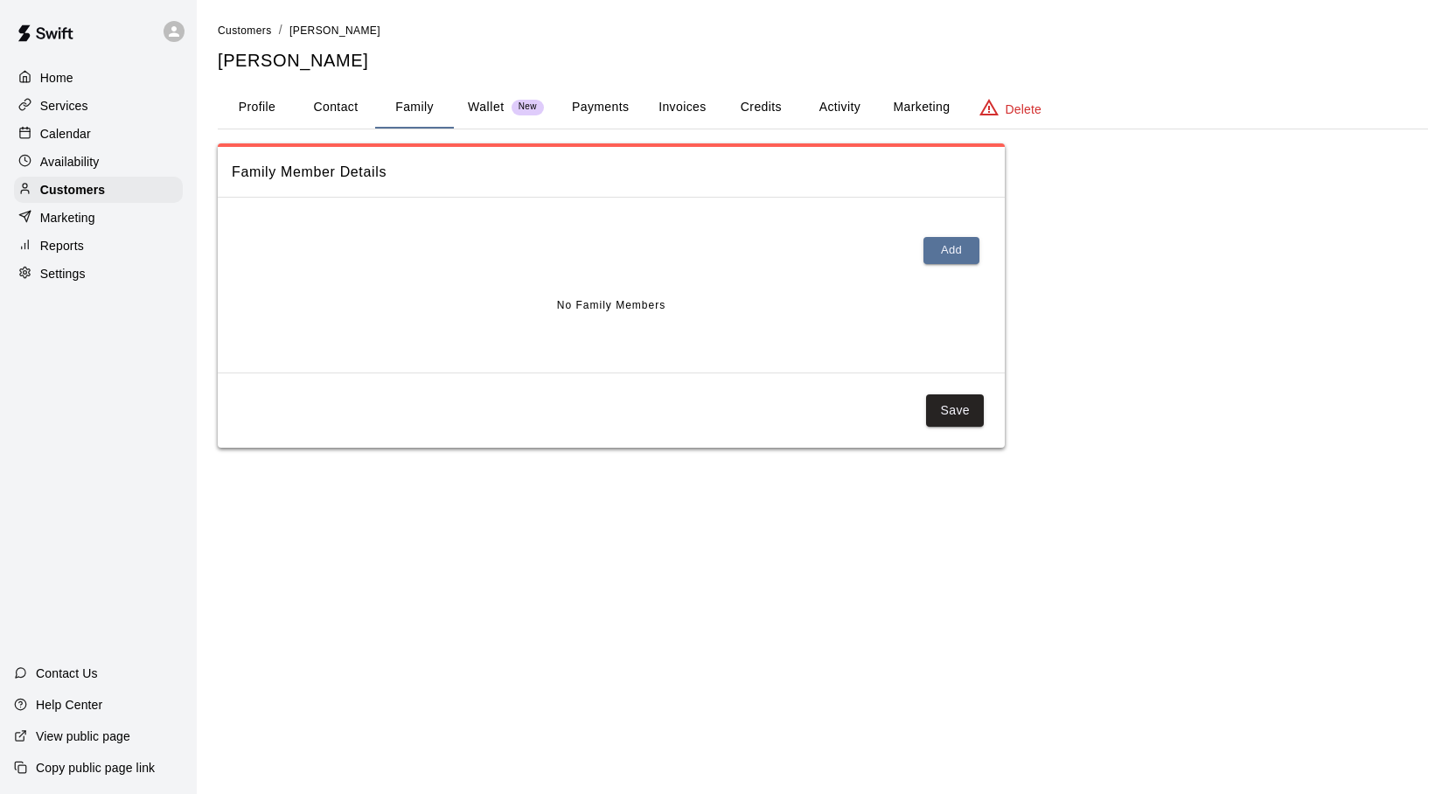
click at [474, 108] on p "Wallet" at bounding box center [486, 107] width 37 height 18
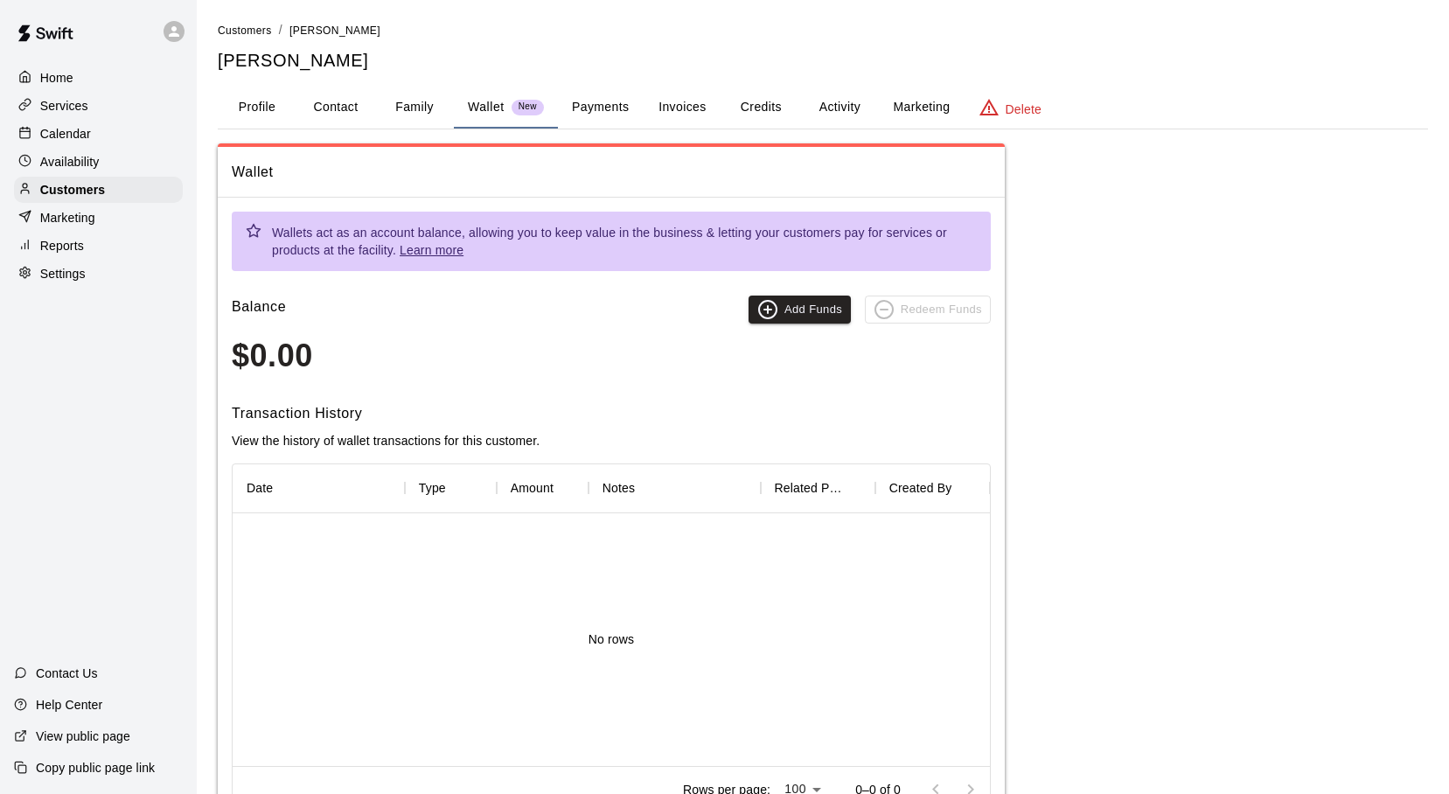
click at [584, 108] on button "Payments" at bounding box center [600, 108] width 85 height 42
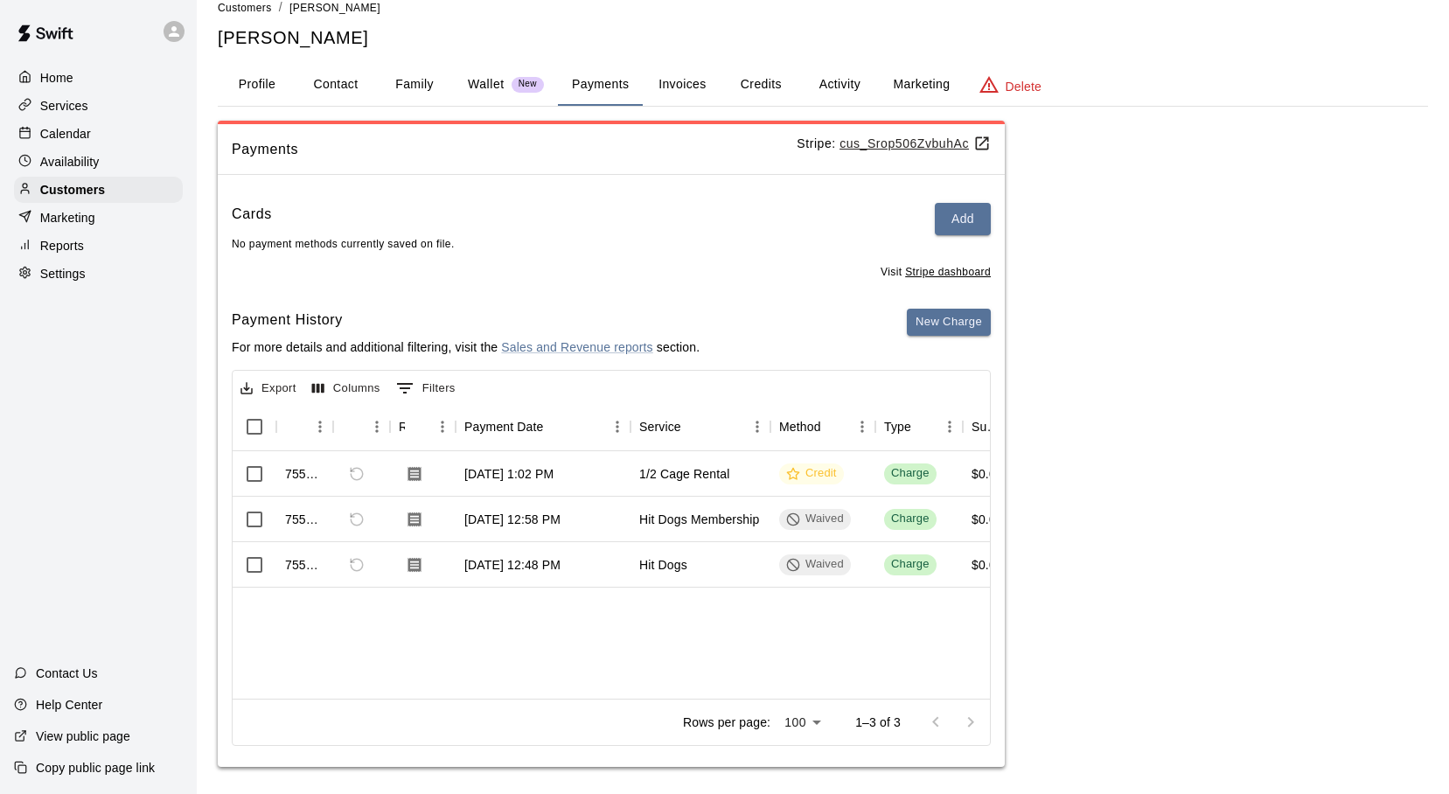
scroll to position [31, 0]
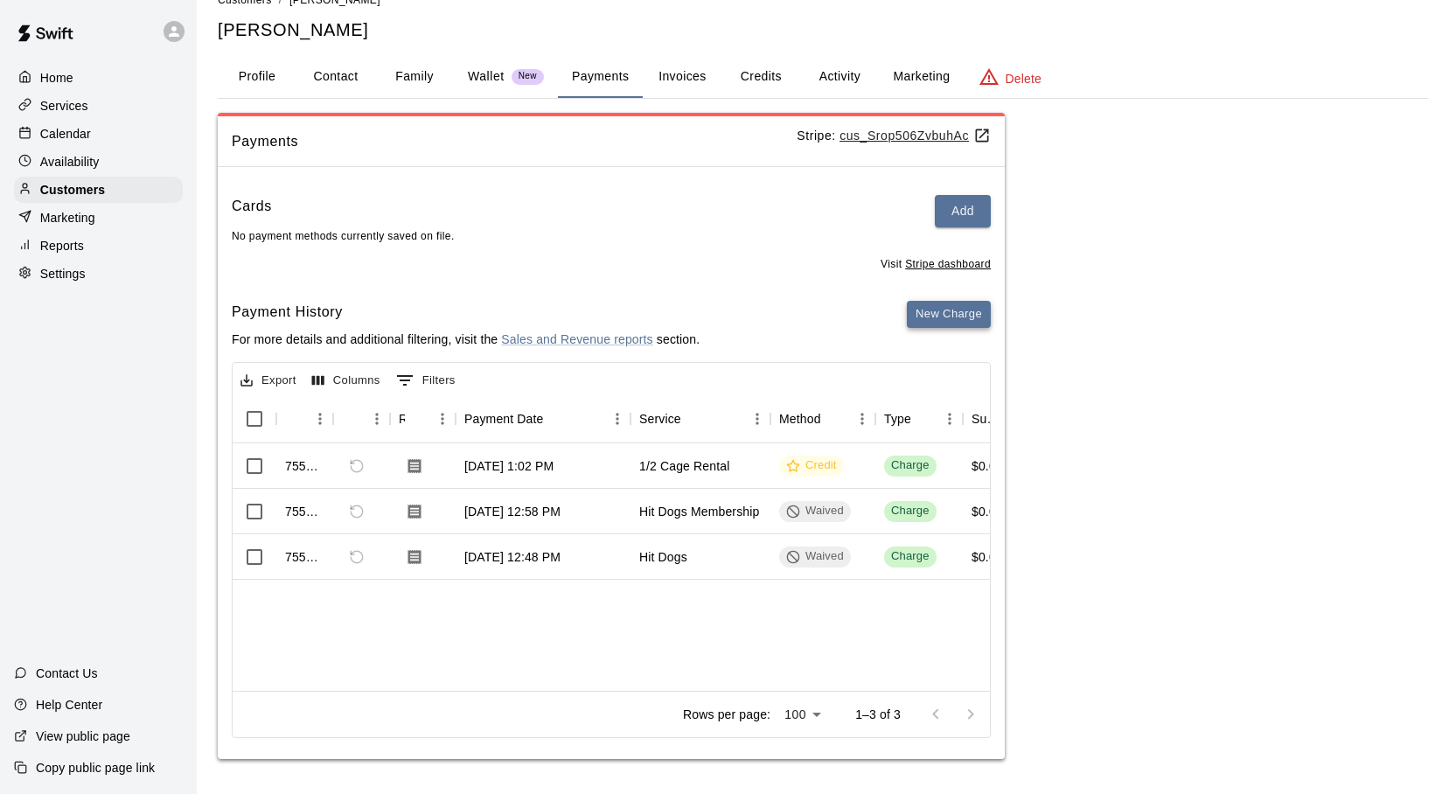
click at [924, 317] on button "New Charge" at bounding box center [949, 314] width 84 height 27
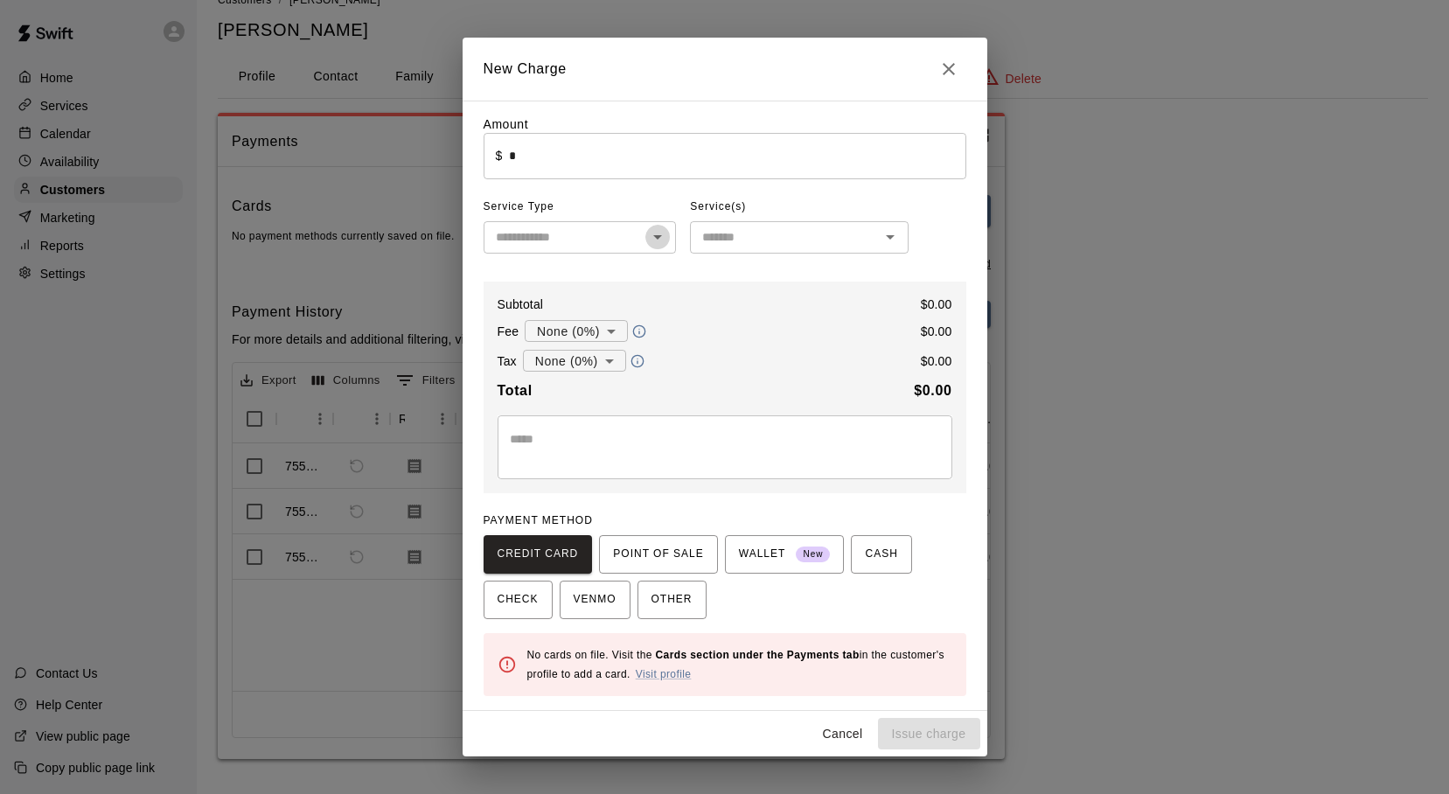
click at [656, 241] on icon "Open" at bounding box center [657, 237] width 21 height 21
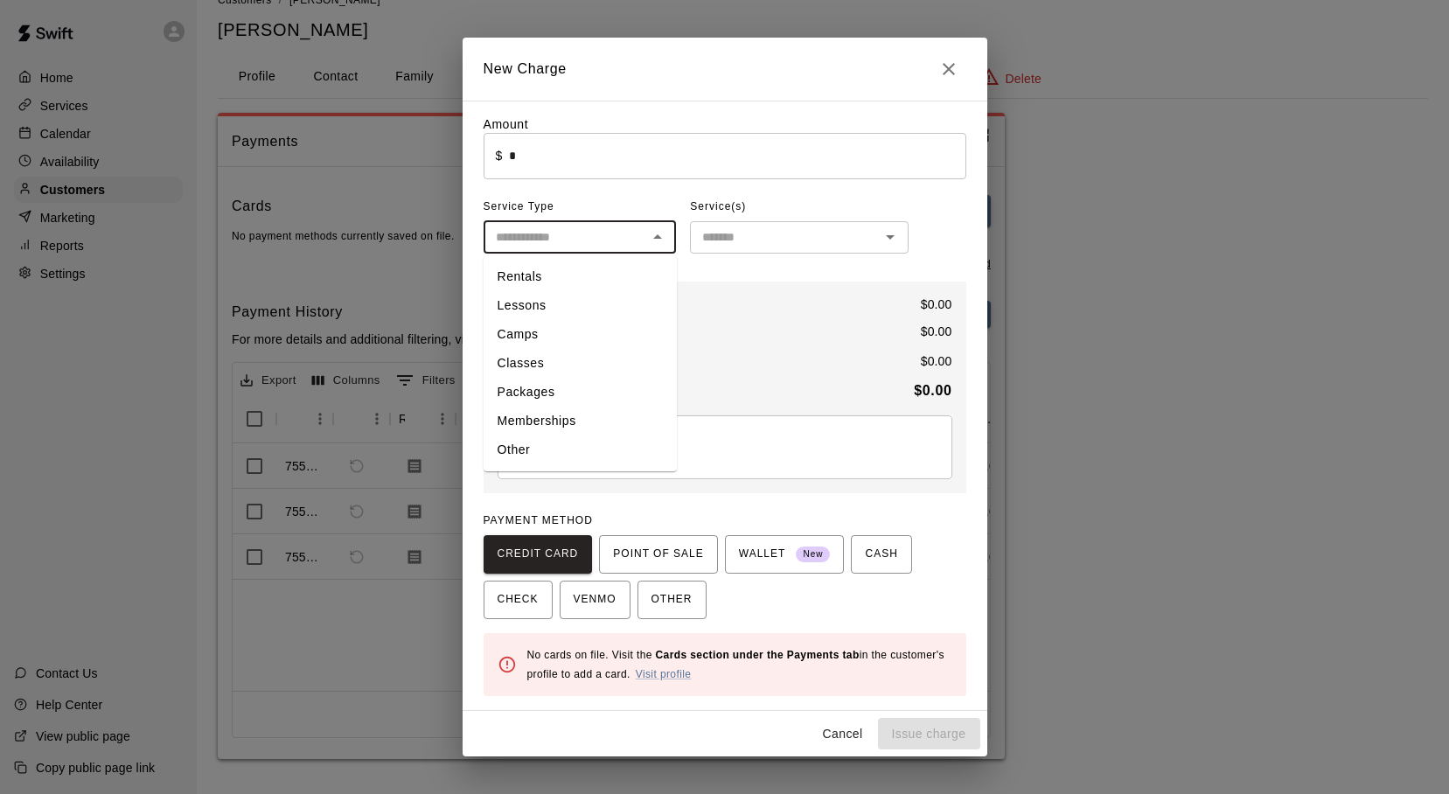
click at [569, 414] on li "Memberships" at bounding box center [580, 421] width 193 height 29
type input "**********"
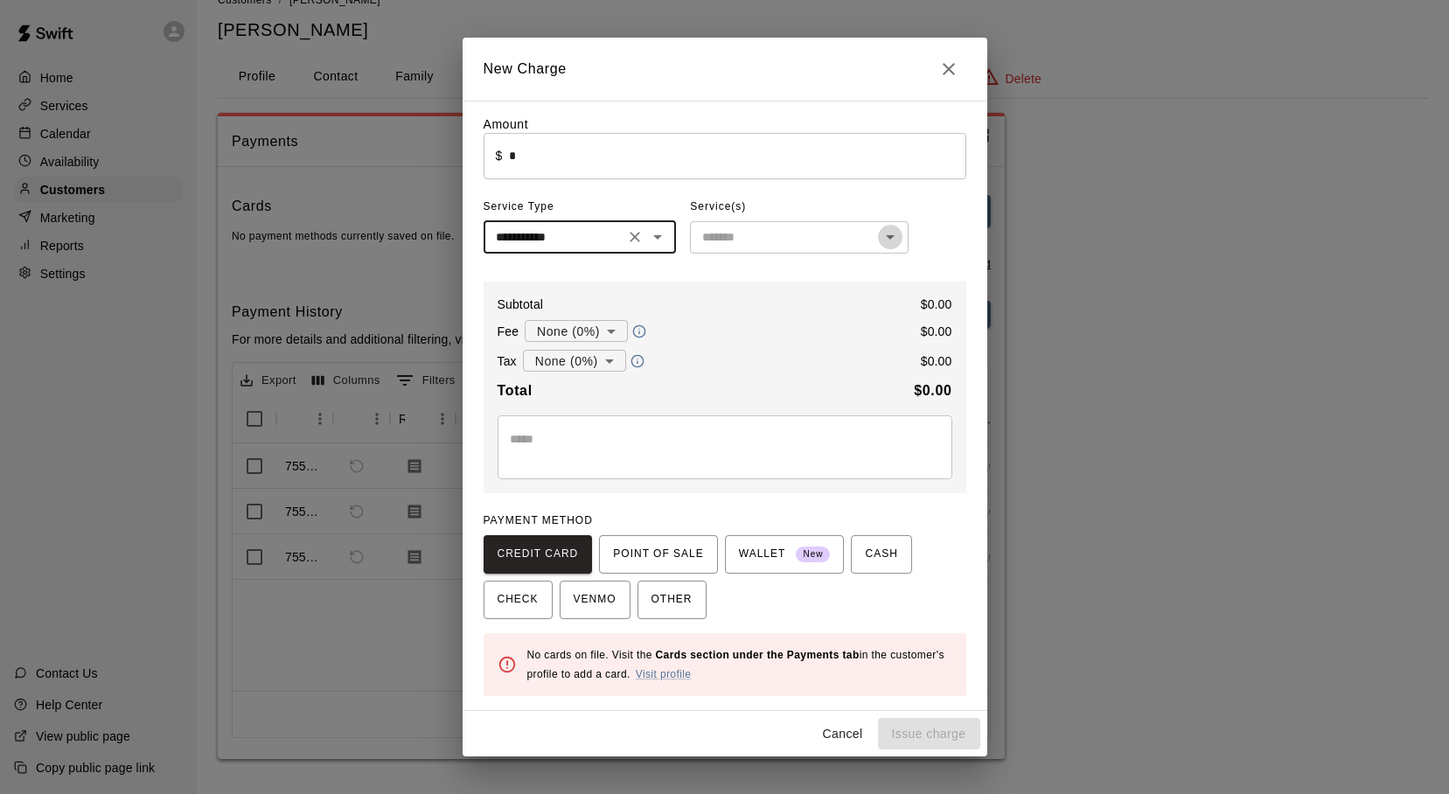
click at [892, 237] on icon "Open" at bounding box center [890, 237] width 21 height 21
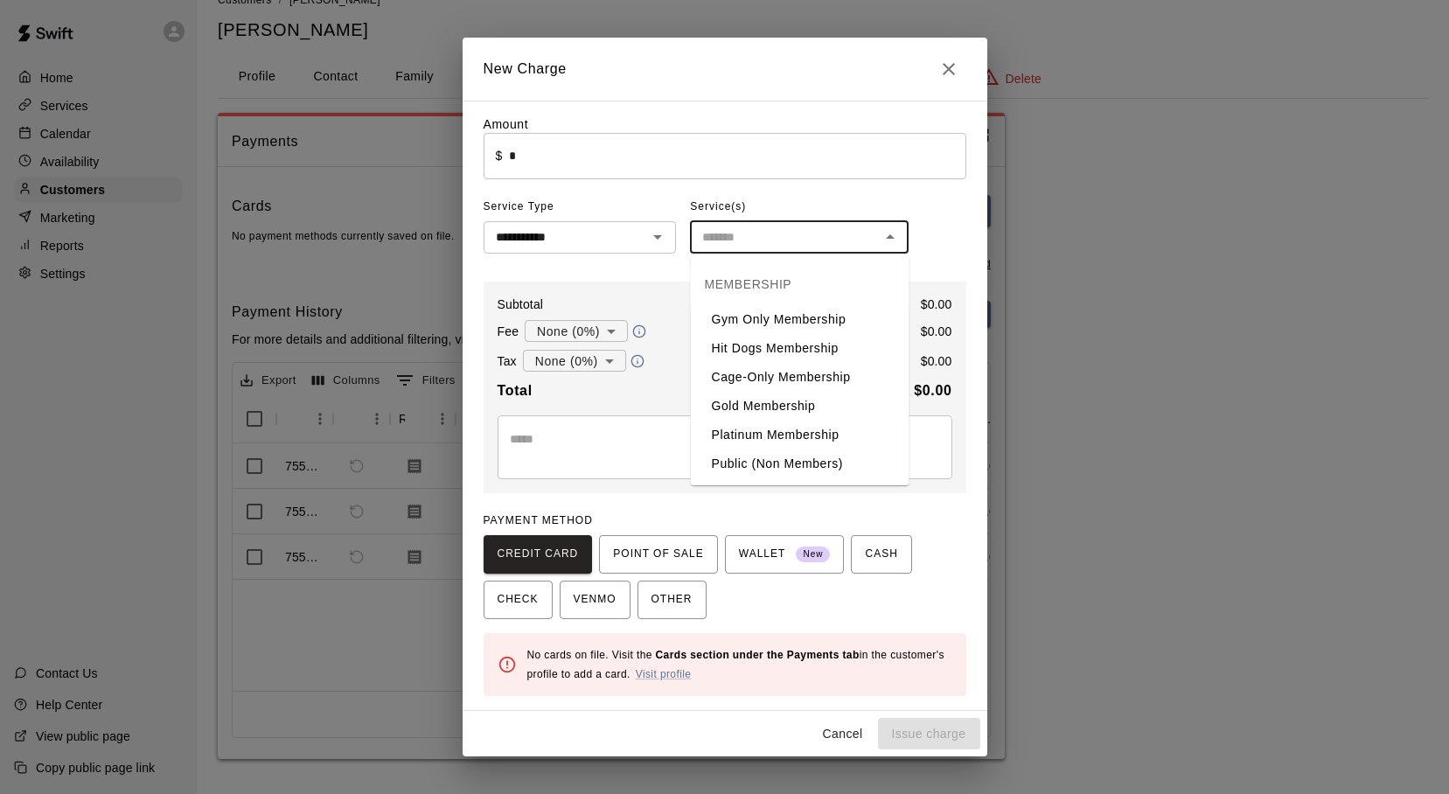
click at [763, 402] on li "Gold Membership" at bounding box center [800, 406] width 219 height 29
type input "**********"
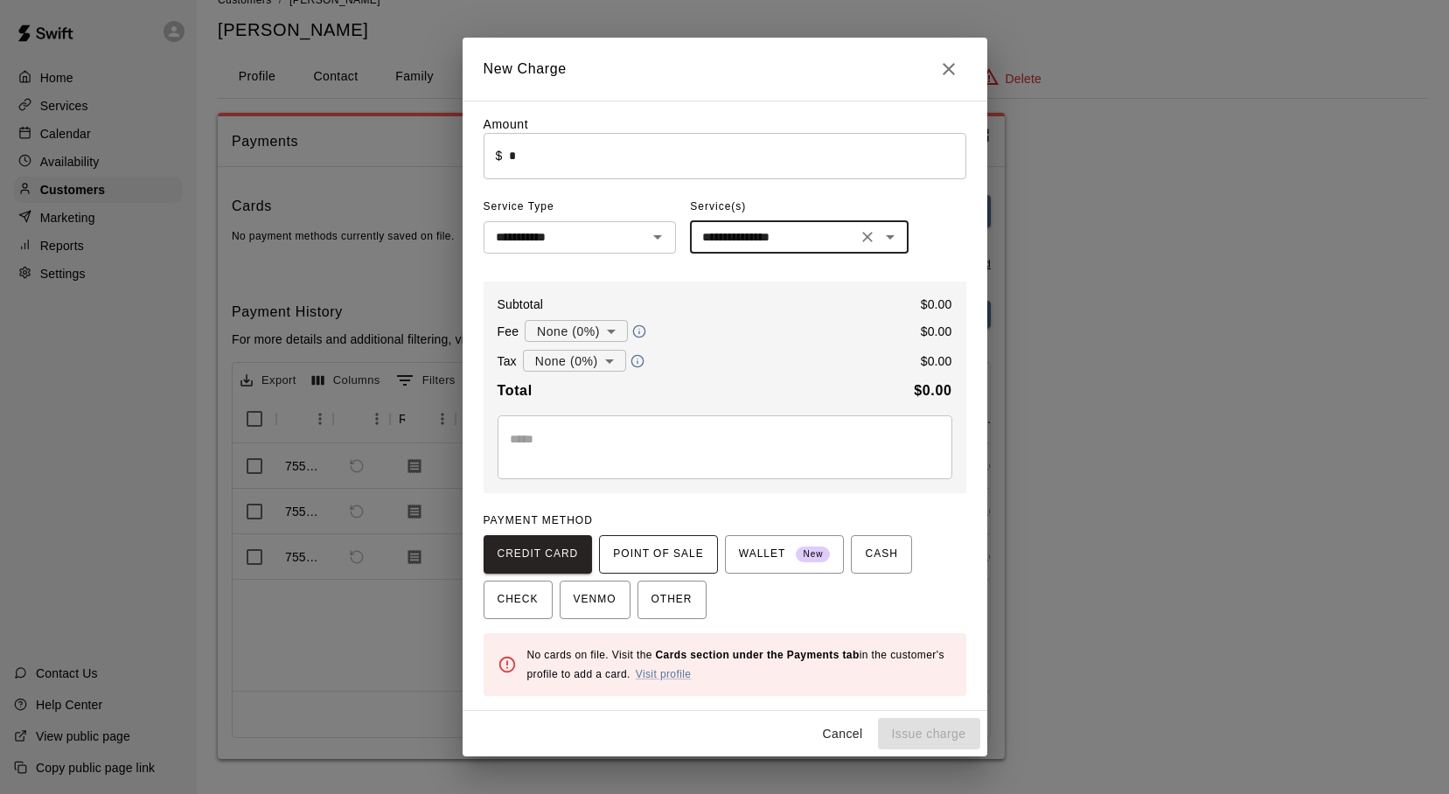
click at [631, 555] on span "POINT OF SALE" at bounding box center [658, 555] width 90 height 28
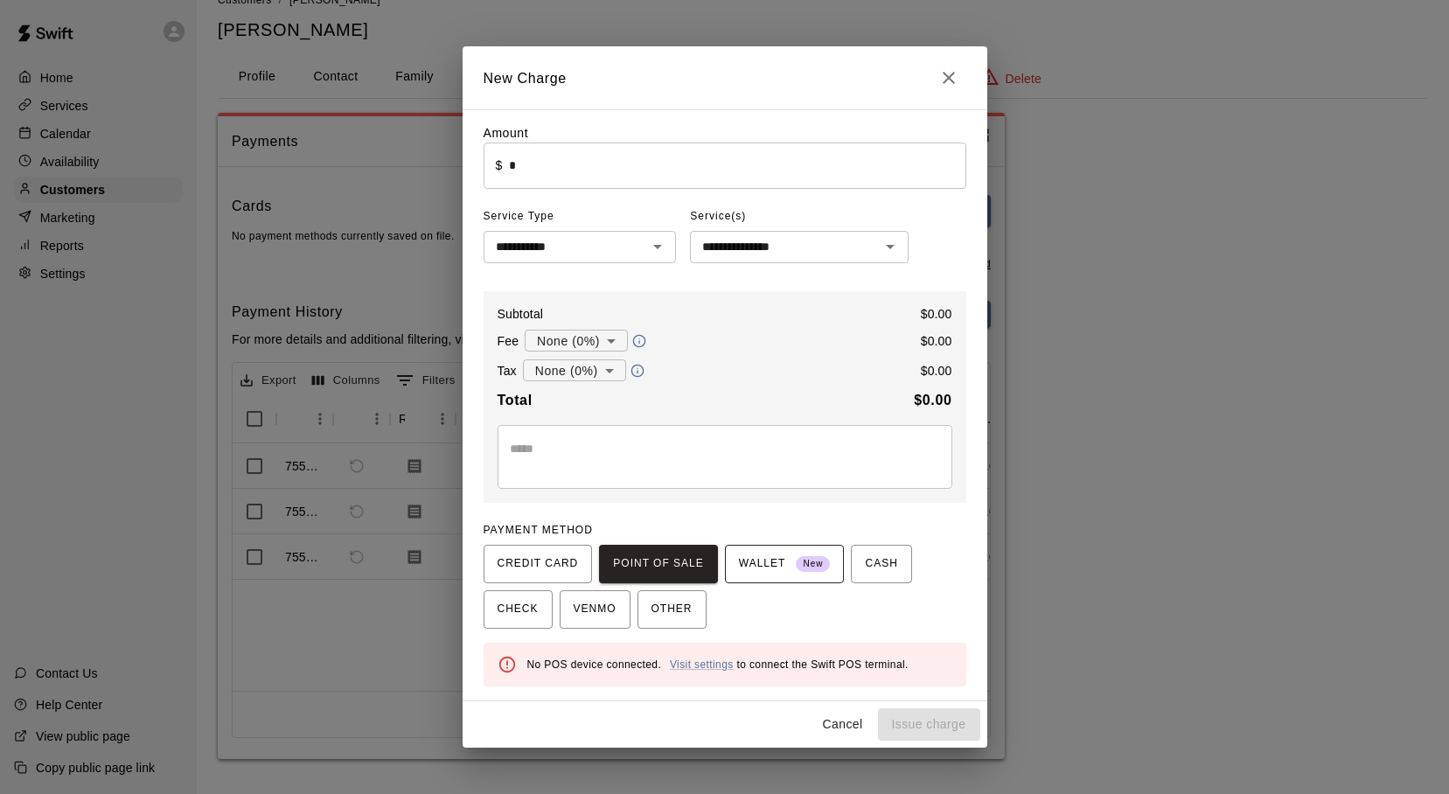
click at [735, 553] on button "WALLET New" at bounding box center [785, 564] width 120 height 38
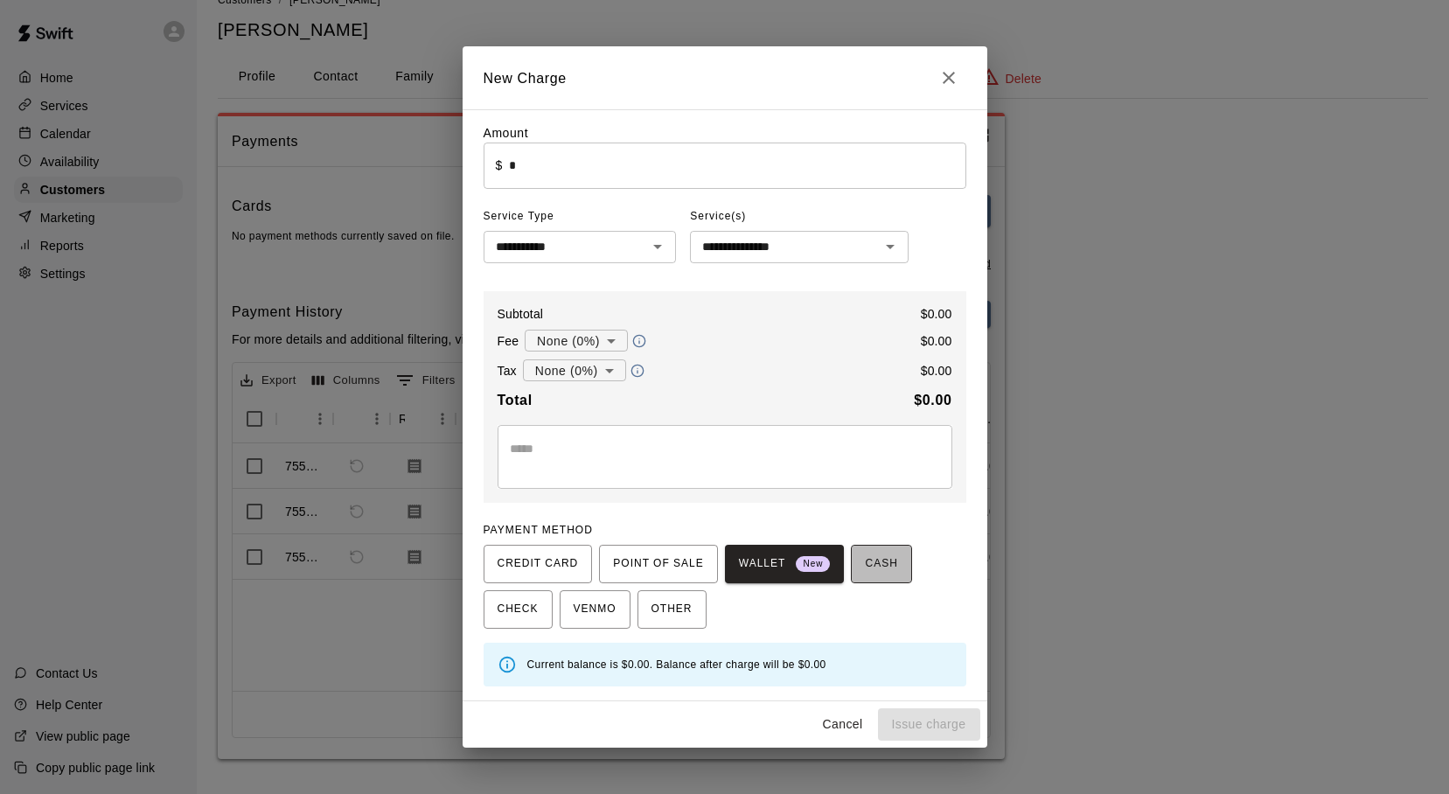
click at [895, 567] on span "CASH" at bounding box center [881, 564] width 32 height 28
click at [522, 603] on span "CHECK" at bounding box center [518, 610] width 41 height 28
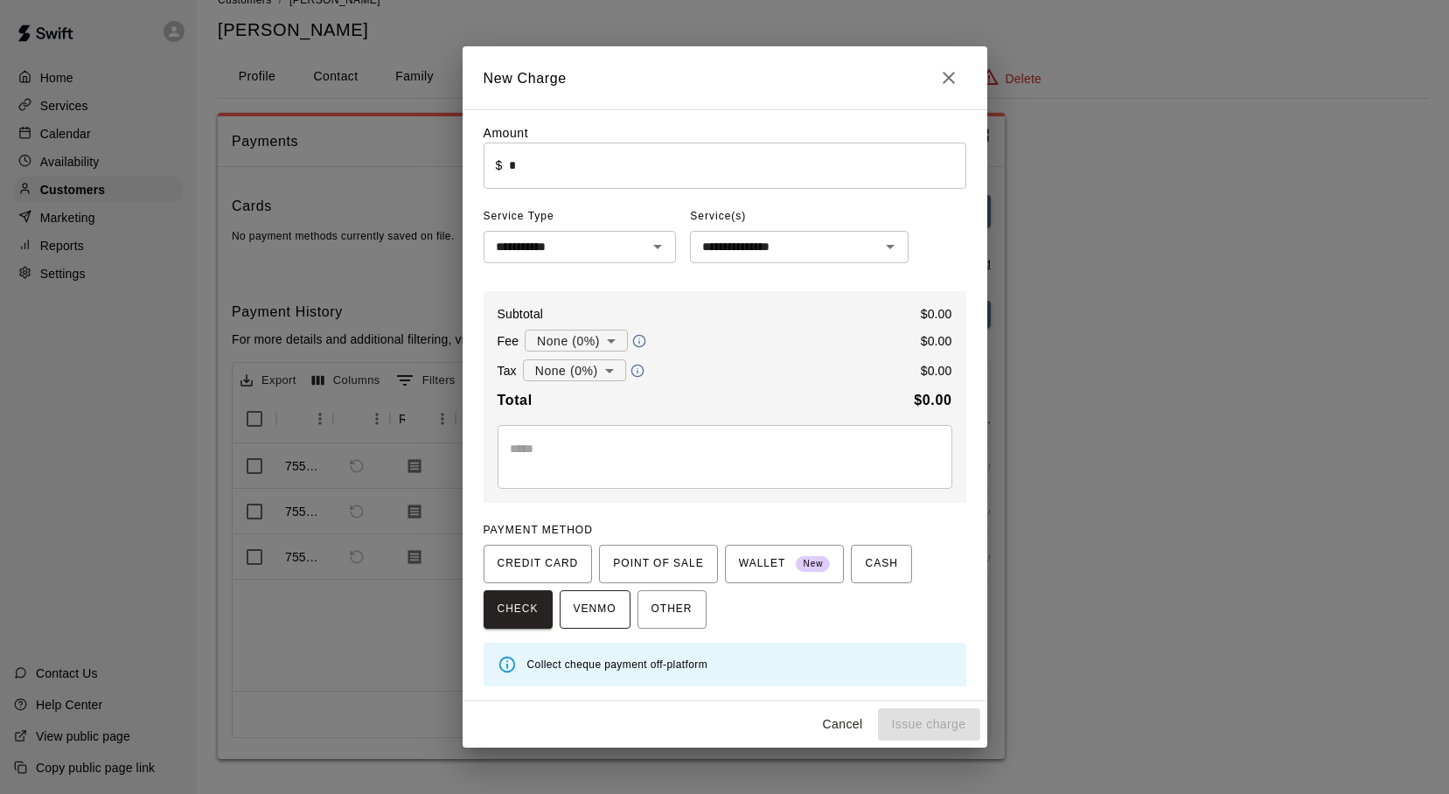
click at [591, 606] on span "VENMO" at bounding box center [595, 610] width 43 height 28
click at [671, 607] on span "OTHER" at bounding box center [672, 611] width 41 height 28
click at [528, 571] on span "CREDIT CARD" at bounding box center [538, 564] width 81 height 28
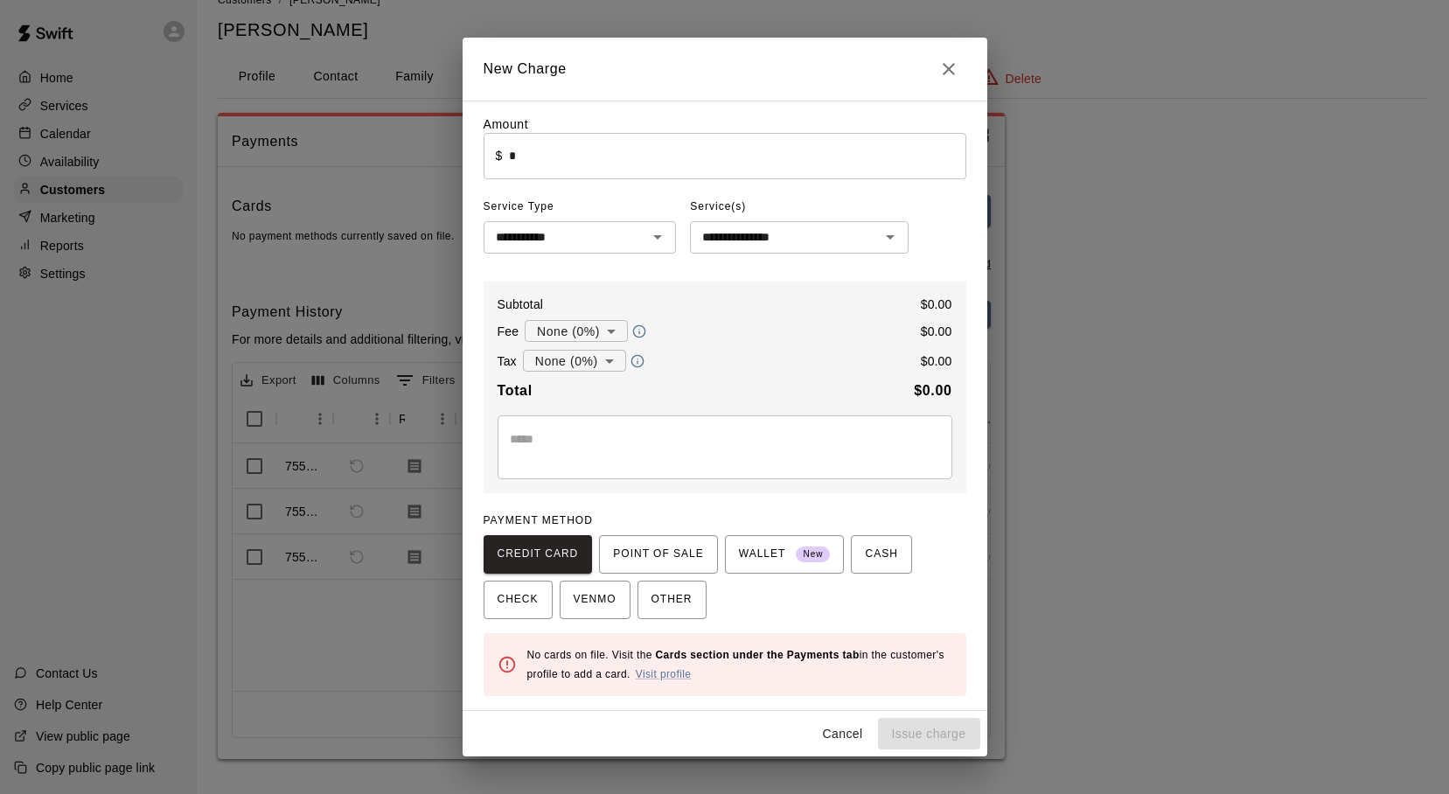
click at [655, 667] on div "No cards on file. Visit the Cards section under the Payments tab in the custome…" at bounding box center [739, 665] width 425 height 52
click at [537, 164] on input "*" at bounding box center [737, 156] width 457 height 46
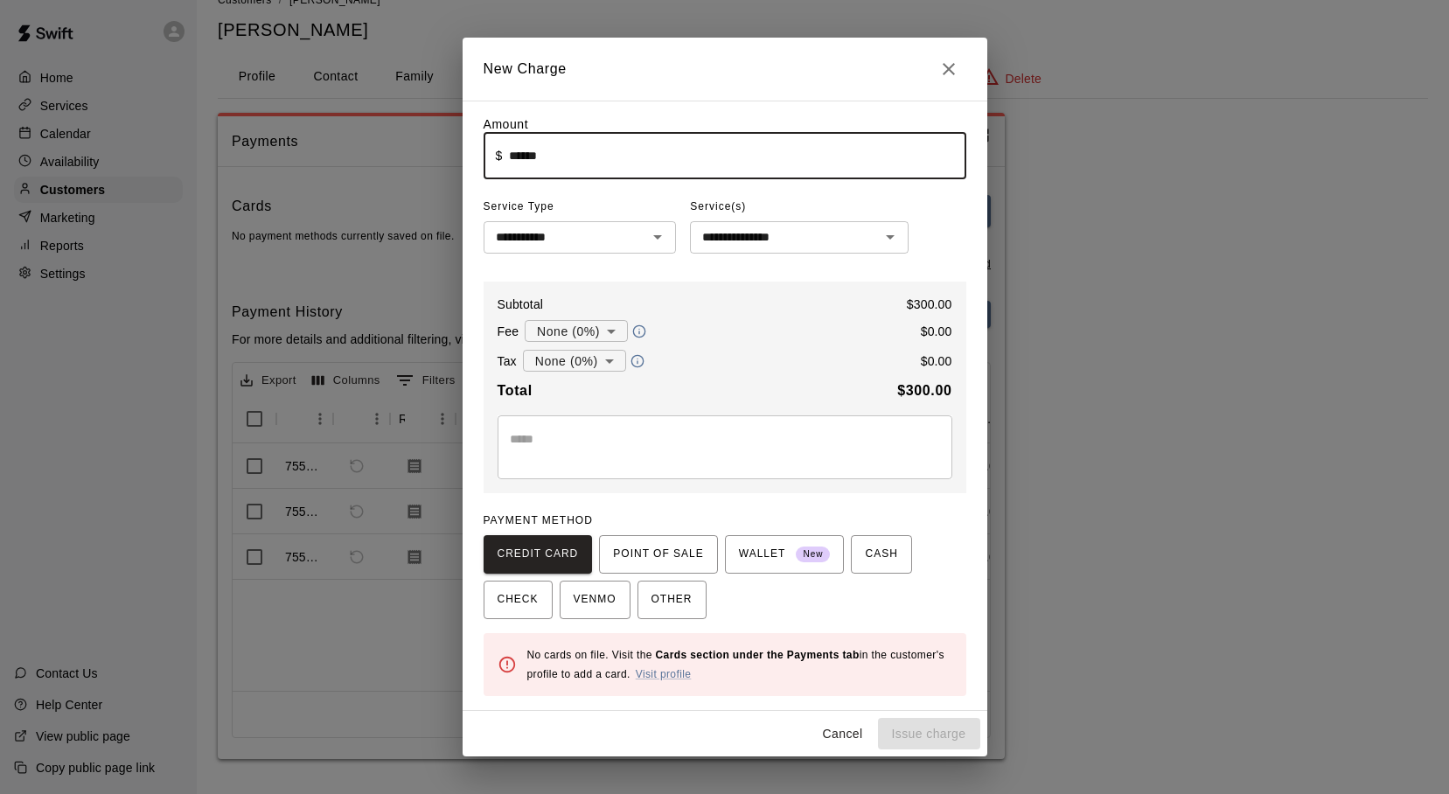
click at [743, 599] on div "CREDIT CARD POINT OF SALE WALLET New CASH CHECK VENMO OTHER" at bounding box center [725, 577] width 483 height 84
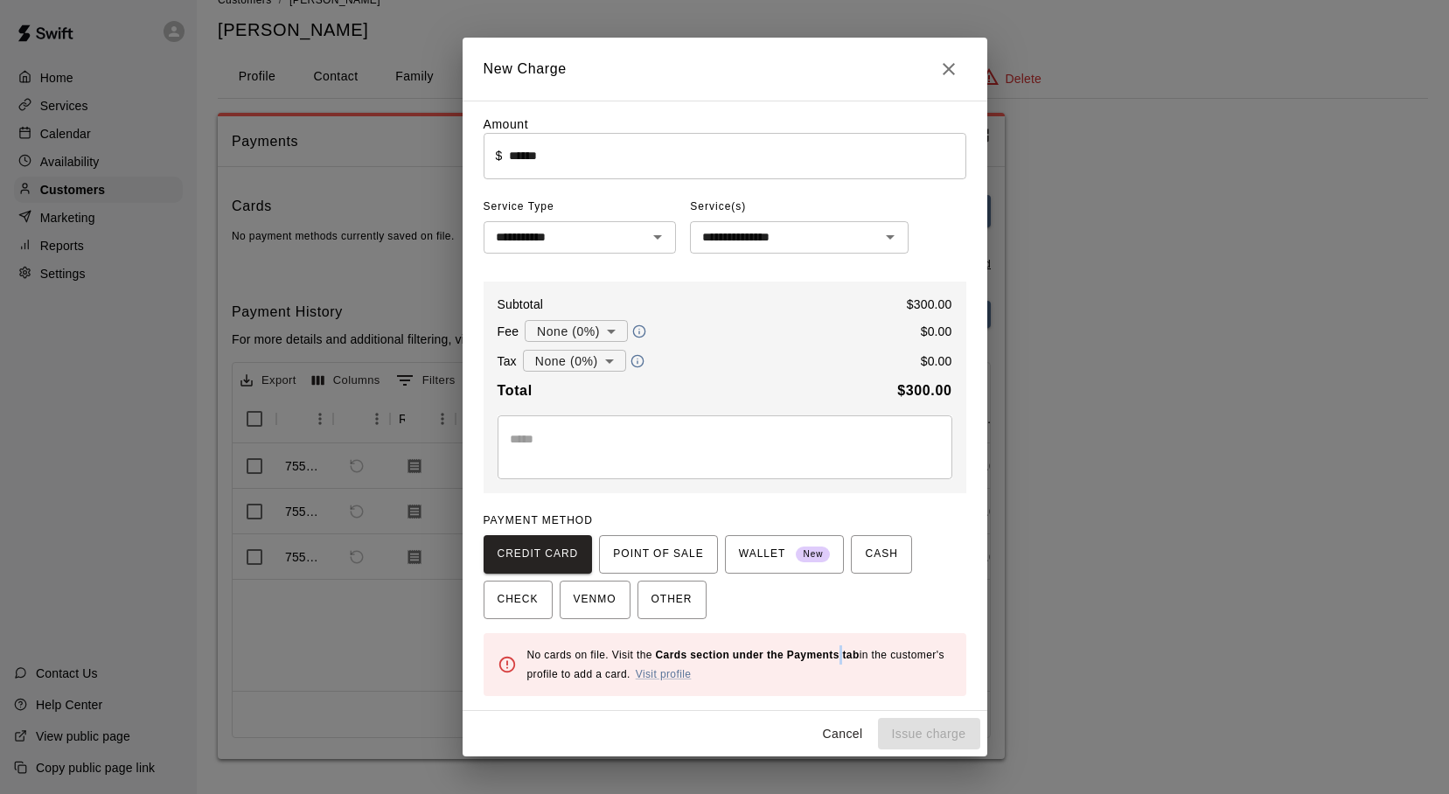
click at [841, 663] on div "No cards on file. Visit the Cards section under the Payments tab in the custome…" at bounding box center [739, 665] width 425 height 52
click at [947, 65] on icon "Close" at bounding box center [949, 69] width 21 height 21
type input "*"
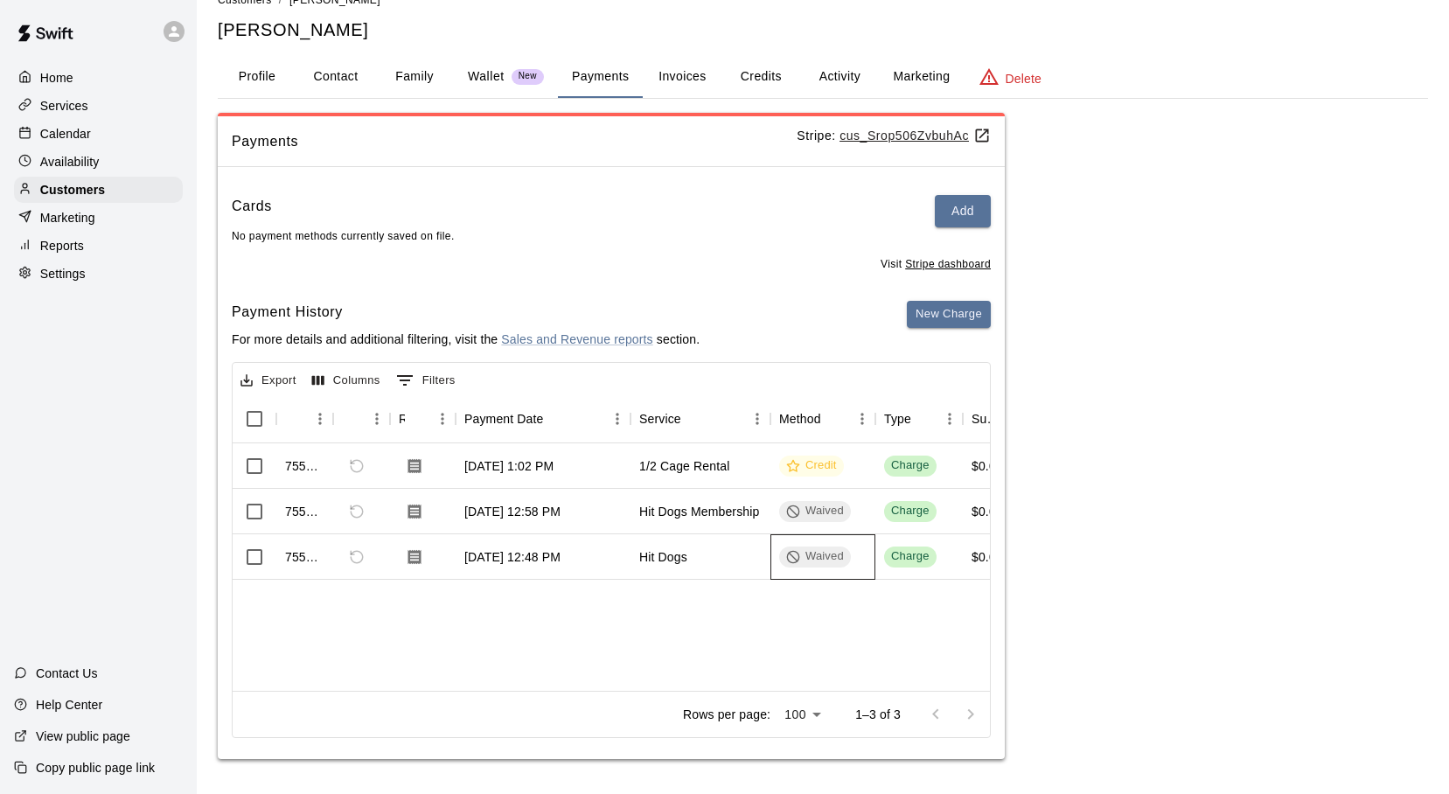
click at [848, 564] on span "Waived" at bounding box center [815, 556] width 72 height 17
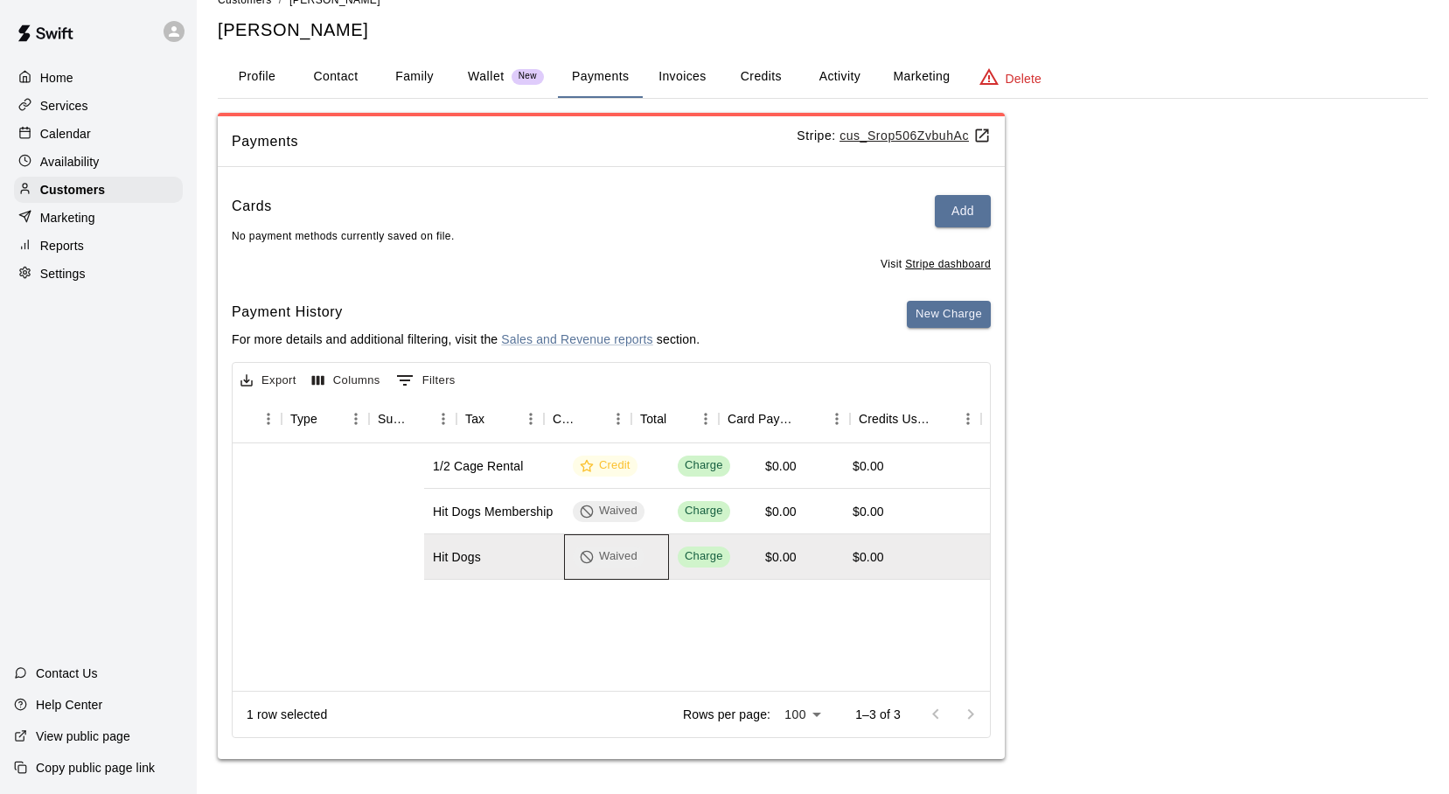
scroll to position [0, 0]
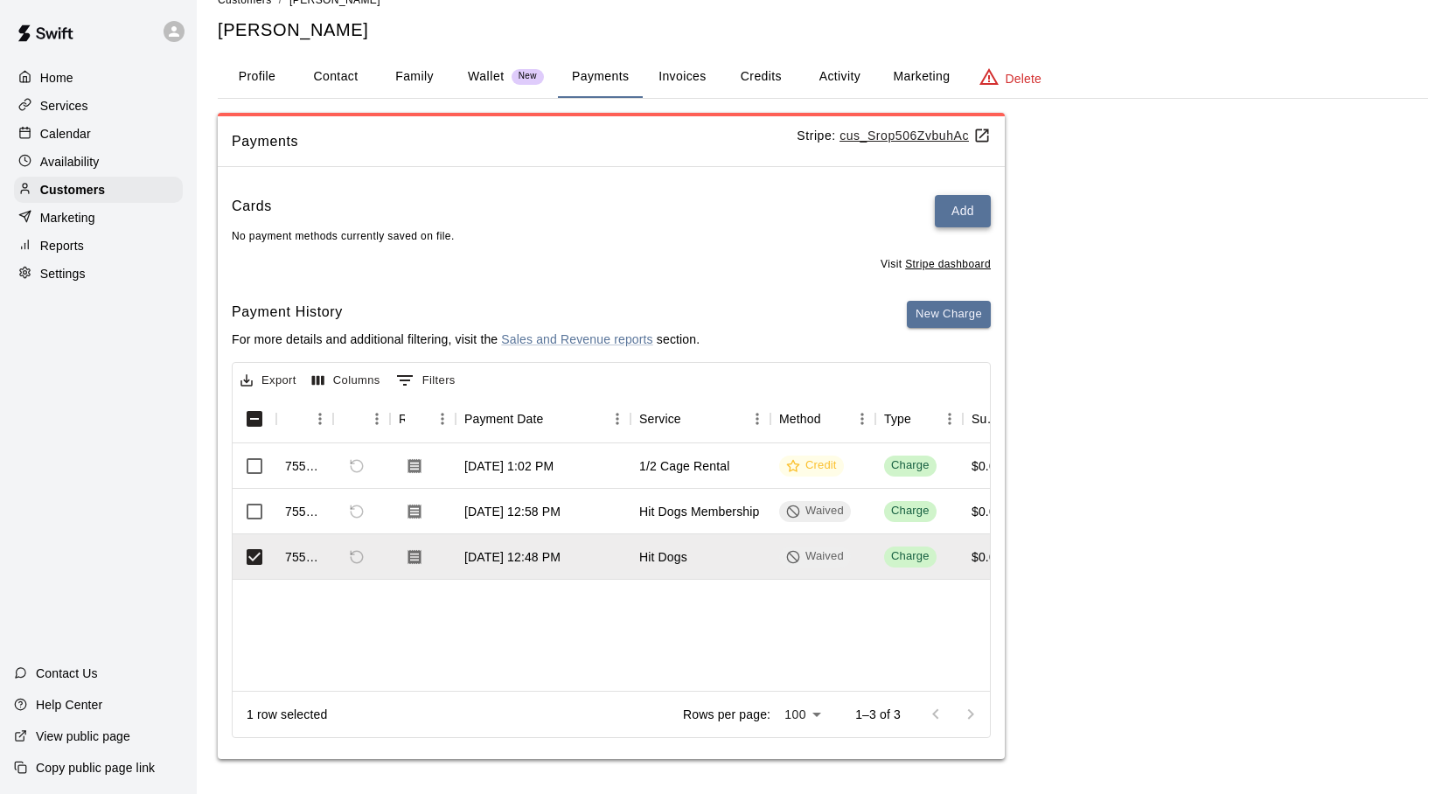
click at [955, 212] on button "Add" at bounding box center [963, 211] width 56 height 32
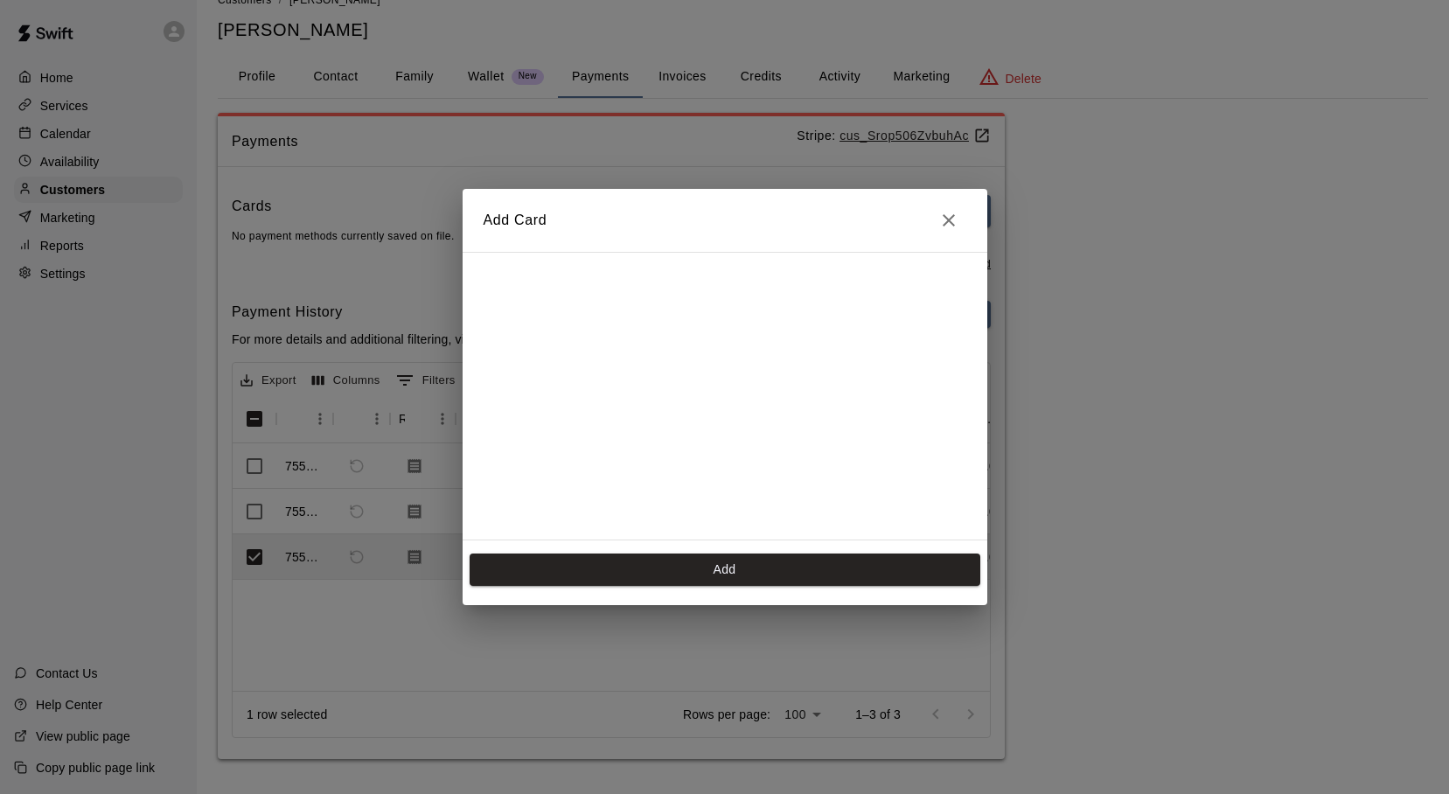
scroll to position [28, 0]
click at [951, 214] on icon "Close" at bounding box center [949, 220] width 21 height 21
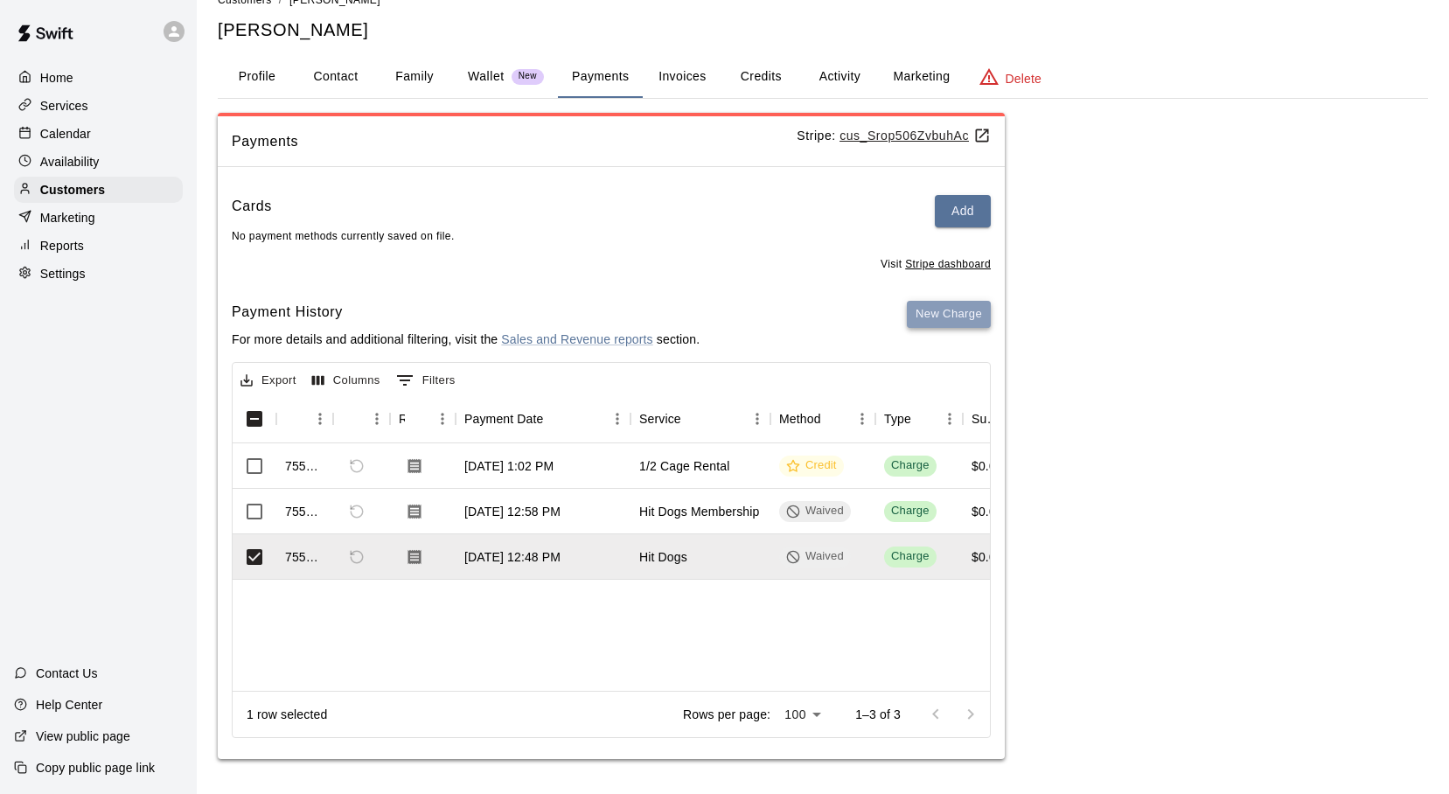
click at [934, 310] on button "New Charge" at bounding box center [949, 314] width 84 height 27
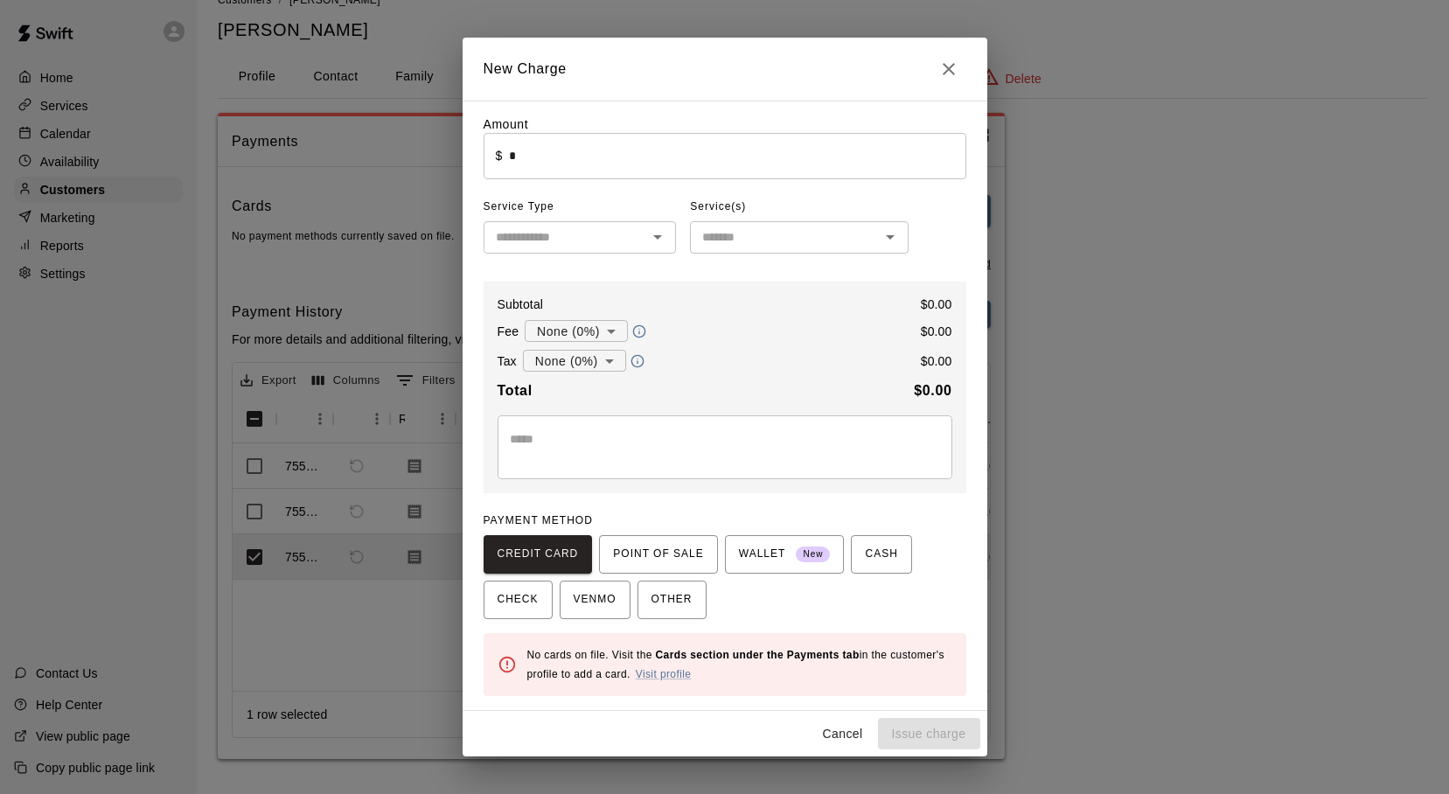
click at [658, 240] on icon "Open" at bounding box center [657, 237] width 9 height 4
click at [928, 230] on div "Amount ​ $ * ​ Service Type ​ Service(s) ​ Subtotal $ 0.00 Fee None (0%) * ​ $ …" at bounding box center [725, 405] width 483 height 581
click at [665, 243] on icon "Open" at bounding box center [657, 237] width 21 height 21
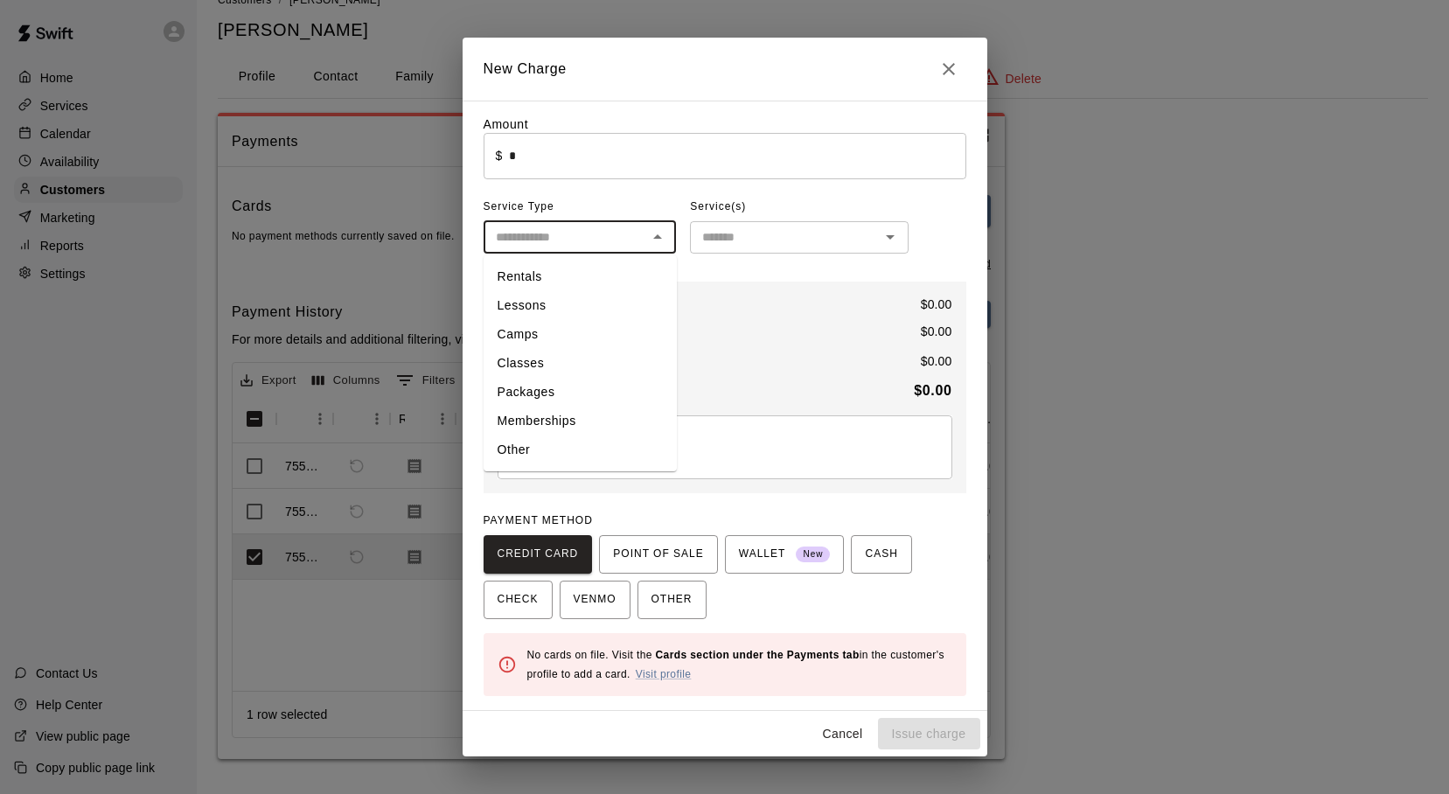
click at [541, 424] on li "Memberships" at bounding box center [580, 421] width 193 height 29
type input "**********"
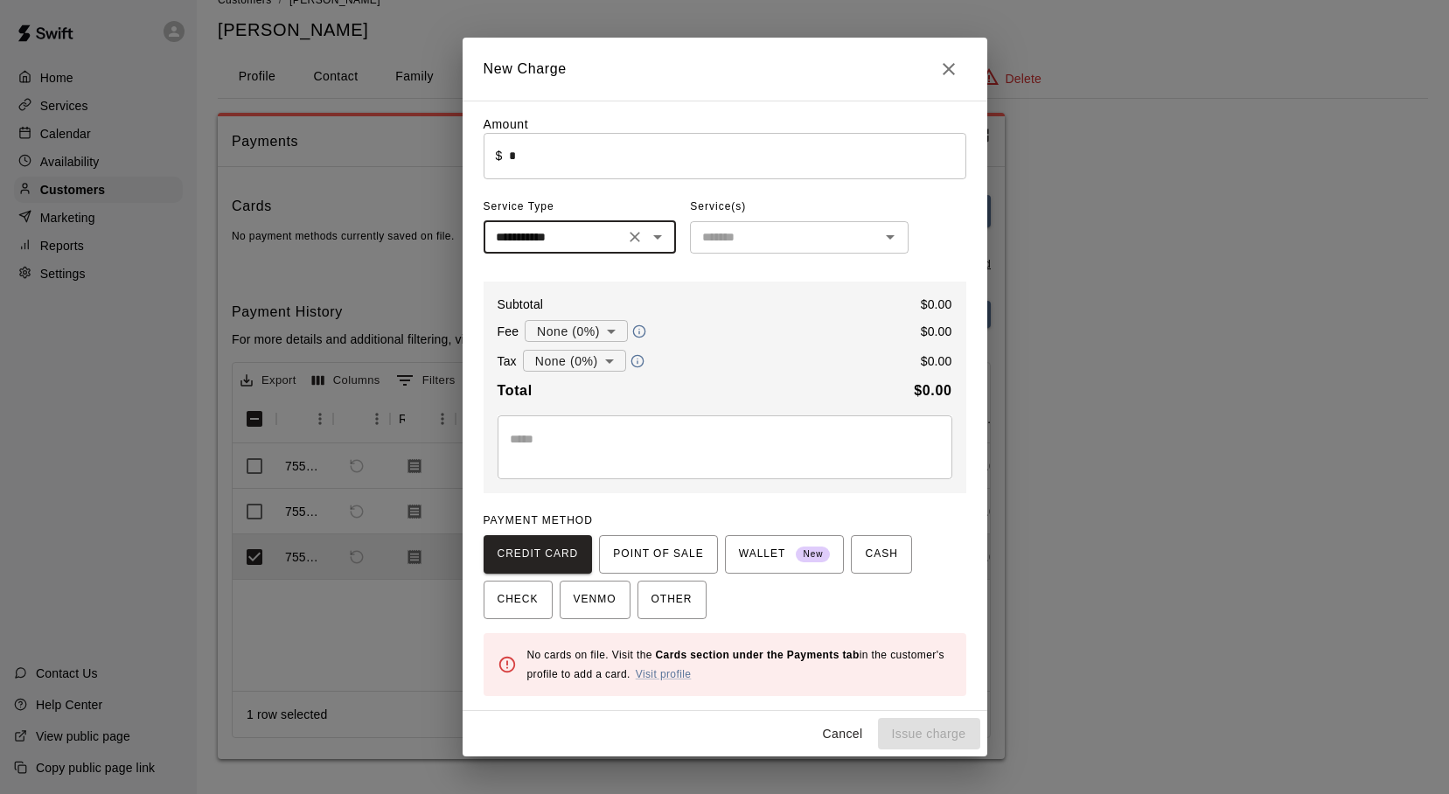
click at [893, 238] on icon "Open" at bounding box center [890, 237] width 9 height 4
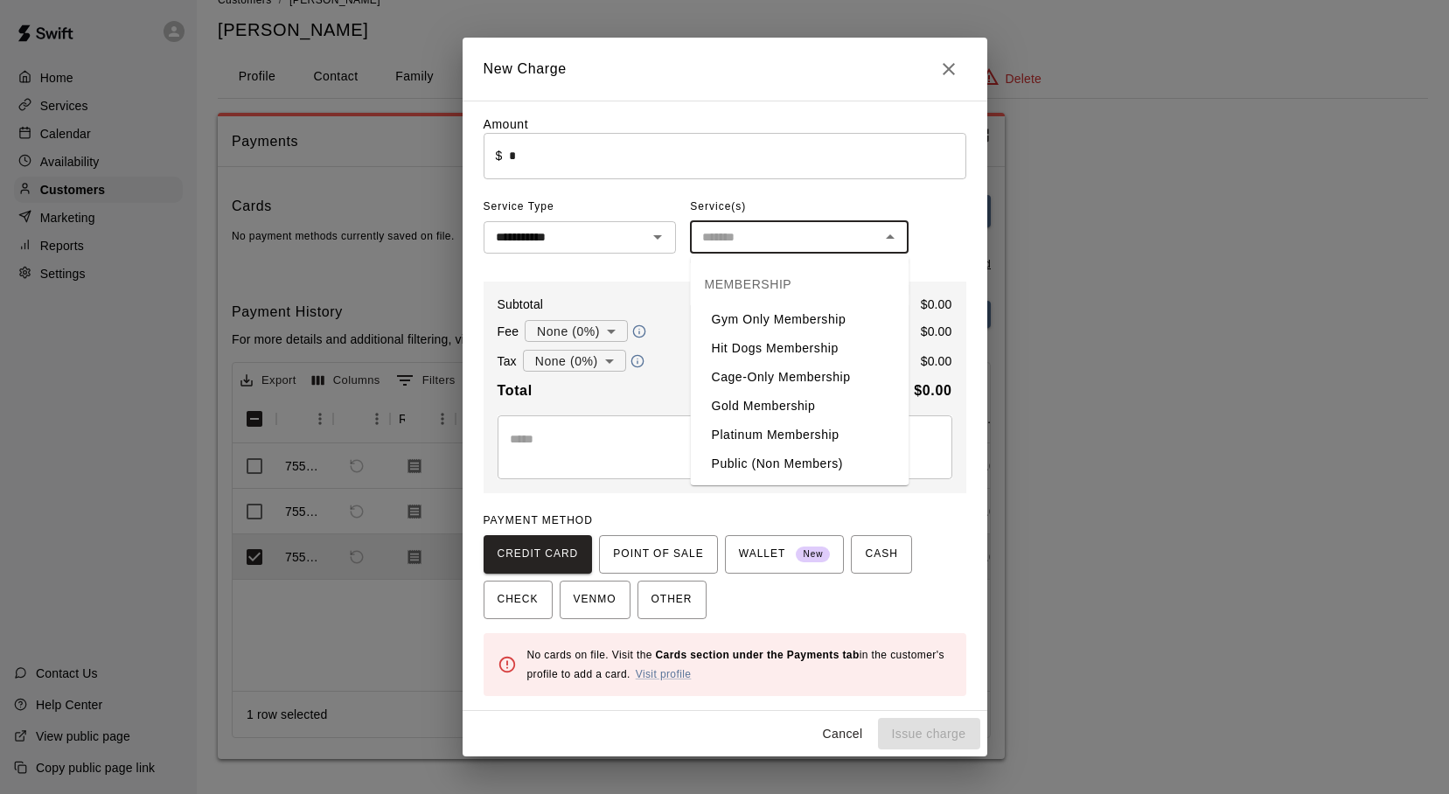
click at [811, 347] on li "Hit Dogs Membership" at bounding box center [800, 348] width 219 height 29
type input "**********"
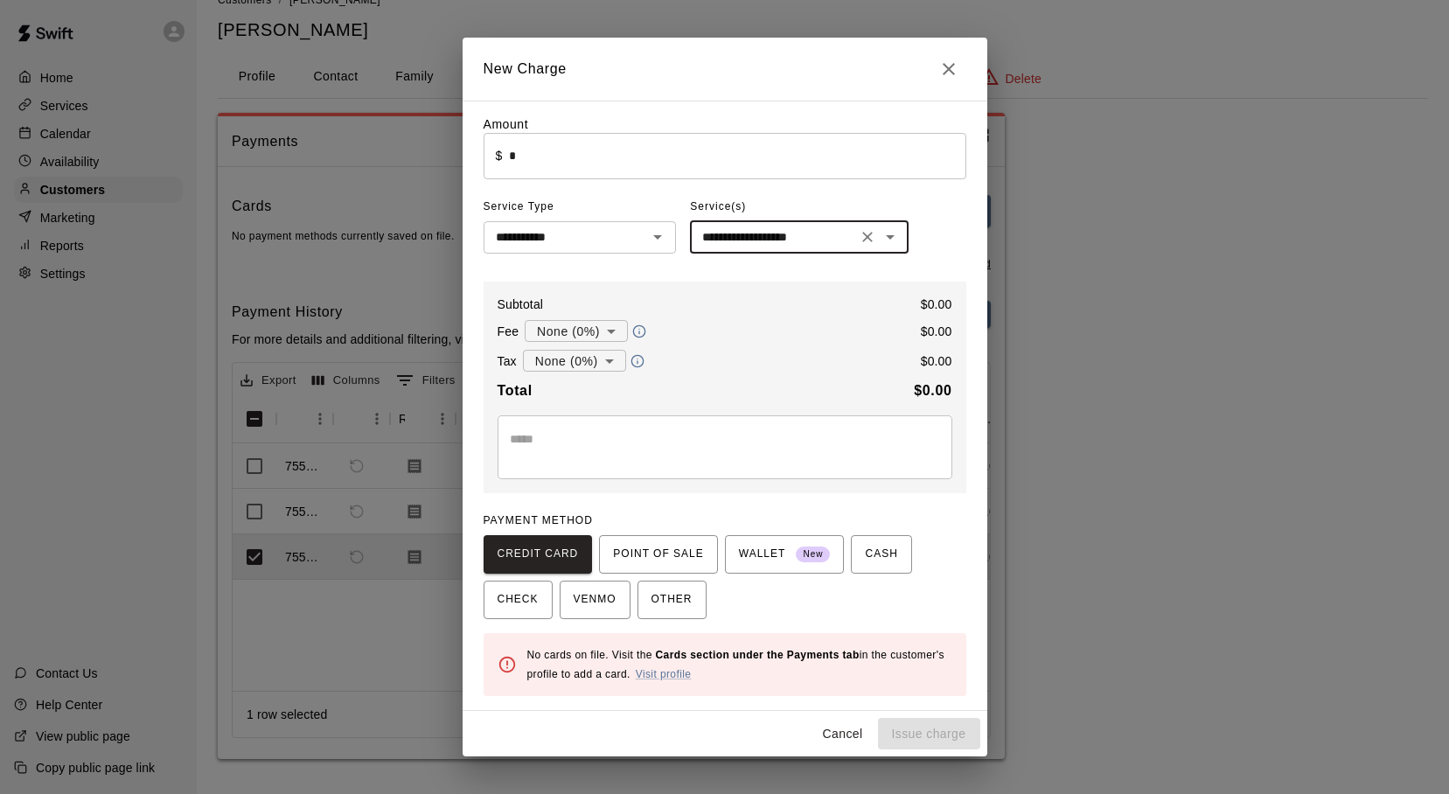
click at [613, 458] on textarea at bounding box center [725, 447] width 430 height 35
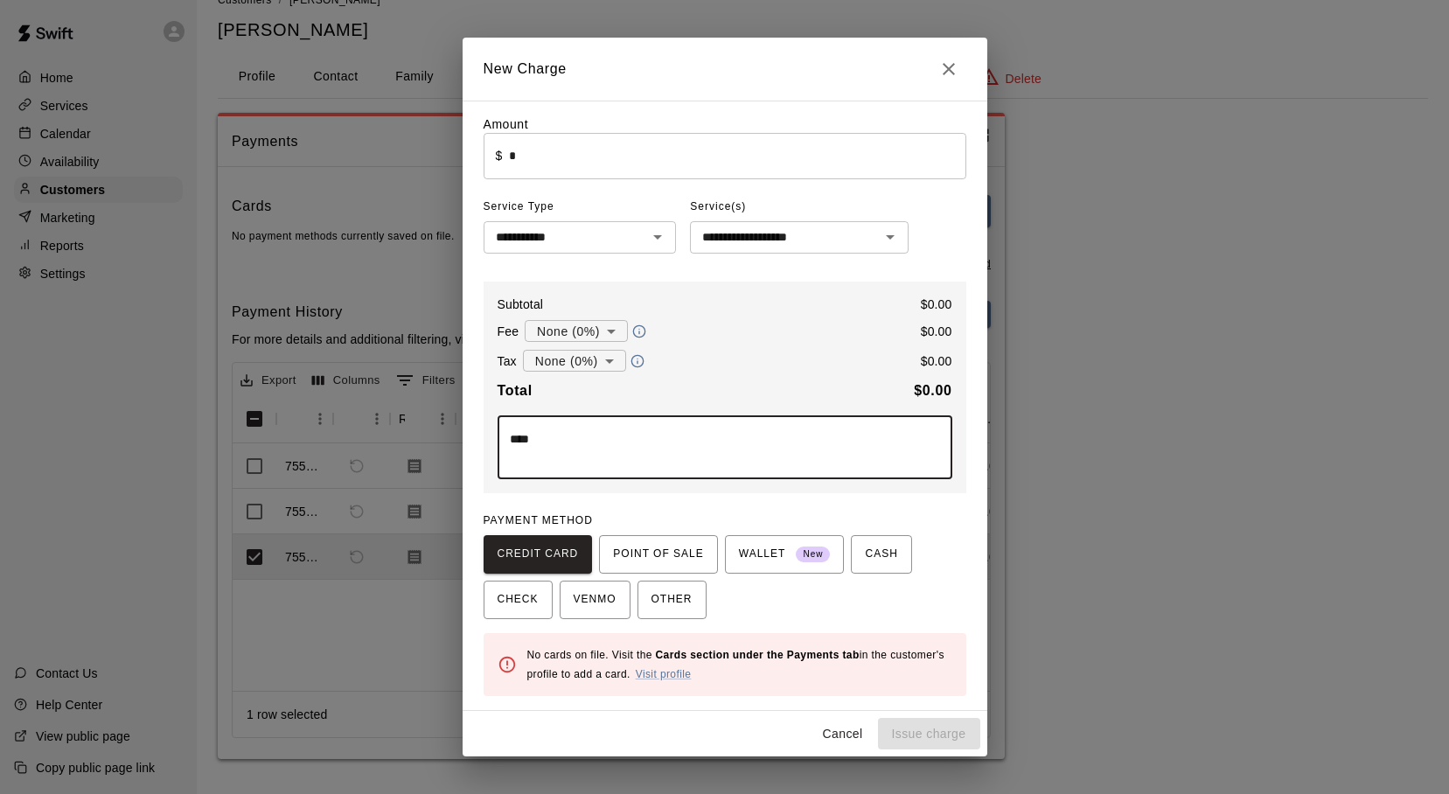
type textarea "****"
click at [762, 611] on div "CREDIT CARD POINT OF SALE WALLET New CASH CHECK VENMO OTHER" at bounding box center [725, 577] width 483 height 84
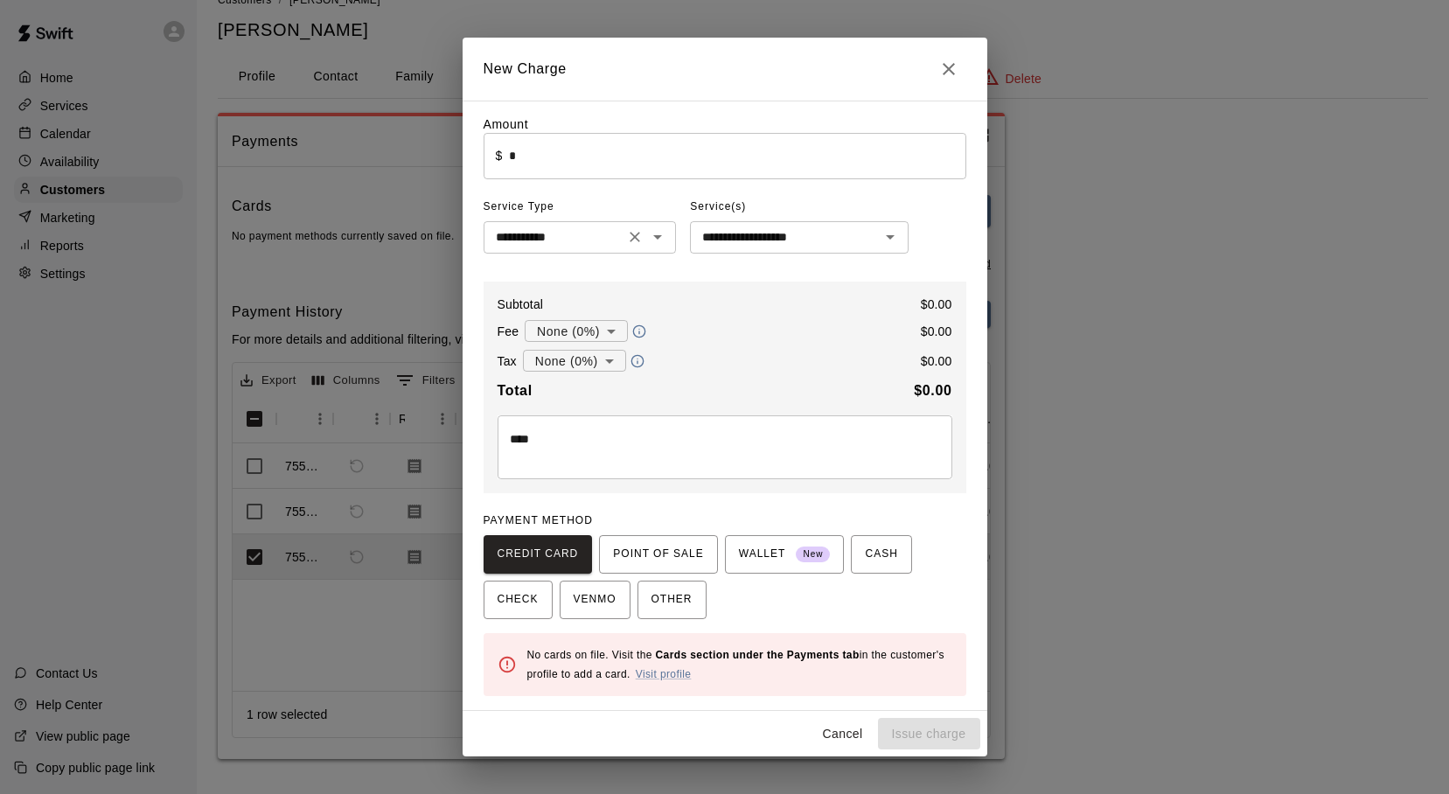
click at [662, 240] on icon "Open" at bounding box center [657, 237] width 21 height 21
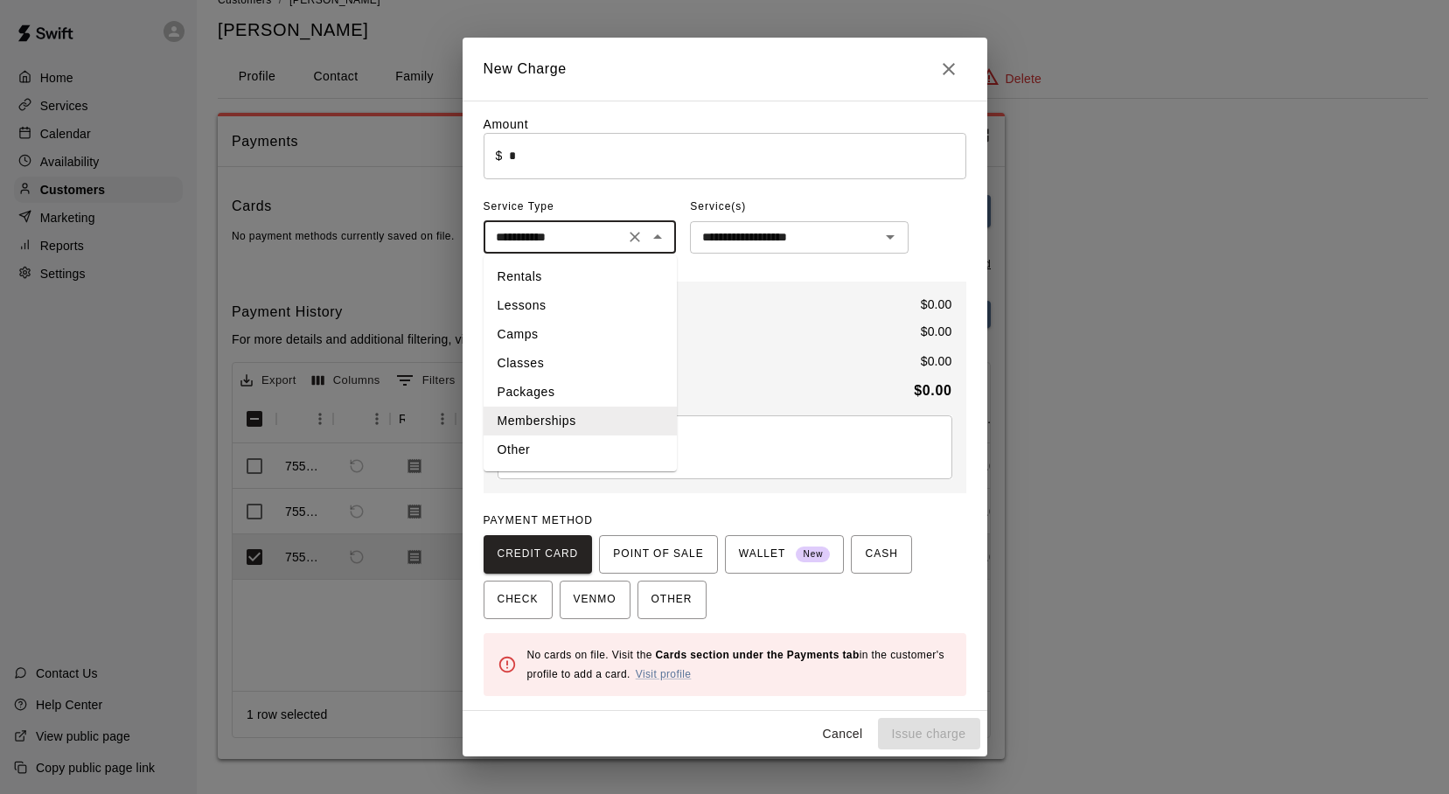
click at [582, 303] on li "Lessons" at bounding box center [580, 305] width 193 height 29
type input "*******"
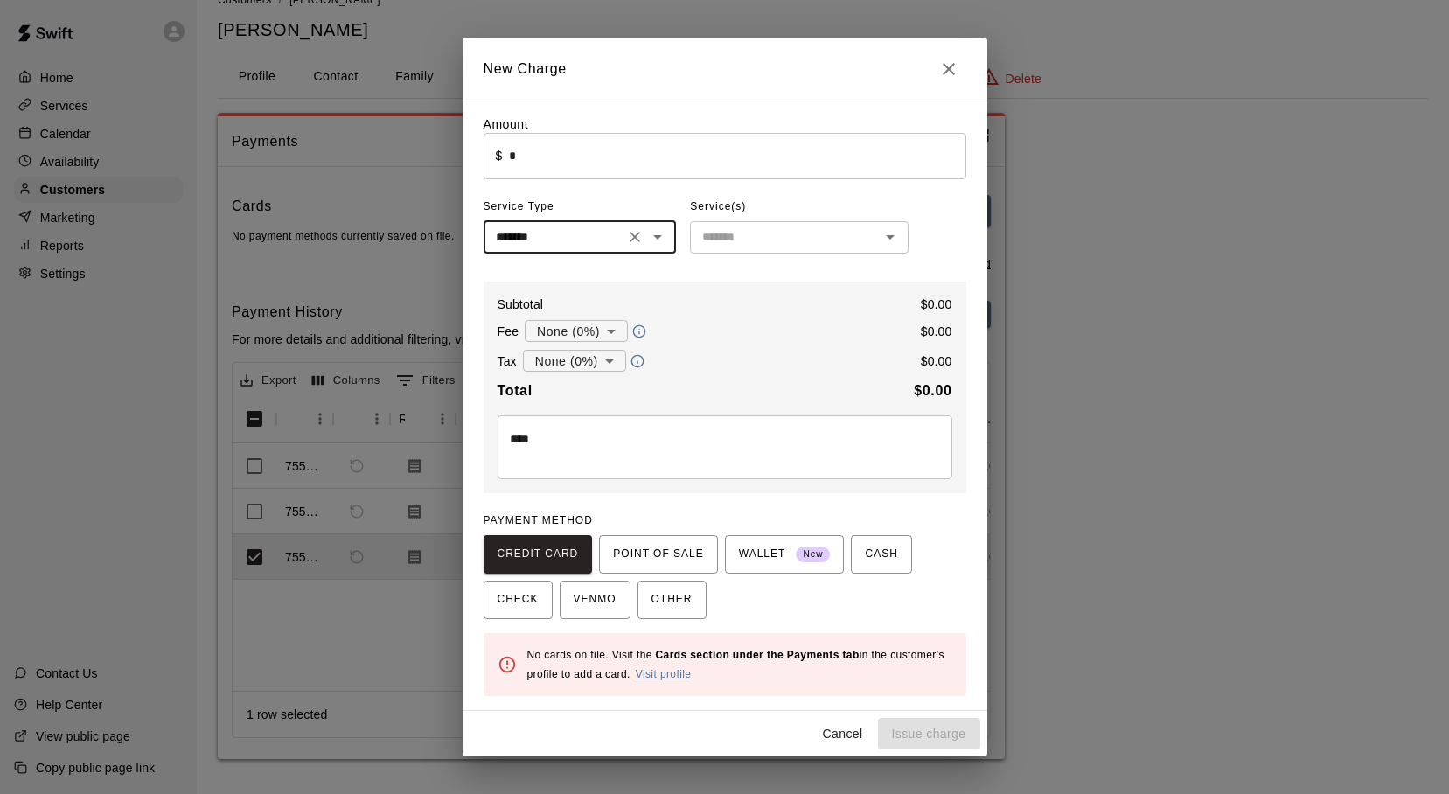
click at [891, 239] on icon "Open" at bounding box center [890, 237] width 9 height 4
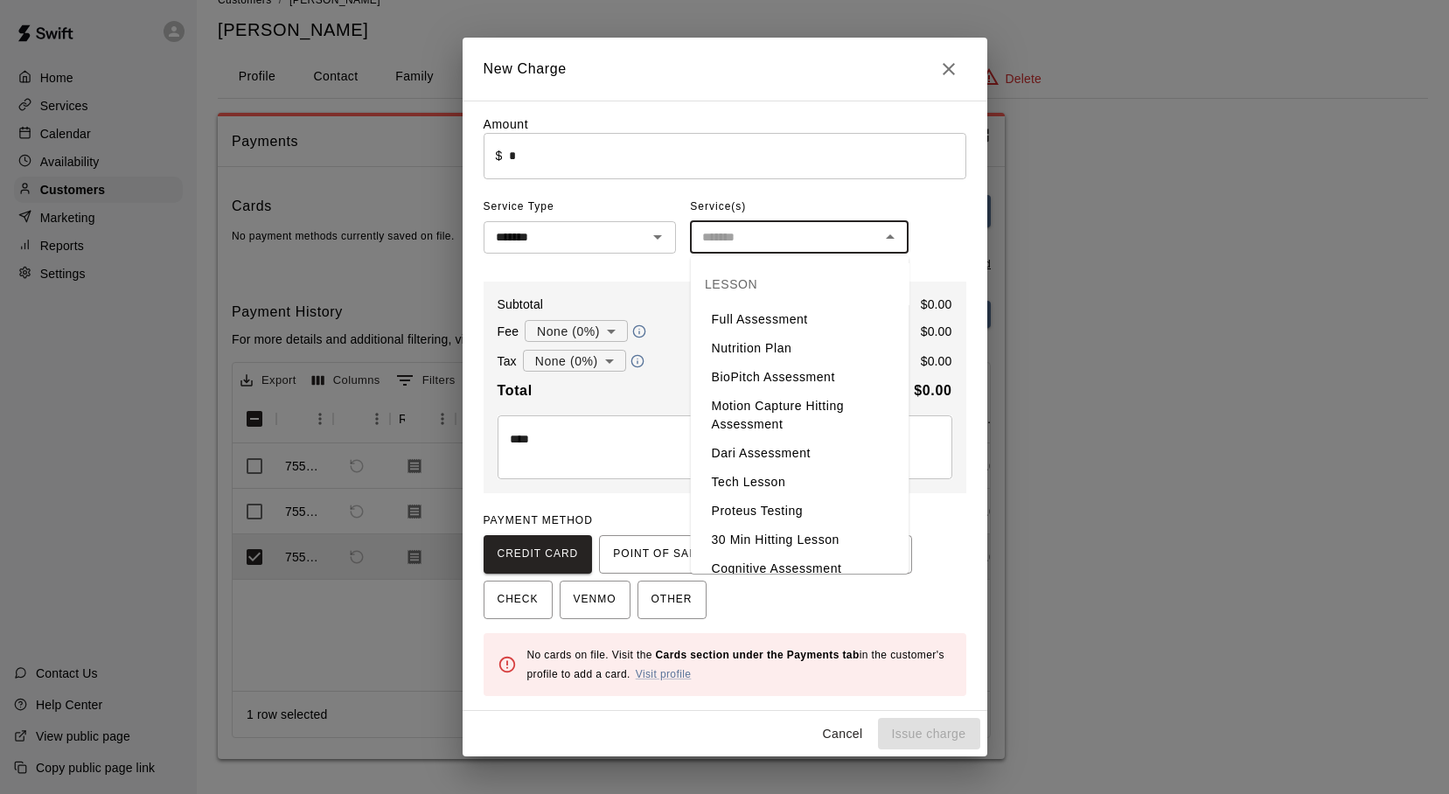
click at [784, 320] on li "Full Assessment" at bounding box center [800, 319] width 219 height 29
type input "**********"
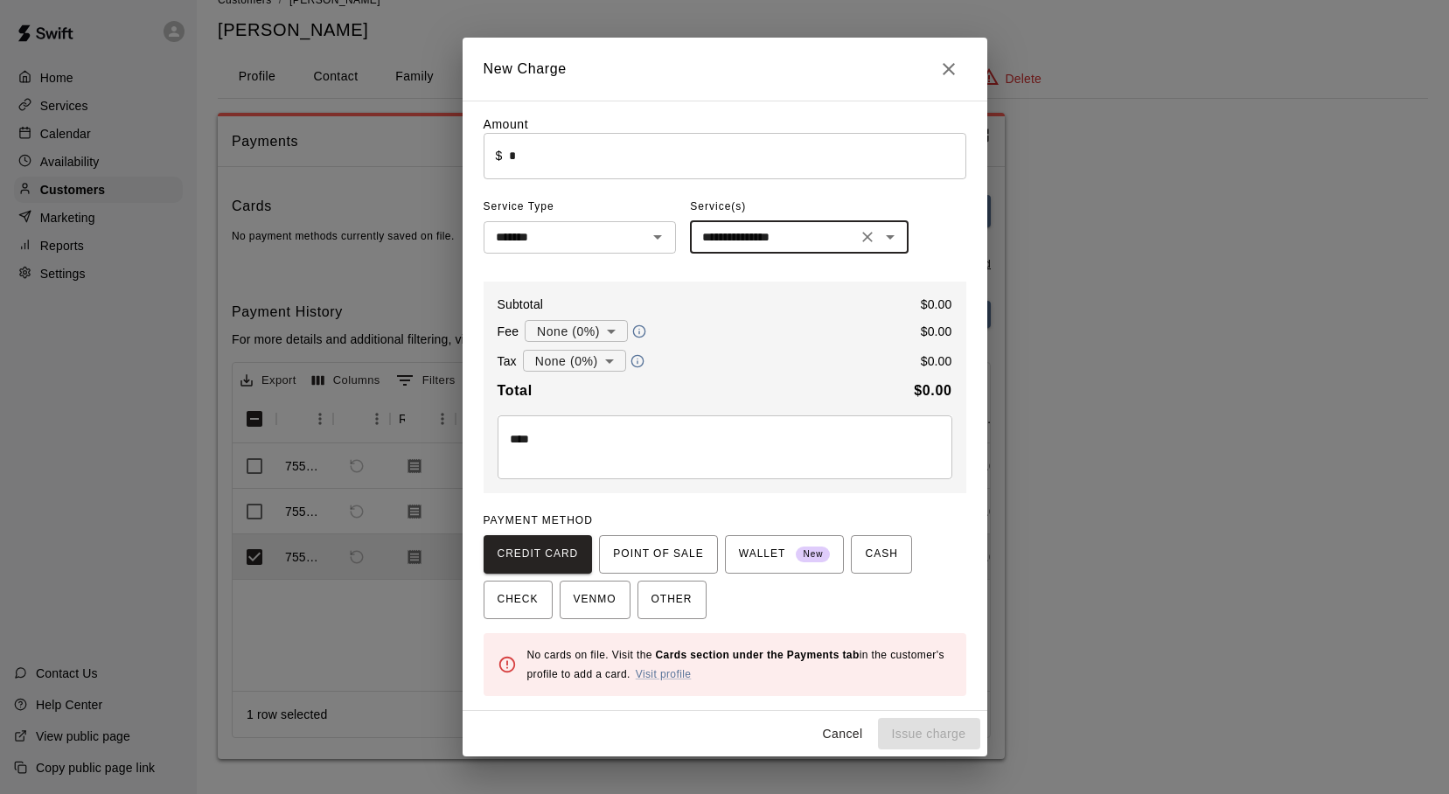
click at [945, 66] on icon "Close" at bounding box center [949, 69] width 12 height 12
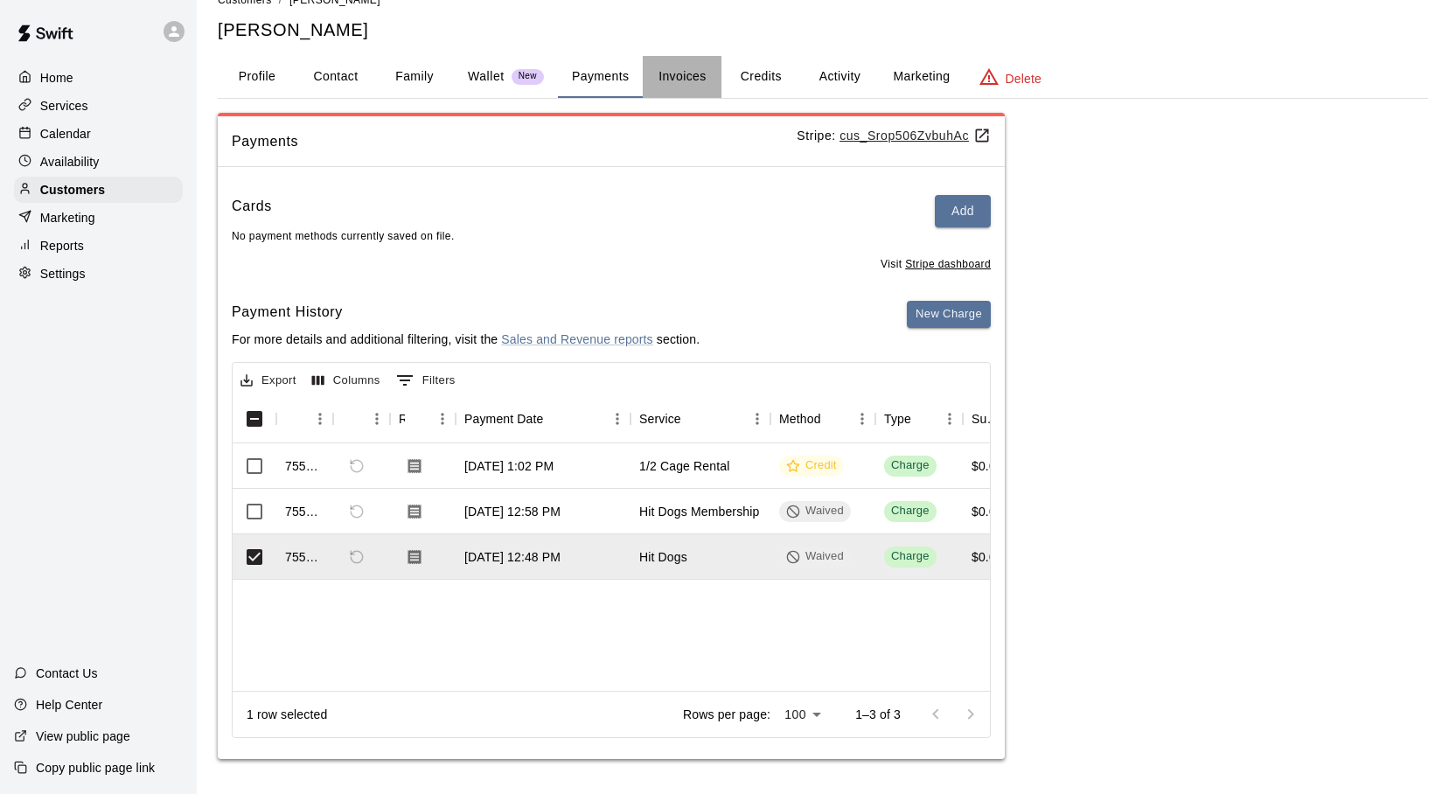
click at [674, 78] on button "Invoices" at bounding box center [682, 77] width 79 height 42
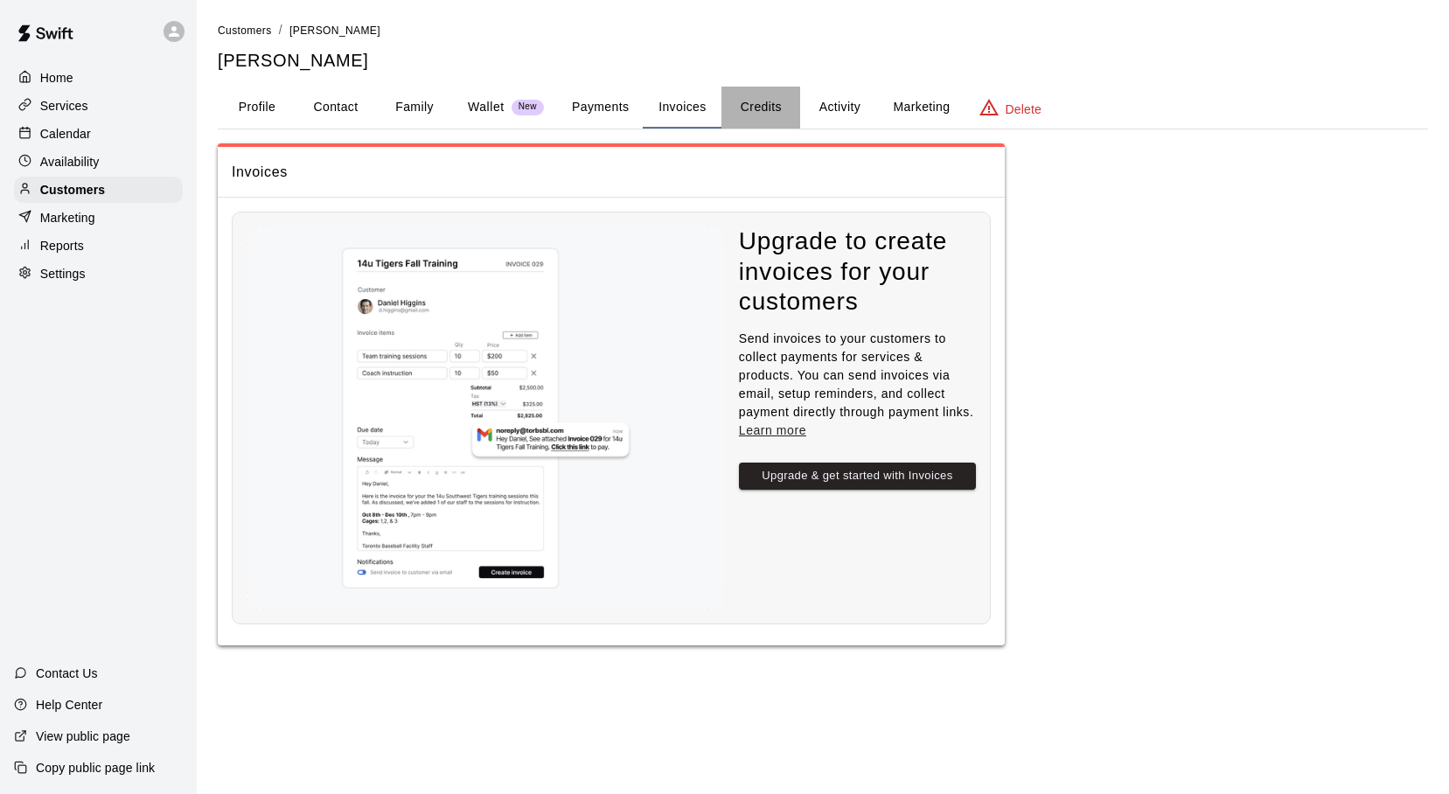
click at [731, 120] on button "Credits" at bounding box center [761, 108] width 79 height 42
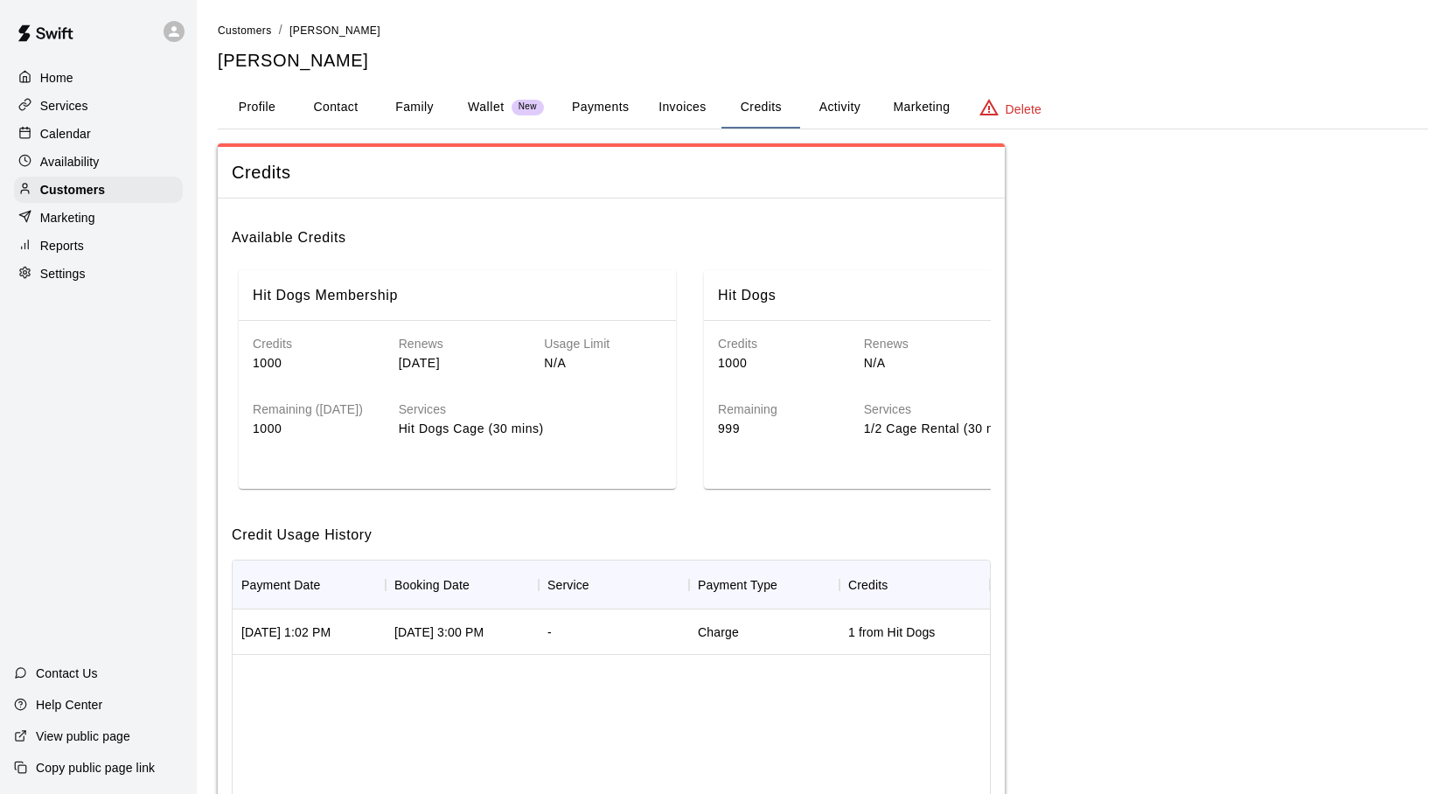
click at [843, 112] on button "Activity" at bounding box center [839, 108] width 79 height 42
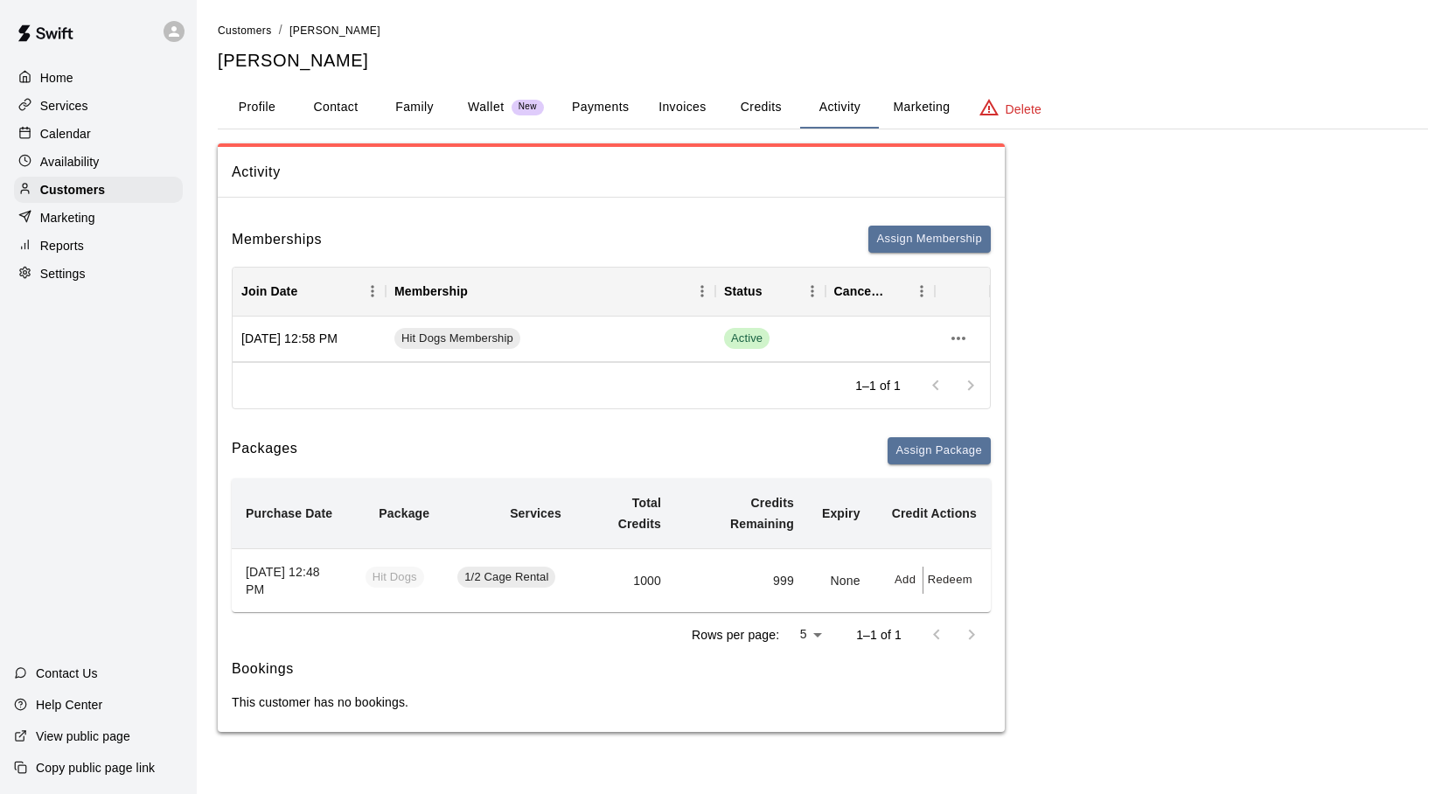
click at [918, 111] on button "Marketing" at bounding box center [921, 108] width 85 height 42
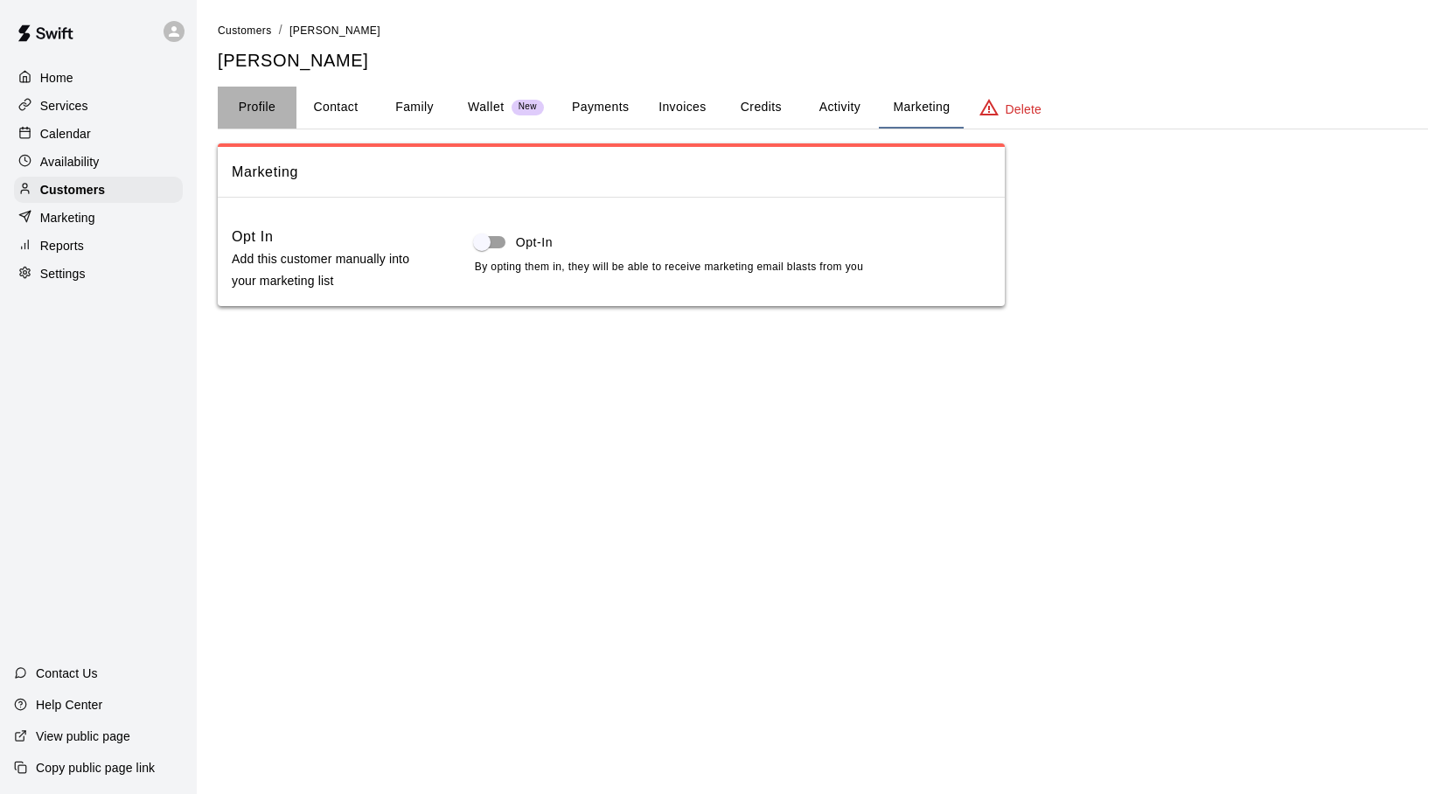
click at [273, 108] on button "Profile" at bounding box center [257, 108] width 79 height 42
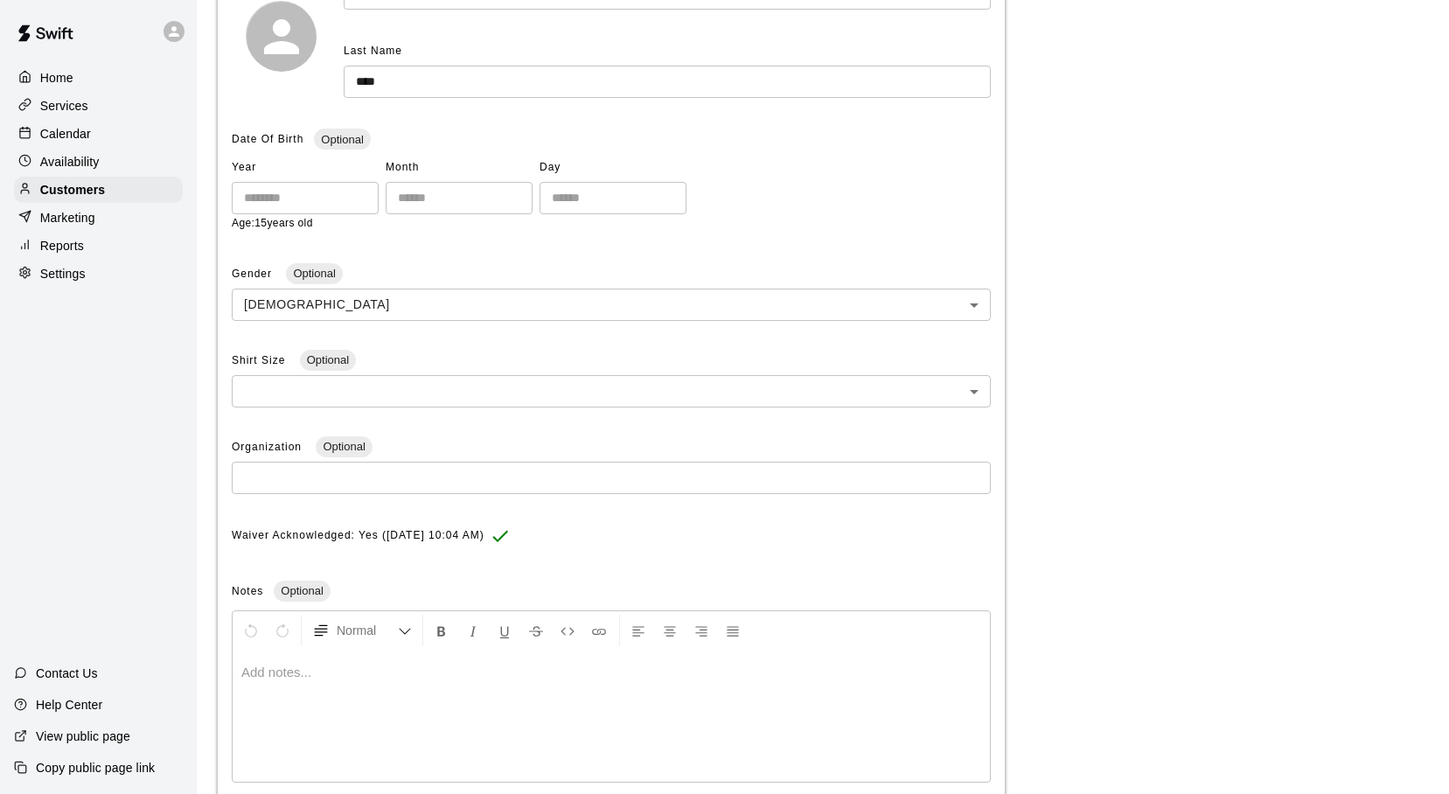
scroll to position [389, 0]
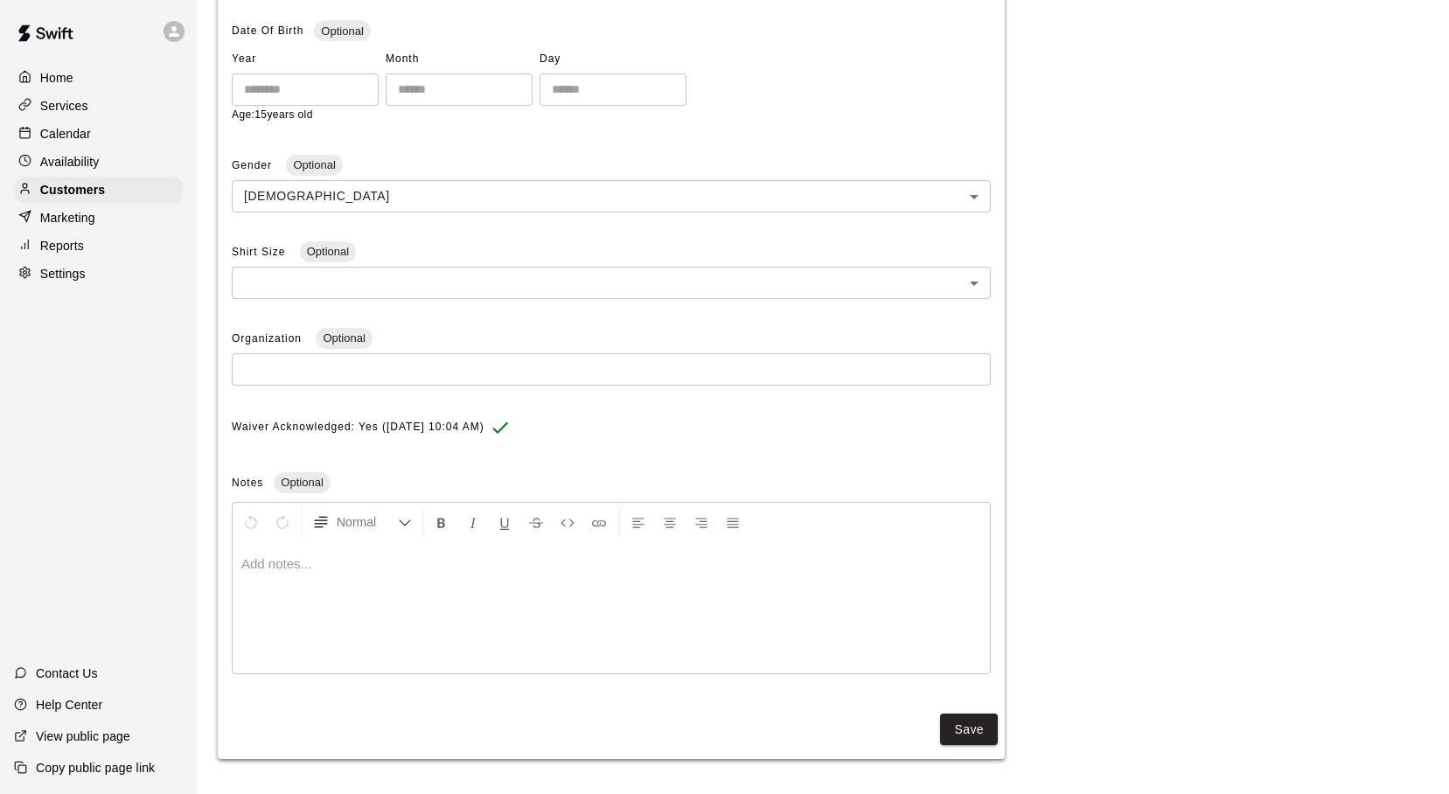
click at [68, 699] on p "Help Center" at bounding box center [69, 704] width 66 height 17
